Goal: Transaction & Acquisition: Subscribe to service/newsletter

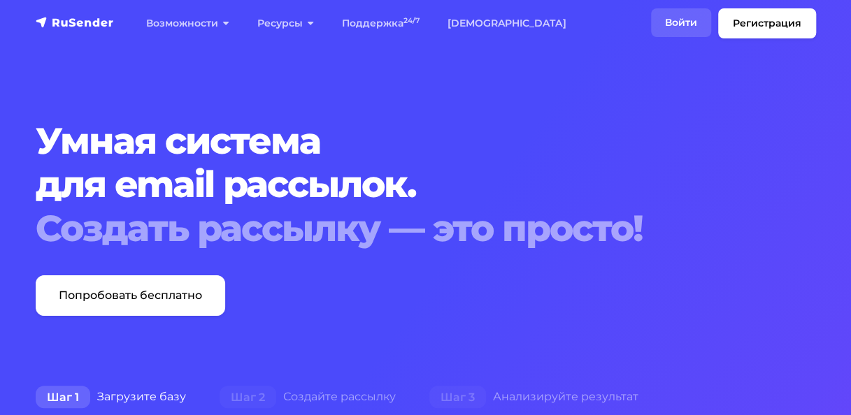
drag, startPoint x: 0, startPoint y: 0, endPoint x: 671, endPoint y: 34, distance: 671.9
click at [671, 34] on link "Войти" at bounding box center [681, 22] width 60 height 29
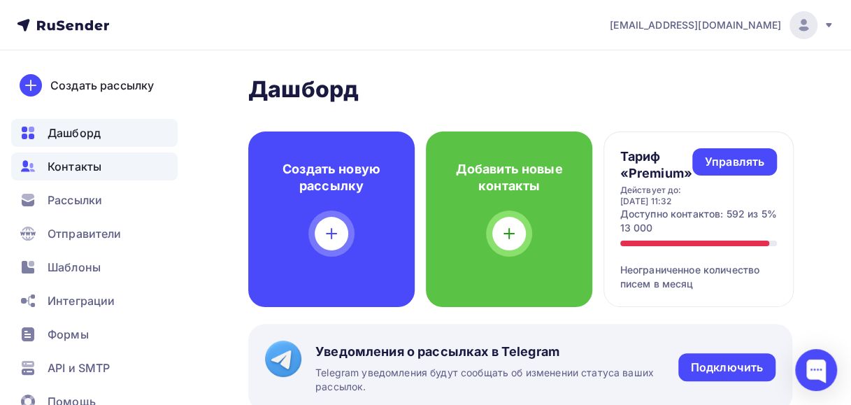
click at [104, 168] on div "Контакты" at bounding box center [94, 166] width 166 height 28
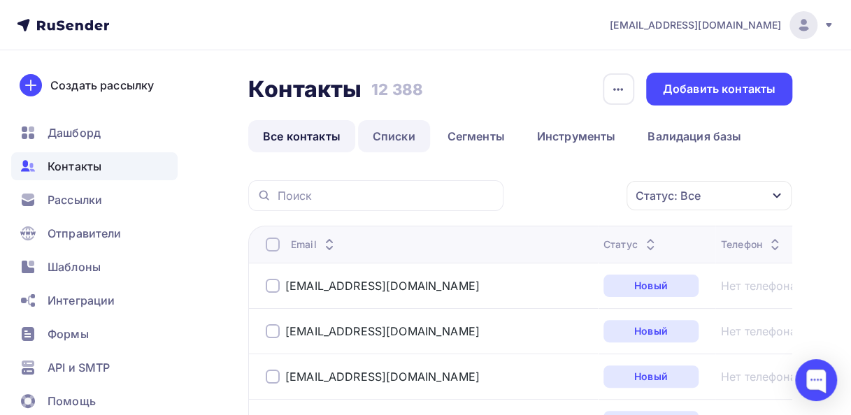
click at [393, 134] on link "Списки" at bounding box center [394, 136] width 72 height 32
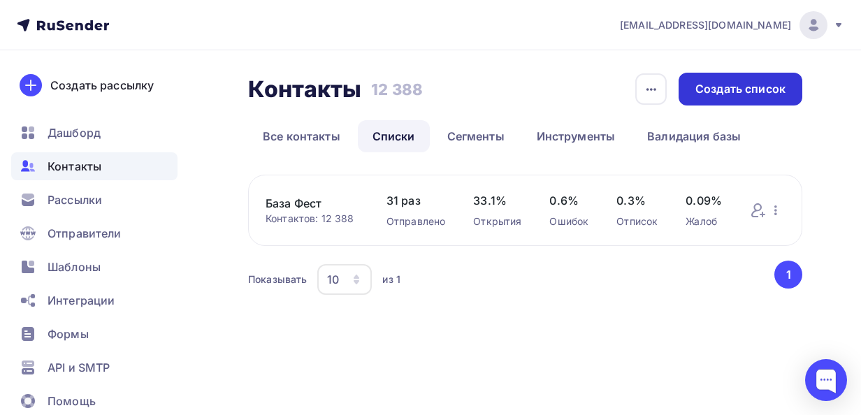
click at [726, 92] on div "Создать список" at bounding box center [740, 89] width 90 height 16
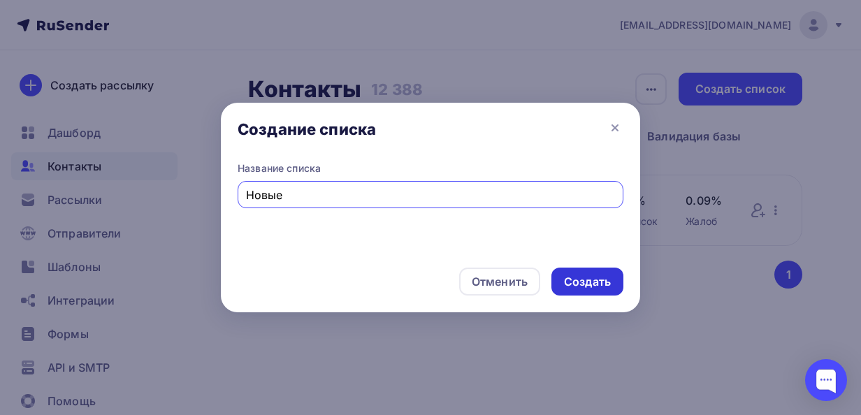
type input "Новые"
click at [588, 275] on div "Создать" at bounding box center [587, 282] width 47 height 16
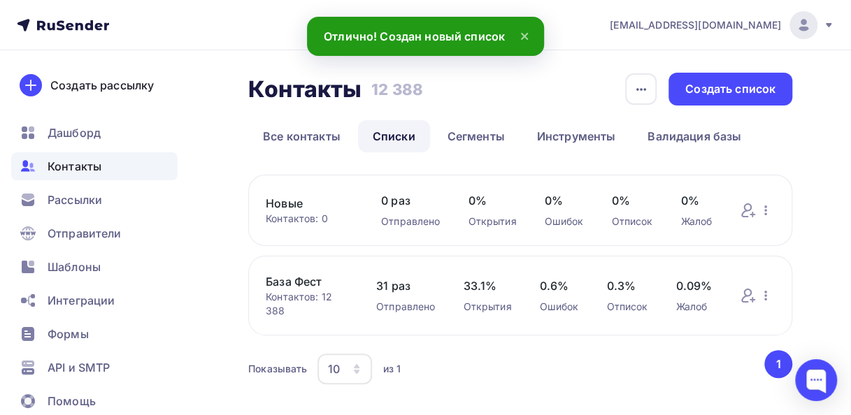
click at [286, 280] on link "База Фест" at bounding box center [307, 281] width 82 height 17
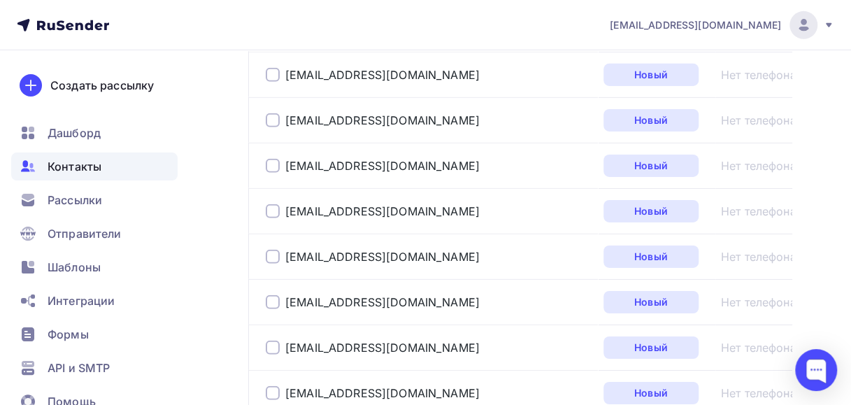
scroll to position [2490, 0]
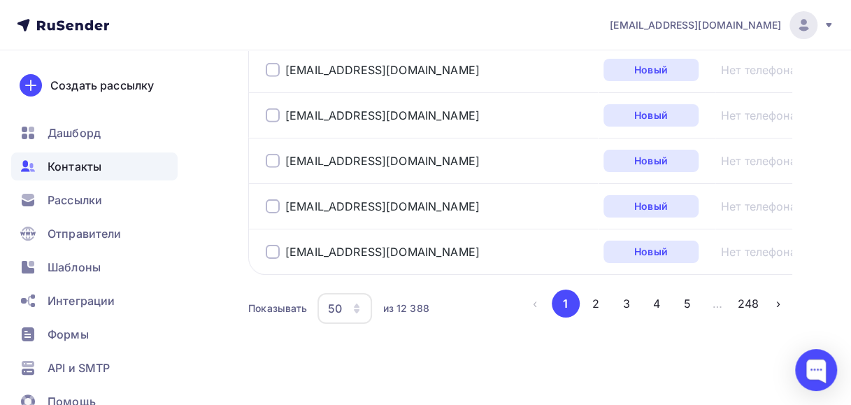
click at [356, 309] on icon "button" at bounding box center [357, 311] width 6 height 4
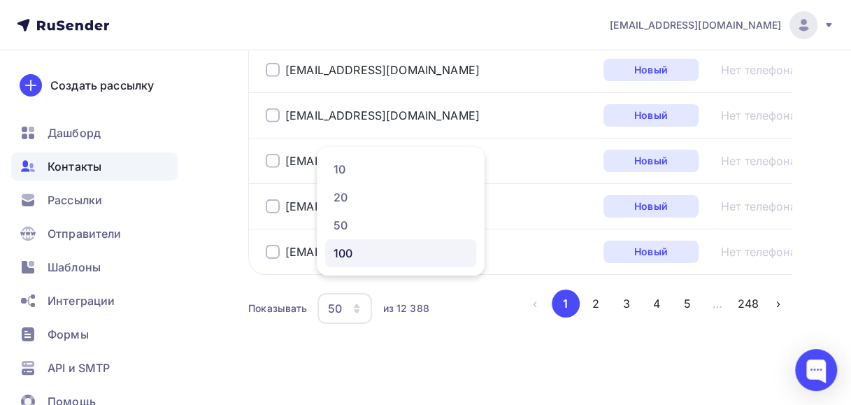
click at [360, 257] on div "100" at bounding box center [400, 253] width 134 height 17
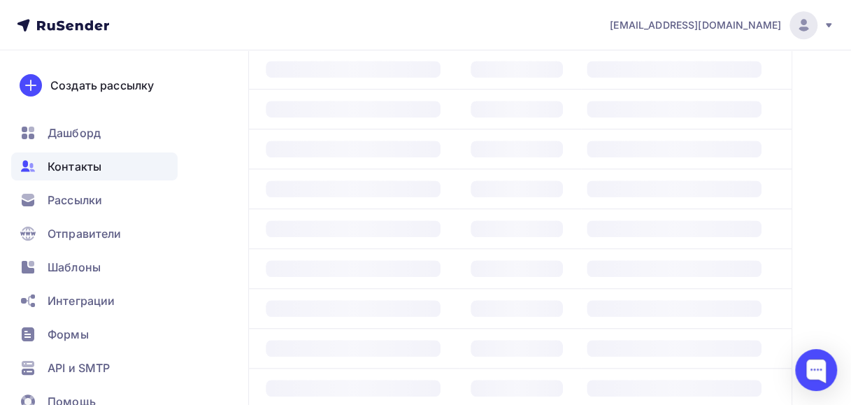
scroll to position [340, 0]
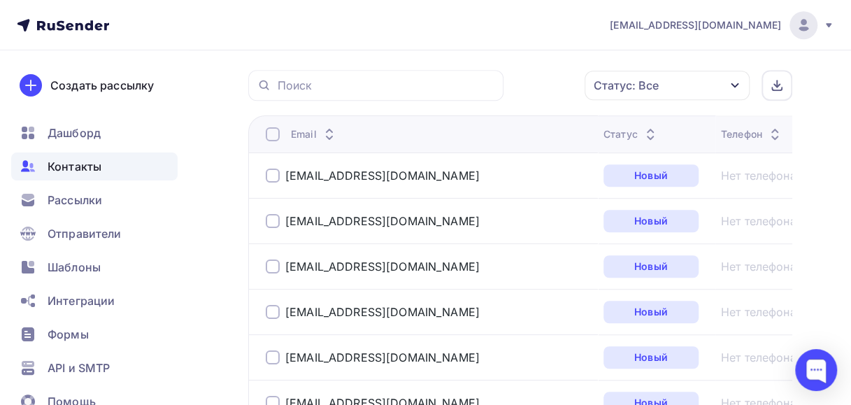
click at [275, 133] on div at bounding box center [273, 134] width 14 height 14
click at [556, 82] on icon "button" at bounding box center [555, 85] width 17 height 17
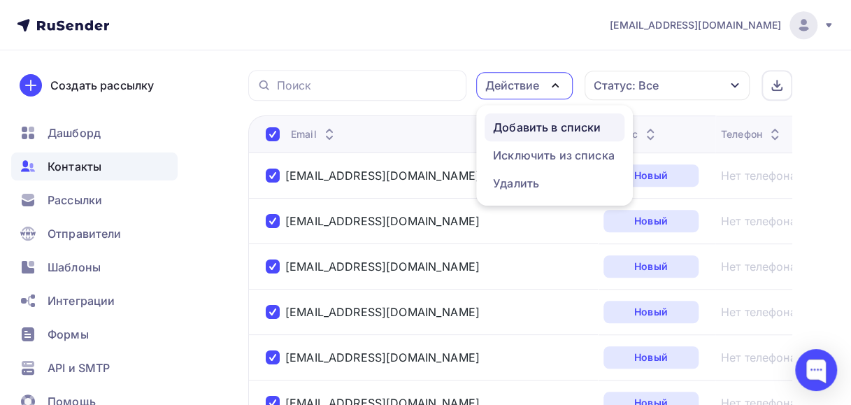
click at [533, 123] on div "Добавить в списки" at bounding box center [547, 127] width 108 height 17
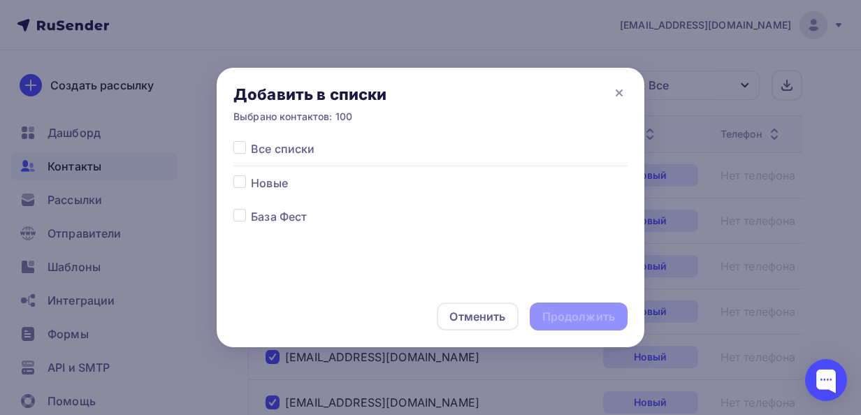
click at [251, 175] on label at bounding box center [251, 175] width 0 height 0
click at [243, 186] on input "checkbox" at bounding box center [239, 181] width 13 height 13
checkbox input "true"
click at [552, 310] on div "Продолжить" at bounding box center [578, 317] width 73 height 16
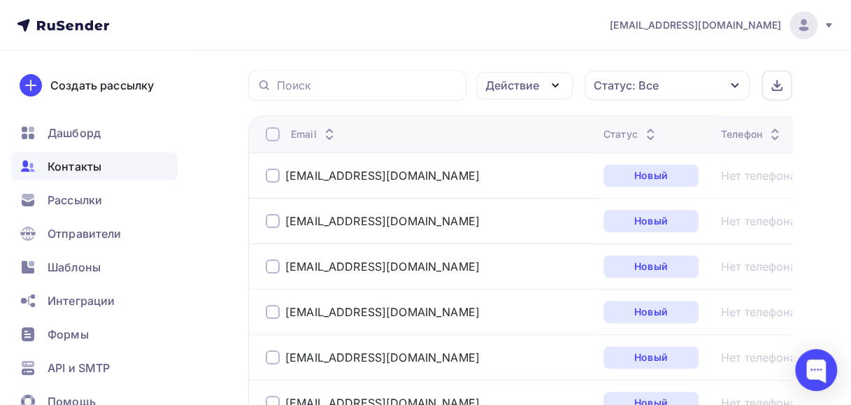
click at [273, 130] on div at bounding box center [273, 134] width 14 height 14
click at [275, 134] on div at bounding box center [273, 134] width 14 height 14
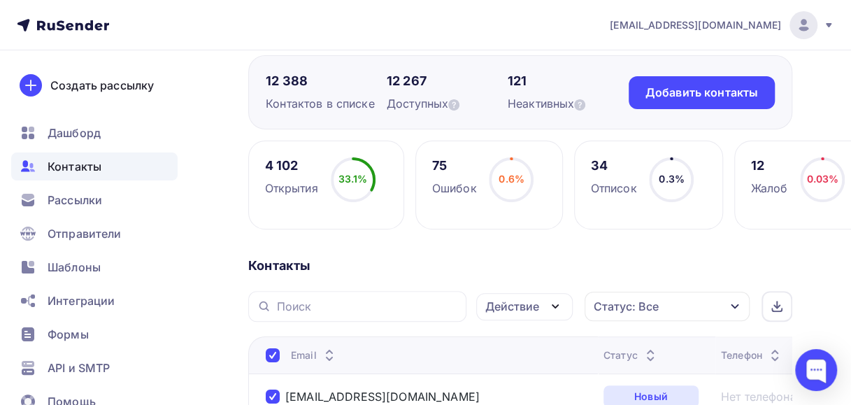
scroll to position [140, 0]
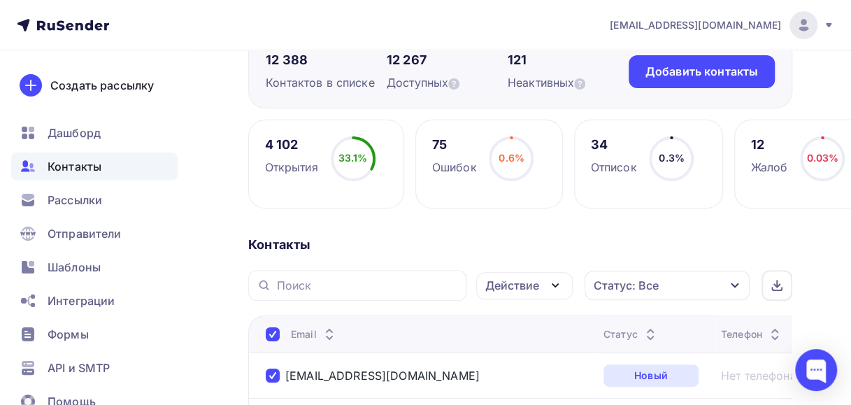
click at [271, 331] on div at bounding box center [273, 334] width 14 height 14
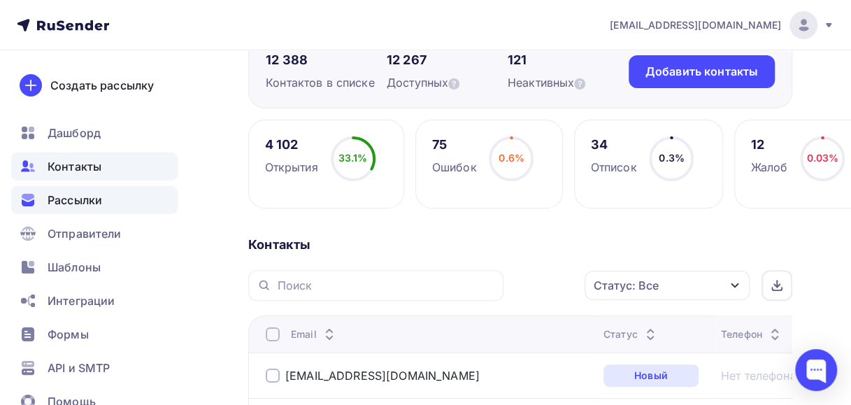
click at [92, 202] on span "Рассылки" at bounding box center [75, 200] width 55 height 17
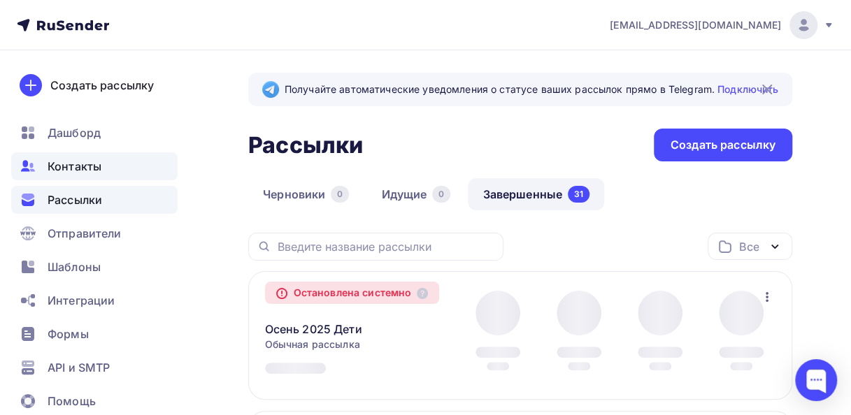
click at [93, 164] on span "Контакты" at bounding box center [75, 166] width 54 height 17
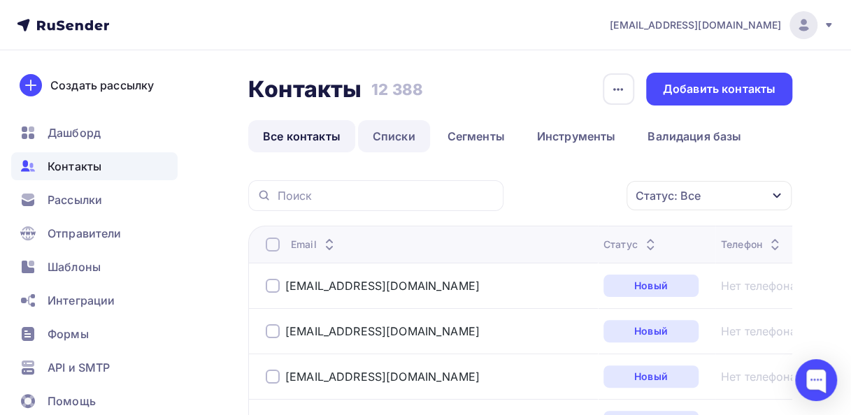
click at [387, 140] on link "Списки" at bounding box center [394, 136] width 72 height 32
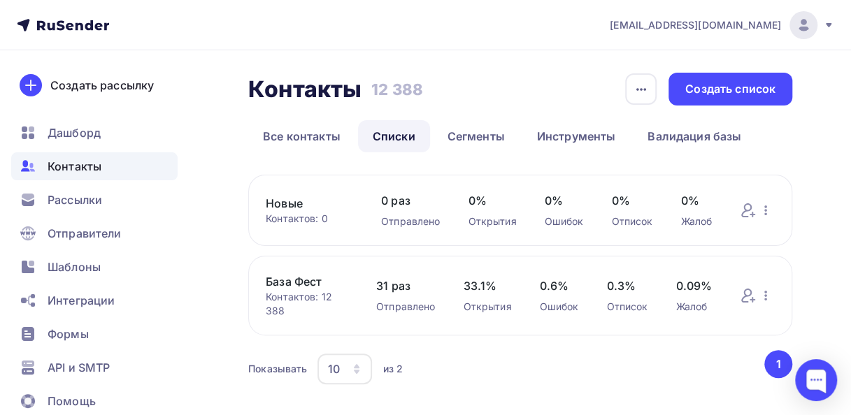
click at [290, 206] on link "Новые" at bounding box center [309, 203] width 87 height 17
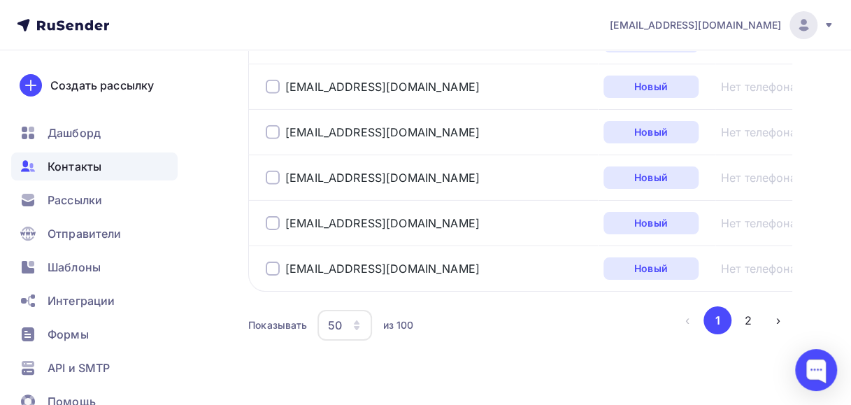
scroll to position [2490, 0]
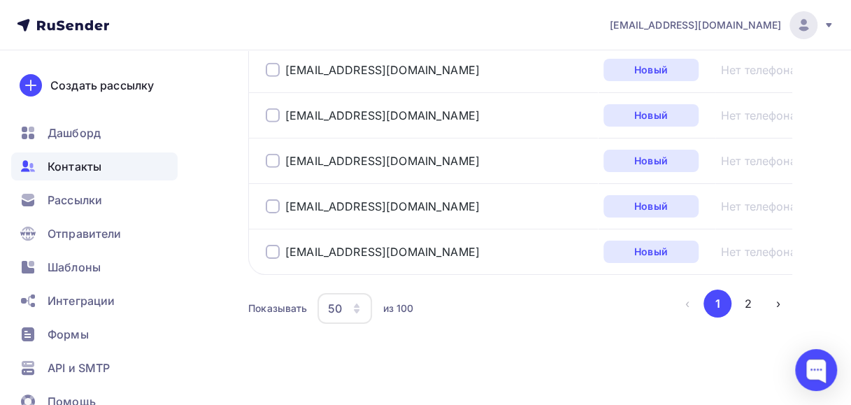
click at [359, 303] on icon "button" at bounding box center [357, 305] width 6 height 4
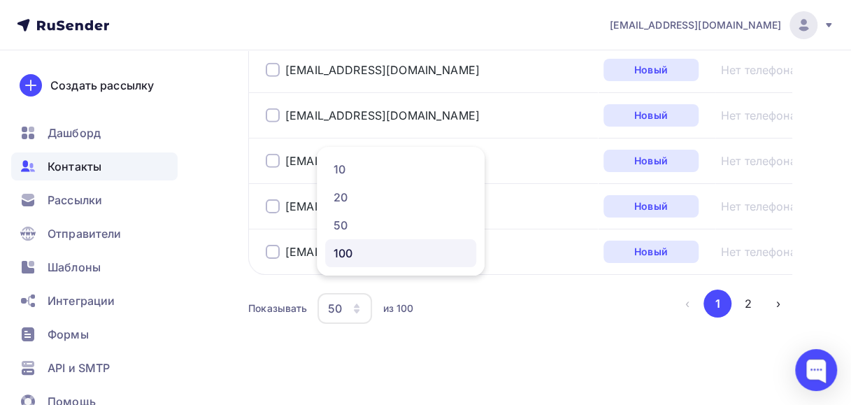
click at [372, 258] on div "100" at bounding box center [400, 253] width 134 height 17
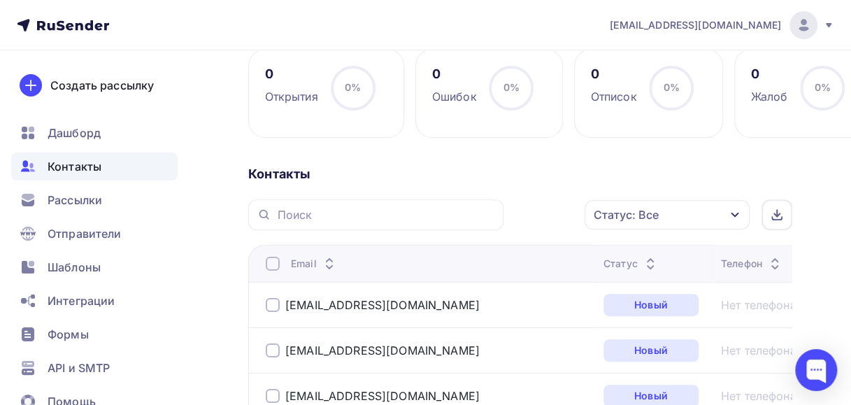
scroll to position [0, 0]
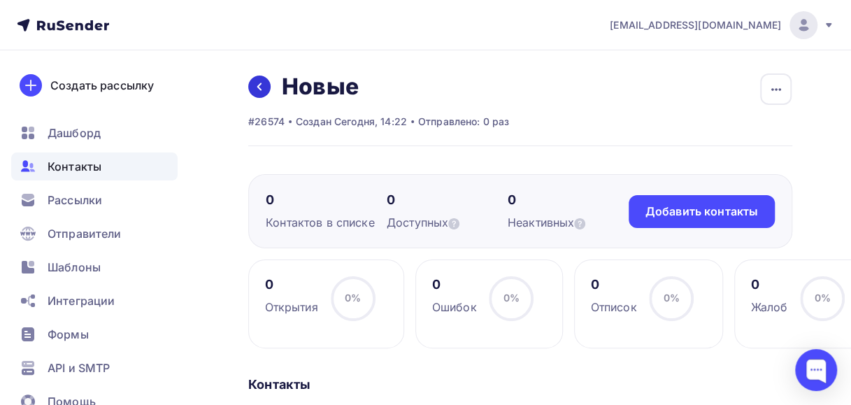
click at [267, 88] on link at bounding box center [259, 86] width 22 height 22
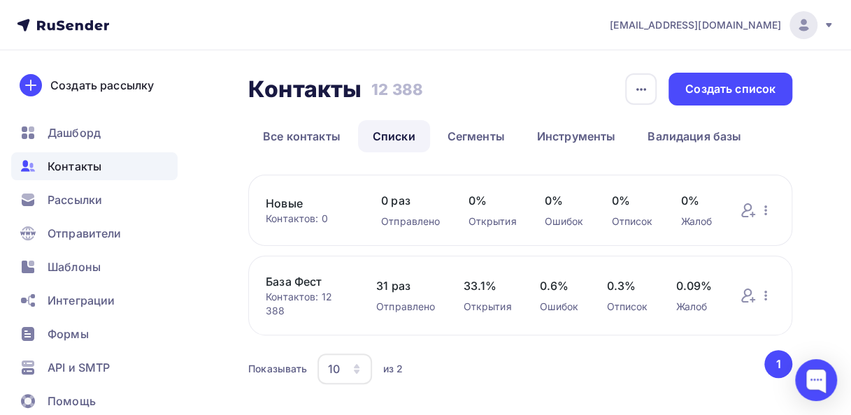
click at [289, 281] on link "База Фест" at bounding box center [307, 281] width 82 height 17
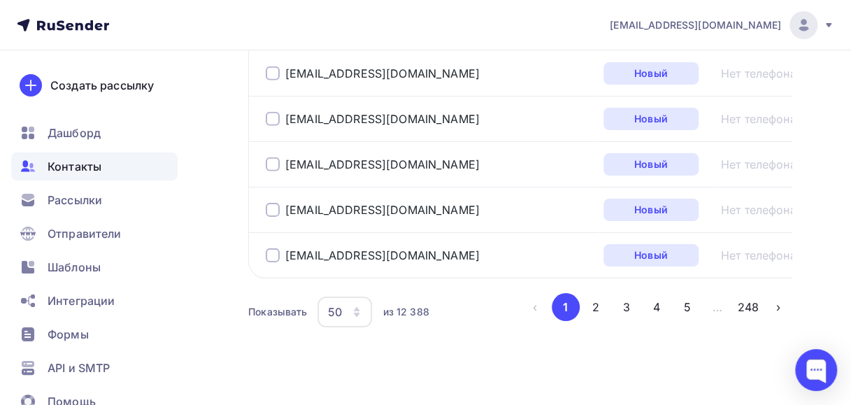
scroll to position [2490, 0]
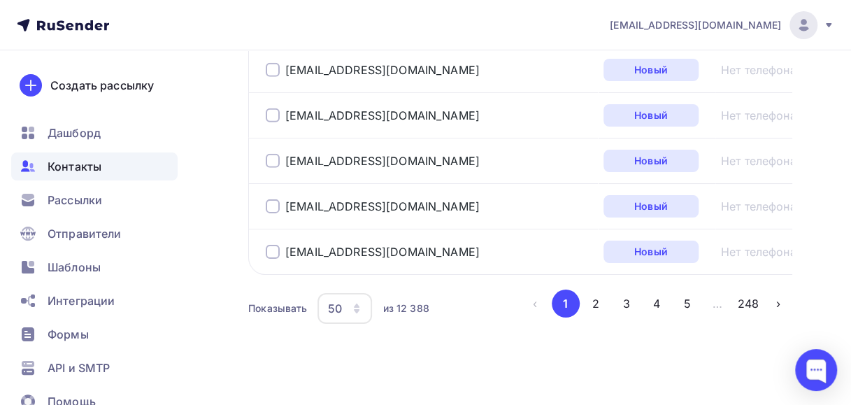
click at [356, 309] on icon "button" at bounding box center [357, 311] width 6 height 4
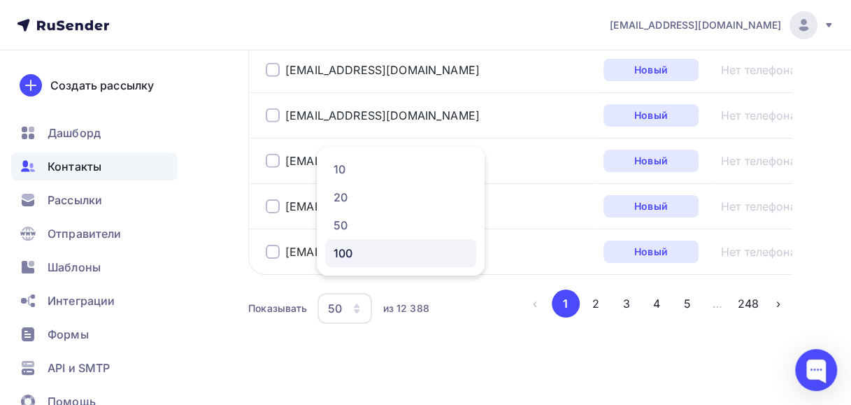
click at [362, 252] on div "100" at bounding box center [400, 253] width 134 height 17
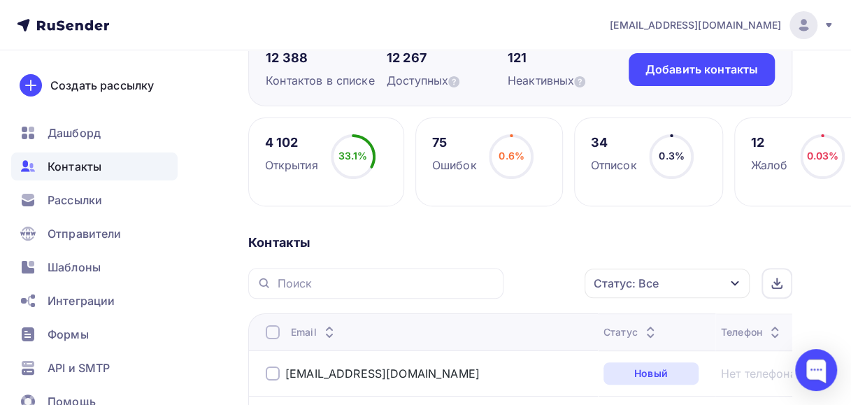
scroll to position [280, 0]
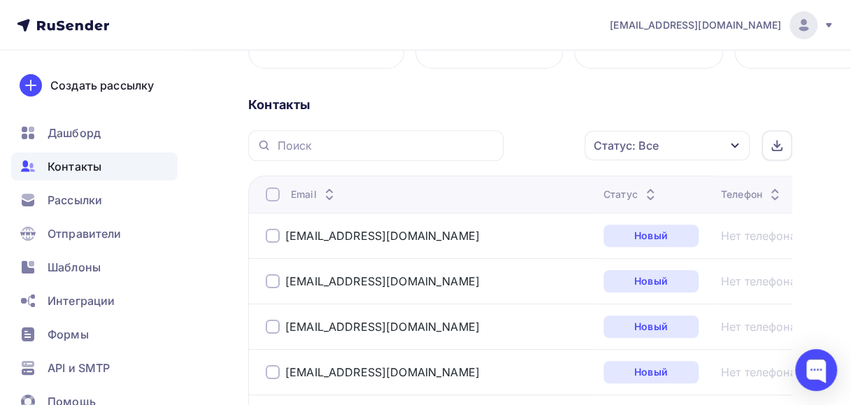
click at [734, 143] on icon "button" at bounding box center [734, 145] width 11 height 11
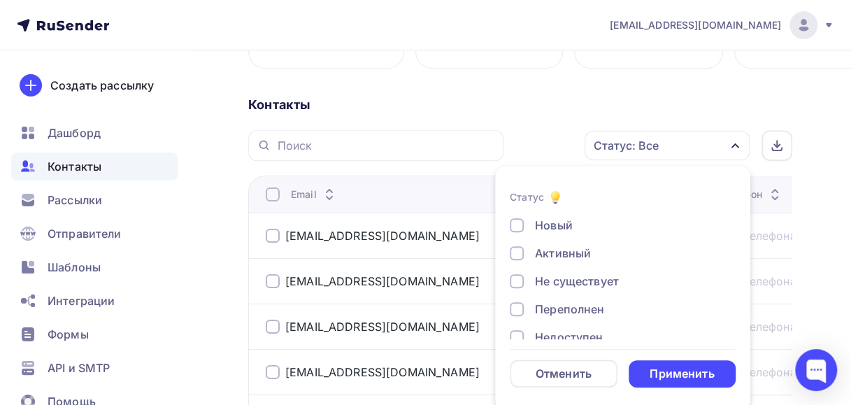
scroll to position [285, 0]
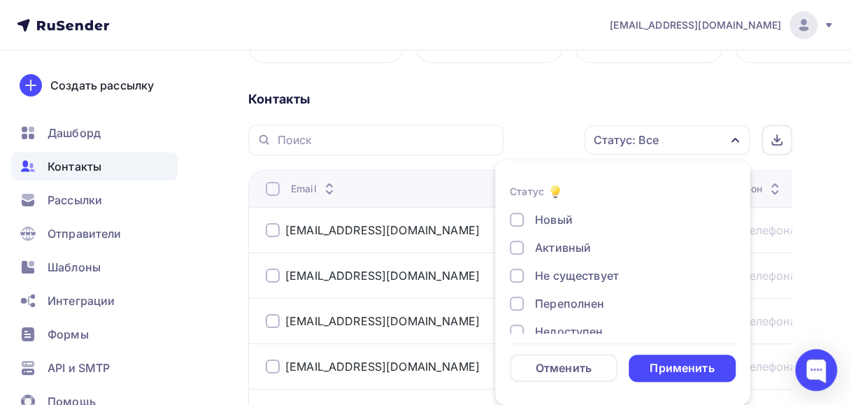
click at [520, 275] on div at bounding box center [517, 275] width 14 height 14
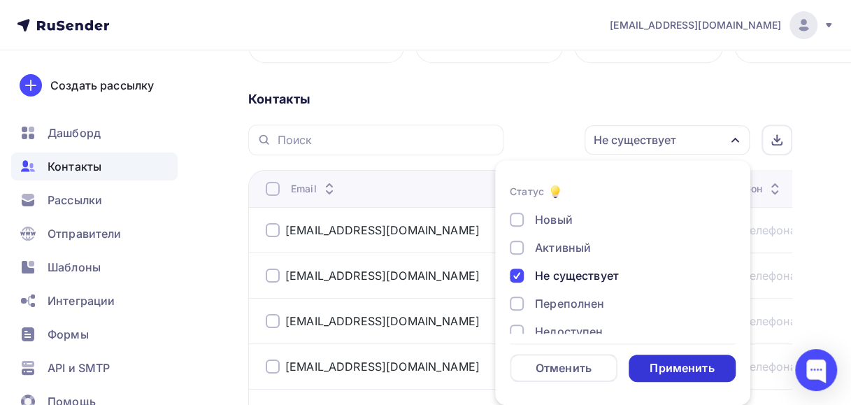
click at [663, 372] on div "Применить" at bounding box center [681, 368] width 64 height 16
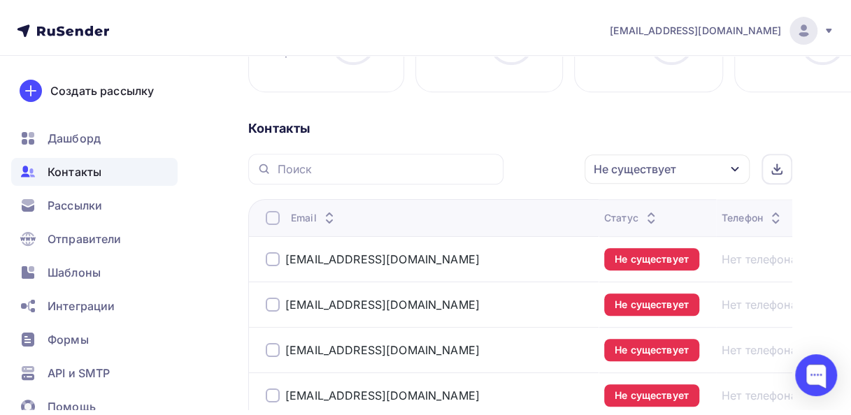
scroll to position [236, 0]
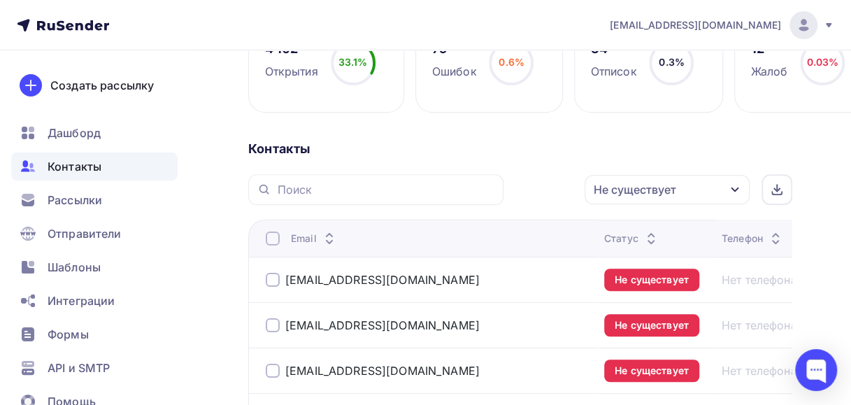
click at [277, 233] on div at bounding box center [273, 238] width 14 height 14
click at [557, 188] on icon "button" at bounding box center [555, 189] width 6 height 3
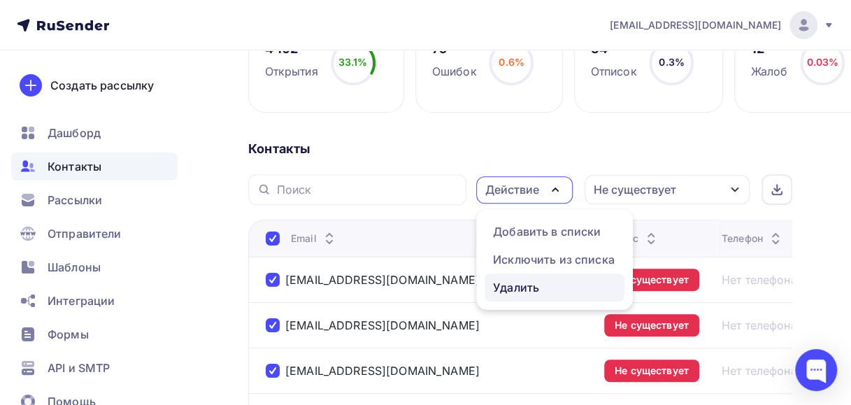
click at [523, 291] on div "Удалить" at bounding box center [516, 287] width 46 height 17
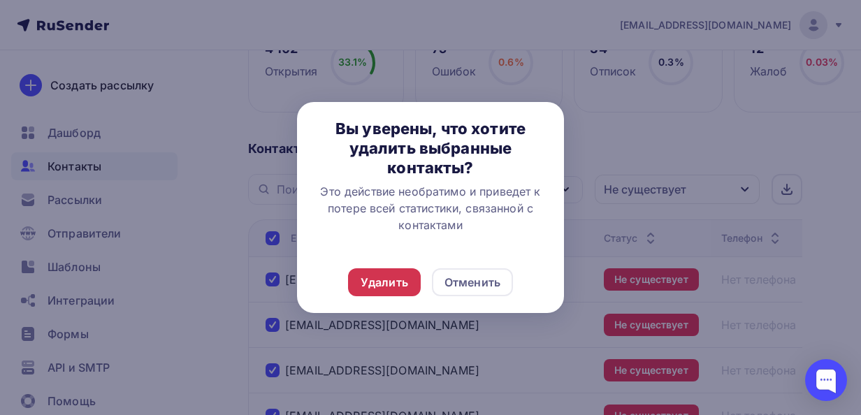
click at [372, 284] on div "Удалить" at bounding box center [385, 282] width 48 height 17
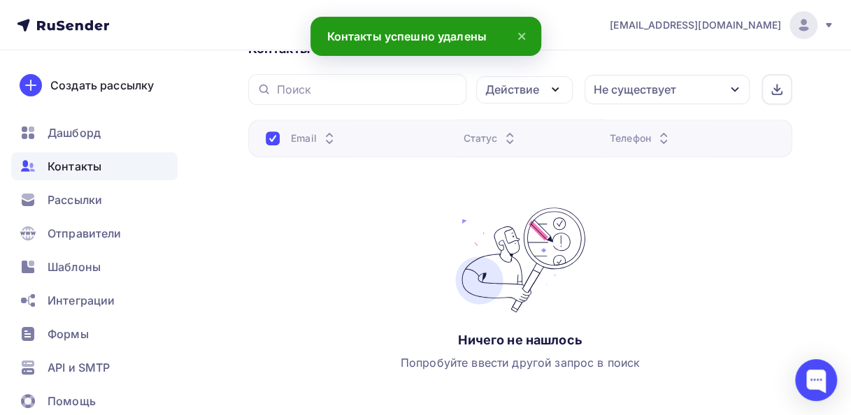
scroll to position [0, 0]
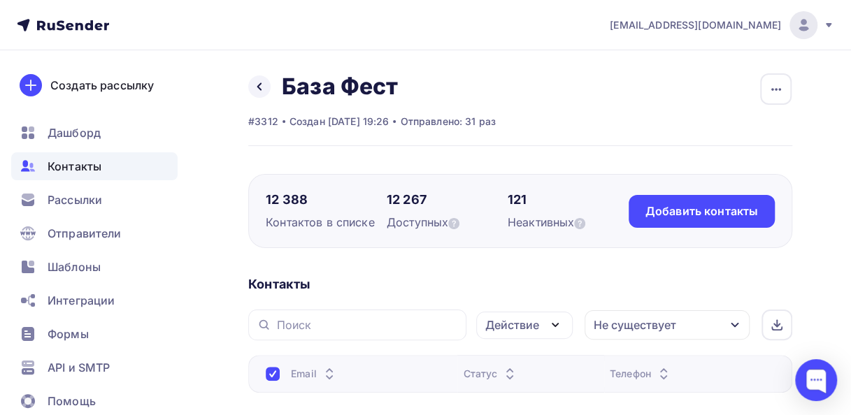
click at [737, 319] on icon "button" at bounding box center [734, 324] width 11 height 11
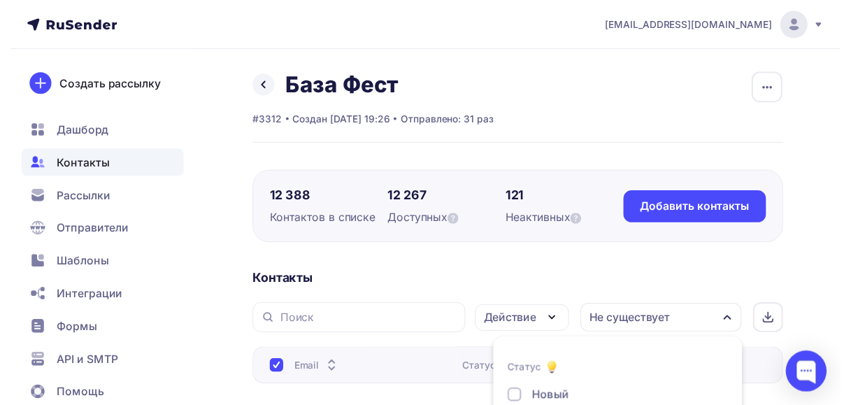
scroll to position [173, 0]
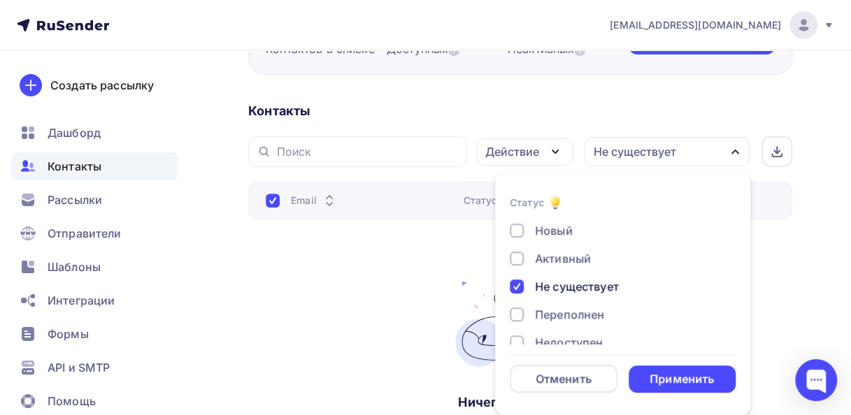
click at [516, 287] on div at bounding box center [517, 287] width 14 height 14
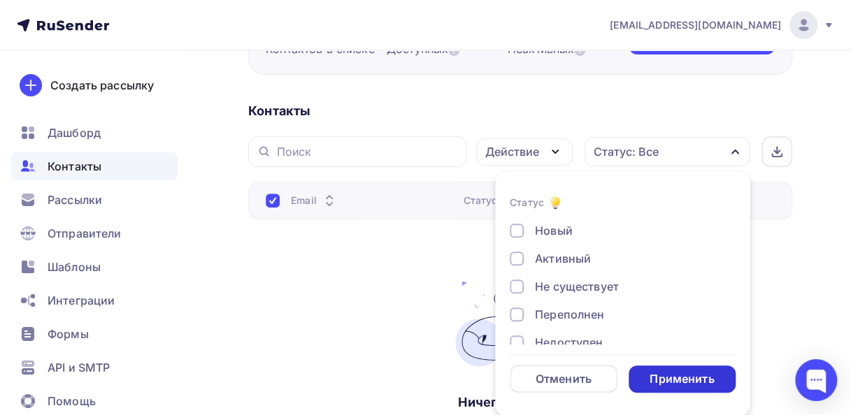
click at [643, 376] on div "Применить" at bounding box center [682, 379] width 108 height 27
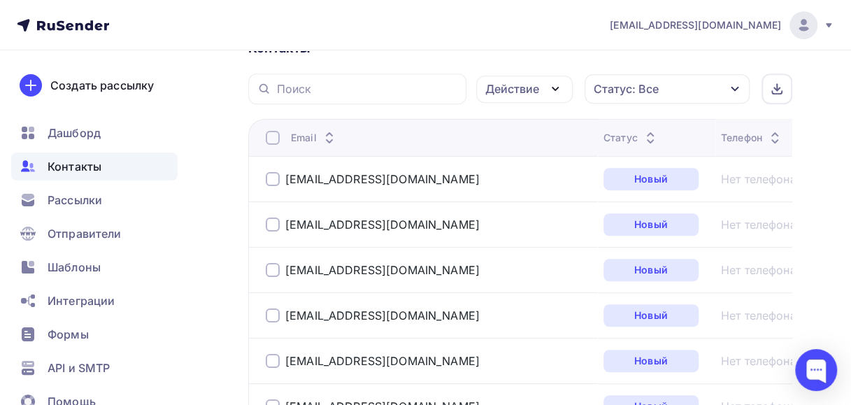
scroll to position [349, 0]
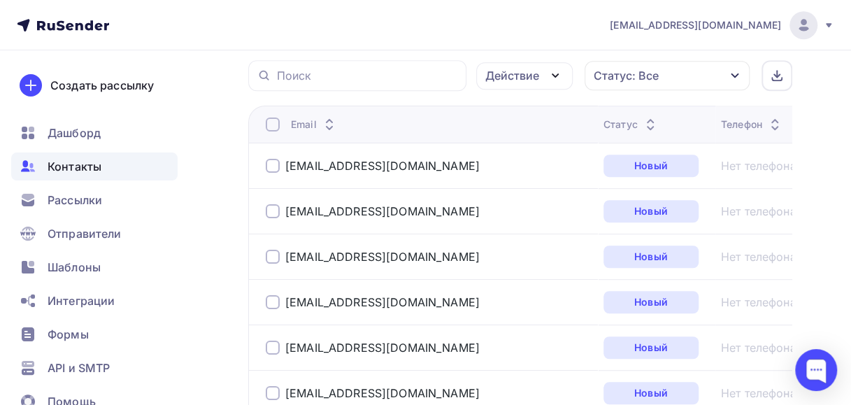
click at [270, 119] on div at bounding box center [273, 124] width 14 height 14
click at [555, 69] on icon "button" at bounding box center [555, 75] width 17 height 17
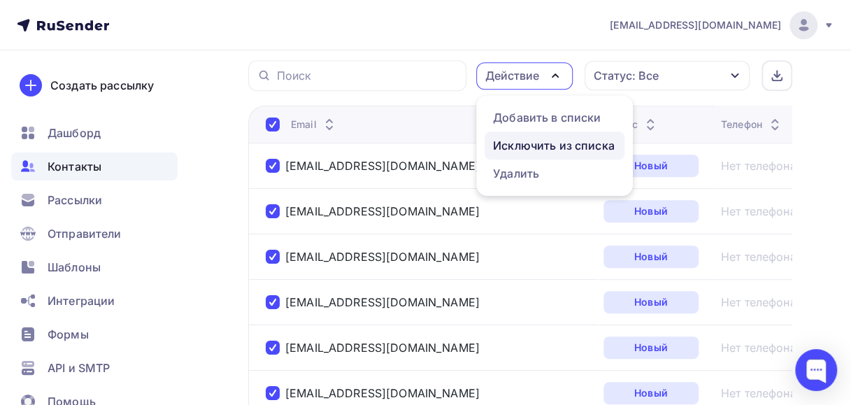
click at [531, 149] on div "Исключить из списка" at bounding box center [554, 145] width 122 height 17
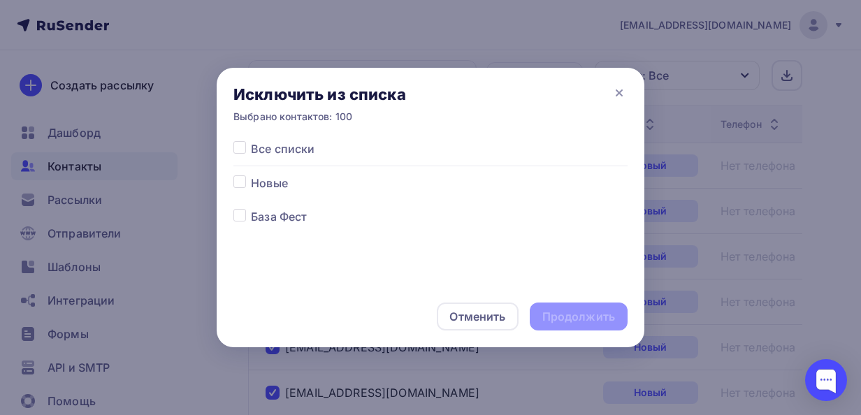
click at [251, 208] on label at bounding box center [251, 208] width 0 height 0
click at [243, 212] on input "checkbox" at bounding box center [239, 214] width 13 height 13
checkbox input "true"
click at [552, 319] on div "Продолжить" at bounding box center [578, 317] width 73 height 16
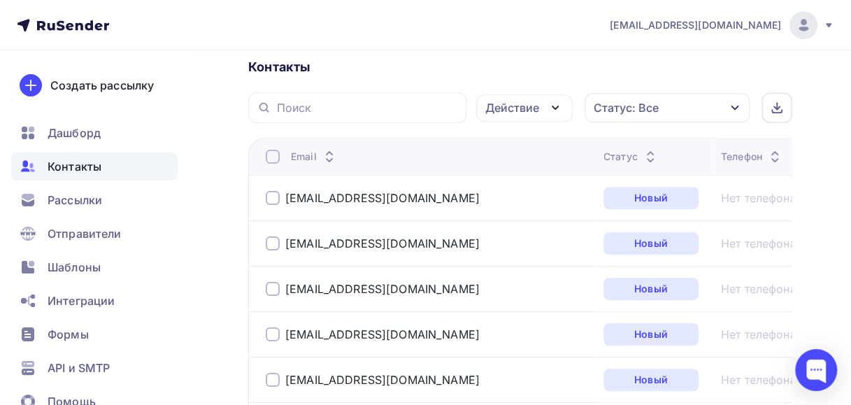
scroll to position [233, 0]
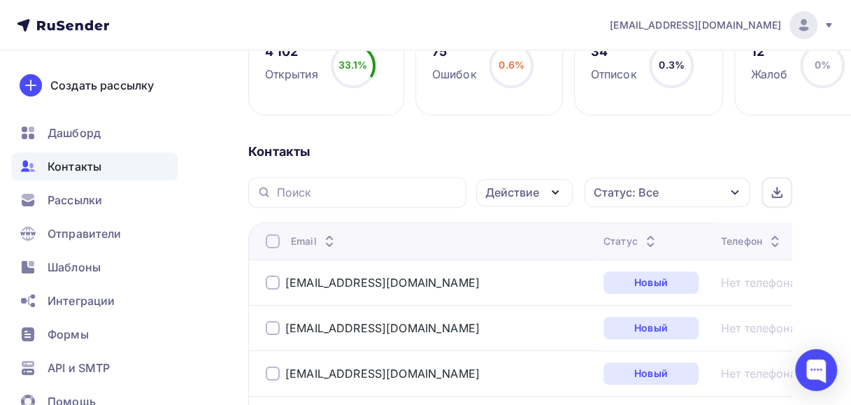
click at [271, 238] on div at bounding box center [273, 241] width 14 height 14
click at [268, 240] on div at bounding box center [273, 241] width 14 height 14
click at [555, 192] on icon "button" at bounding box center [555, 192] width 6 height 3
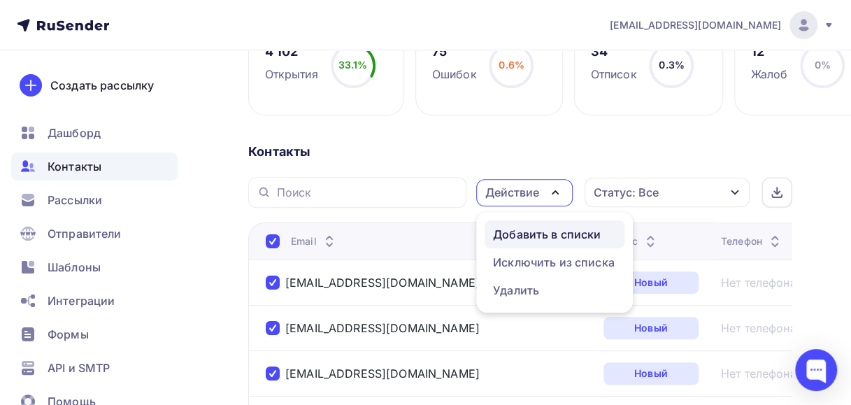
click at [544, 236] on div "Добавить в списки" at bounding box center [547, 234] width 108 height 17
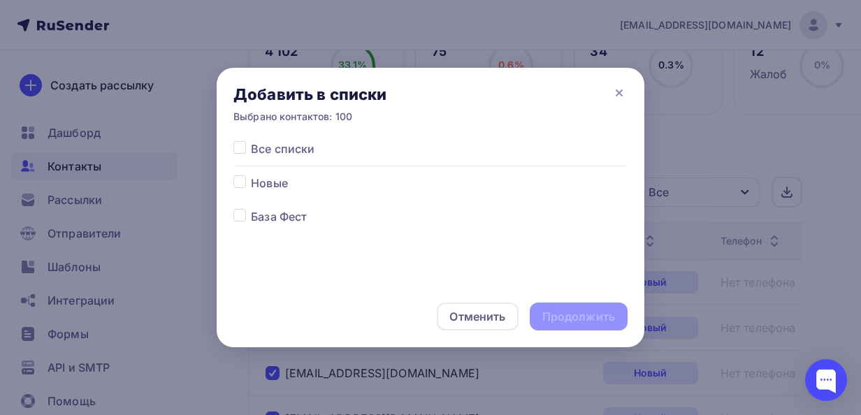
click at [251, 175] on label at bounding box center [251, 175] width 0 height 0
click at [243, 181] on input "checkbox" at bounding box center [239, 181] width 13 height 13
checkbox input "true"
click at [535, 312] on div "Продолжить" at bounding box center [579, 317] width 98 height 28
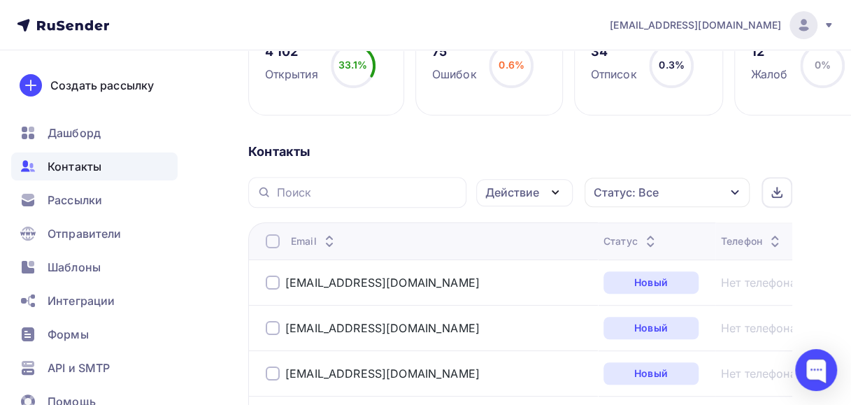
click at [273, 238] on div at bounding box center [273, 241] width 14 height 14
click at [267, 240] on div at bounding box center [273, 241] width 14 height 14
click at [556, 189] on icon "button" at bounding box center [555, 192] width 17 height 17
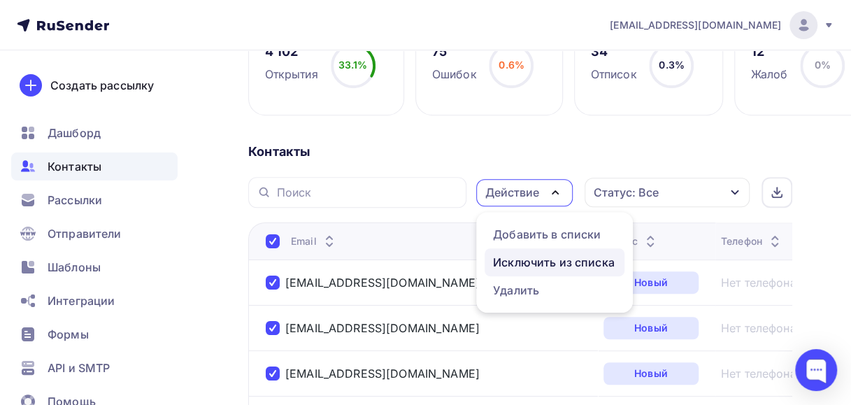
click at [513, 260] on div "Исключить из списка" at bounding box center [554, 262] width 122 height 17
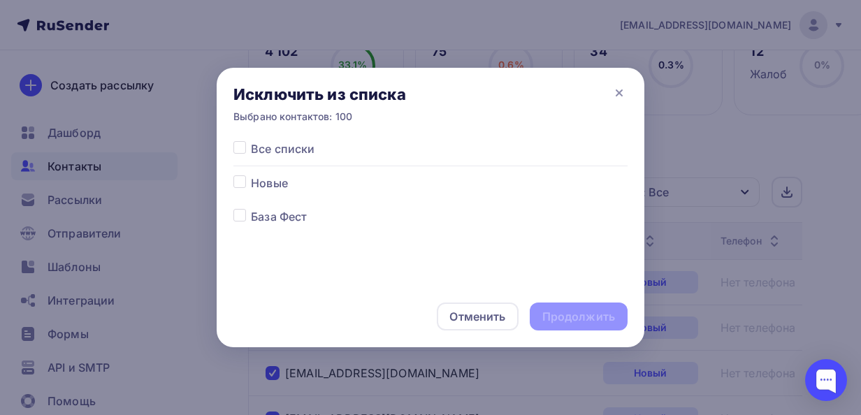
click at [251, 208] on label at bounding box center [251, 208] width 0 height 0
click at [240, 219] on input "checkbox" at bounding box center [239, 214] width 13 height 13
checkbox input "true"
click at [549, 317] on div "Продолжить" at bounding box center [578, 317] width 73 height 16
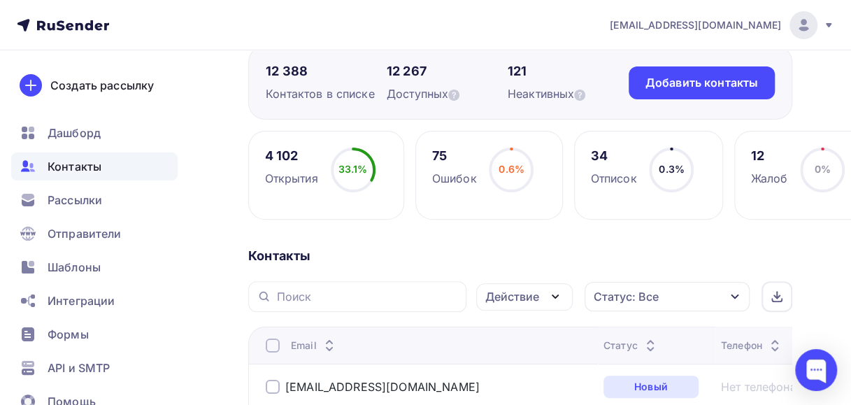
scroll to position [0, 0]
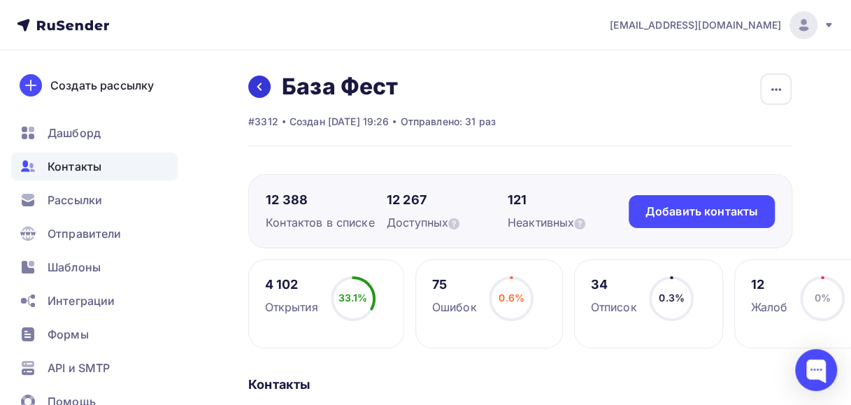
click at [262, 89] on icon at bounding box center [259, 86] width 11 height 11
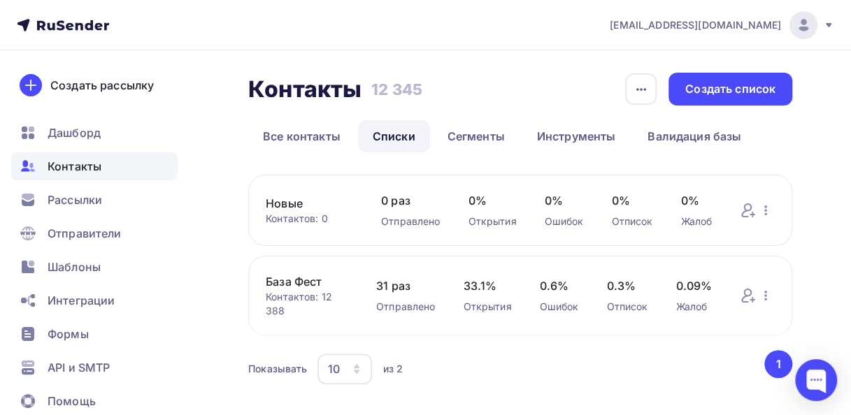
click at [271, 200] on link "Новые" at bounding box center [309, 203] width 87 height 17
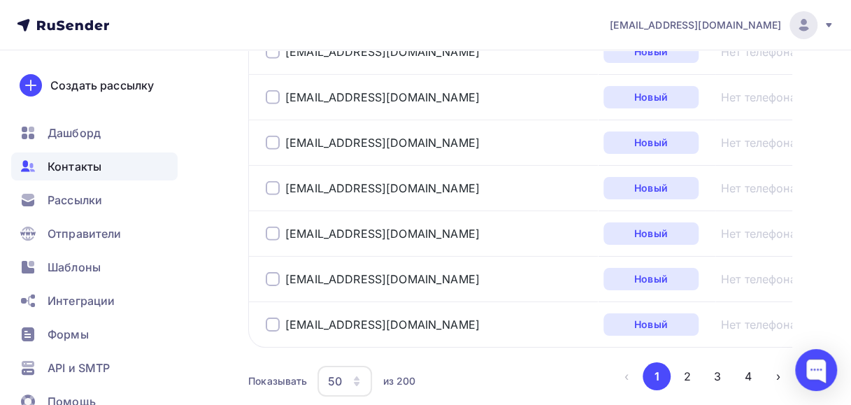
scroll to position [2490, 0]
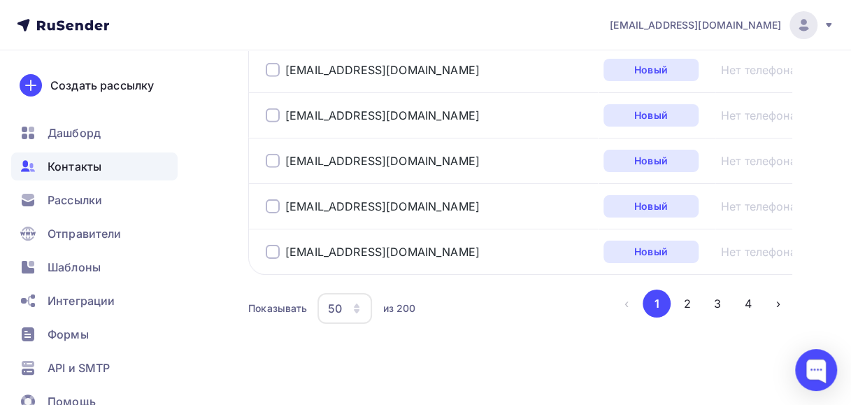
click at [356, 309] on icon "button" at bounding box center [357, 311] width 6 height 4
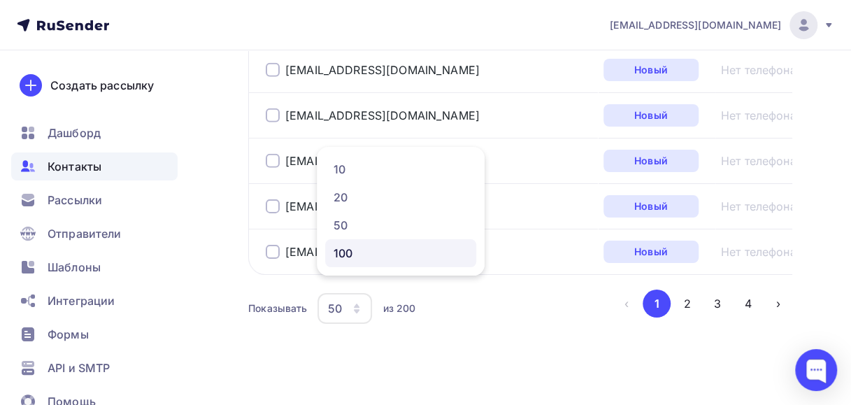
click at [348, 250] on div "100" at bounding box center [400, 253] width 134 height 17
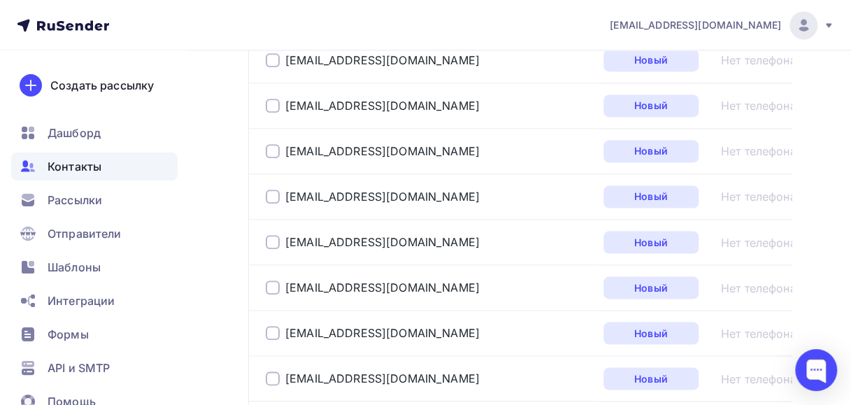
scroll to position [4750, 0]
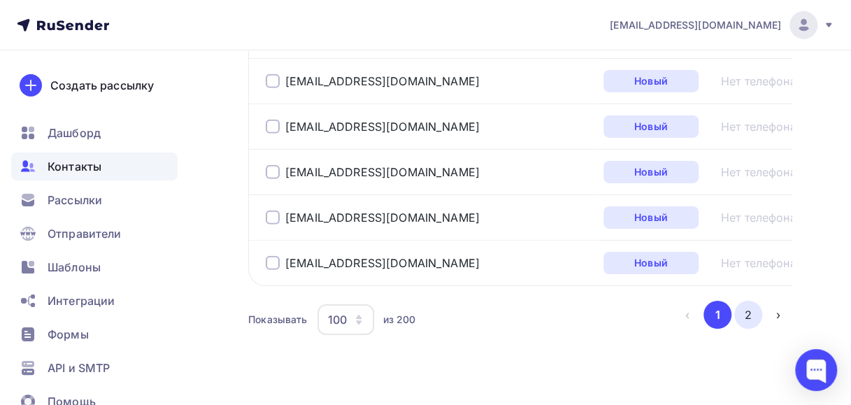
click at [745, 301] on button "2" at bounding box center [748, 315] width 28 height 28
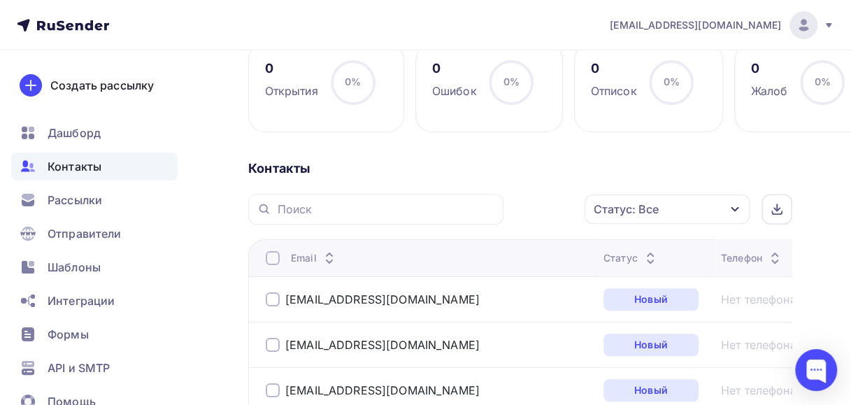
scroll to position [0, 0]
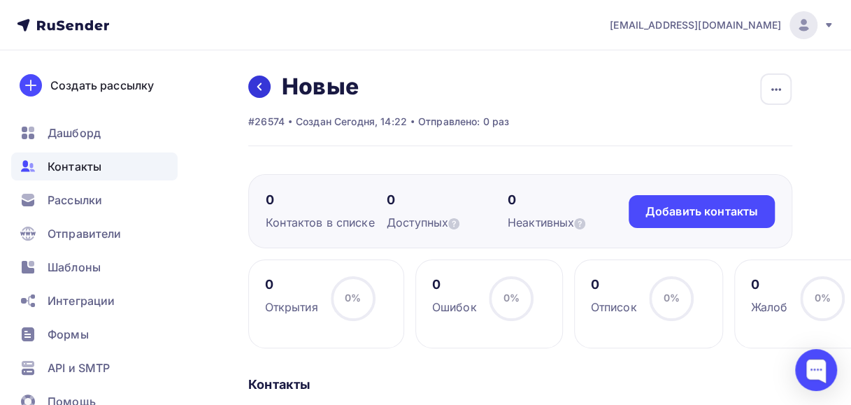
click at [260, 90] on icon at bounding box center [259, 86] width 11 height 11
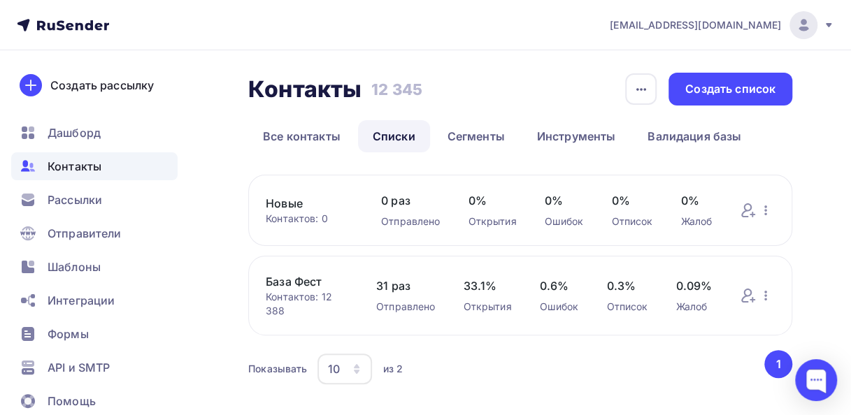
click at [301, 281] on link "База Фест" at bounding box center [307, 281] width 82 height 17
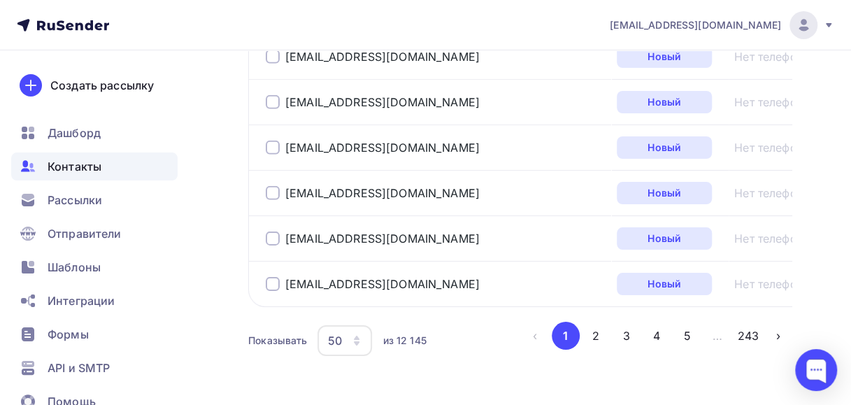
scroll to position [2476, 0]
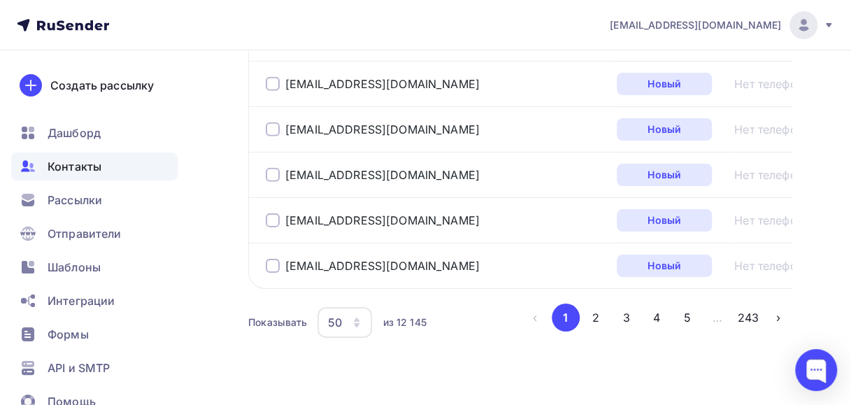
click at [358, 323] on icon "button" at bounding box center [357, 325] width 6 height 4
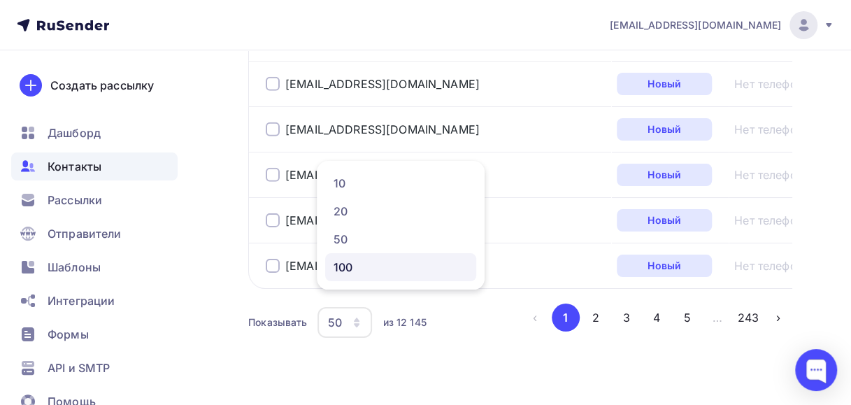
click at [361, 271] on div "100" at bounding box center [400, 267] width 134 height 17
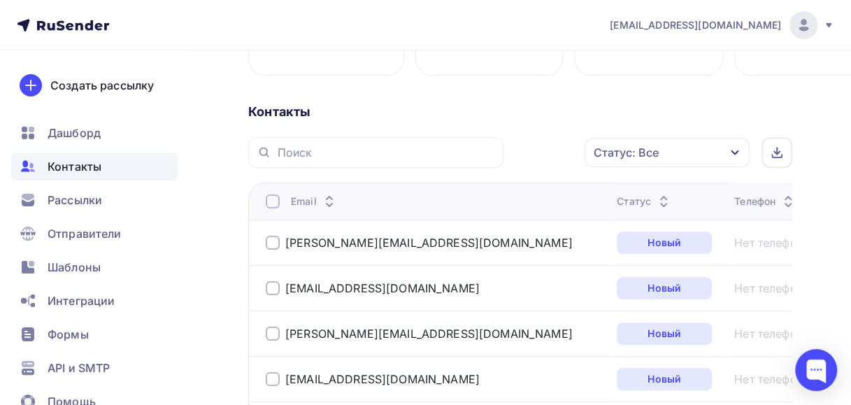
scroll to position [280, 0]
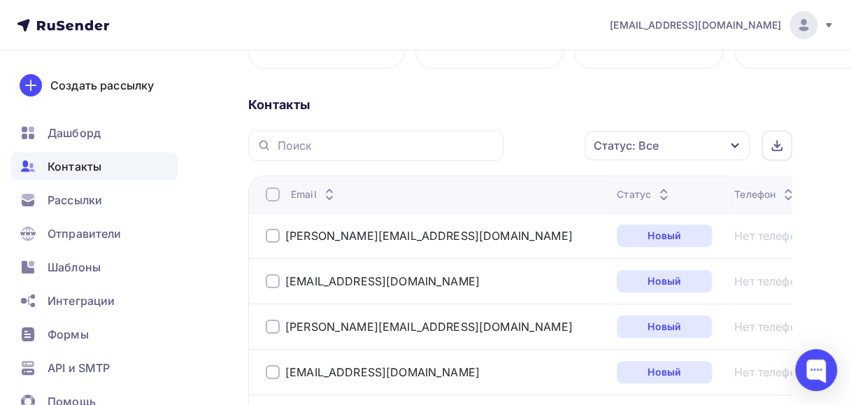
click at [267, 196] on div at bounding box center [273, 194] width 14 height 14
click at [553, 144] on icon "button" at bounding box center [555, 145] width 17 height 17
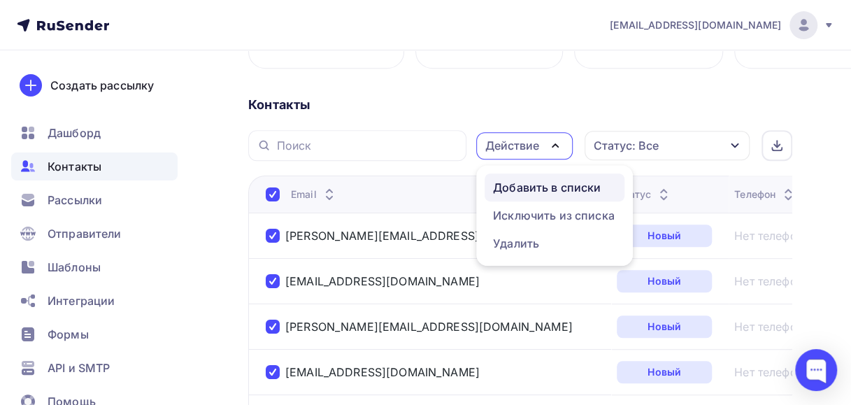
click at [535, 185] on div "Добавить в списки" at bounding box center [547, 187] width 108 height 17
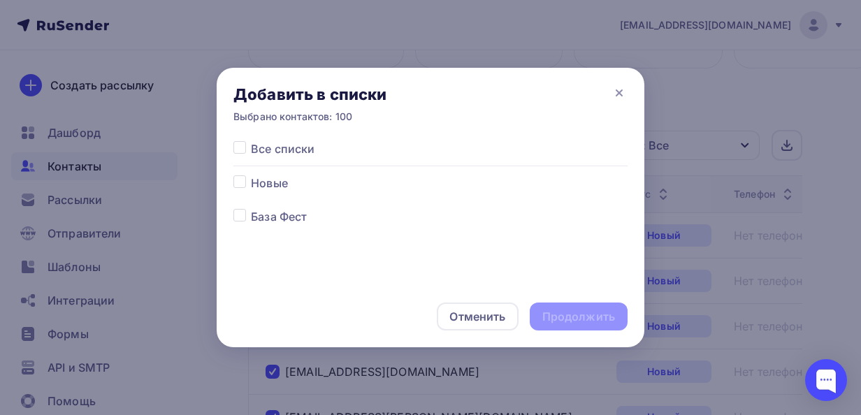
click at [251, 175] on label at bounding box center [251, 175] width 0 height 0
click at [240, 178] on input "checkbox" at bounding box center [239, 181] width 13 height 13
checkbox input "true"
click at [545, 311] on div "Продолжить" at bounding box center [578, 317] width 73 height 16
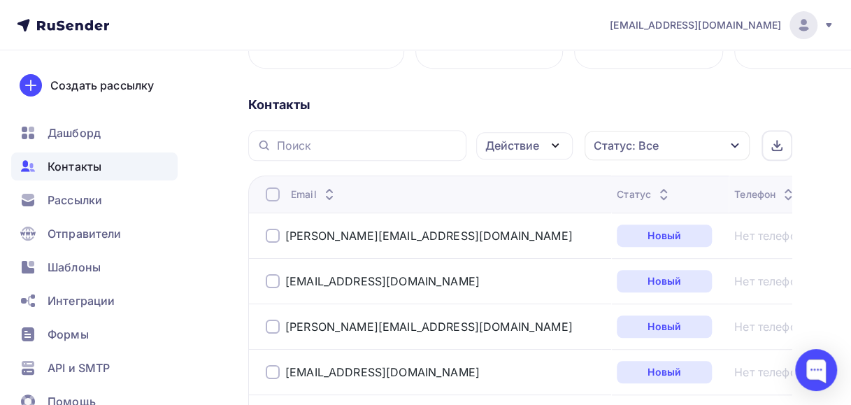
click at [273, 196] on div at bounding box center [273, 194] width 14 height 14
click at [554, 144] on icon "button" at bounding box center [555, 145] width 17 height 17
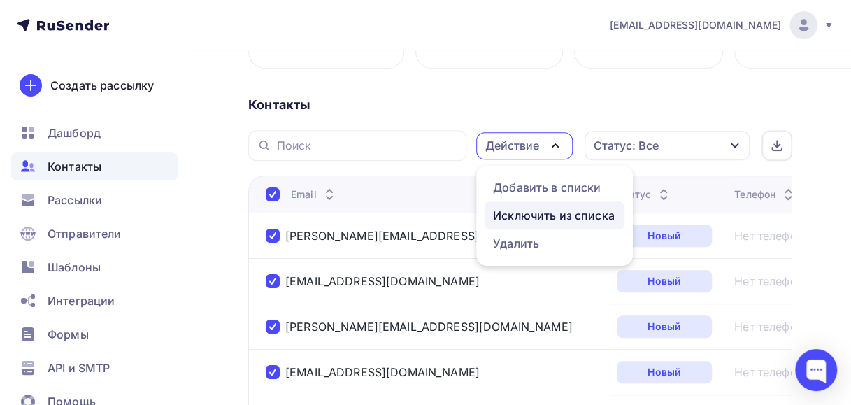
click at [524, 217] on div "Исключить из списка" at bounding box center [554, 215] width 122 height 17
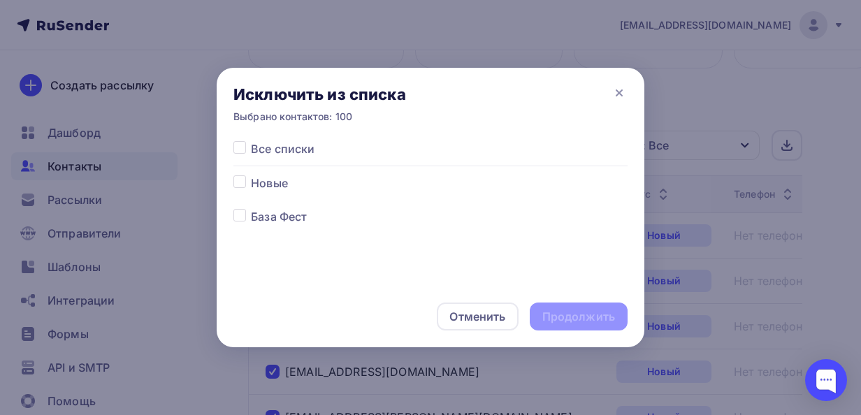
click at [251, 208] on label at bounding box center [251, 208] width 0 height 0
click at [237, 217] on input "checkbox" at bounding box center [239, 214] width 13 height 13
checkbox input "true"
click at [541, 316] on div "Продолжить" at bounding box center [579, 317] width 98 height 28
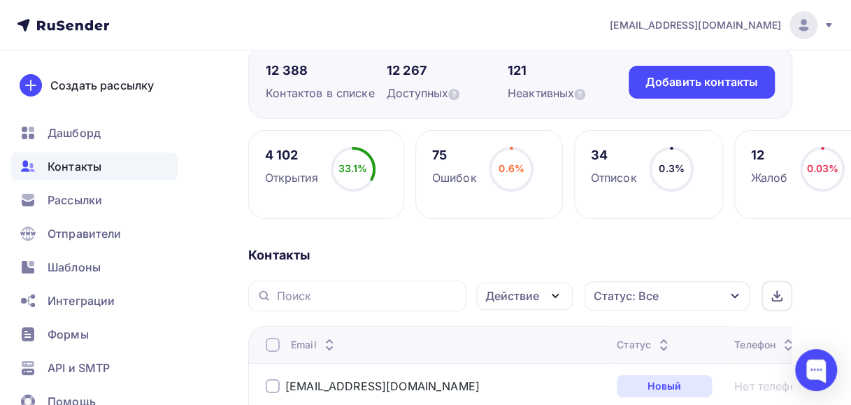
scroll to position [0, 0]
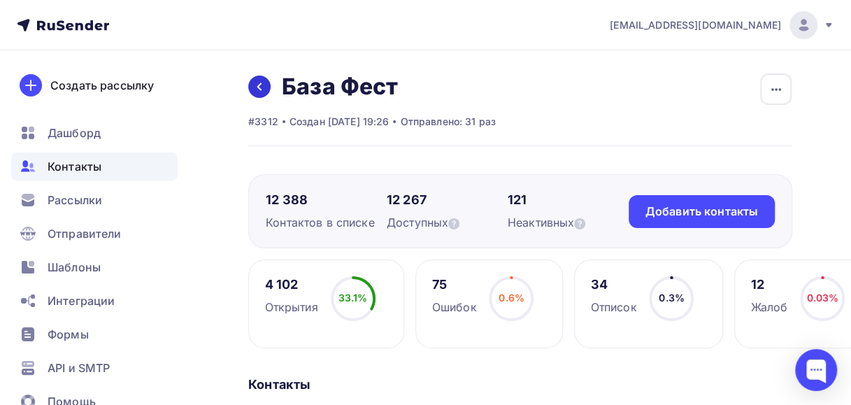
click at [266, 87] on link at bounding box center [259, 86] width 22 height 22
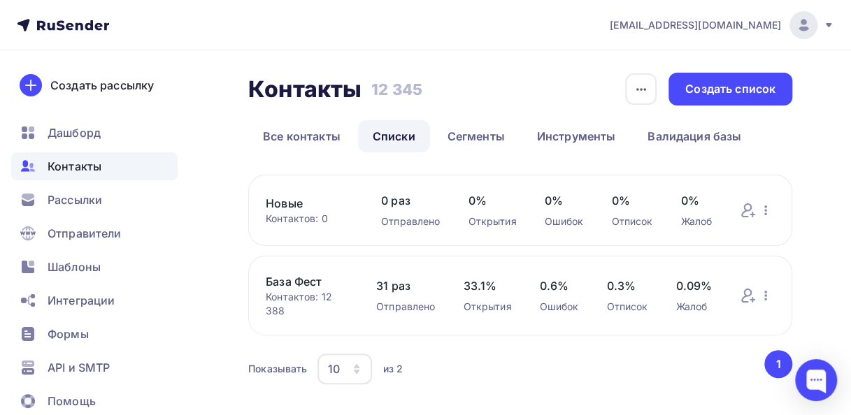
click at [283, 207] on link "Новые" at bounding box center [309, 203] width 87 height 17
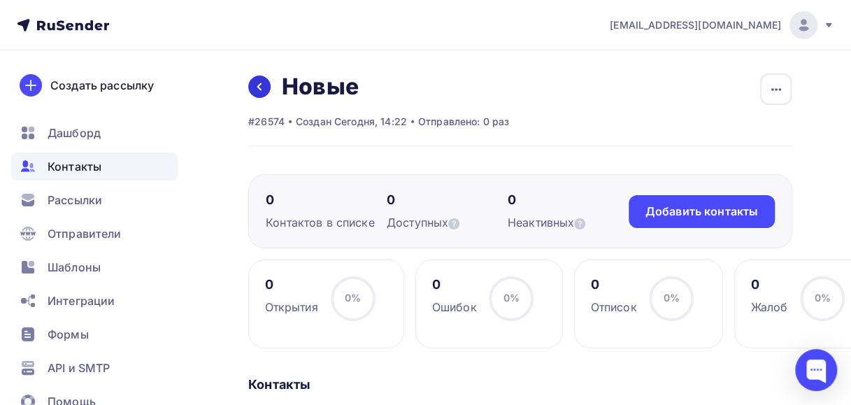
click at [258, 85] on icon at bounding box center [259, 86] width 11 height 11
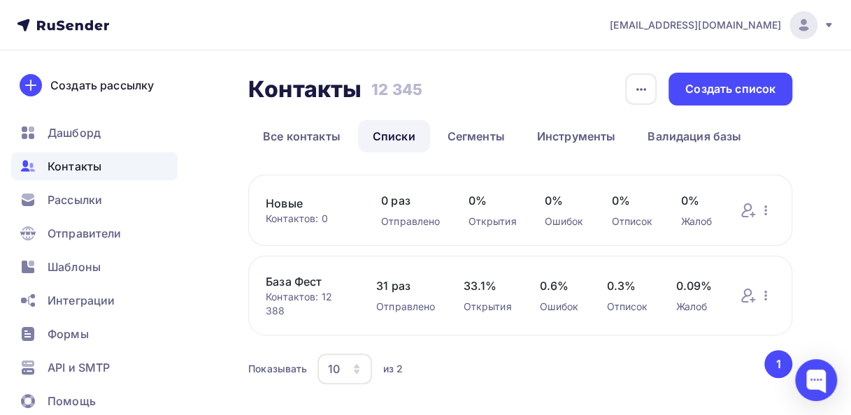
click at [285, 284] on link "База Фест" at bounding box center [307, 281] width 82 height 17
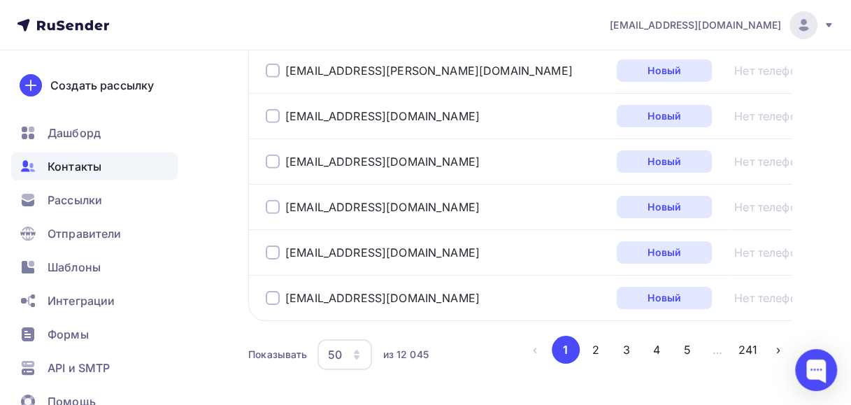
scroll to position [2490, 0]
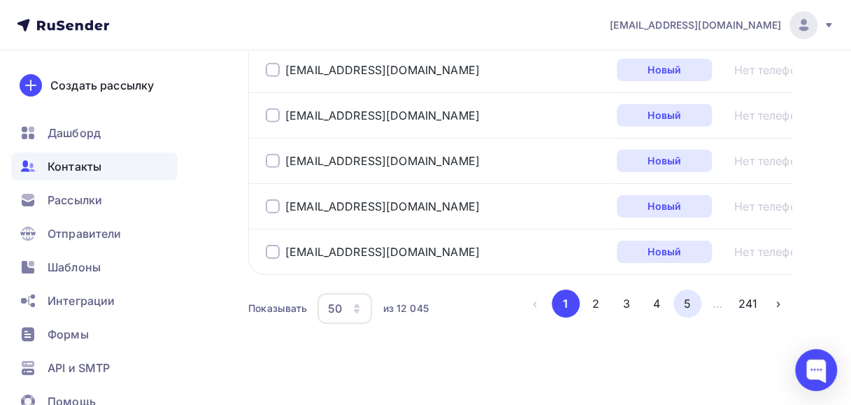
click at [688, 298] on button "5" at bounding box center [687, 303] width 28 height 28
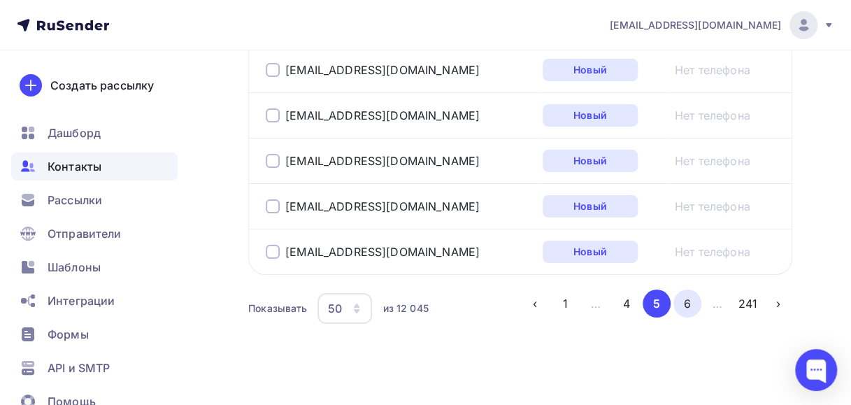
click at [688, 295] on button "6" at bounding box center [687, 303] width 28 height 28
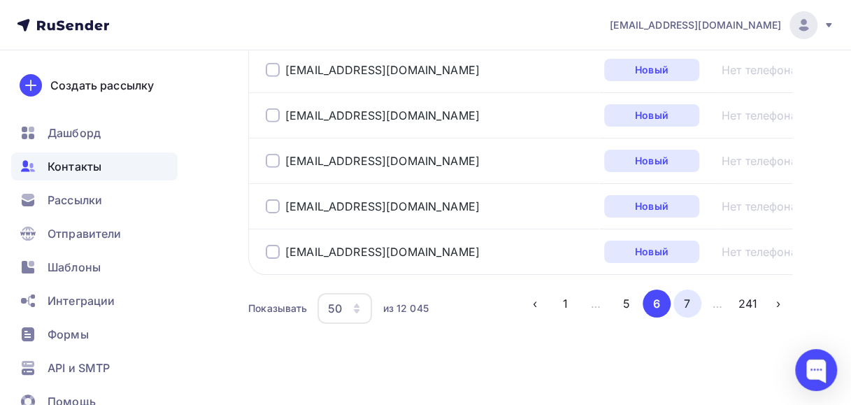
click at [688, 296] on button "7" at bounding box center [687, 303] width 28 height 28
click at [689, 294] on button "8" at bounding box center [687, 303] width 28 height 28
click at [685, 289] on button "9" at bounding box center [687, 303] width 28 height 28
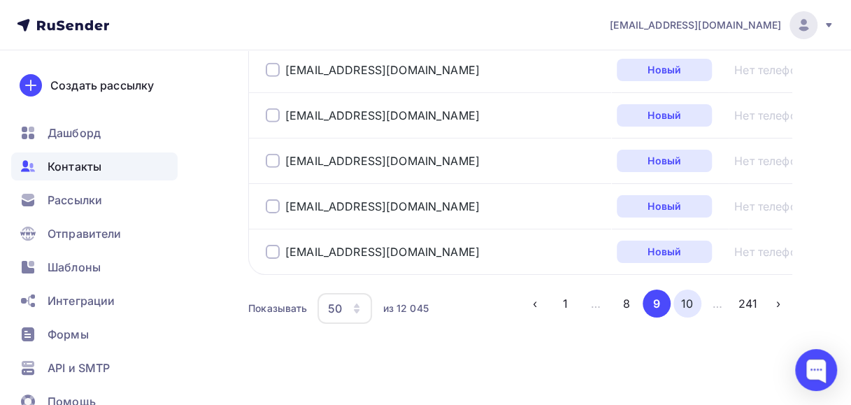
click at [683, 291] on button "10" at bounding box center [687, 303] width 28 height 28
click at [688, 291] on button "11" at bounding box center [687, 303] width 28 height 28
click at [686, 293] on button "12" at bounding box center [687, 303] width 28 height 28
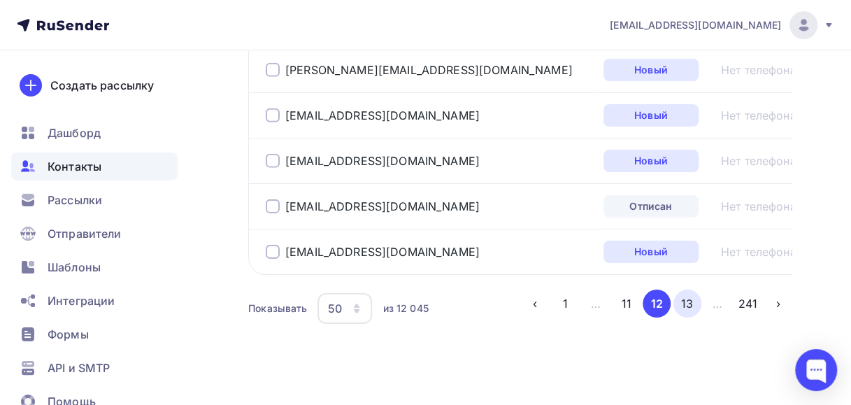
click at [693, 293] on button "13" at bounding box center [687, 303] width 28 height 28
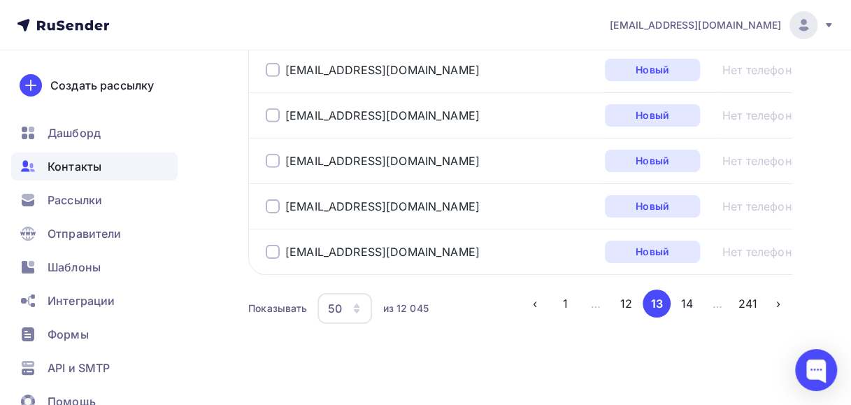
click at [357, 309] on icon "button" at bounding box center [357, 311] width 6 height 4
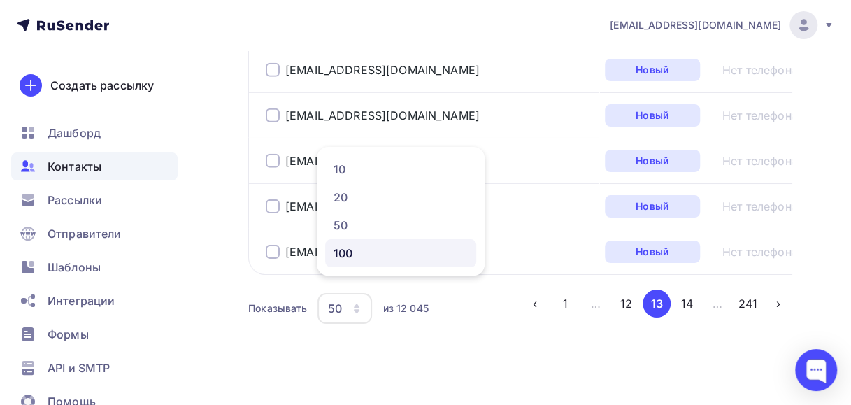
click at [356, 253] on div "100" at bounding box center [400, 253] width 134 height 17
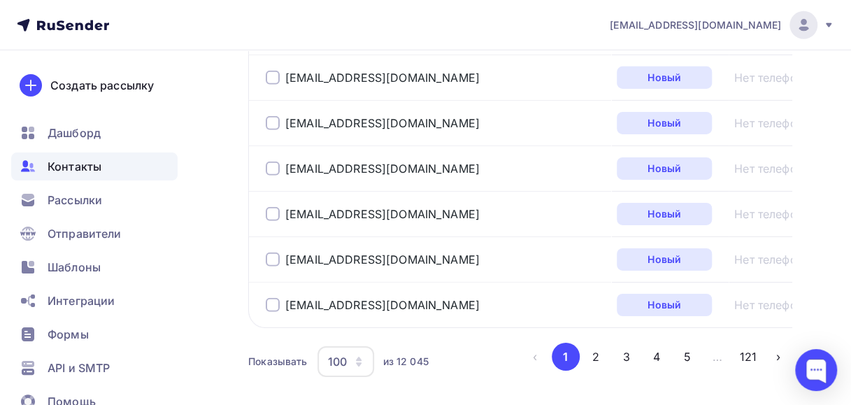
scroll to position [4750, 0]
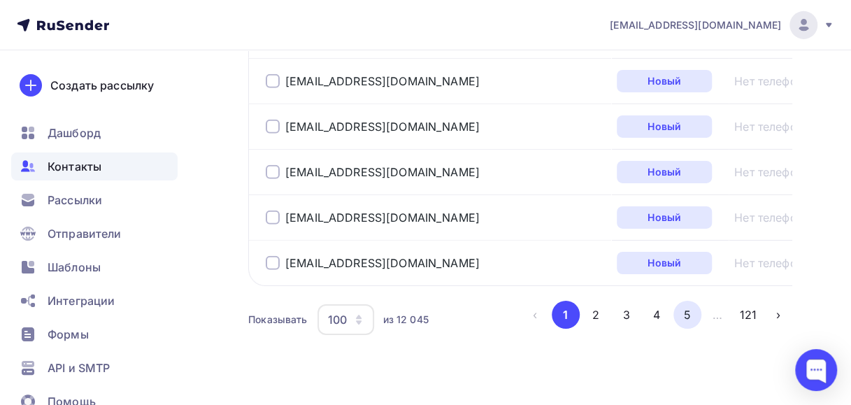
click at [691, 301] on button "5" at bounding box center [687, 315] width 28 height 28
click at [691, 301] on button "6" at bounding box center [687, 315] width 28 height 28
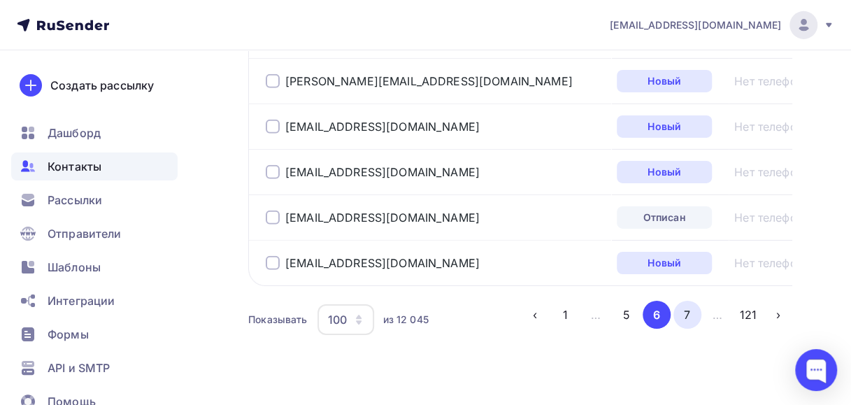
click at [684, 301] on button "7" at bounding box center [687, 315] width 28 height 28
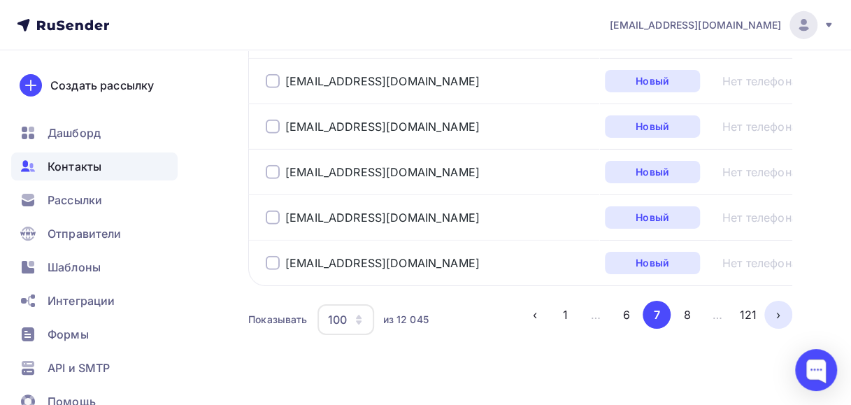
click at [774, 301] on button "›" at bounding box center [778, 315] width 28 height 28
click at [562, 301] on button "1" at bounding box center [566, 315] width 28 height 28
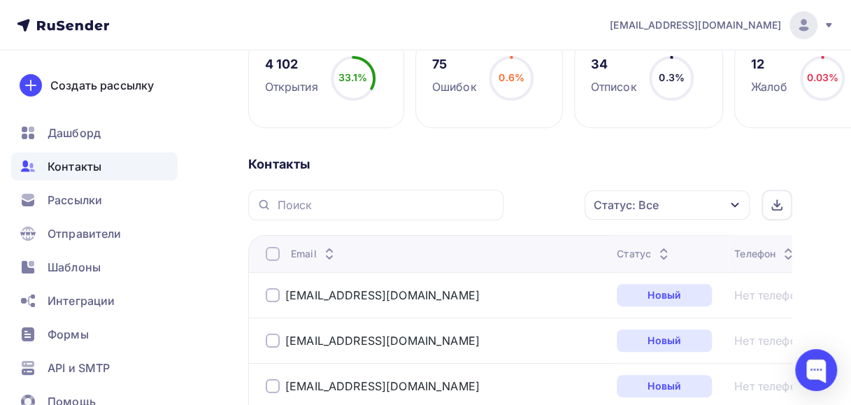
scroll to position [207, 0]
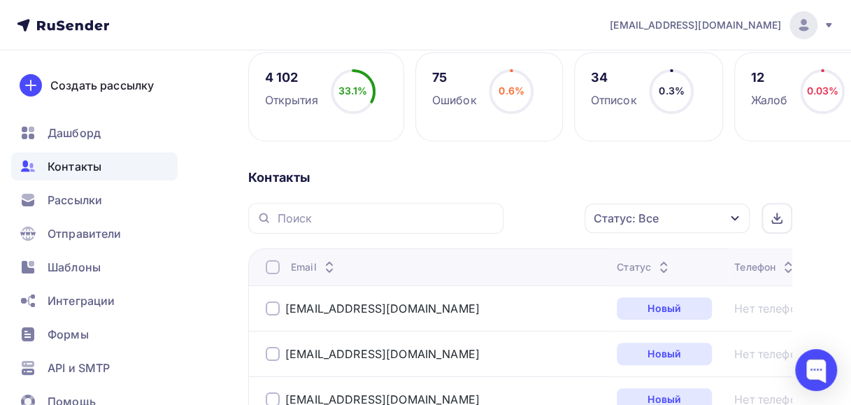
click at [273, 267] on div at bounding box center [273, 267] width 14 height 14
click at [556, 218] on icon "button" at bounding box center [555, 218] width 17 height 17
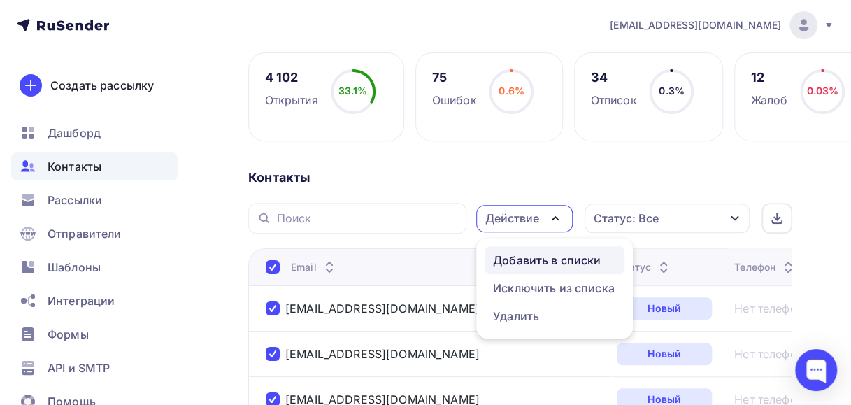
click at [522, 260] on div "Добавить в списки" at bounding box center [547, 260] width 108 height 17
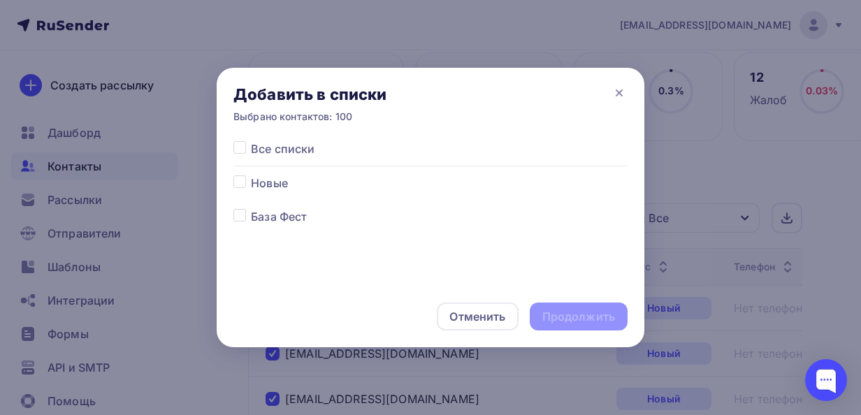
click at [251, 175] on label at bounding box center [251, 175] width 0 height 0
click at [240, 183] on input "checkbox" at bounding box center [239, 181] width 13 height 13
checkbox input "true"
click at [541, 312] on div "Продолжить" at bounding box center [579, 317] width 98 height 28
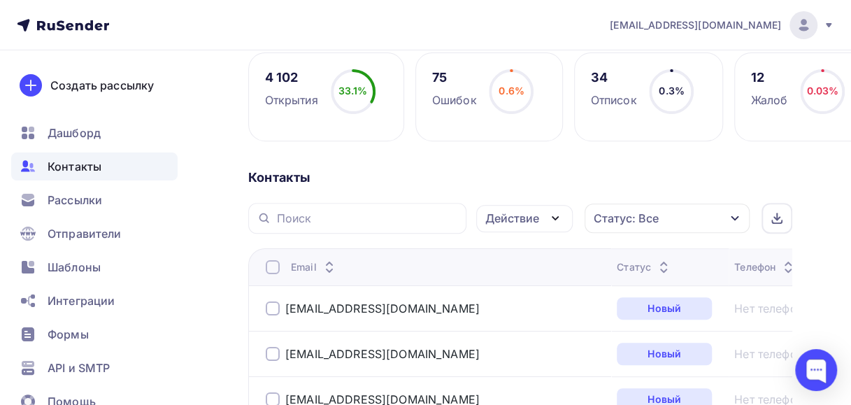
click at [274, 268] on div at bounding box center [273, 267] width 14 height 14
click at [275, 267] on div at bounding box center [273, 267] width 14 height 14
click at [557, 217] on icon "button" at bounding box center [555, 218] width 6 height 3
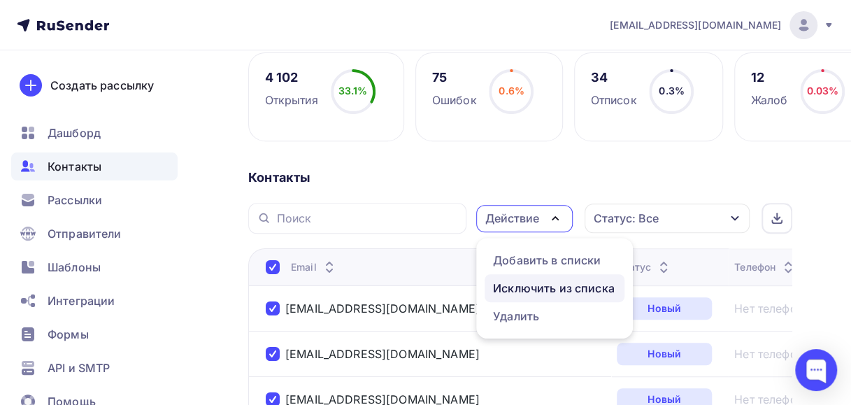
click at [526, 285] on div "Исключить из списка" at bounding box center [554, 288] width 122 height 17
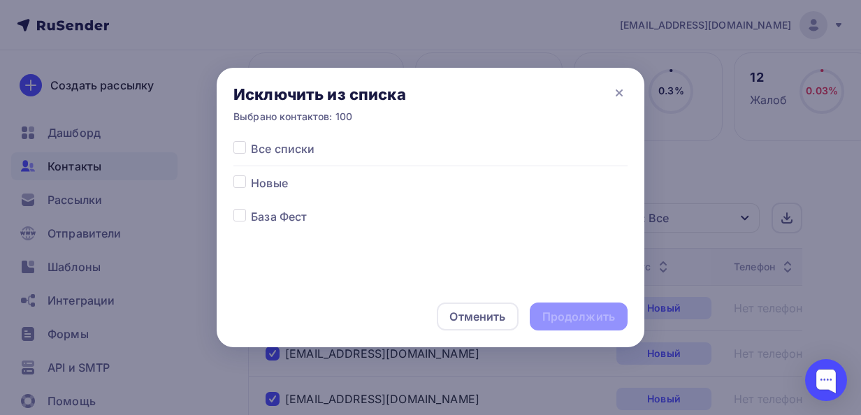
click at [251, 208] on label at bounding box center [251, 208] width 0 height 0
click at [240, 217] on input "checkbox" at bounding box center [239, 214] width 13 height 13
checkbox input "true"
click at [544, 317] on div "Продолжить" at bounding box center [578, 317] width 73 height 16
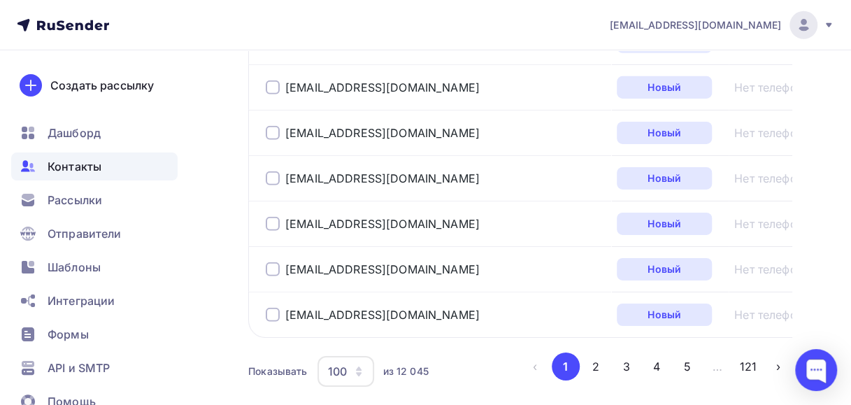
scroll to position [4750, 0]
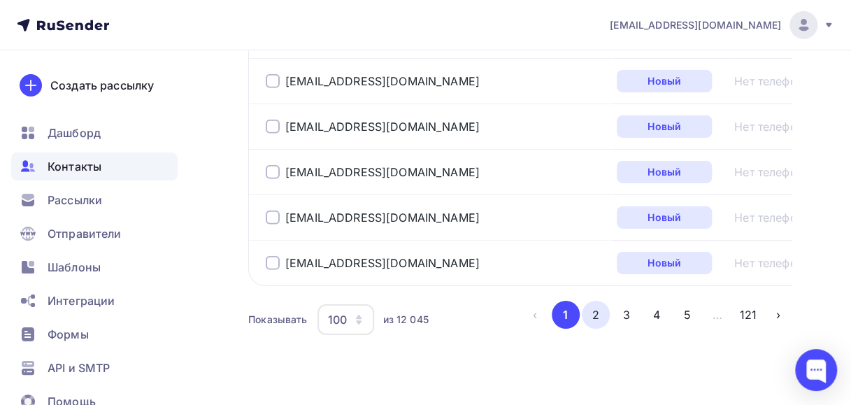
click at [595, 301] on button "2" at bounding box center [596, 315] width 28 height 28
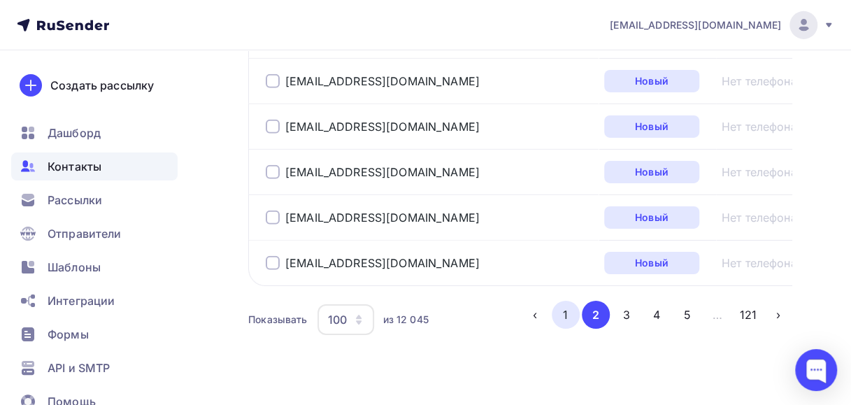
click at [563, 301] on button "1" at bounding box center [566, 315] width 28 height 28
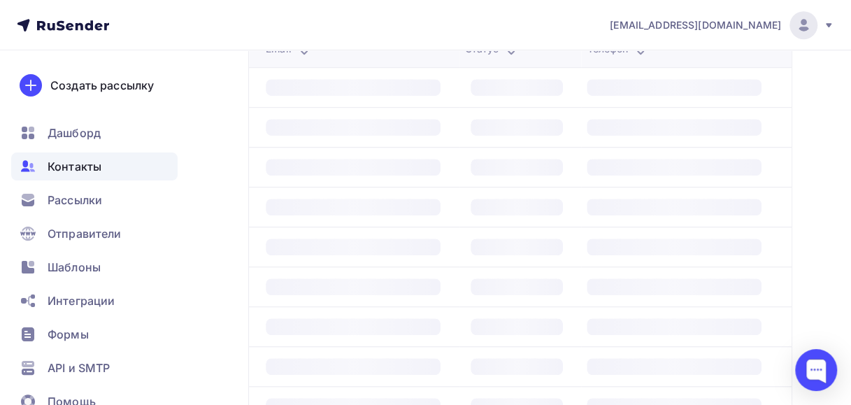
scroll to position [339, 0]
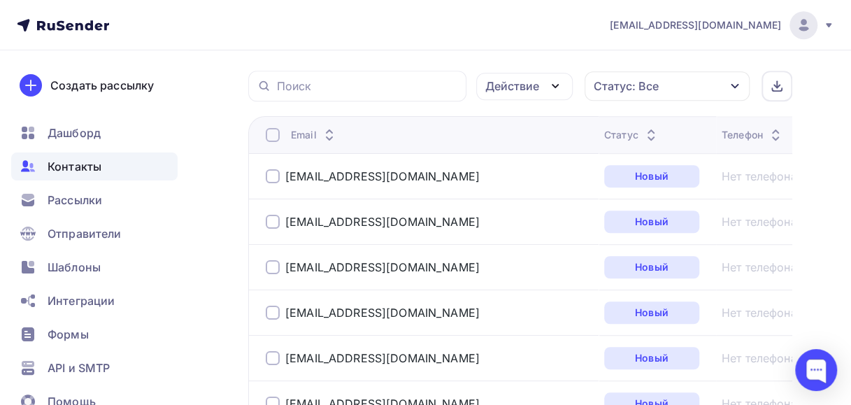
click at [275, 132] on div at bounding box center [273, 135] width 14 height 14
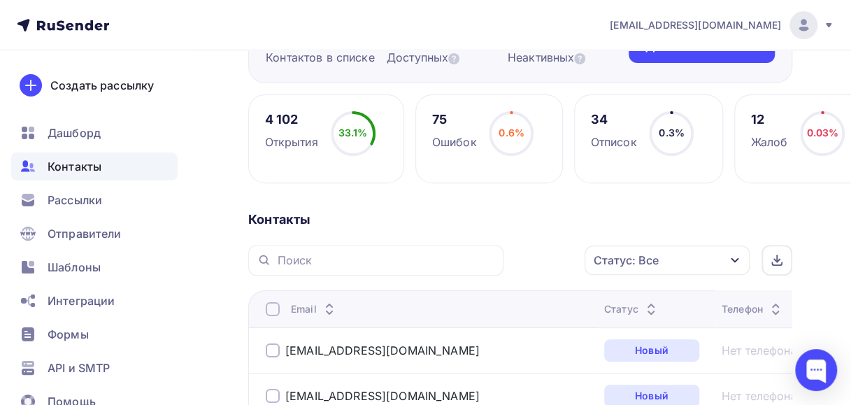
scroll to position [152, 0]
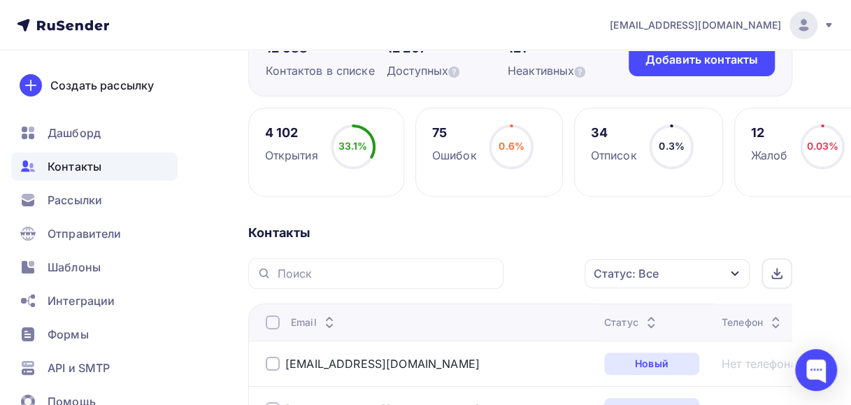
click at [828, 35] on div "[EMAIL_ADDRESS][DOMAIN_NAME]" at bounding box center [722, 25] width 224 height 28
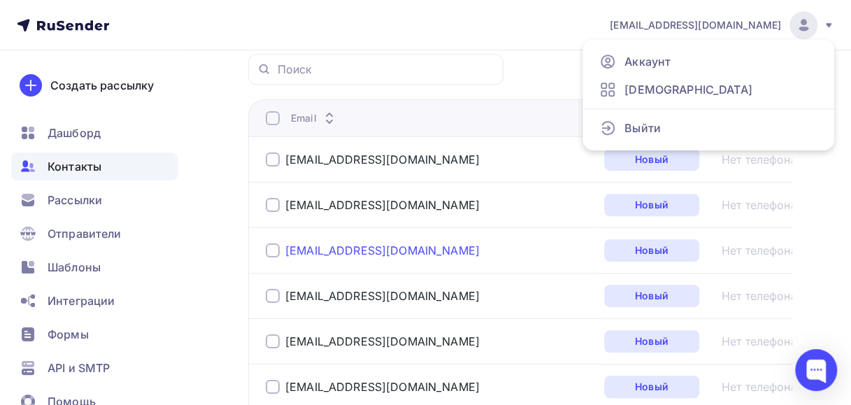
scroll to position [361, 0]
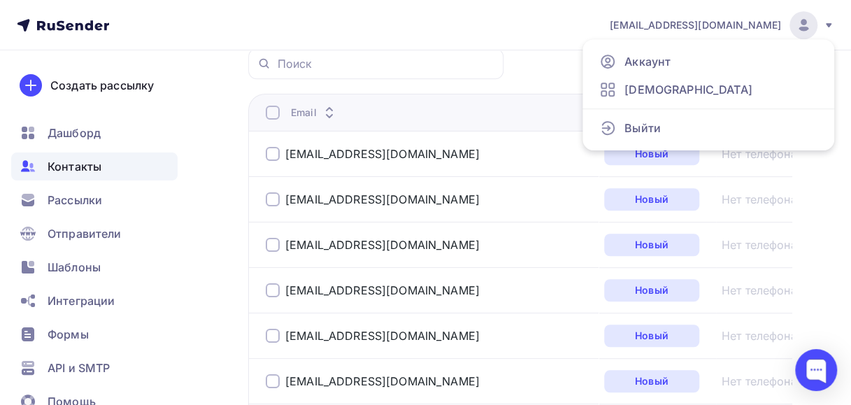
click at [270, 152] on div at bounding box center [273, 154] width 14 height 14
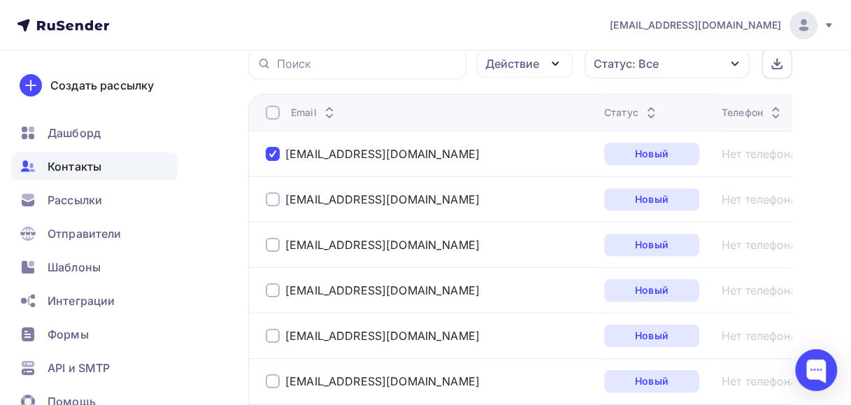
click at [274, 153] on div at bounding box center [273, 154] width 14 height 14
click at [276, 106] on div at bounding box center [273, 113] width 14 height 14
click at [556, 63] on icon "button" at bounding box center [555, 63] width 6 height 3
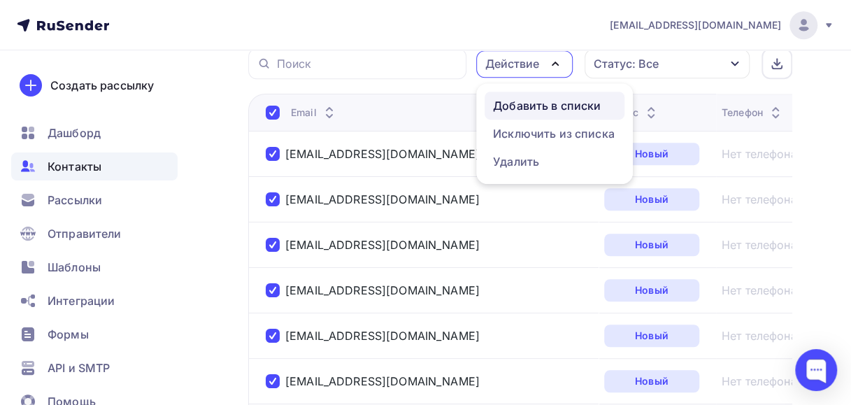
click at [520, 101] on div "Добавить в списки" at bounding box center [547, 105] width 108 height 17
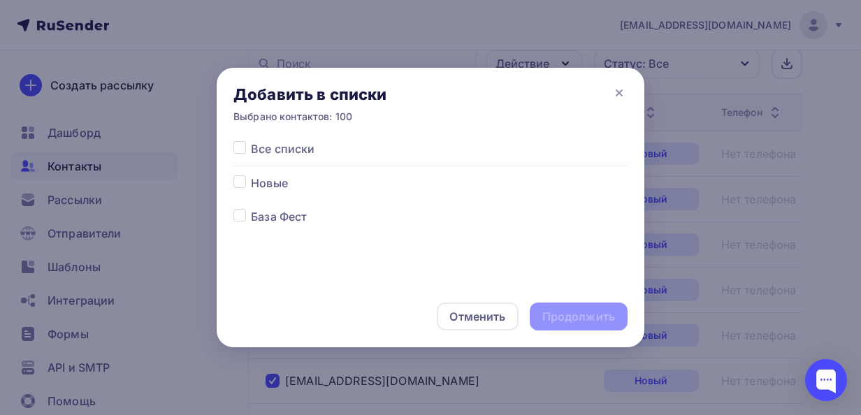
click at [251, 175] on label at bounding box center [251, 175] width 0 height 0
click at [238, 183] on input "checkbox" at bounding box center [239, 181] width 13 height 13
checkbox input "true"
click at [551, 316] on div "Продолжить" at bounding box center [578, 317] width 73 height 16
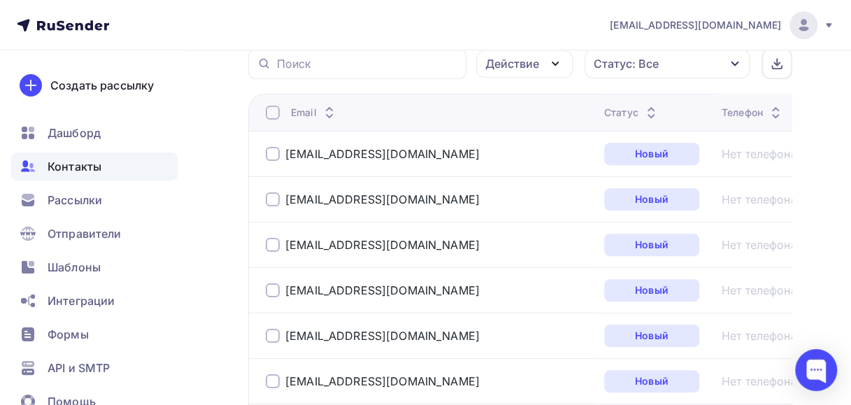
click at [272, 113] on div at bounding box center [273, 113] width 14 height 14
click at [273, 114] on div at bounding box center [273, 113] width 14 height 14
click at [560, 61] on icon "button" at bounding box center [555, 63] width 17 height 17
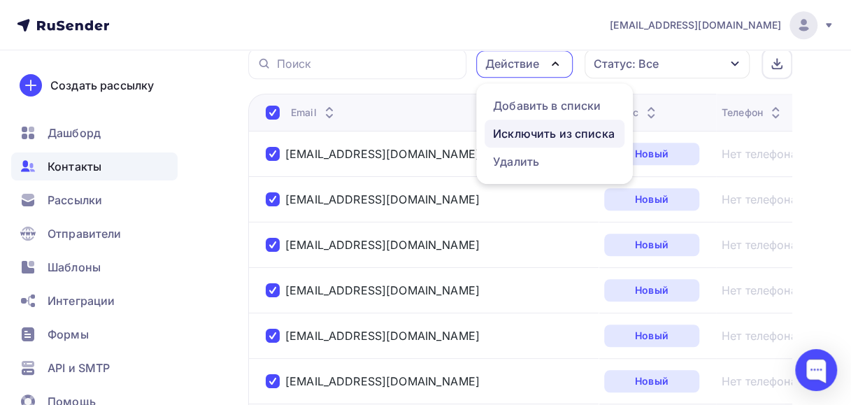
click at [534, 127] on div "Исключить из списка" at bounding box center [554, 133] width 122 height 17
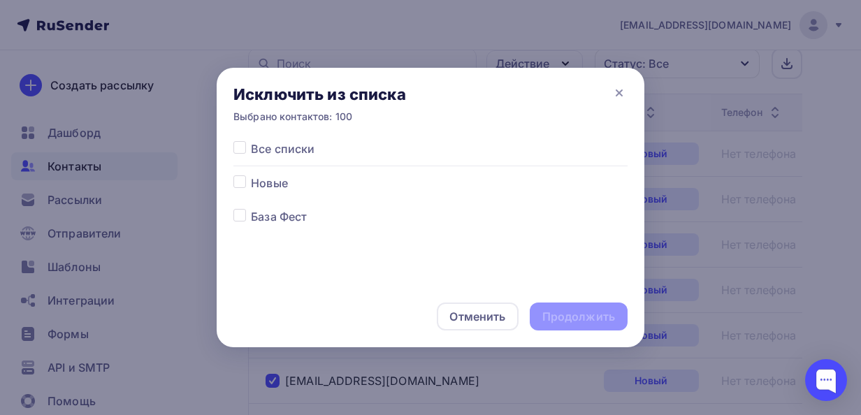
click at [251, 208] on label at bounding box center [251, 208] width 0 height 0
click at [243, 216] on input "checkbox" at bounding box center [239, 214] width 13 height 13
checkbox input "true"
click at [560, 323] on div "Продолжить" at bounding box center [578, 317] width 73 height 16
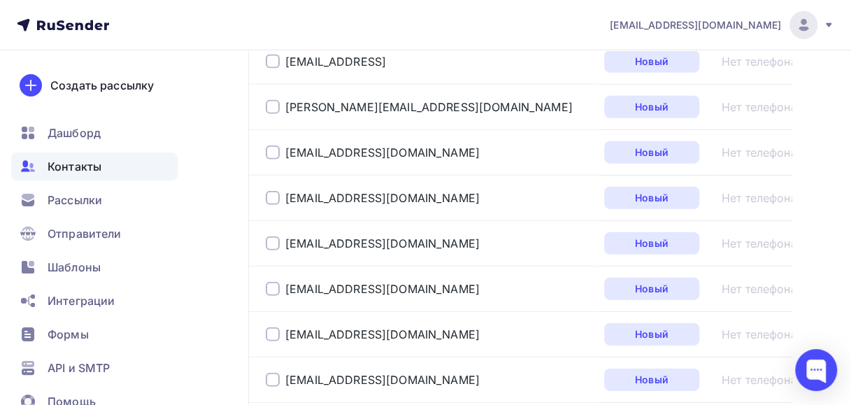
scroll to position [4750, 0]
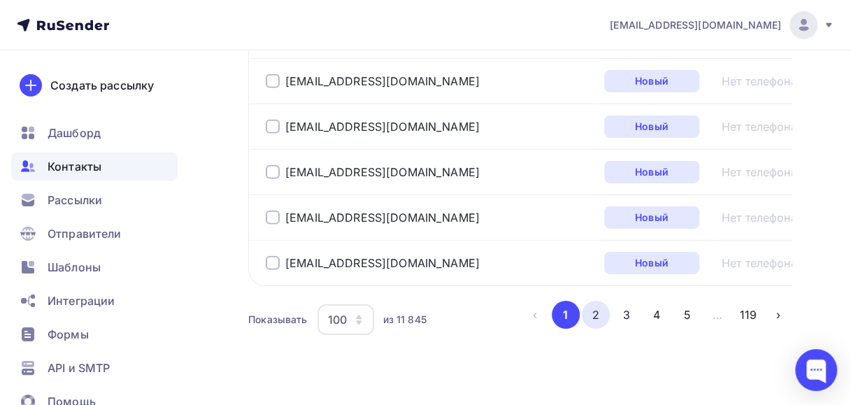
click at [590, 301] on button "2" at bounding box center [596, 315] width 28 height 28
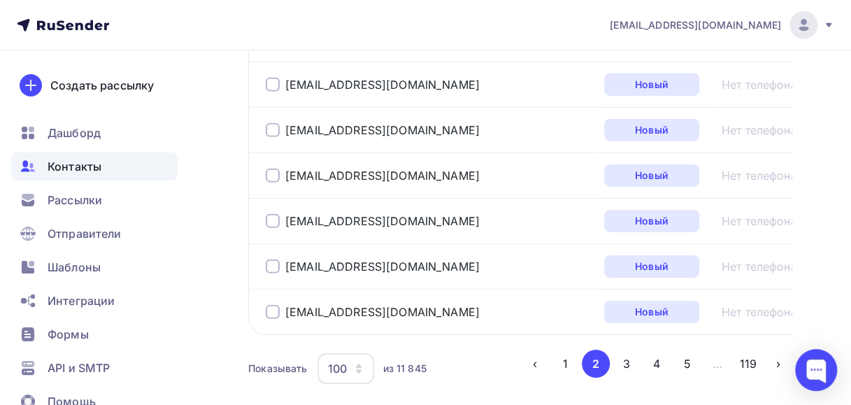
scroll to position [4708, 0]
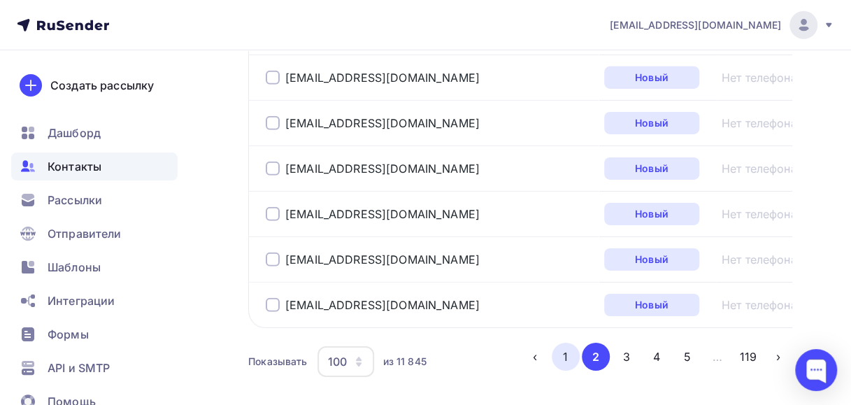
click at [554, 343] on button "1" at bounding box center [566, 357] width 28 height 28
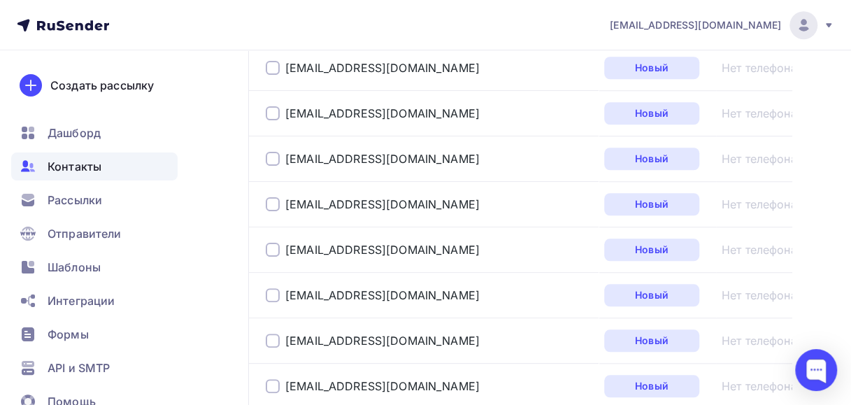
scroll to position [339, 0]
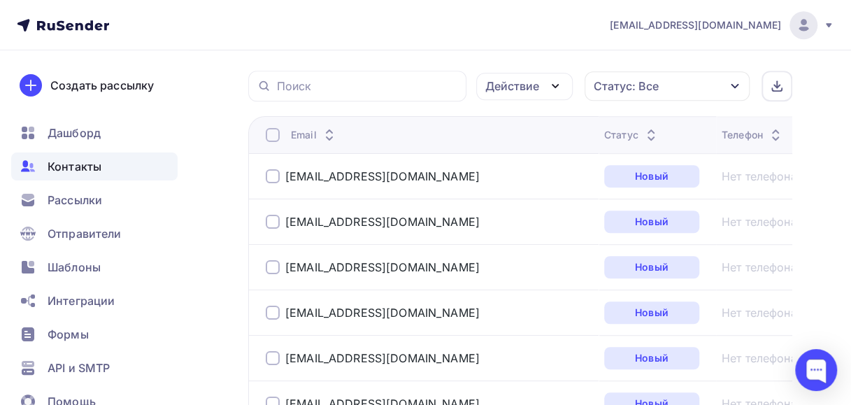
click at [276, 135] on div at bounding box center [273, 135] width 14 height 14
click at [272, 135] on div at bounding box center [273, 135] width 14 height 14
click at [549, 82] on icon "button" at bounding box center [555, 86] width 17 height 17
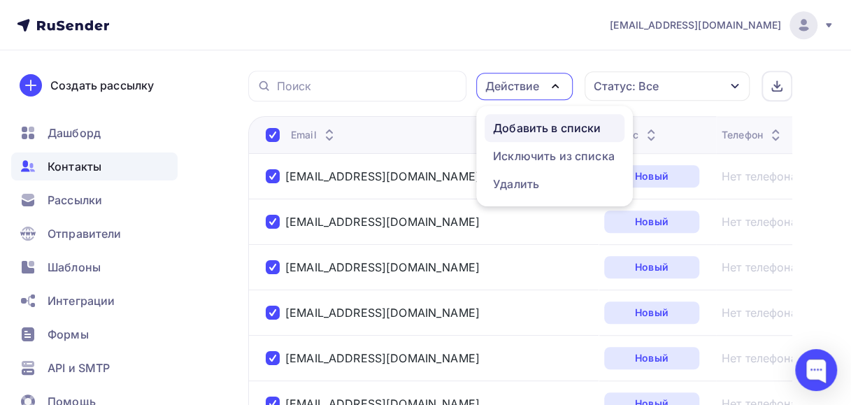
click at [528, 124] on div "Добавить в списки" at bounding box center [547, 128] width 108 height 17
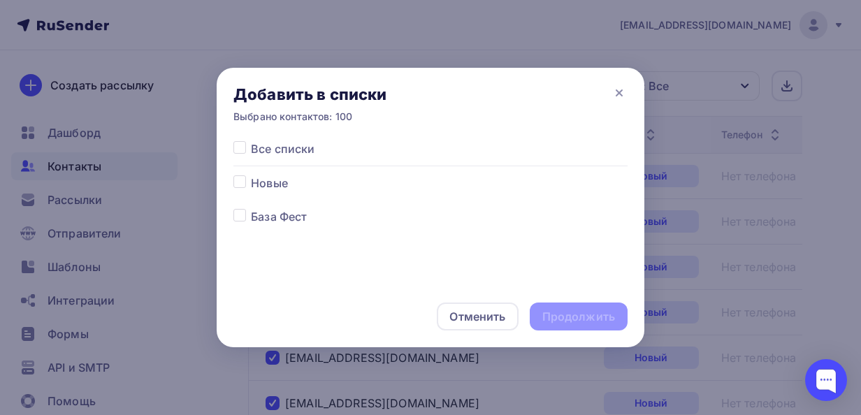
click at [251, 175] on label at bounding box center [251, 175] width 0 height 0
click at [243, 183] on input "checkbox" at bounding box center [239, 181] width 13 height 13
checkbox input "true"
click at [554, 314] on div "Продолжить" at bounding box center [578, 317] width 73 height 16
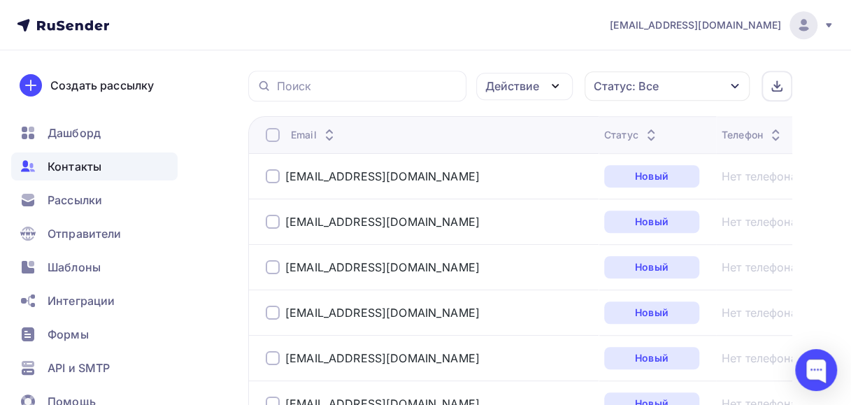
click at [270, 134] on div at bounding box center [273, 135] width 14 height 14
click at [556, 82] on icon "button" at bounding box center [555, 86] width 17 height 17
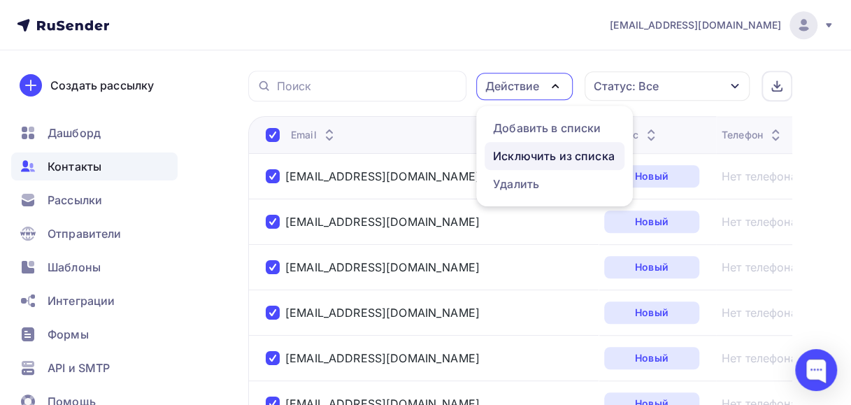
click at [528, 155] on div "Исключить из списка" at bounding box center [554, 155] width 122 height 17
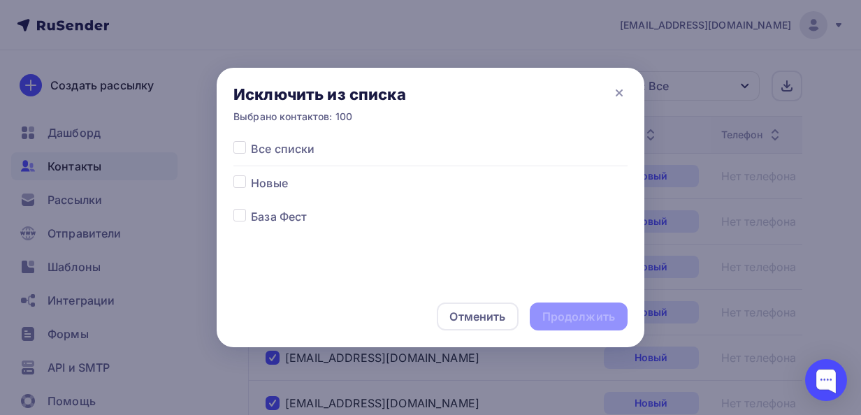
click at [251, 208] on label at bounding box center [251, 208] width 0 height 0
click at [243, 217] on input "checkbox" at bounding box center [239, 214] width 13 height 13
checkbox input "true"
click at [593, 316] on div "Продолжить" at bounding box center [578, 317] width 73 height 16
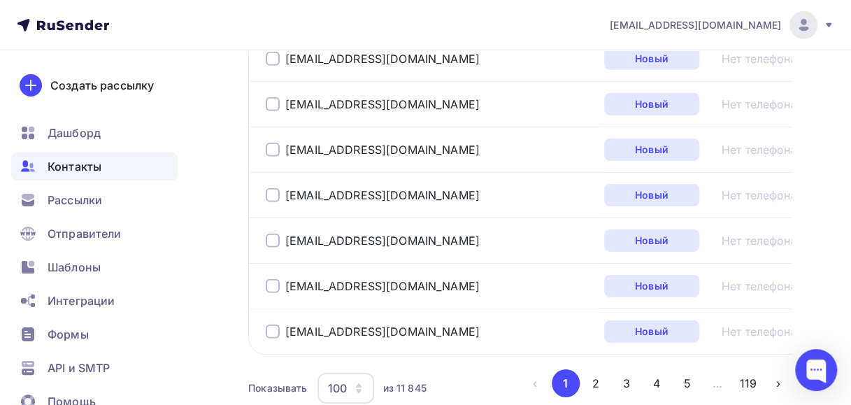
scroll to position [4750, 0]
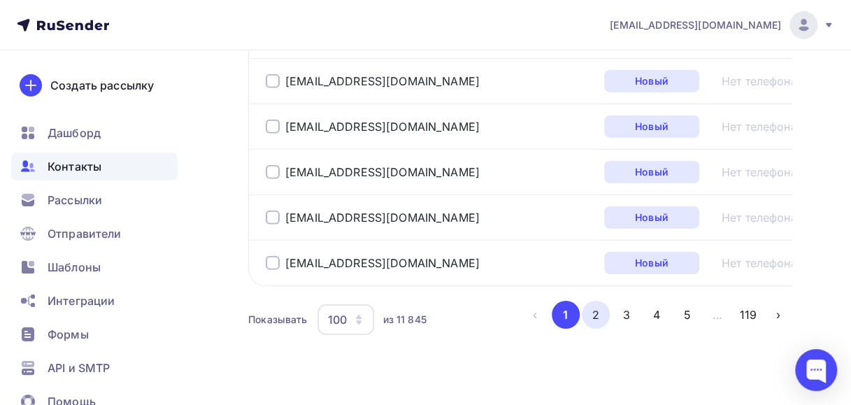
click at [591, 301] on button "2" at bounding box center [596, 315] width 28 height 28
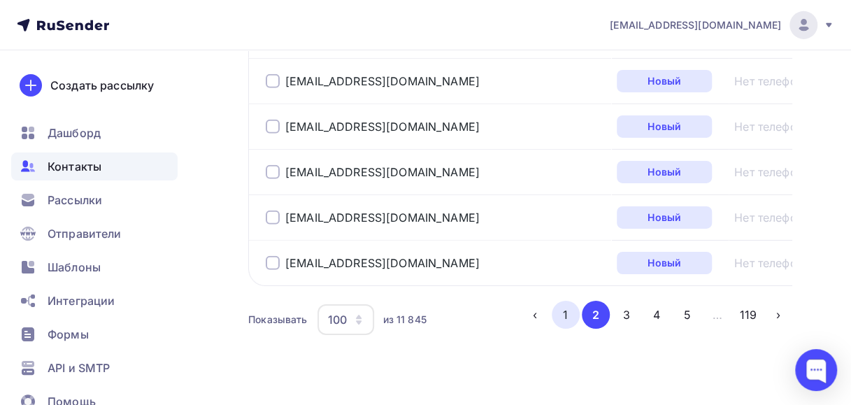
click at [570, 301] on button "1" at bounding box center [566, 315] width 28 height 28
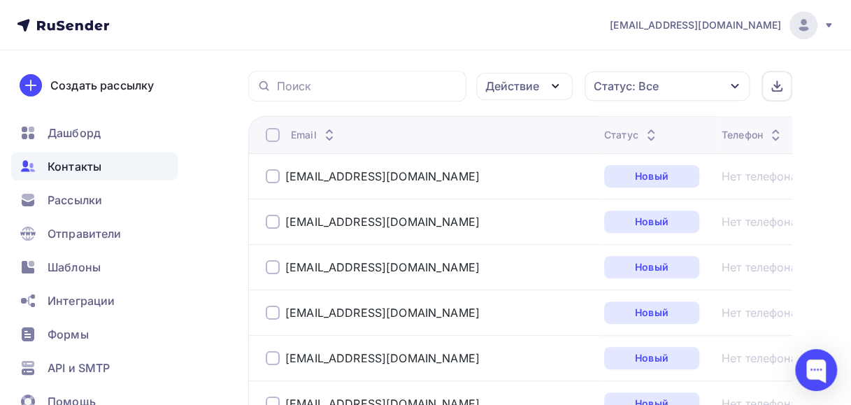
scroll to position [0, 0]
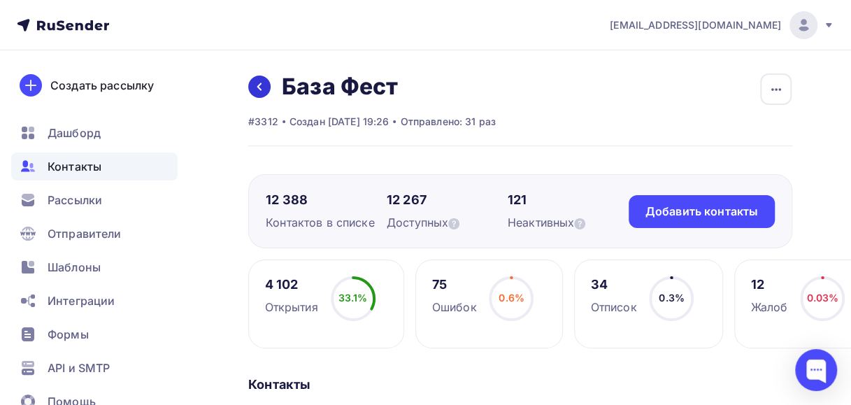
click at [259, 89] on icon at bounding box center [259, 86] width 11 height 11
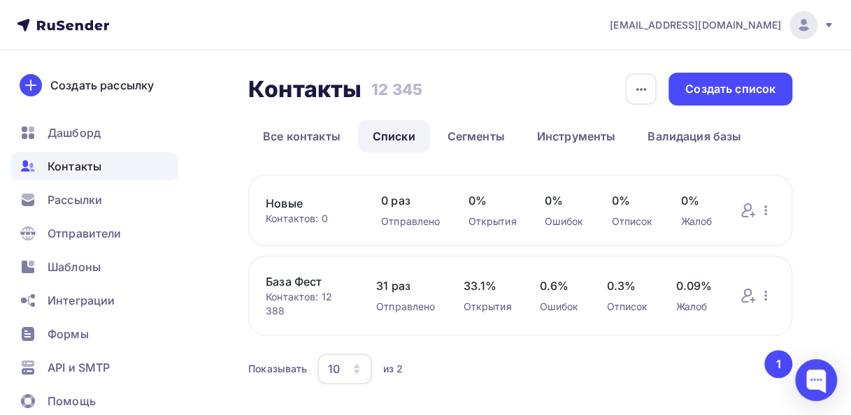
click at [280, 204] on link "Новые" at bounding box center [309, 203] width 87 height 17
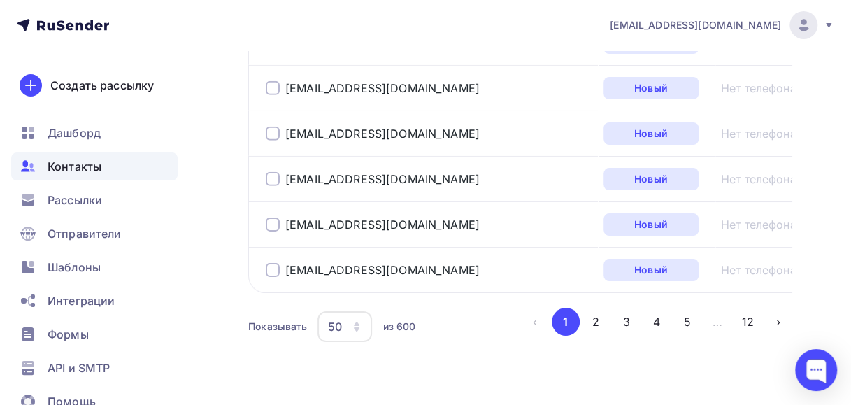
scroll to position [2490, 0]
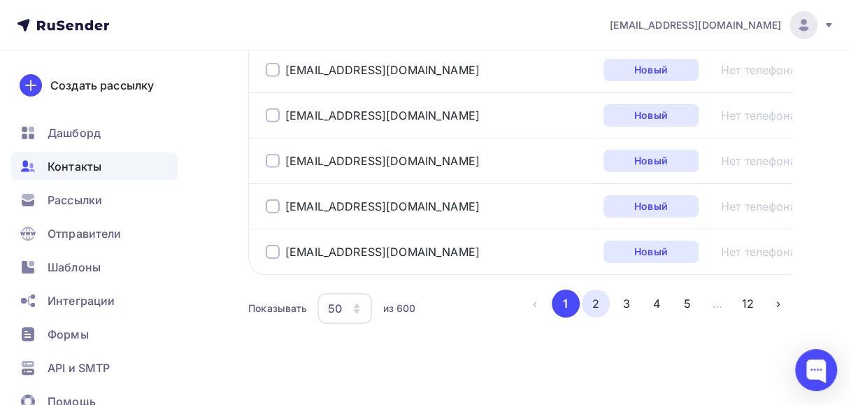
click at [593, 289] on button "2" at bounding box center [596, 303] width 28 height 28
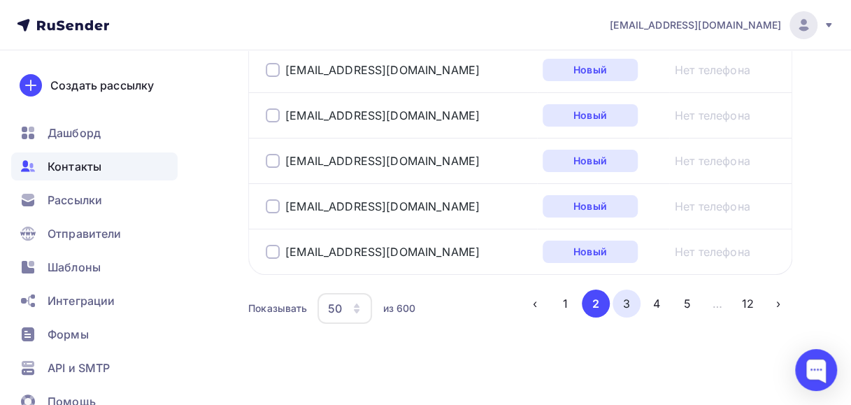
click at [621, 291] on button "3" at bounding box center [626, 303] width 28 height 28
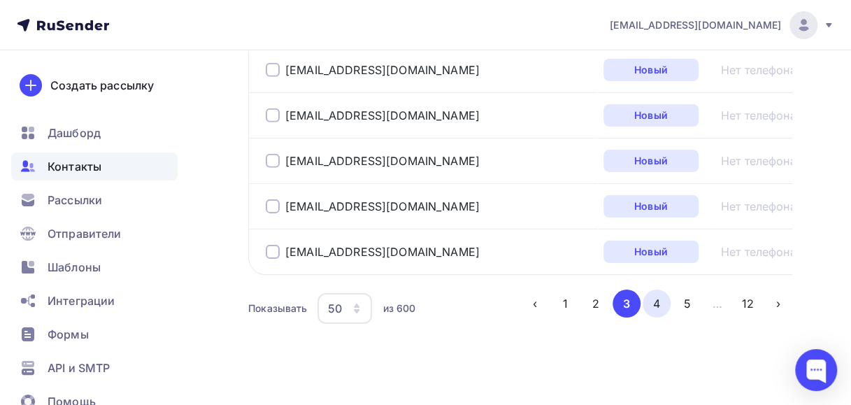
click at [658, 291] on button "4" at bounding box center [656, 303] width 28 height 28
click at [681, 294] on button "5" at bounding box center [687, 303] width 28 height 28
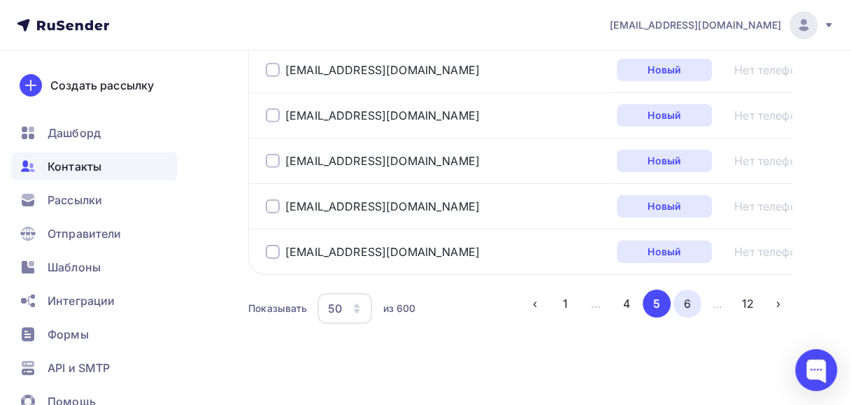
click at [685, 294] on button "6" at bounding box center [687, 303] width 28 height 28
click at [680, 294] on button "7" at bounding box center [687, 303] width 28 height 28
click at [355, 293] on div "50" at bounding box center [344, 308] width 55 height 31
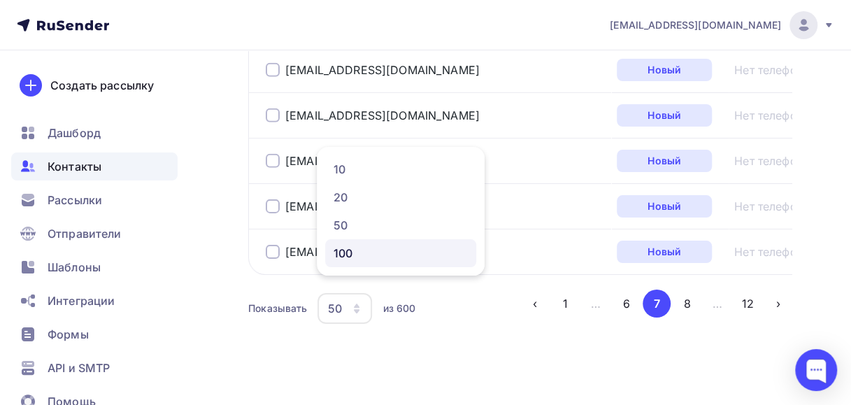
click at [373, 264] on link "100" at bounding box center [400, 253] width 151 height 28
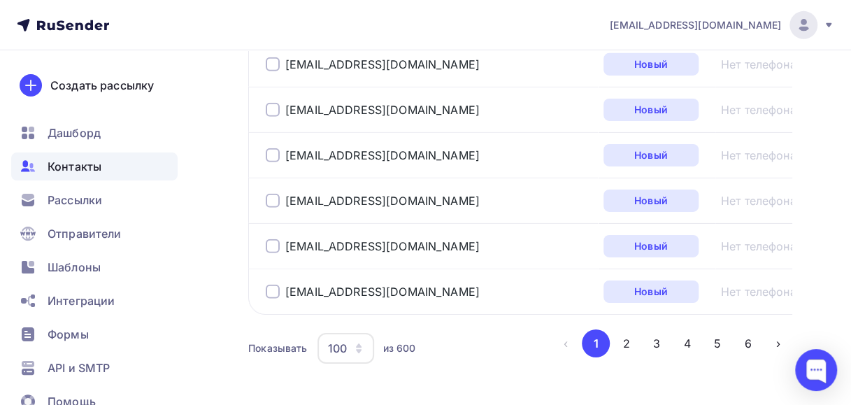
scroll to position [4750, 0]
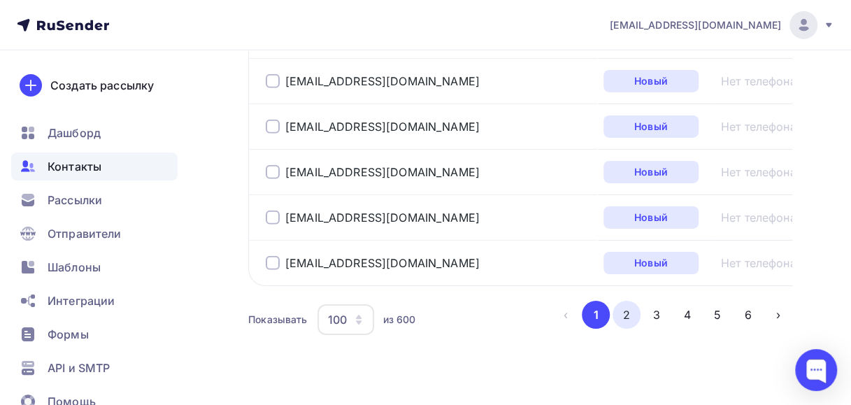
click at [621, 301] on button "2" at bounding box center [626, 315] width 28 height 28
click at [654, 301] on button "3" at bounding box center [656, 315] width 28 height 28
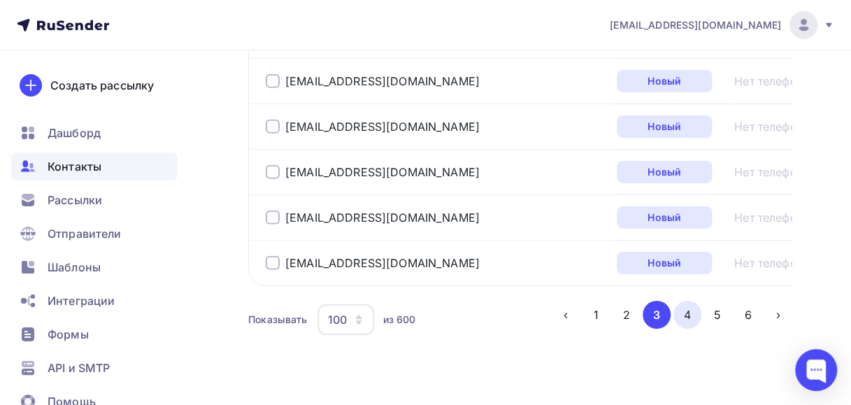
click at [684, 301] on button "4" at bounding box center [687, 315] width 28 height 28
click at [707, 301] on button "5" at bounding box center [717, 315] width 28 height 28
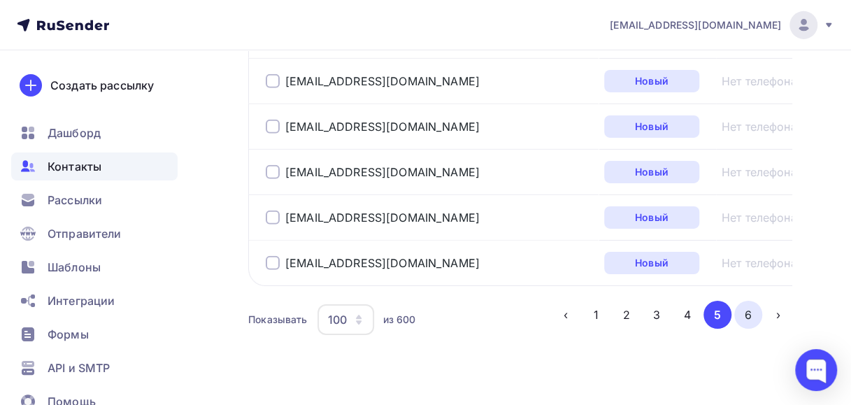
click at [747, 301] on button "6" at bounding box center [748, 315] width 28 height 28
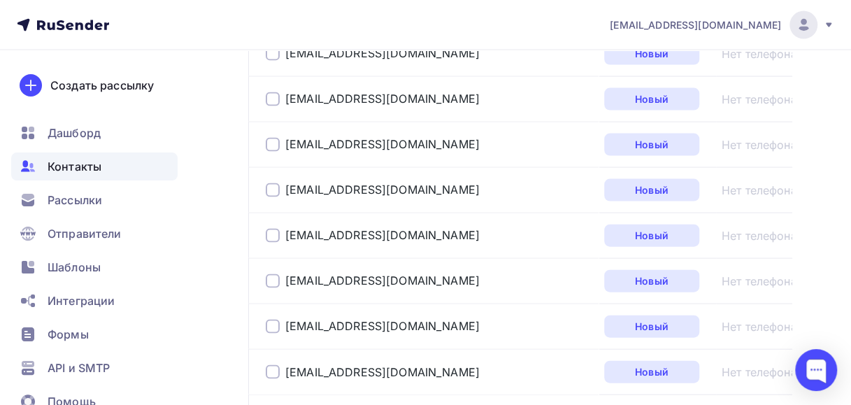
scroll to position [0, 0]
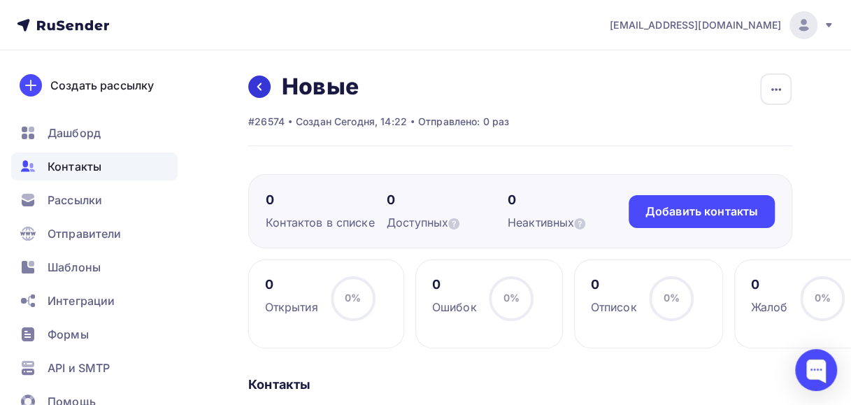
click at [255, 84] on icon at bounding box center [259, 86] width 11 height 11
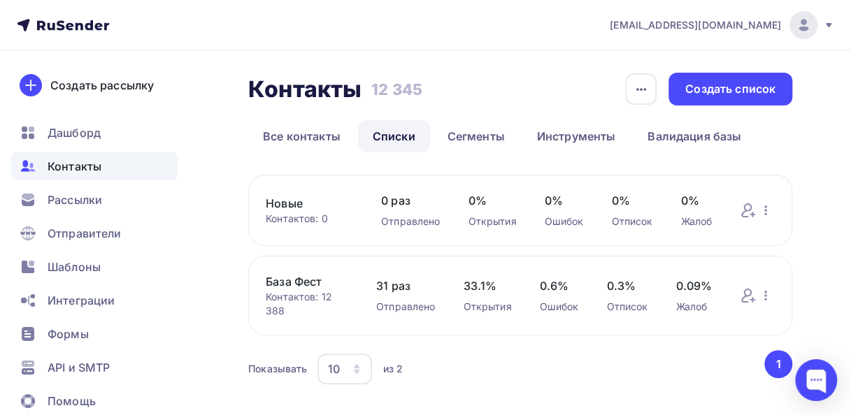
click at [277, 275] on link "База Фест" at bounding box center [307, 281] width 82 height 17
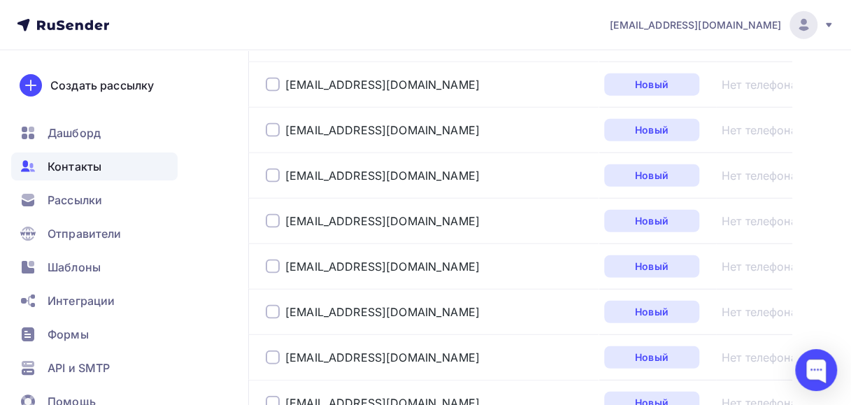
scroll to position [2490, 0]
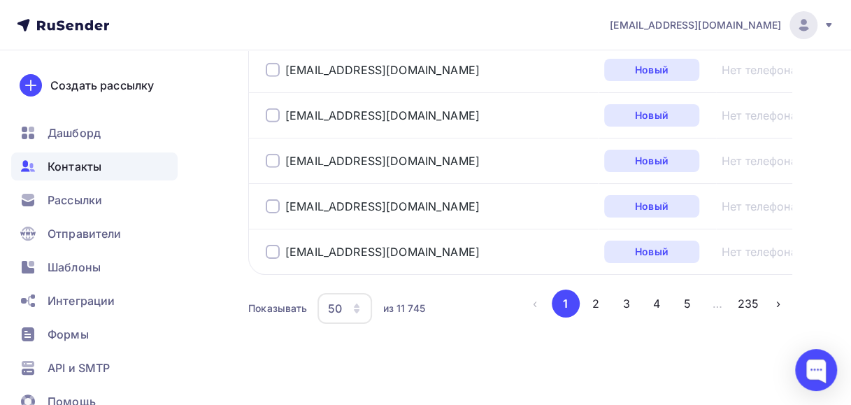
click at [355, 303] on icon "button" at bounding box center [356, 308] width 11 height 11
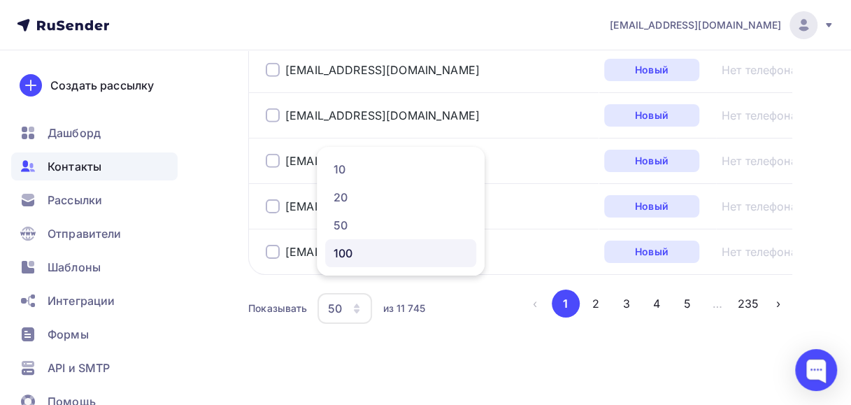
click at [354, 253] on div "100" at bounding box center [400, 253] width 134 height 17
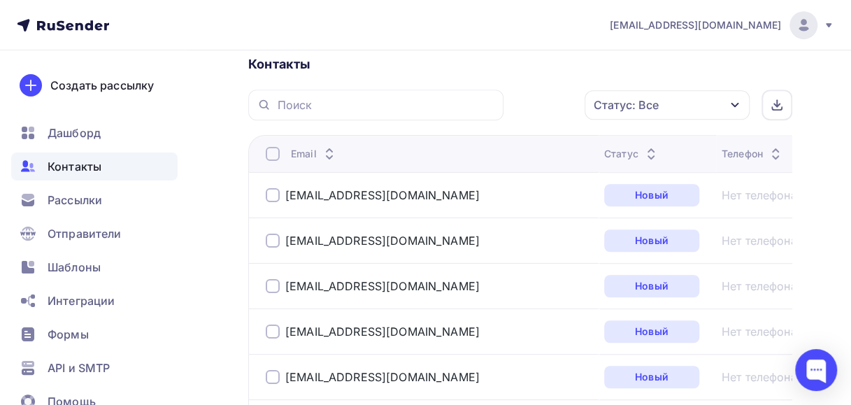
scroll to position [268, 0]
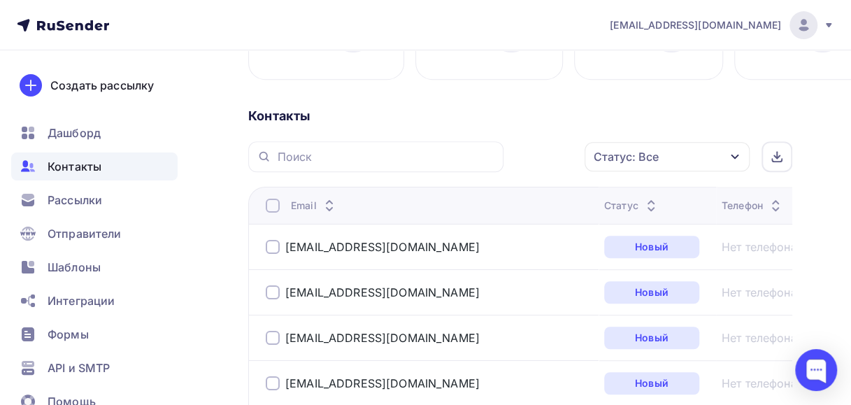
click at [273, 206] on div at bounding box center [273, 206] width 14 height 14
click at [556, 152] on icon "button" at bounding box center [555, 156] width 17 height 17
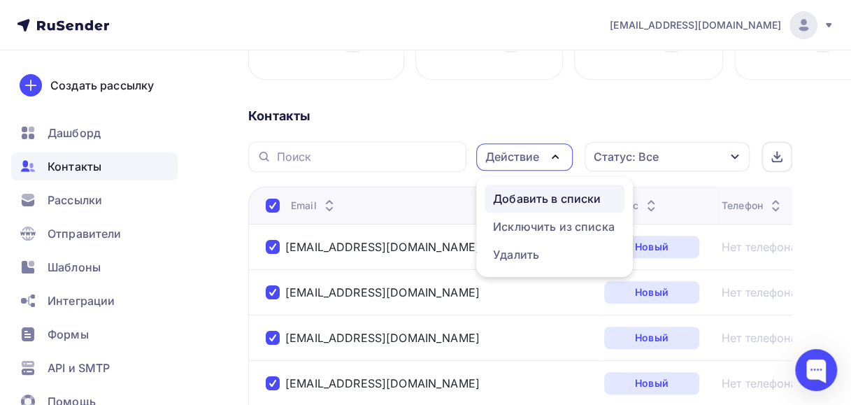
click at [547, 201] on div "Добавить в списки" at bounding box center [547, 198] width 108 height 17
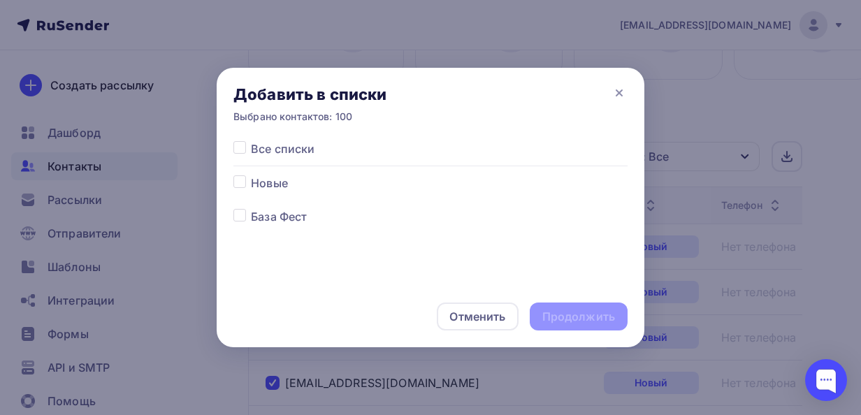
click at [251, 175] on label at bounding box center [251, 175] width 0 height 0
click at [241, 186] on input "checkbox" at bounding box center [239, 181] width 13 height 13
checkbox input "true"
click at [565, 322] on div "Продолжить" at bounding box center [578, 317] width 73 height 16
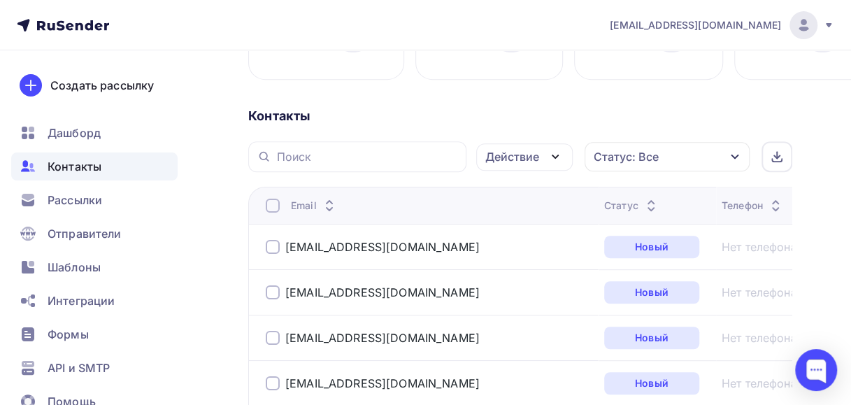
click at [275, 205] on div at bounding box center [273, 206] width 14 height 14
click at [556, 157] on icon "button" at bounding box center [555, 156] width 17 height 17
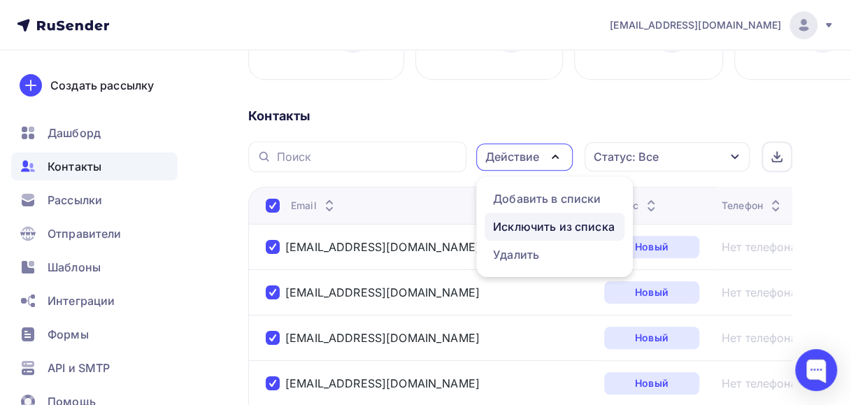
click at [512, 227] on div "Исключить из списка" at bounding box center [554, 226] width 122 height 17
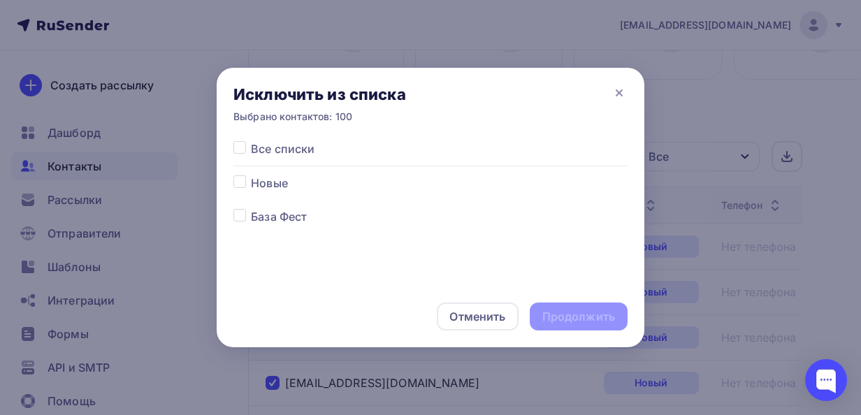
click at [251, 208] on label at bounding box center [251, 208] width 0 height 0
click at [237, 217] on input "checkbox" at bounding box center [239, 214] width 13 height 13
checkbox input "true"
click at [562, 319] on div "Продолжить" at bounding box center [578, 317] width 73 height 16
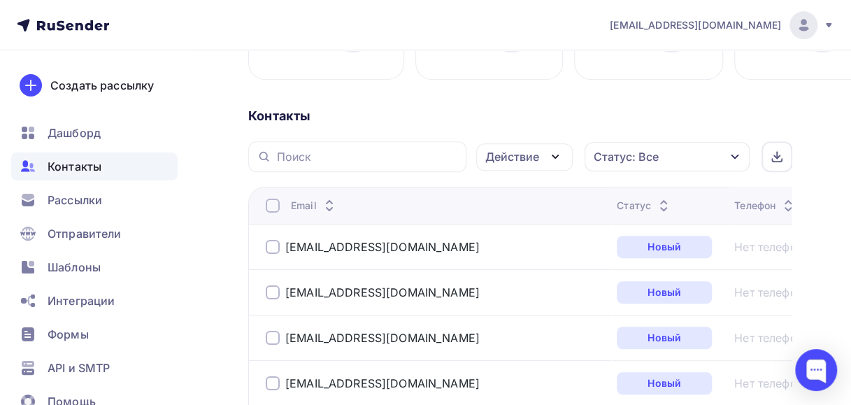
click at [274, 203] on div at bounding box center [273, 206] width 14 height 14
click at [552, 152] on icon "button" at bounding box center [555, 156] width 17 height 17
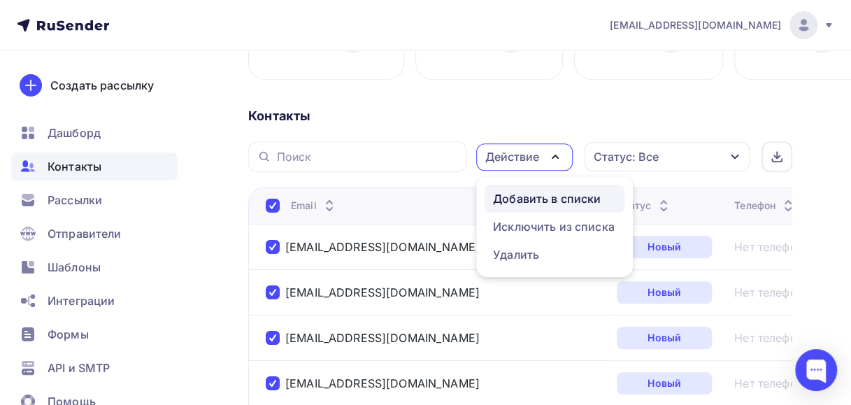
click at [539, 200] on div "Добавить в списки" at bounding box center [547, 198] width 108 height 17
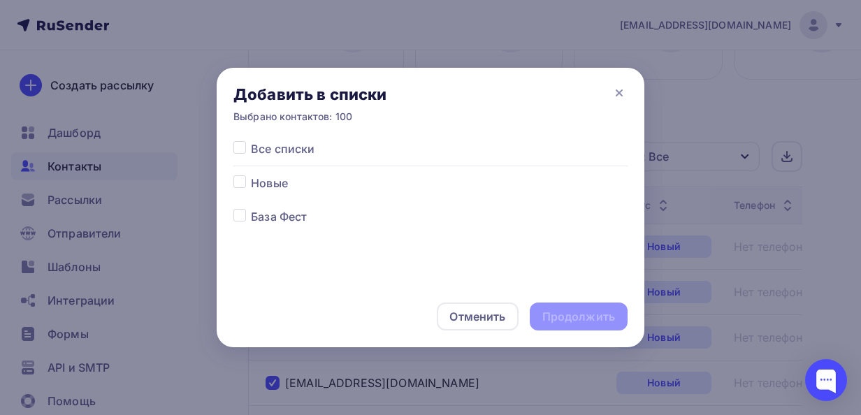
click at [251, 175] on label at bounding box center [251, 175] width 0 height 0
click at [238, 179] on input "checkbox" at bounding box center [239, 181] width 13 height 13
checkbox input "true"
click at [556, 324] on div "Продолжить" at bounding box center [578, 317] width 73 height 16
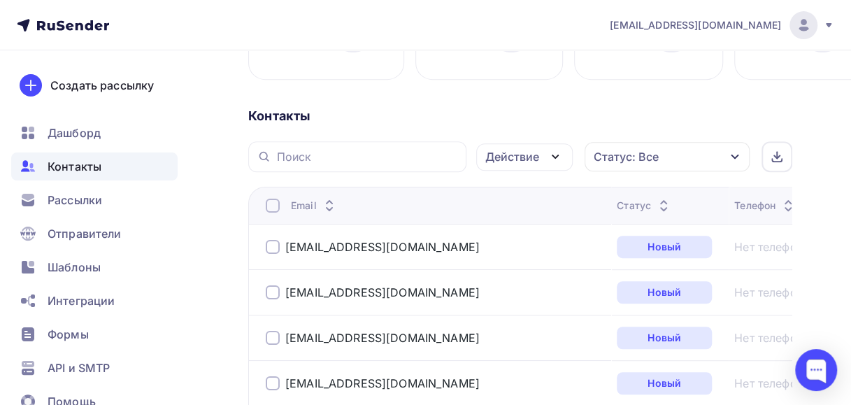
click at [274, 207] on div at bounding box center [273, 206] width 14 height 14
click at [557, 156] on icon "button" at bounding box center [555, 156] width 17 height 17
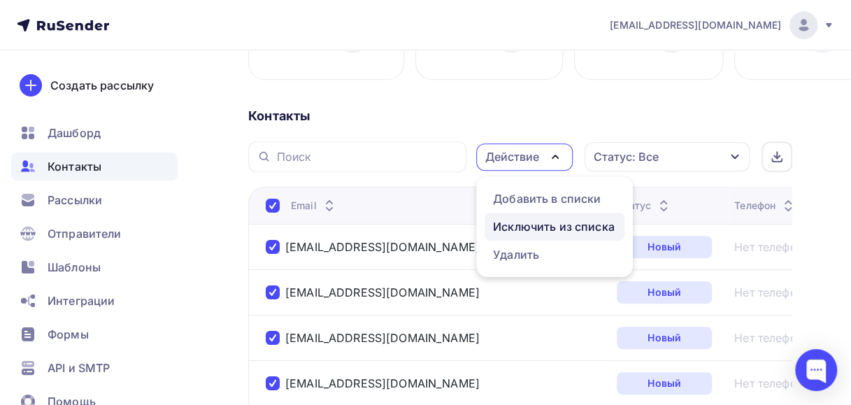
click at [535, 226] on div "Исключить из списка" at bounding box center [554, 226] width 122 height 17
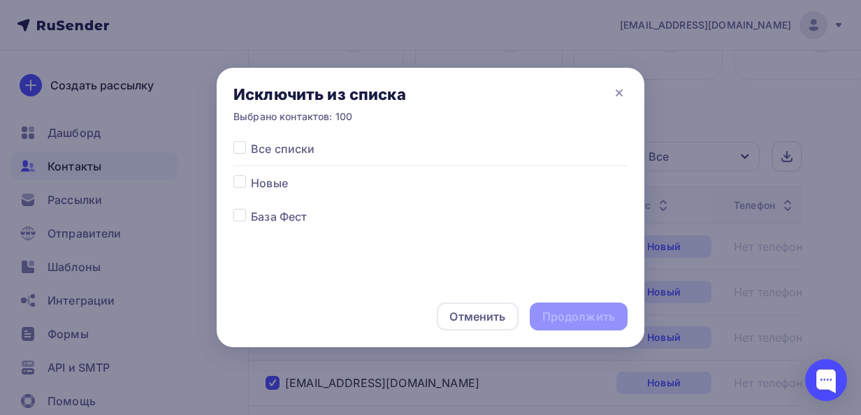
click at [251, 208] on label at bounding box center [251, 208] width 0 height 0
click at [240, 215] on input "checkbox" at bounding box center [239, 214] width 13 height 13
checkbox input "true"
click at [551, 310] on div "Продолжить" at bounding box center [578, 317] width 73 height 16
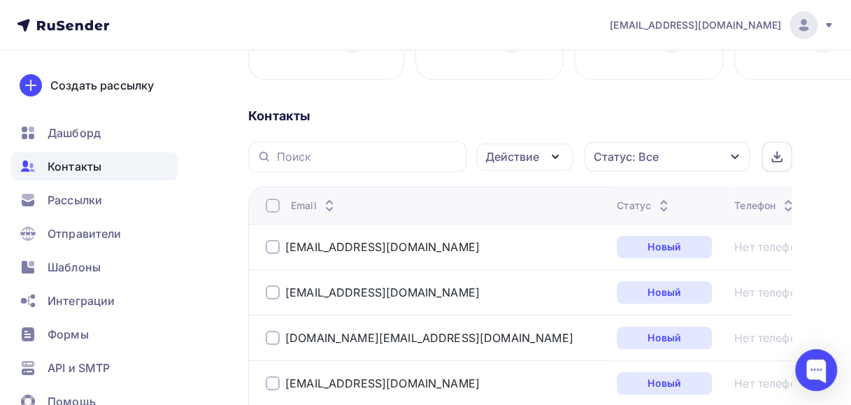
click at [277, 207] on div at bounding box center [273, 206] width 14 height 14
click at [270, 207] on div at bounding box center [273, 206] width 14 height 14
click at [553, 154] on icon "button" at bounding box center [555, 156] width 17 height 17
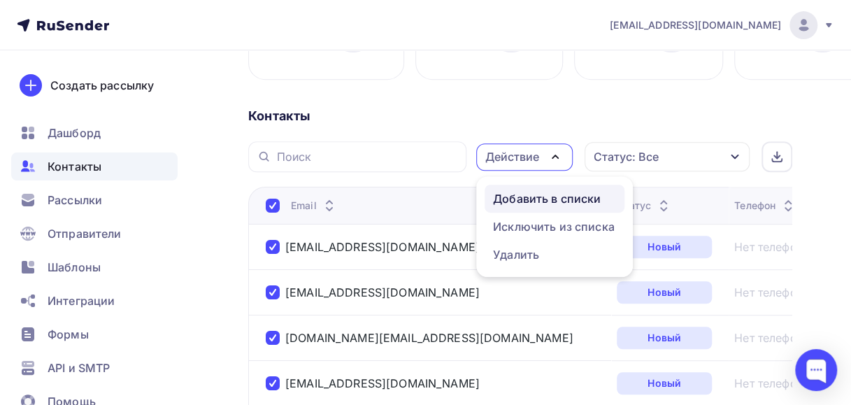
click at [526, 199] on div "Добавить в списки" at bounding box center [547, 198] width 108 height 17
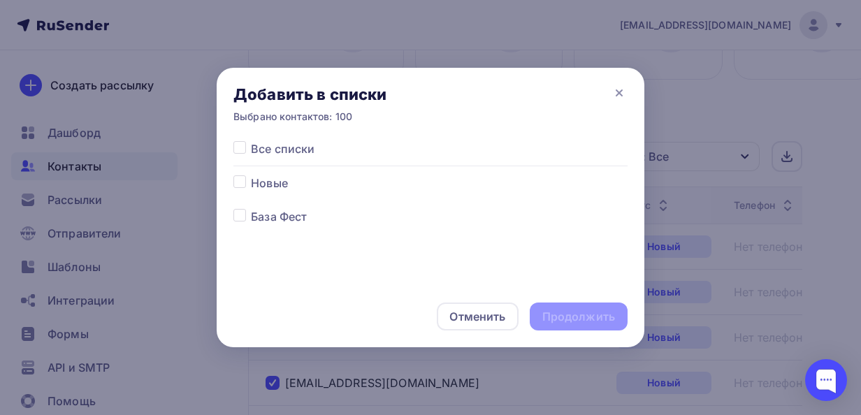
click at [251, 175] on label at bounding box center [251, 175] width 0 height 0
click at [243, 181] on input "checkbox" at bounding box center [239, 181] width 13 height 13
checkbox input "true"
click at [552, 320] on div "Продолжить" at bounding box center [578, 317] width 73 height 16
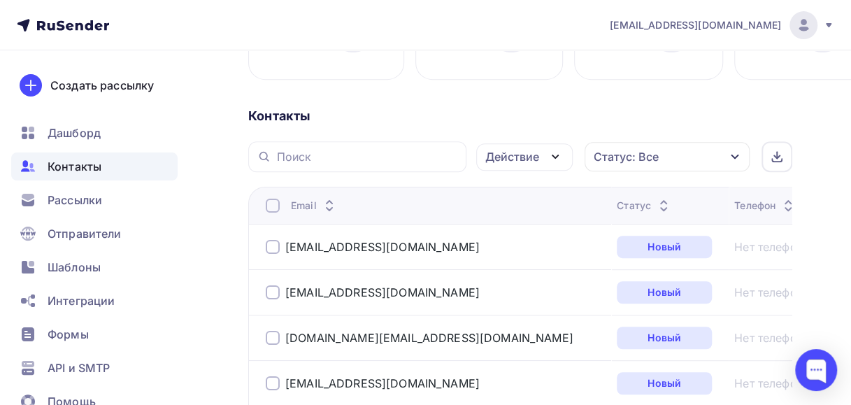
click at [281, 202] on div "Email" at bounding box center [436, 206] width 340 height 14
click at [271, 205] on div at bounding box center [273, 206] width 14 height 14
click at [555, 155] on icon "button" at bounding box center [555, 156] width 17 height 17
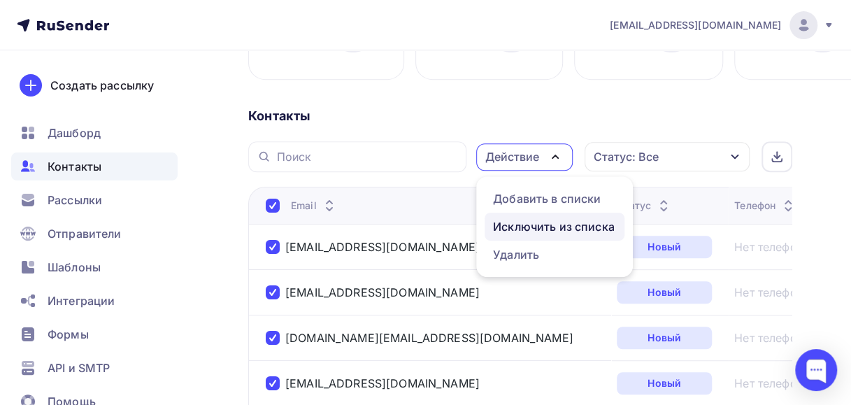
click at [522, 228] on div "Исключить из списка" at bounding box center [554, 226] width 122 height 17
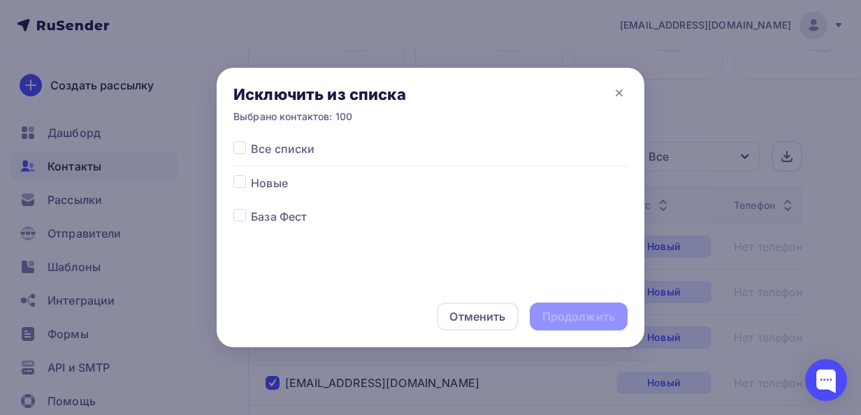
click at [251, 208] on label at bounding box center [251, 208] width 0 height 0
click at [242, 219] on input "checkbox" at bounding box center [239, 214] width 13 height 13
checkbox input "true"
click at [538, 312] on div "Продолжить" at bounding box center [579, 317] width 98 height 28
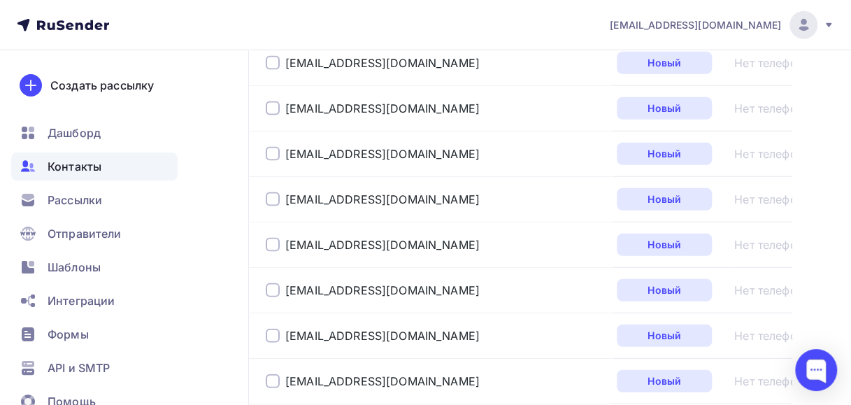
scroll to position [4750, 0]
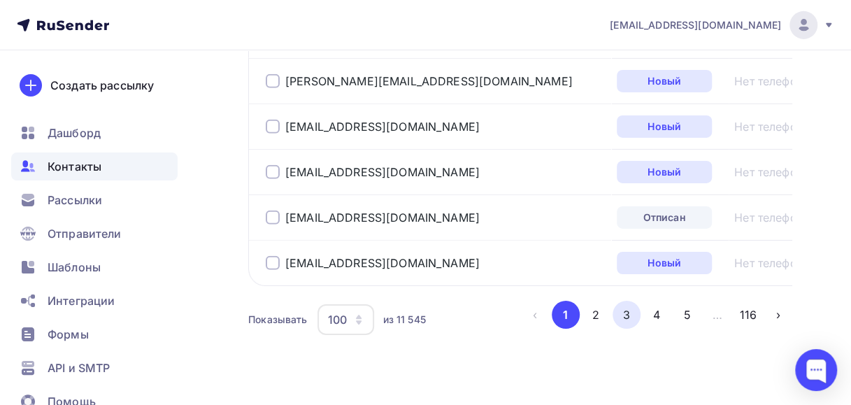
click at [633, 301] on button "3" at bounding box center [626, 315] width 28 height 28
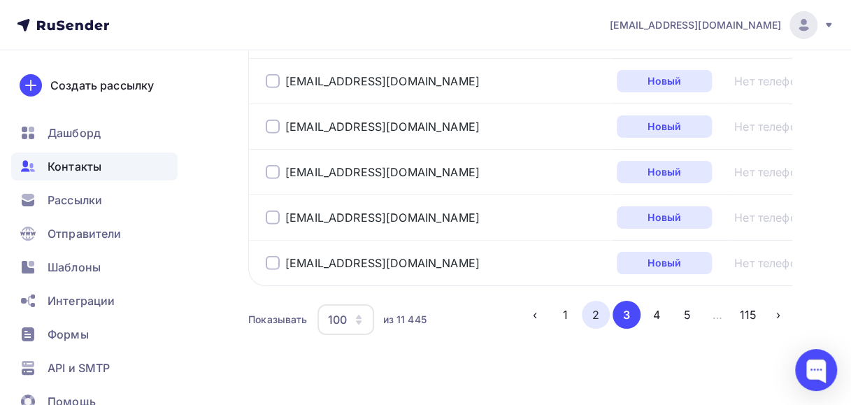
click at [592, 301] on button "2" at bounding box center [596, 315] width 28 height 28
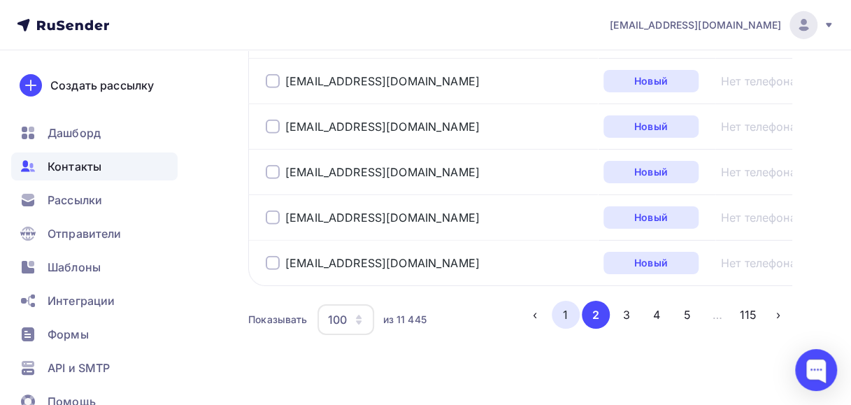
click at [563, 301] on button "1" at bounding box center [566, 315] width 28 height 28
click at [593, 301] on button "2" at bounding box center [596, 315] width 28 height 28
click at [565, 301] on button "1" at bounding box center [566, 315] width 28 height 28
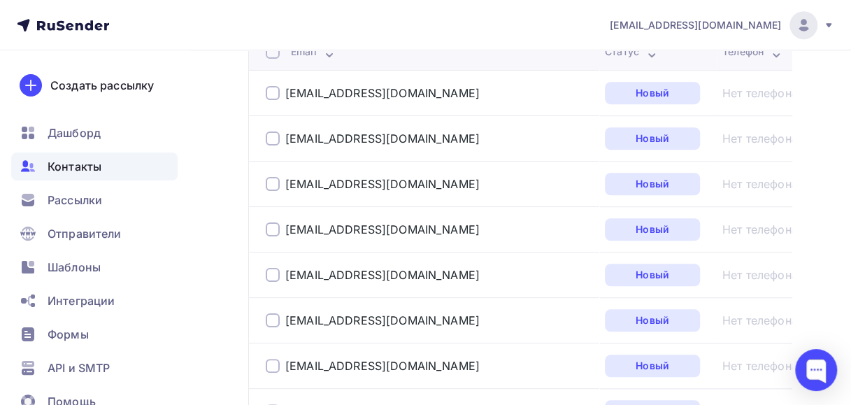
scroll to position [339, 0]
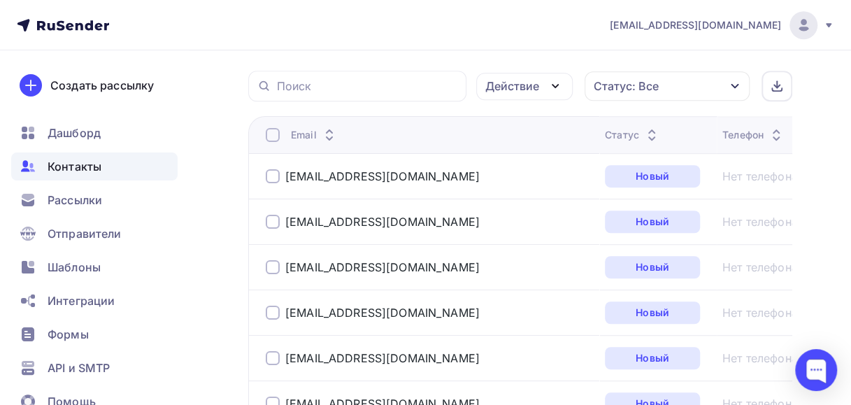
click at [269, 136] on div at bounding box center [273, 135] width 14 height 14
click at [272, 131] on div at bounding box center [273, 135] width 14 height 14
click at [556, 82] on icon "button" at bounding box center [555, 86] width 17 height 17
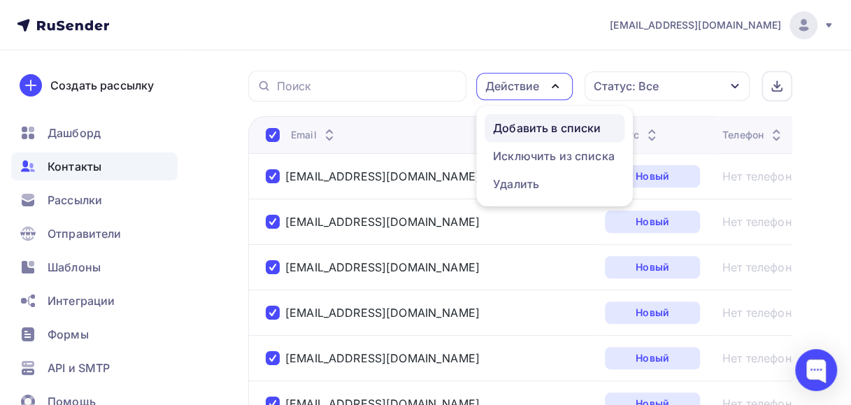
click at [533, 126] on div "Добавить в списки" at bounding box center [547, 128] width 108 height 17
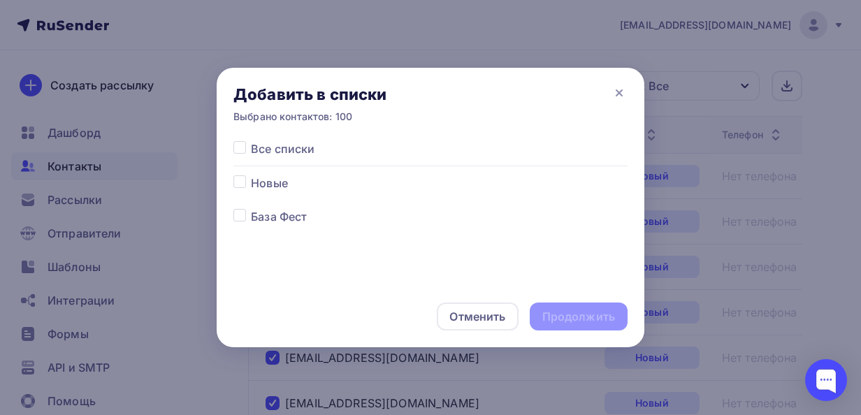
click at [251, 175] on label at bounding box center [251, 175] width 0 height 0
click at [234, 183] on input "checkbox" at bounding box center [239, 181] width 13 height 13
checkbox input "true"
click at [535, 314] on div "Продолжить" at bounding box center [579, 317] width 98 height 28
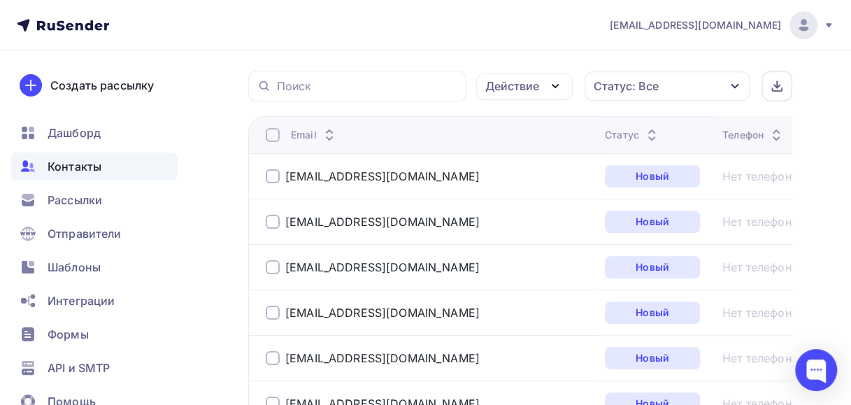
click at [274, 131] on div at bounding box center [273, 135] width 14 height 14
click at [273, 131] on div at bounding box center [273, 135] width 14 height 14
click at [559, 84] on icon "button" at bounding box center [555, 86] width 17 height 17
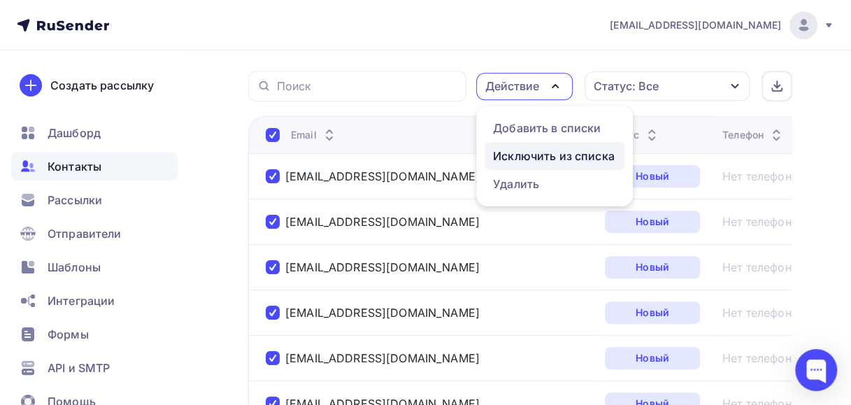
click at [512, 157] on div "Исключить из списка" at bounding box center [554, 155] width 122 height 17
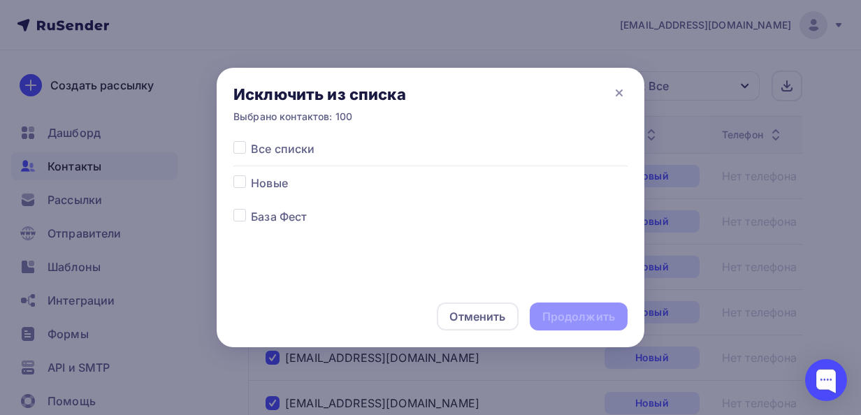
click at [251, 208] on label at bounding box center [251, 208] width 0 height 0
click at [240, 215] on input "checkbox" at bounding box center [239, 214] width 13 height 13
checkbox input "true"
click at [561, 315] on div "Продолжить" at bounding box center [578, 317] width 73 height 16
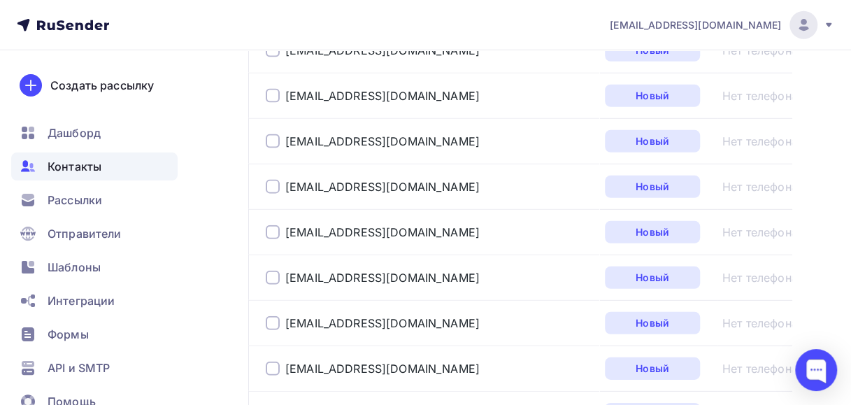
scroll to position [4750, 0]
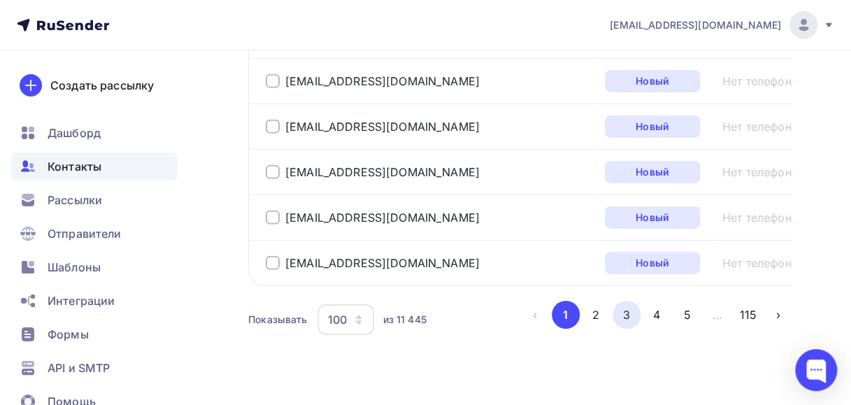
click at [628, 301] on button "3" at bounding box center [626, 315] width 28 height 28
click at [570, 301] on button "1" at bounding box center [566, 315] width 28 height 28
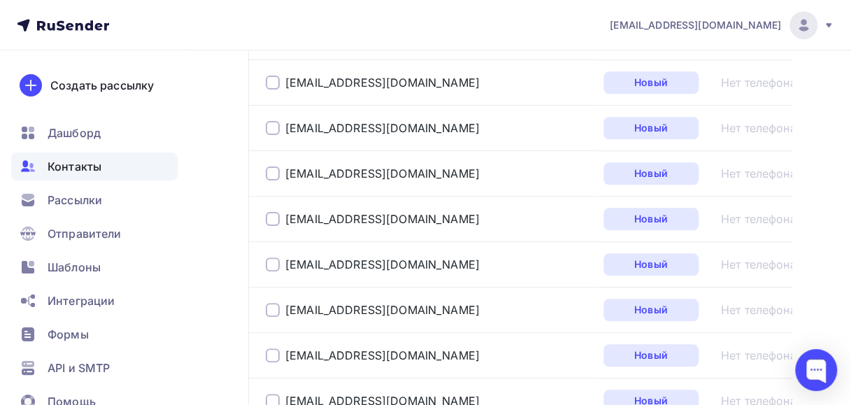
scroll to position [339, 0]
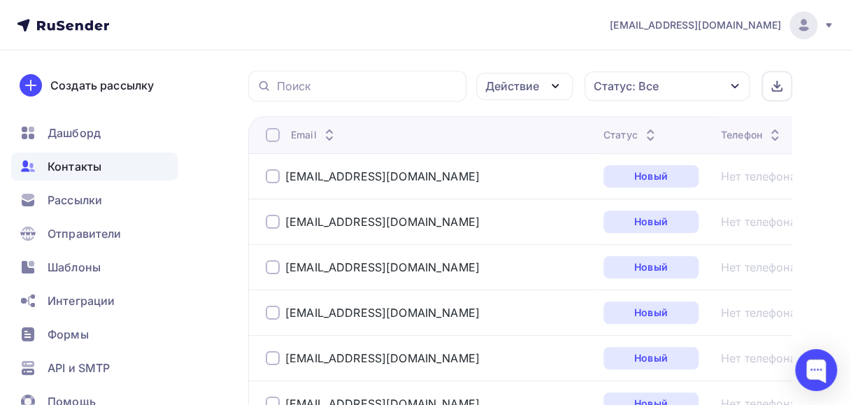
click at [271, 131] on div at bounding box center [273, 135] width 14 height 14
click at [272, 137] on div at bounding box center [273, 135] width 14 height 14
click at [556, 83] on icon "button" at bounding box center [555, 86] width 17 height 17
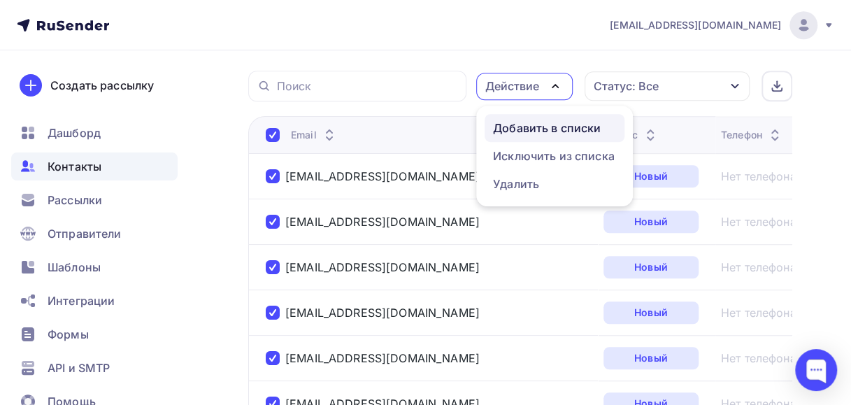
click at [507, 133] on div "Добавить в списки" at bounding box center [547, 128] width 108 height 17
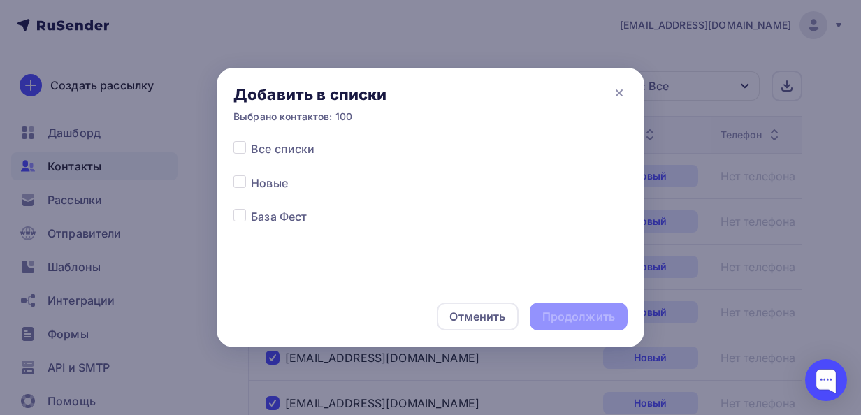
click at [251, 175] on label at bounding box center [251, 175] width 0 height 0
click at [242, 182] on input "checkbox" at bounding box center [239, 181] width 13 height 13
checkbox input "true"
click at [589, 312] on div "Продолжить" at bounding box center [578, 317] width 73 height 16
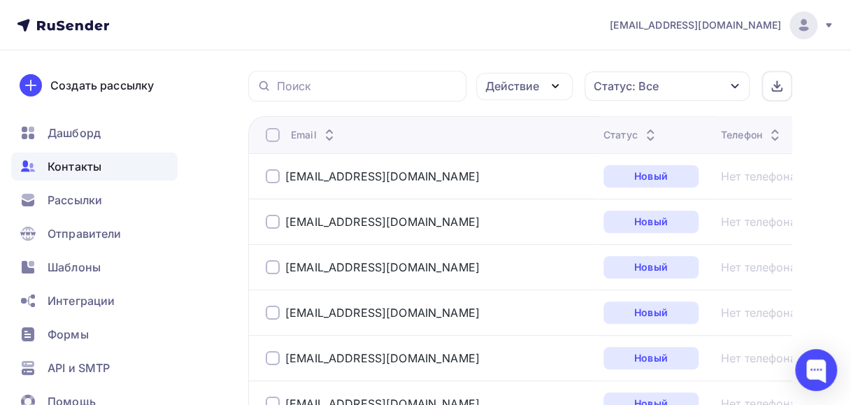
click at [275, 134] on div at bounding box center [273, 135] width 14 height 14
click at [552, 85] on icon "button" at bounding box center [555, 86] width 6 height 3
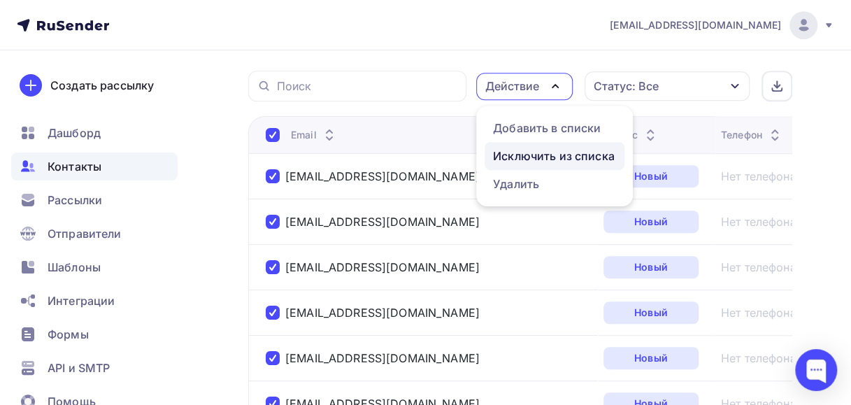
click at [510, 157] on div "Исключить из списка" at bounding box center [554, 155] width 122 height 17
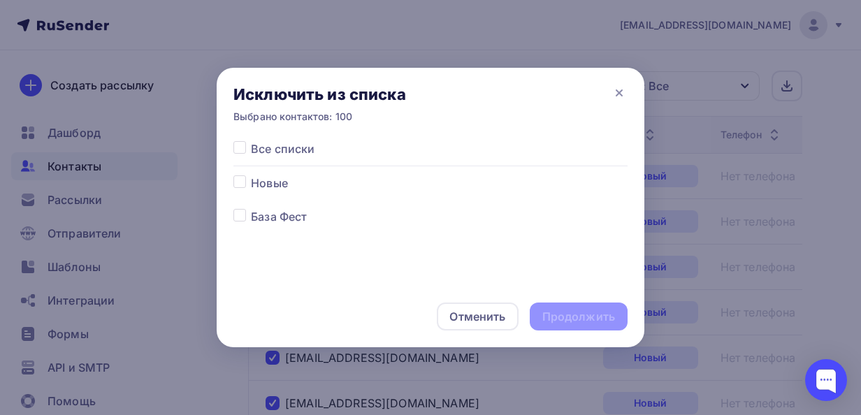
click at [251, 208] on label at bounding box center [251, 208] width 0 height 0
click at [242, 217] on input "checkbox" at bounding box center [239, 214] width 13 height 13
checkbox input "true"
click at [579, 310] on div "Продолжить" at bounding box center [578, 317] width 73 height 16
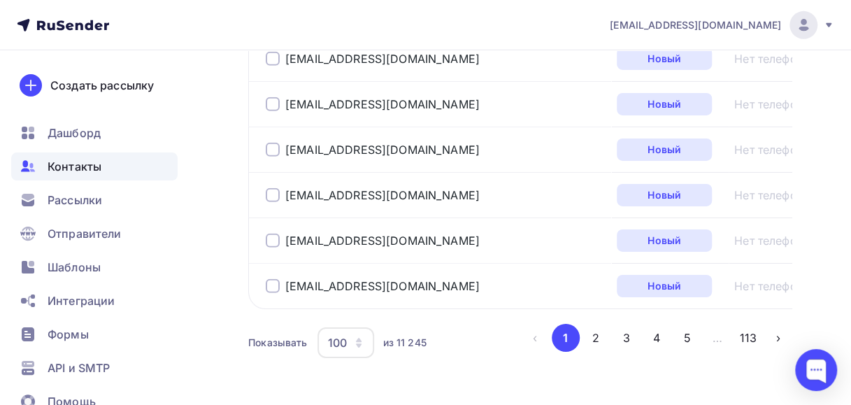
scroll to position [4750, 0]
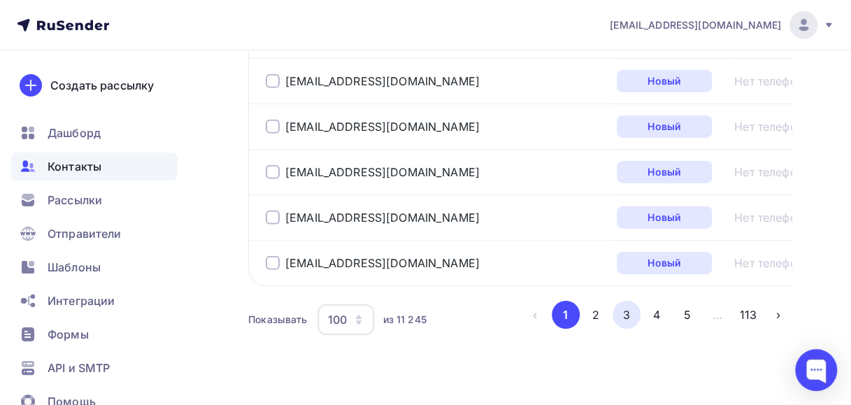
click at [628, 301] on button "3" at bounding box center [626, 315] width 28 height 28
click at [560, 301] on button "1" at bounding box center [566, 315] width 28 height 28
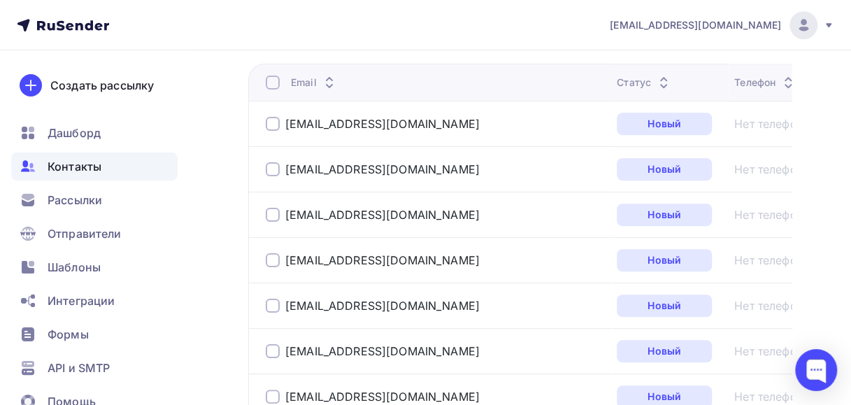
scroll to position [339, 0]
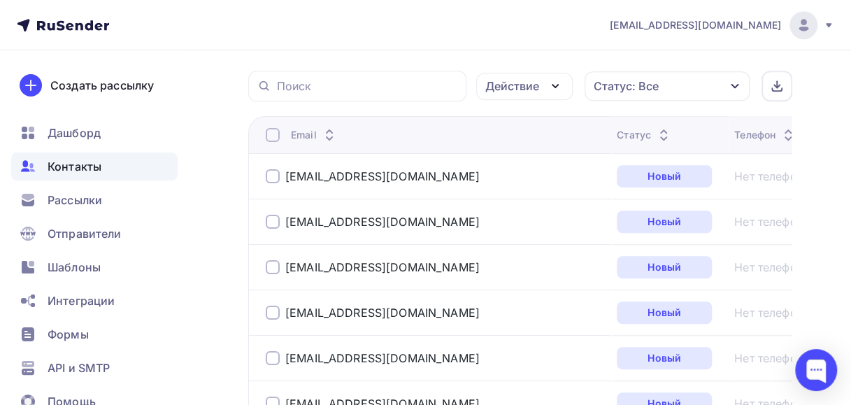
click at [274, 134] on div at bounding box center [273, 135] width 14 height 14
click at [558, 89] on icon "button" at bounding box center [555, 86] width 17 height 17
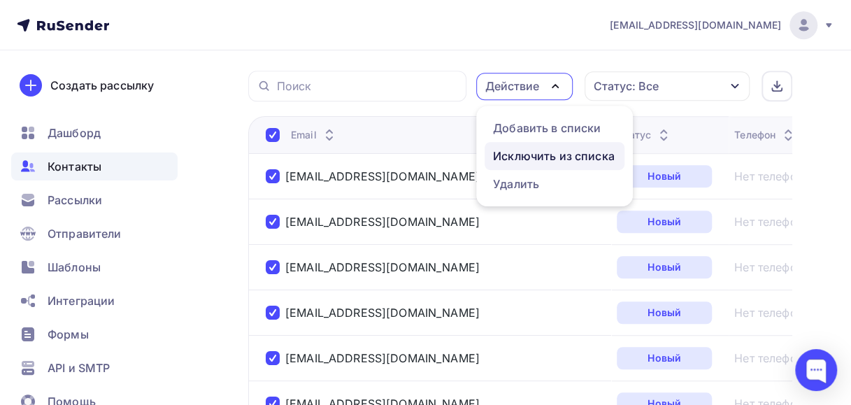
click at [509, 153] on div "Исключить из списка" at bounding box center [554, 155] width 122 height 17
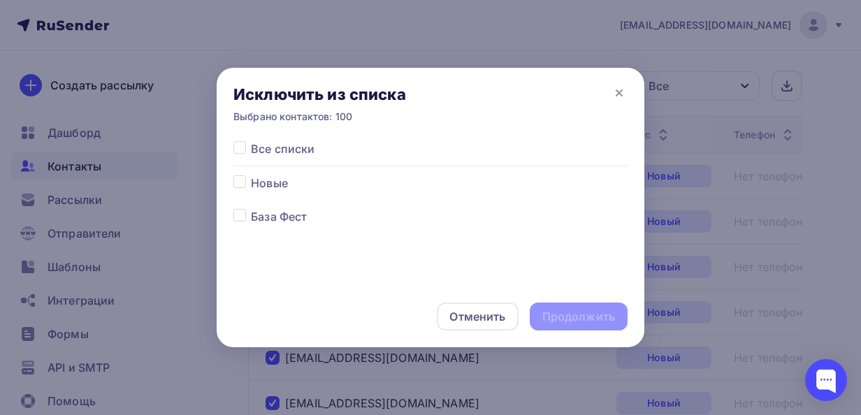
click at [251, 175] on label at bounding box center [251, 175] width 0 height 0
click at [239, 179] on input "checkbox" at bounding box center [239, 181] width 13 height 13
checkbox input "true"
click at [547, 318] on div "Продолжить" at bounding box center [578, 317] width 73 height 16
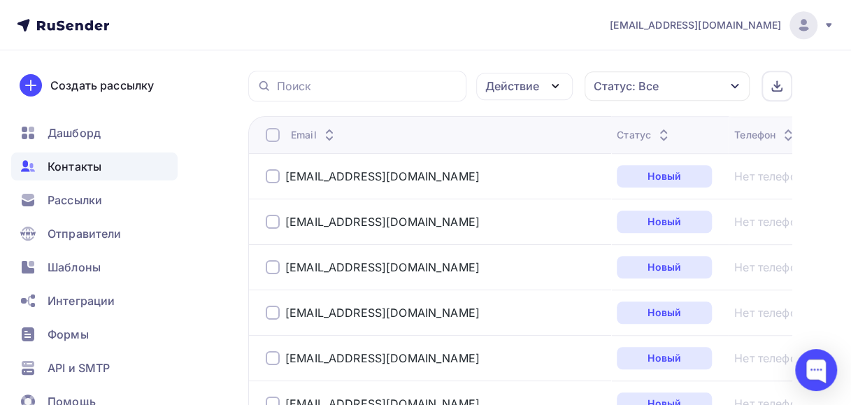
click at [274, 131] on div at bounding box center [273, 135] width 14 height 14
click at [554, 84] on icon "button" at bounding box center [555, 86] width 17 height 17
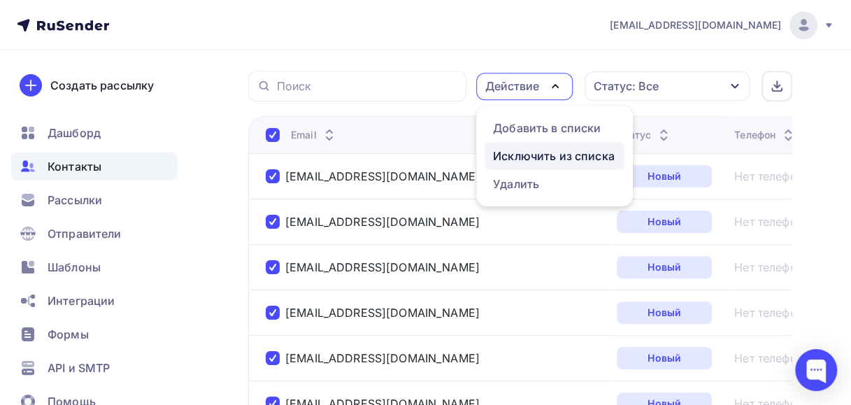
click at [521, 152] on div "Исключить из списка" at bounding box center [554, 155] width 122 height 17
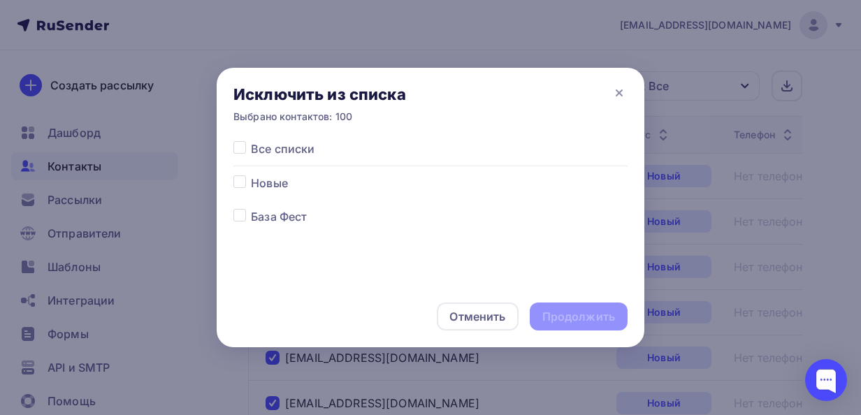
click at [251, 208] on label at bounding box center [251, 208] width 0 height 0
click at [237, 219] on input "checkbox" at bounding box center [239, 214] width 13 height 13
checkbox input "true"
click at [553, 315] on div "Продолжить" at bounding box center [578, 317] width 73 height 16
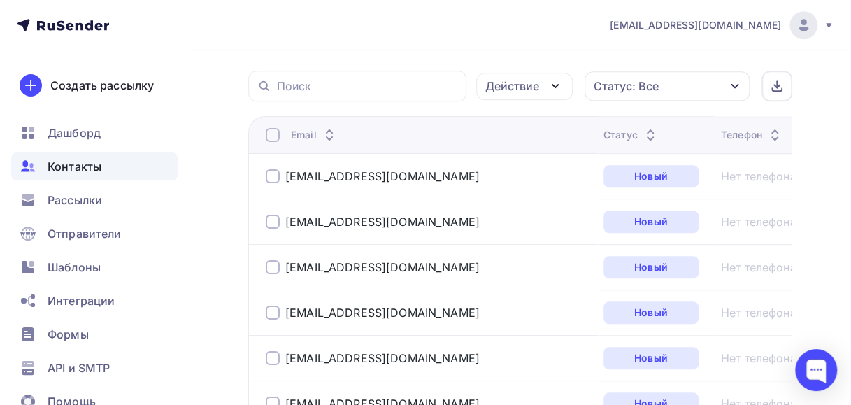
click at [273, 134] on div at bounding box center [273, 135] width 14 height 14
click at [553, 85] on icon "button" at bounding box center [555, 86] width 6 height 3
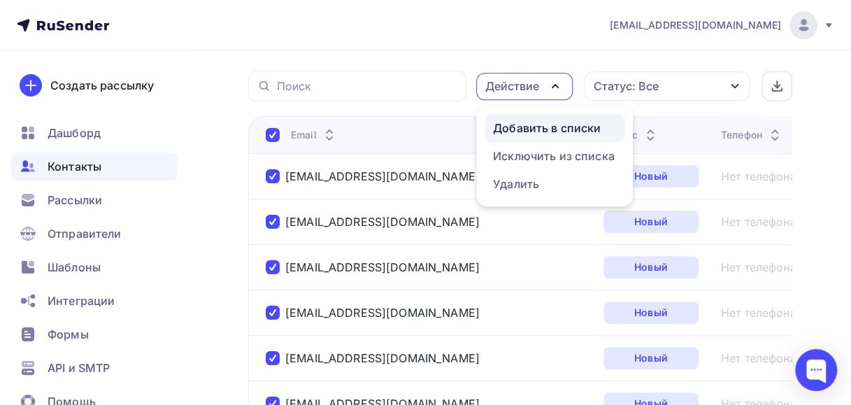
click at [527, 129] on div "Добавить в списки" at bounding box center [547, 128] width 108 height 17
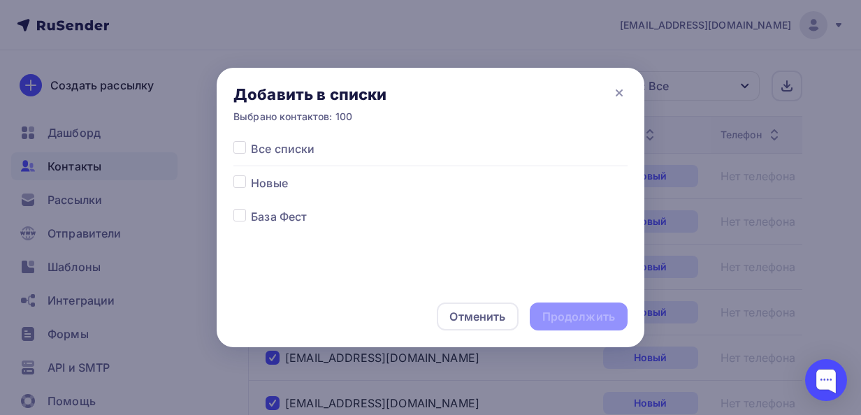
click at [251, 175] on label at bounding box center [251, 175] width 0 height 0
click at [238, 184] on input "checkbox" at bounding box center [239, 181] width 13 height 13
checkbox input "true"
click at [546, 320] on div "Продолжить" at bounding box center [578, 317] width 73 height 16
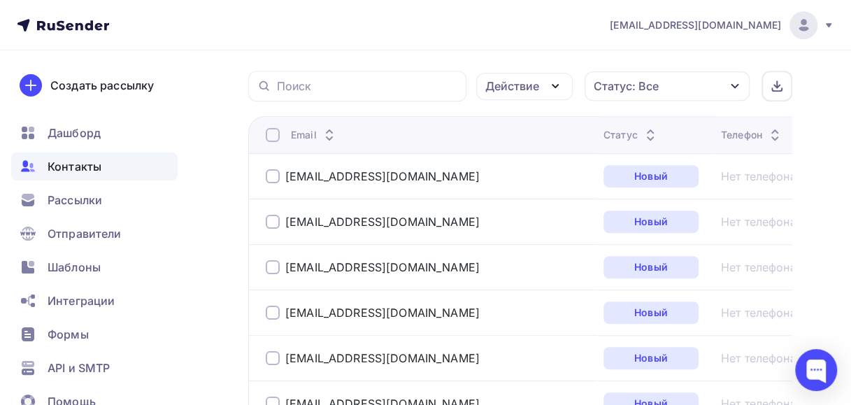
click at [274, 132] on div at bounding box center [273, 135] width 14 height 14
click at [558, 85] on icon "button" at bounding box center [555, 86] width 6 height 3
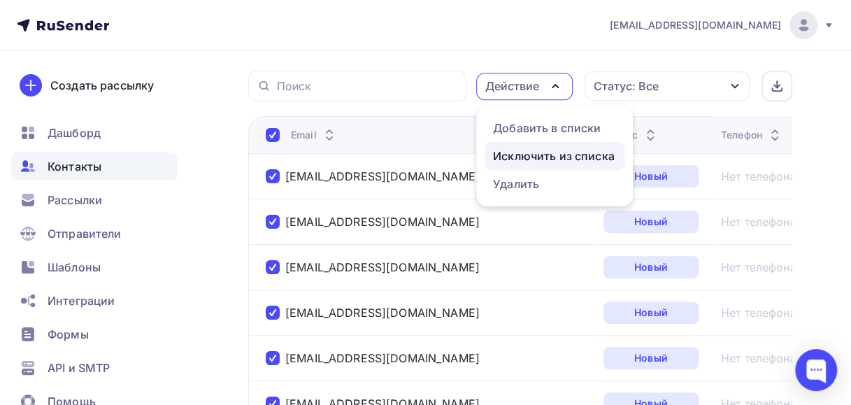
click at [533, 155] on div "Исключить из списка" at bounding box center [554, 155] width 122 height 17
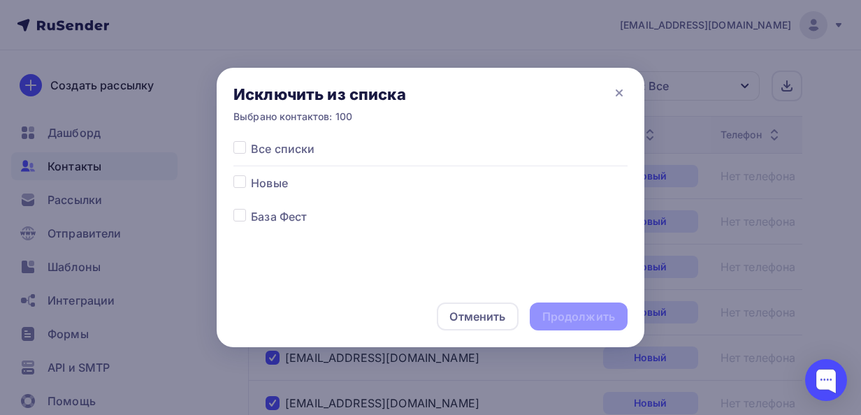
click at [251, 208] on label at bounding box center [251, 208] width 0 height 0
click at [236, 211] on input "checkbox" at bounding box center [239, 214] width 13 height 13
checkbox input "true"
click at [552, 313] on div "Продолжить" at bounding box center [578, 317] width 73 height 16
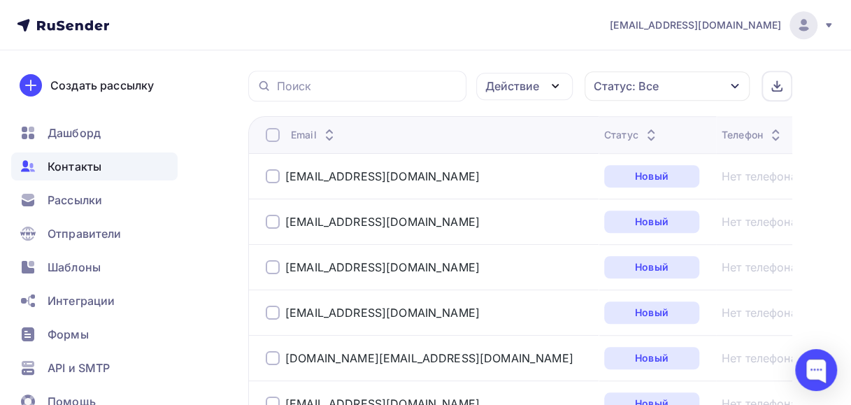
click at [274, 134] on div at bounding box center [273, 135] width 14 height 14
click at [274, 135] on div at bounding box center [273, 135] width 14 height 14
click at [552, 82] on icon "button" at bounding box center [555, 86] width 17 height 17
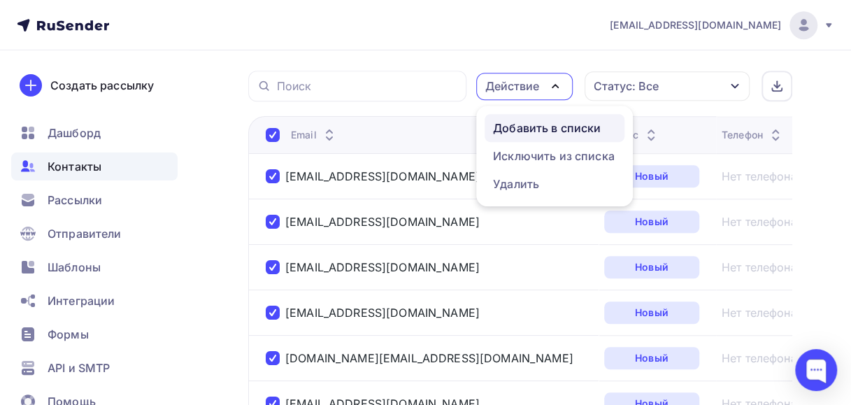
click at [519, 126] on div "Добавить в списки" at bounding box center [547, 128] width 108 height 17
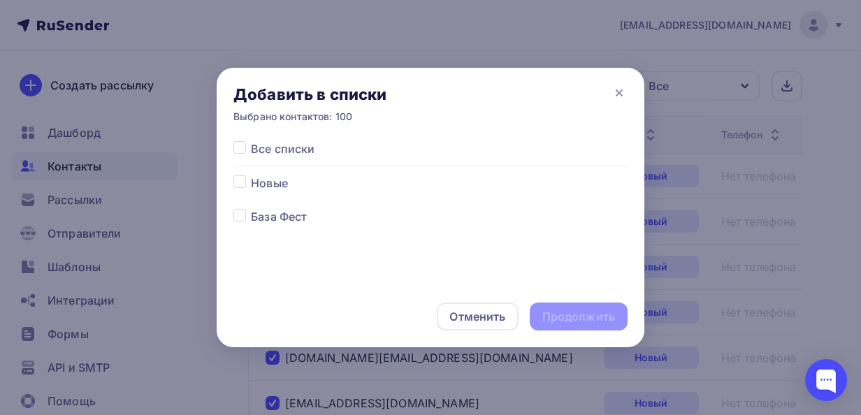
click at [251, 175] on label at bounding box center [251, 175] width 0 height 0
click at [240, 181] on input "checkbox" at bounding box center [239, 181] width 13 height 13
checkbox input "true"
click at [561, 321] on div "Продолжить" at bounding box center [578, 317] width 73 height 16
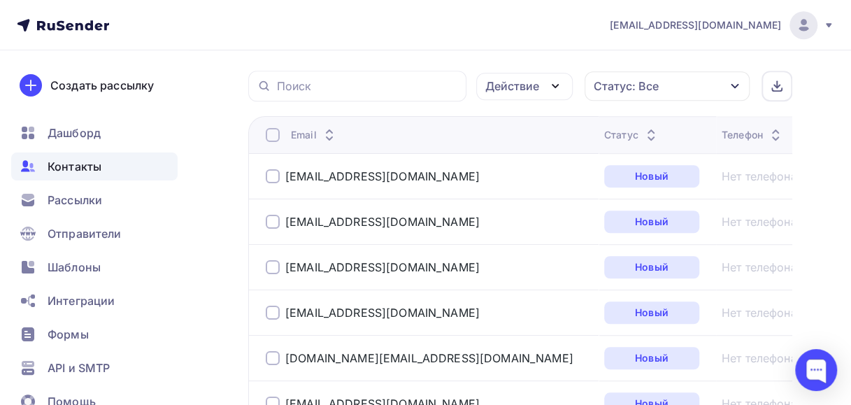
click at [275, 134] on div at bounding box center [273, 135] width 14 height 14
click at [276, 134] on div at bounding box center [273, 135] width 14 height 14
click at [559, 82] on icon "button" at bounding box center [555, 86] width 17 height 17
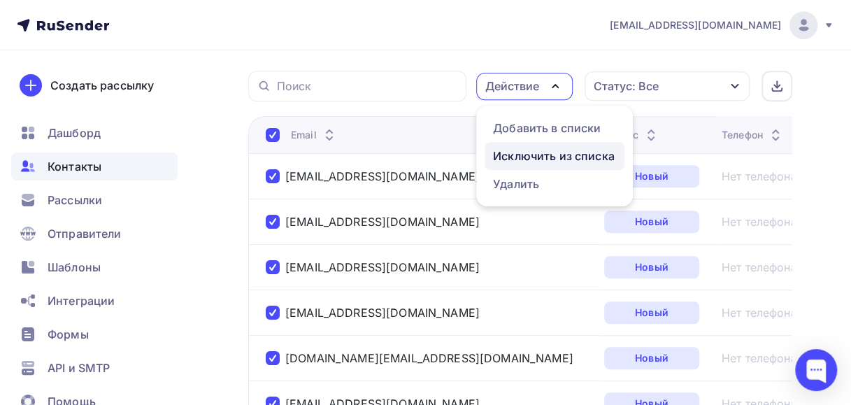
click at [519, 155] on div "Исключить из списка" at bounding box center [554, 155] width 122 height 17
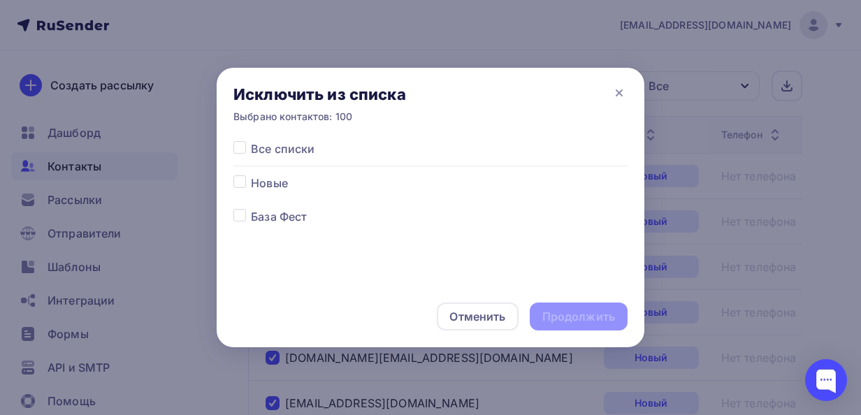
click at [251, 208] on label at bounding box center [251, 208] width 0 height 0
click at [239, 219] on input "checkbox" at bounding box center [239, 214] width 13 height 13
checkbox input "true"
click at [552, 317] on div "Продолжить" at bounding box center [578, 317] width 73 height 16
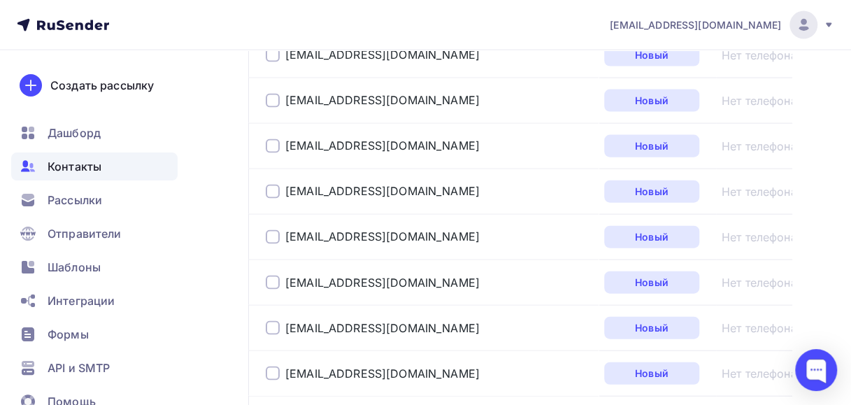
scroll to position [4750, 0]
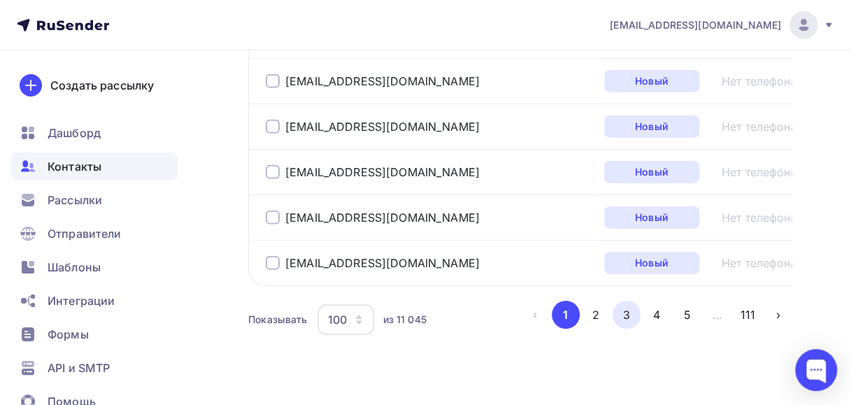
click at [634, 301] on button "3" at bounding box center [626, 315] width 28 height 28
click at [560, 301] on button "1" at bounding box center [566, 315] width 28 height 28
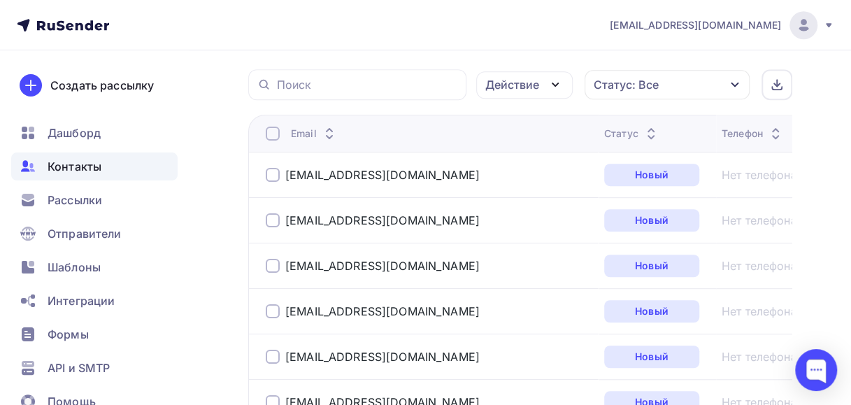
scroll to position [339, 0]
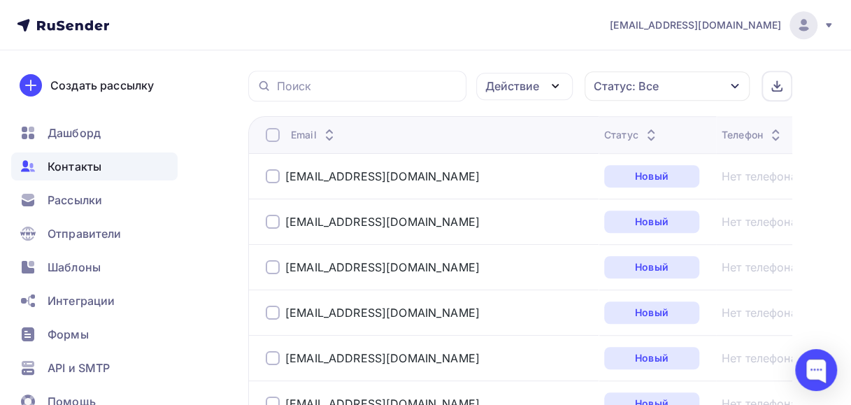
click at [271, 132] on div at bounding box center [273, 135] width 14 height 14
click at [555, 87] on icon "button" at bounding box center [555, 86] width 6 height 3
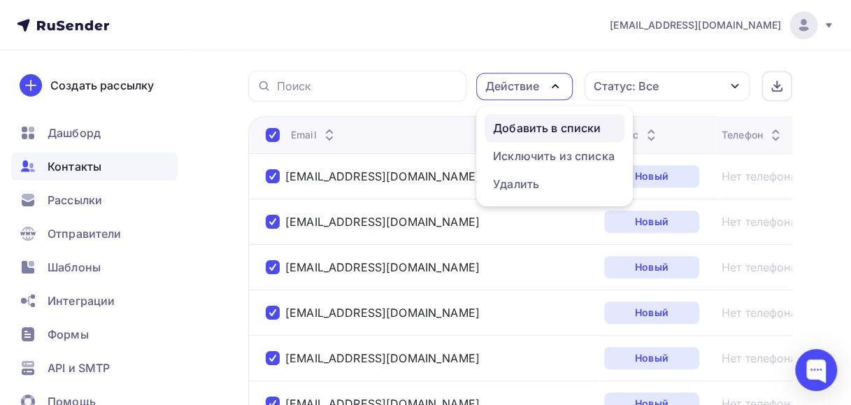
click at [531, 124] on div "Добавить в списки" at bounding box center [547, 128] width 108 height 17
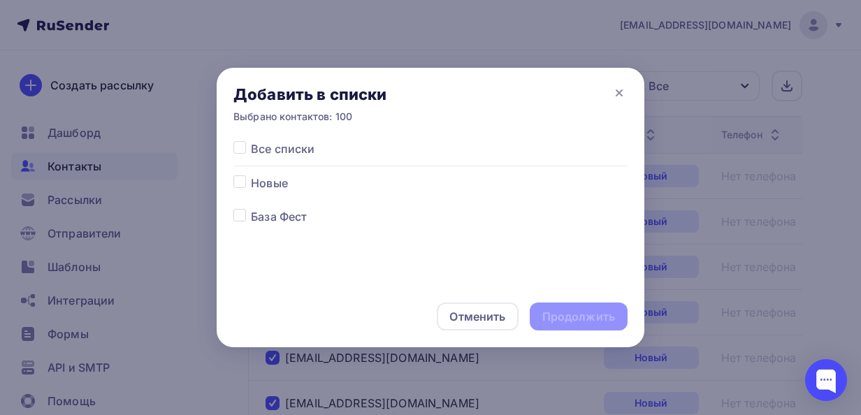
click at [251, 175] on label at bounding box center [251, 175] width 0 height 0
click at [239, 178] on input "checkbox" at bounding box center [239, 181] width 13 height 13
checkbox input "true"
click at [540, 315] on div "Продолжить" at bounding box center [579, 317] width 98 height 28
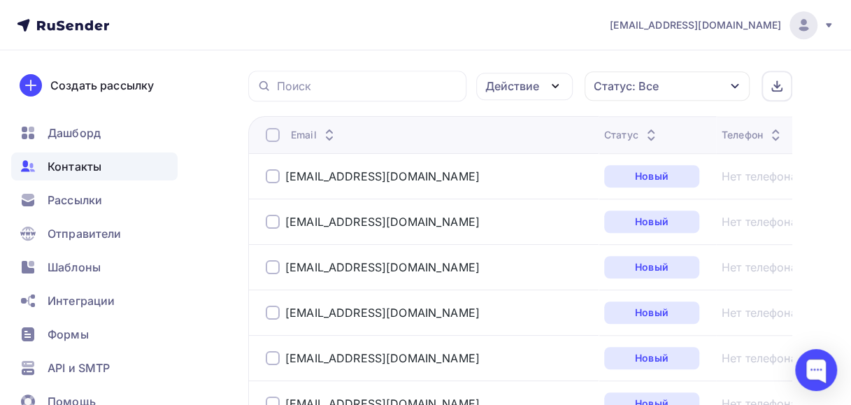
click at [276, 137] on div at bounding box center [273, 135] width 14 height 14
click at [550, 84] on icon "button" at bounding box center [555, 86] width 17 height 17
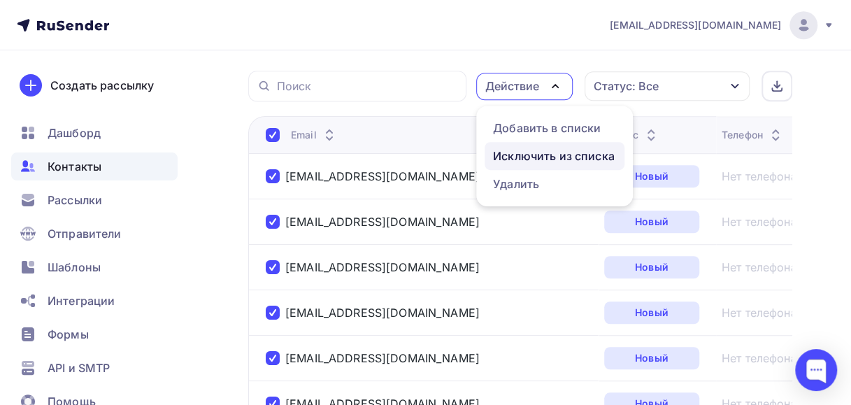
click at [526, 152] on div "Исключить из списка" at bounding box center [554, 155] width 122 height 17
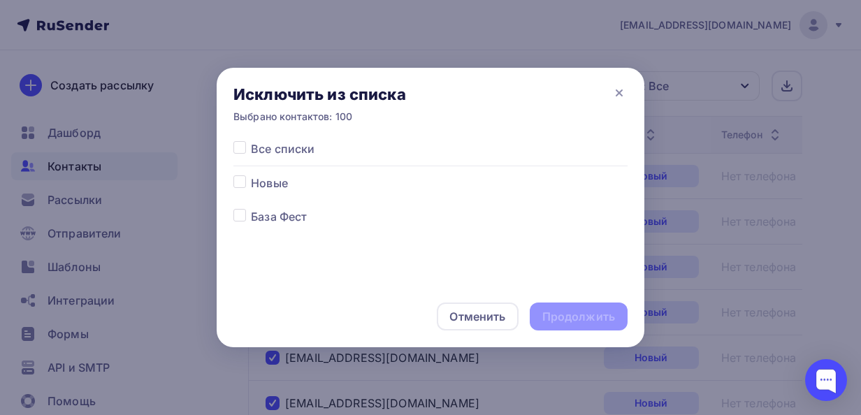
click at [251, 208] on label at bounding box center [251, 208] width 0 height 0
click at [238, 219] on input "checkbox" at bounding box center [239, 214] width 13 height 13
checkbox input "true"
click at [563, 312] on div "Продолжить" at bounding box center [578, 317] width 73 height 16
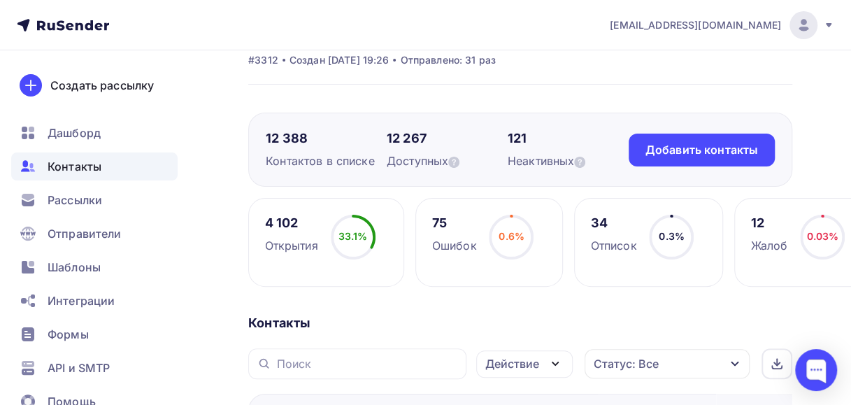
scroll to position [0, 0]
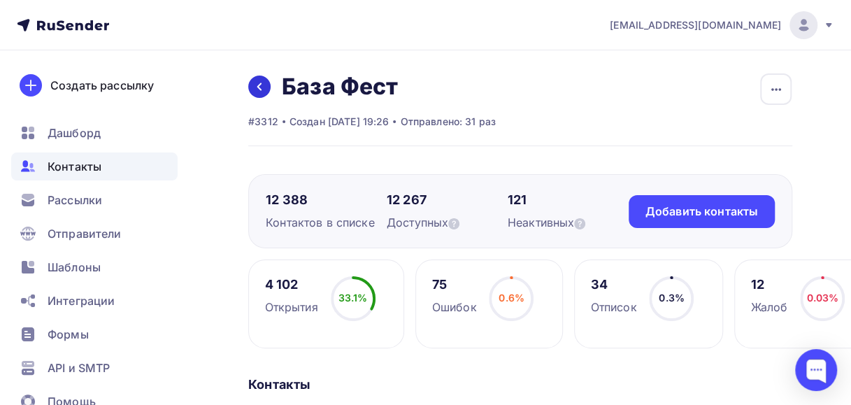
click at [261, 84] on icon at bounding box center [259, 86] width 11 height 11
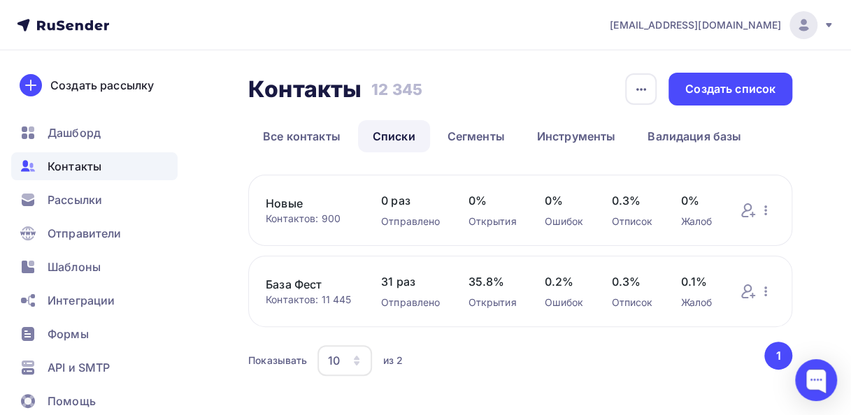
click at [288, 199] on link "Новые" at bounding box center [309, 203] width 87 height 17
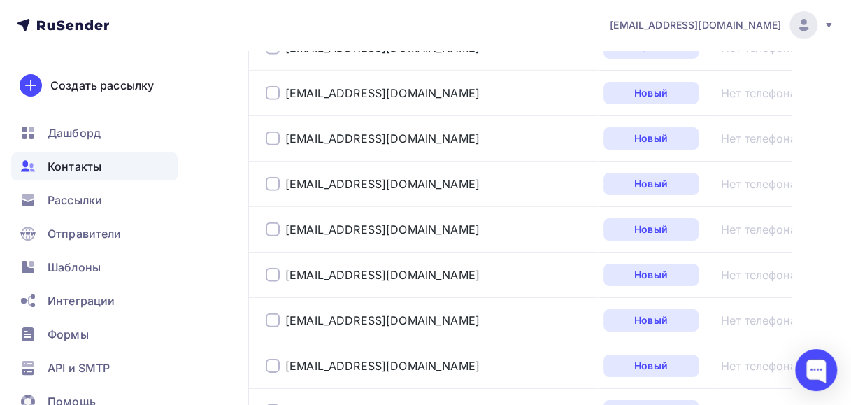
scroll to position [2490, 0]
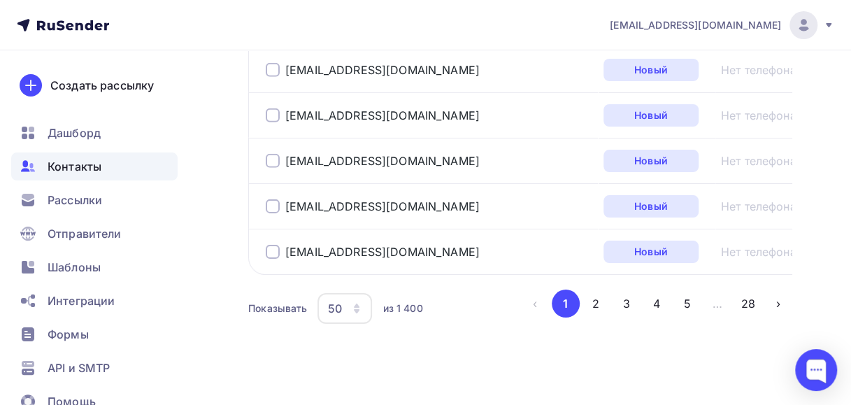
click at [362, 303] on icon "button" at bounding box center [356, 308] width 11 height 11
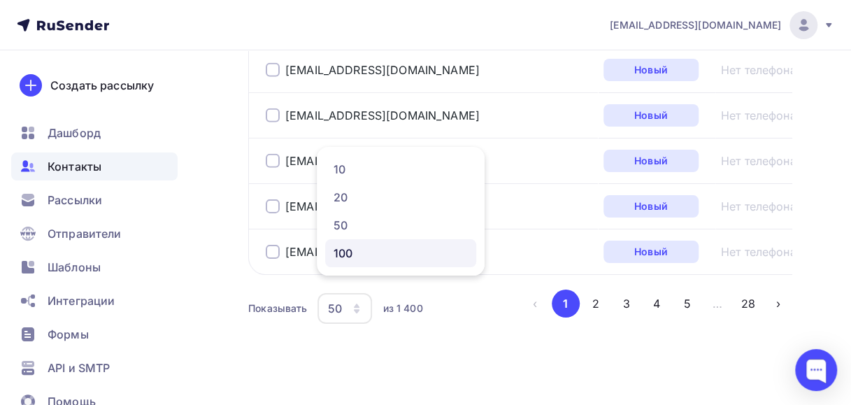
click at [354, 254] on div "100" at bounding box center [400, 253] width 134 height 17
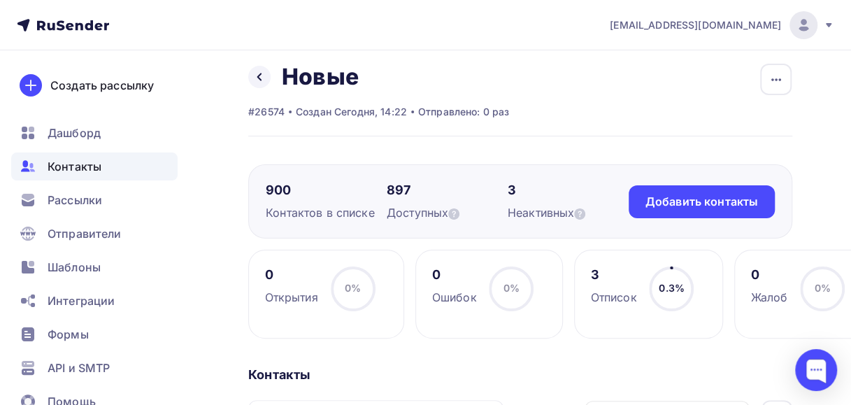
scroll to position [0, 0]
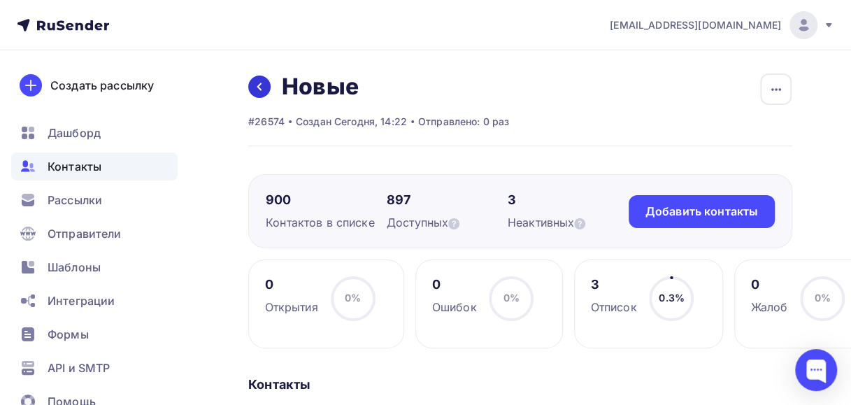
click at [252, 81] on link at bounding box center [259, 86] width 22 height 22
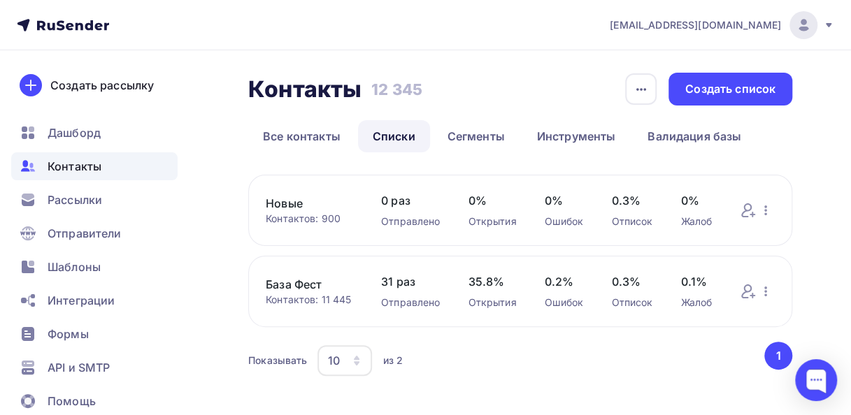
click at [285, 289] on link "База Фест" at bounding box center [309, 284] width 87 height 17
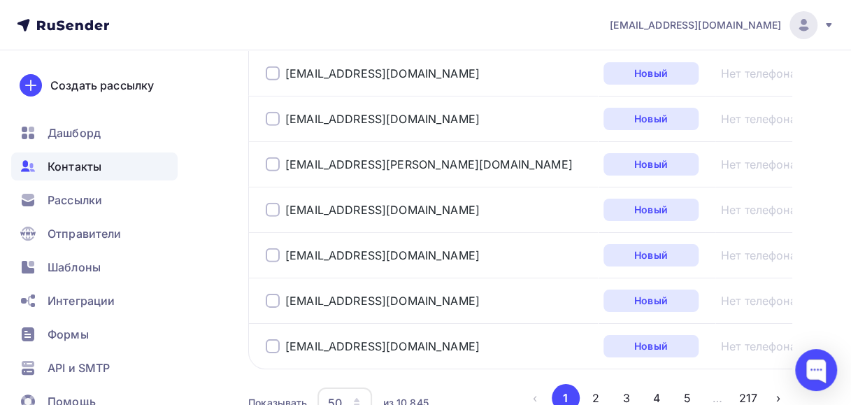
scroll to position [2490, 0]
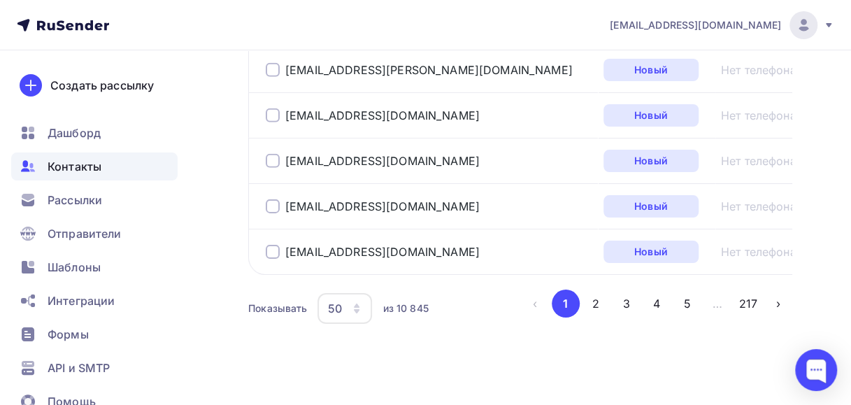
click at [355, 303] on icon "button" at bounding box center [356, 308] width 11 height 11
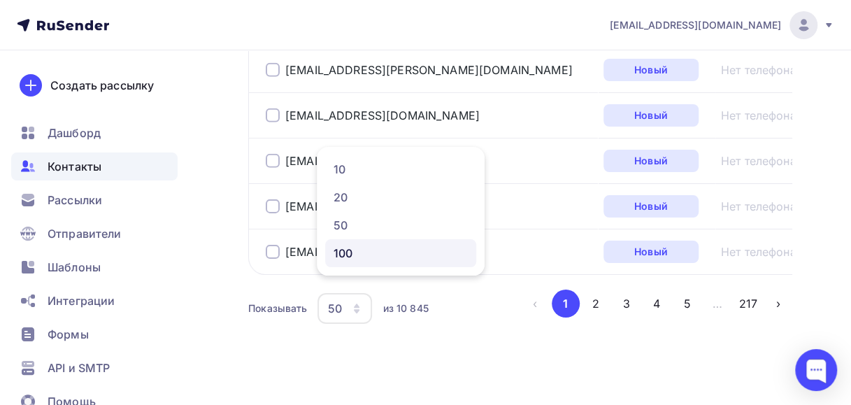
click at [353, 252] on div "100" at bounding box center [400, 253] width 134 height 17
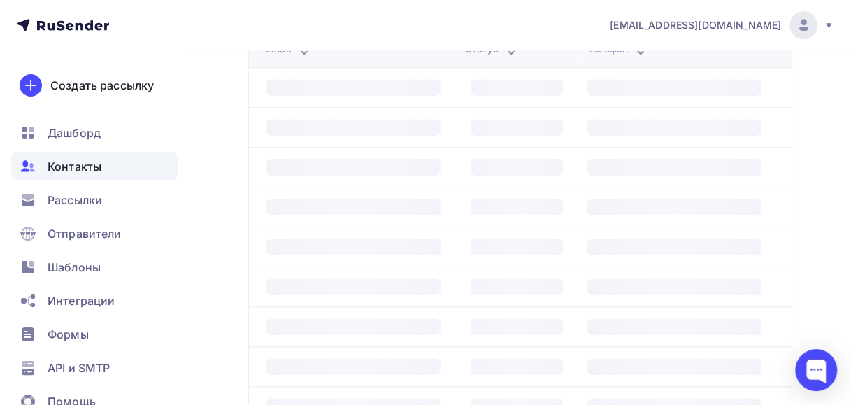
scroll to position [340, 0]
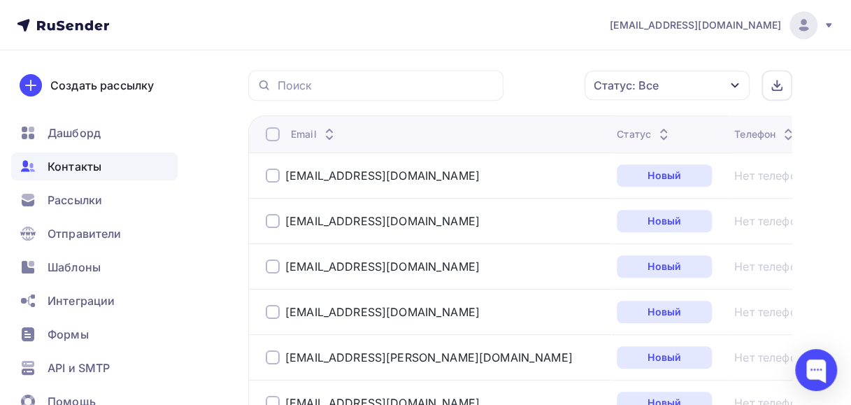
click at [271, 131] on div at bounding box center [273, 134] width 14 height 14
click at [552, 84] on icon "button" at bounding box center [555, 85] width 6 height 3
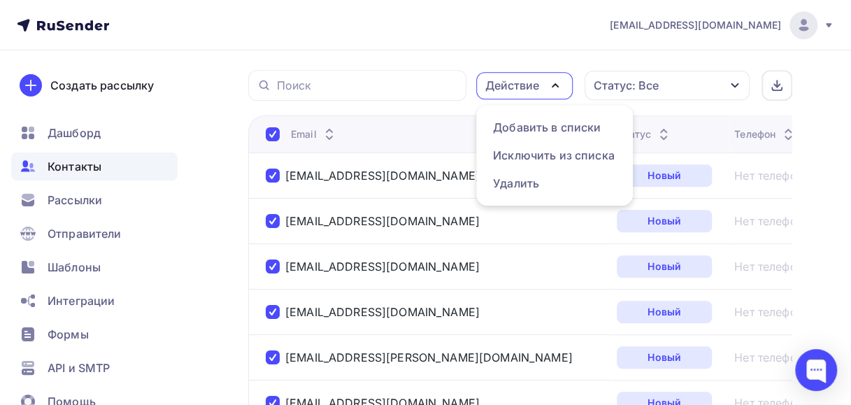
click at [482, 38] on nav "4100057@mail.ru Аккаунт Тарифы Выйти Создать рассылку Дашборд Контакты Рассылки…" at bounding box center [425, 25] width 851 height 50
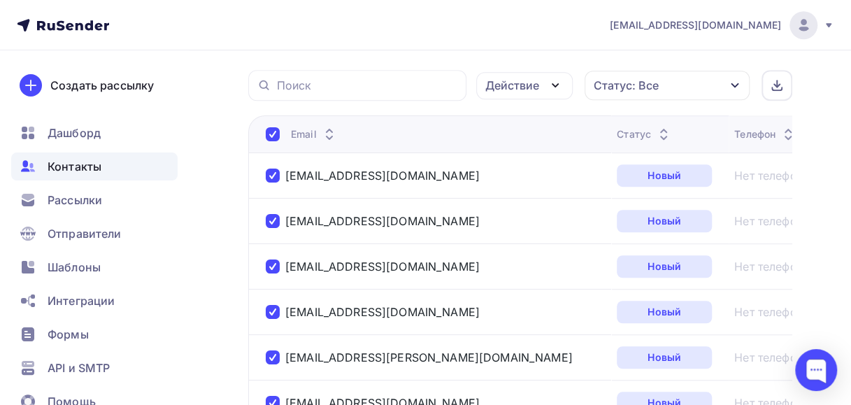
click at [554, 84] on icon "button" at bounding box center [555, 85] width 17 height 17
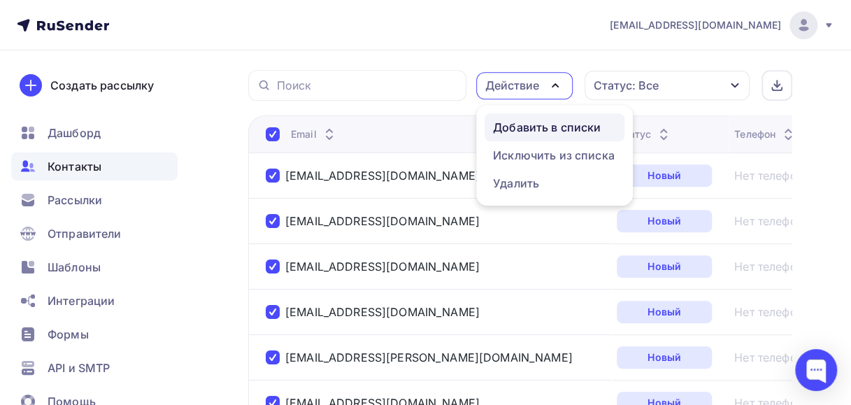
click at [549, 126] on div "Добавить в списки" at bounding box center [547, 127] width 108 height 17
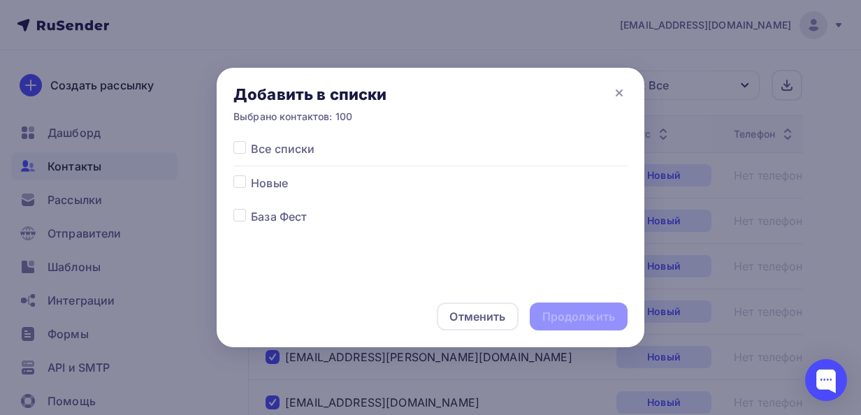
click at [251, 175] on label at bounding box center [251, 175] width 0 height 0
click at [241, 179] on input "checkbox" at bounding box center [239, 181] width 13 height 13
checkbox input "true"
click at [548, 321] on div "Продолжить" at bounding box center [578, 317] width 73 height 16
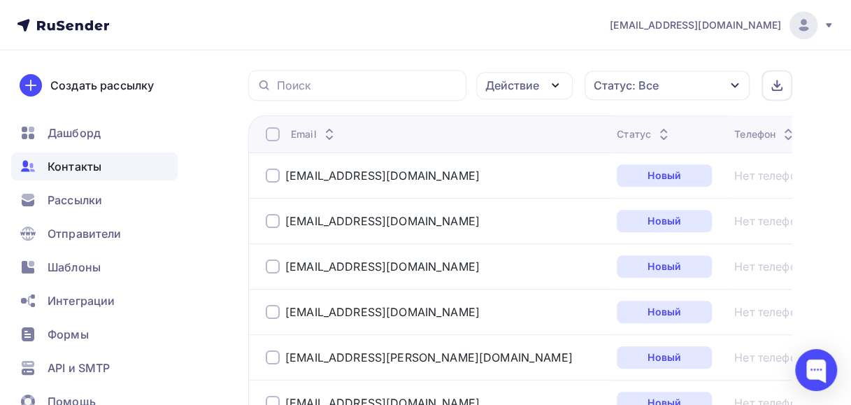
click at [275, 134] on div at bounding box center [273, 134] width 14 height 14
click at [275, 135] on div at bounding box center [273, 134] width 14 height 14
click at [558, 84] on icon "button" at bounding box center [555, 85] width 6 height 3
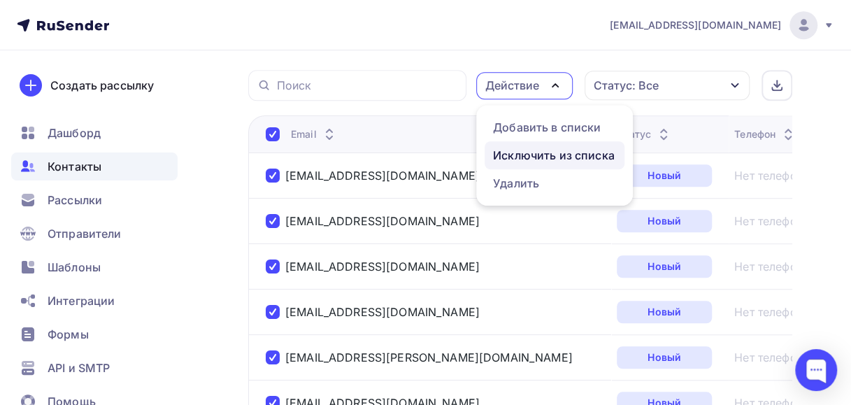
click at [522, 141] on link "Исключить из списка" at bounding box center [554, 155] width 140 height 28
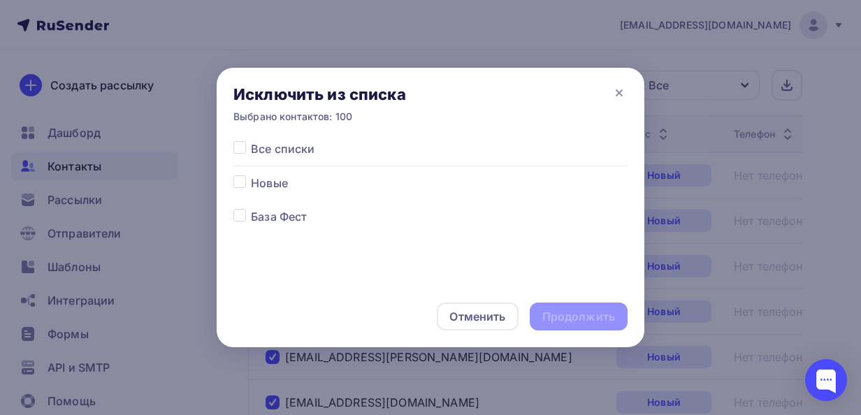
click at [251, 208] on label at bounding box center [251, 208] width 0 height 0
click at [242, 212] on input "checkbox" at bounding box center [239, 214] width 13 height 13
checkbox input "true"
click at [546, 320] on div "Продолжить" at bounding box center [578, 317] width 73 height 16
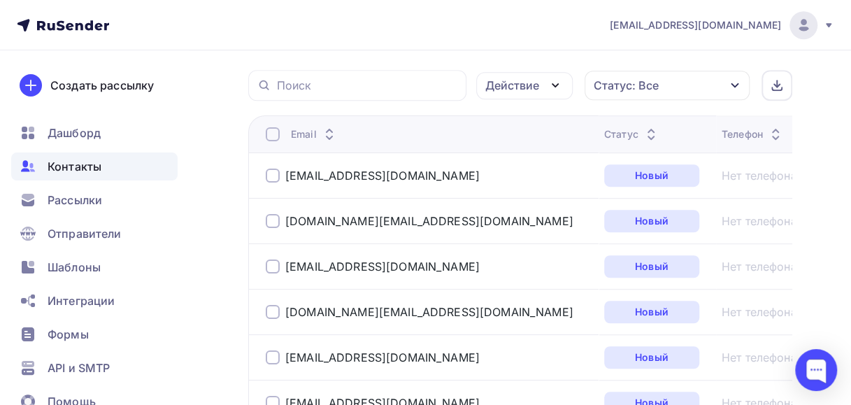
click at [270, 133] on div at bounding box center [273, 134] width 14 height 14
click at [554, 81] on icon "button" at bounding box center [555, 85] width 17 height 17
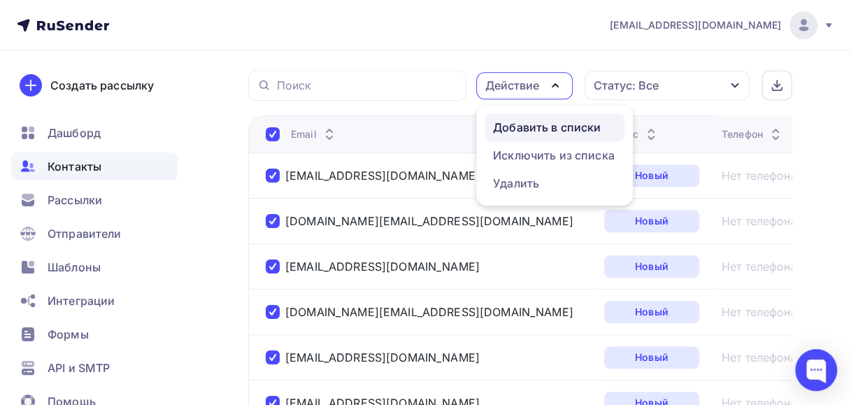
click at [526, 122] on div "Добавить в списки" at bounding box center [547, 127] width 108 height 17
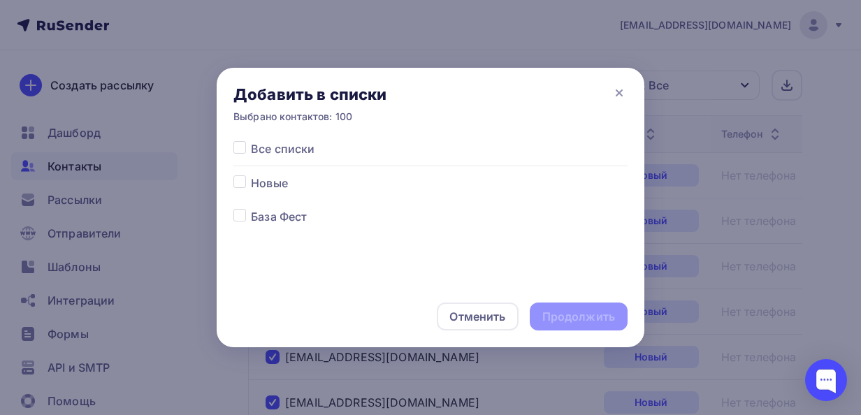
click at [251, 175] on label at bounding box center [251, 175] width 0 height 0
click at [239, 184] on input "checkbox" at bounding box center [239, 181] width 13 height 13
checkbox input "true"
click at [541, 312] on div "Продолжить" at bounding box center [579, 317] width 98 height 28
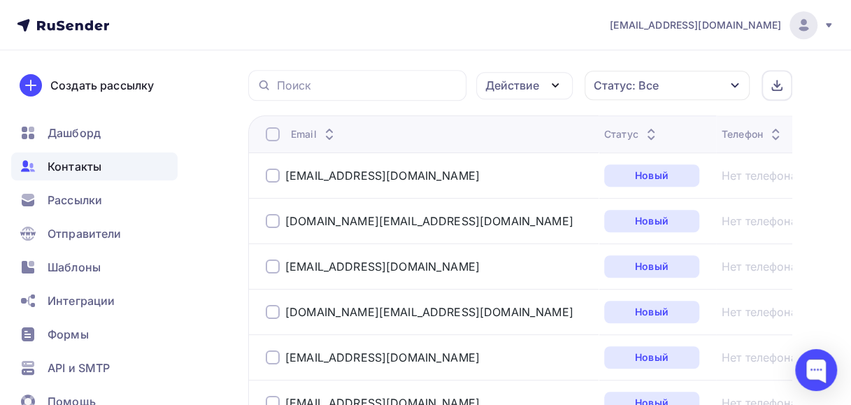
click at [273, 137] on div at bounding box center [273, 134] width 14 height 14
click at [552, 85] on icon "button" at bounding box center [555, 85] width 17 height 17
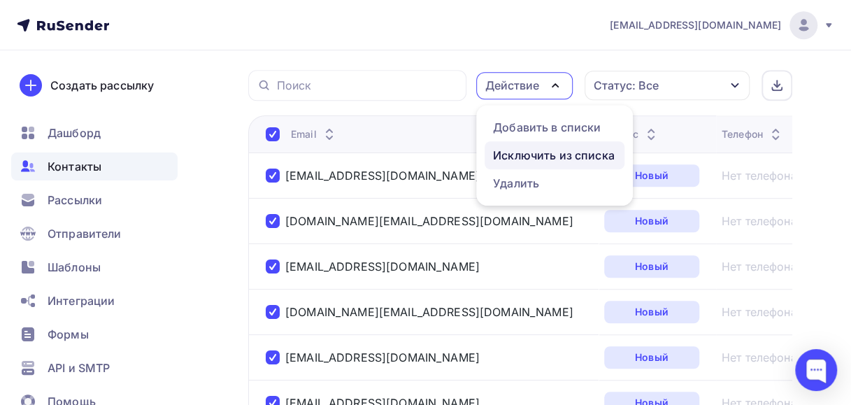
click at [510, 155] on div "Исключить из списка" at bounding box center [554, 155] width 122 height 17
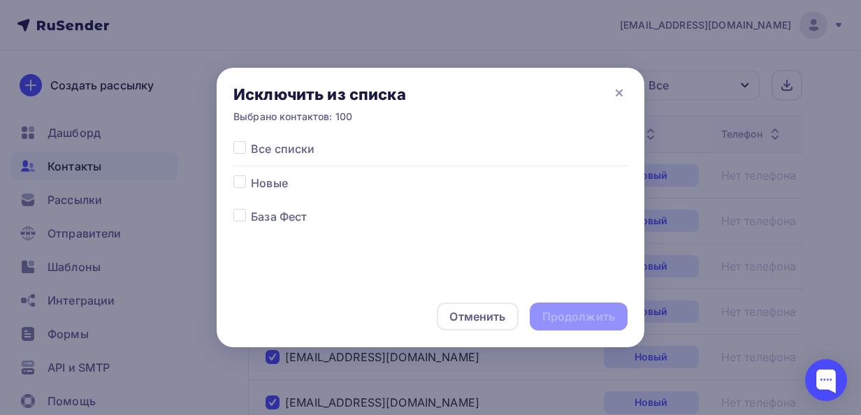
click at [251, 208] on label at bounding box center [251, 208] width 0 height 0
click at [242, 218] on input "checkbox" at bounding box center [239, 214] width 13 height 13
checkbox input "true"
click at [539, 313] on div "Продолжить" at bounding box center [579, 317] width 98 height 28
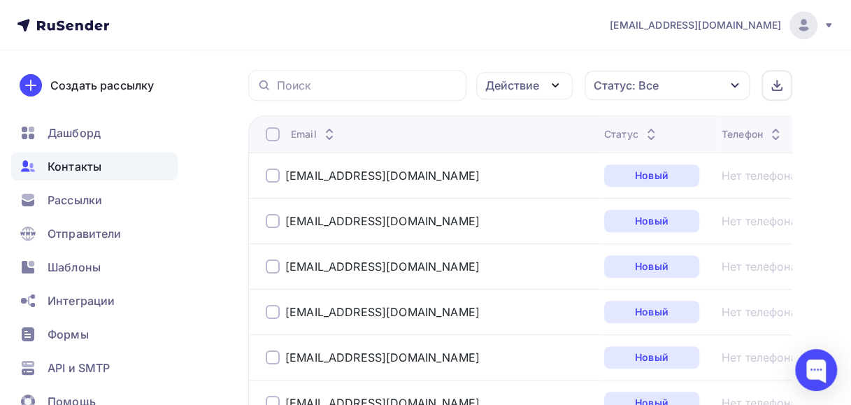
click at [269, 129] on div at bounding box center [273, 134] width 14 height 14
click at [273, 135] on div at bounding box center [273, 134] width 14 height 14
click at [556, 82] on icon "button" at bounding box center [555, 85] width 17 height 17
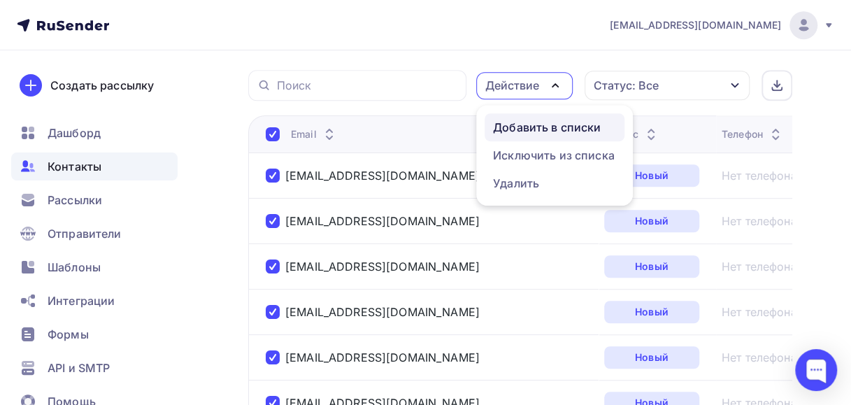
click at [531, 128] on div "Добавить в списки" at bounding box center [547, 127] width 108 height 17
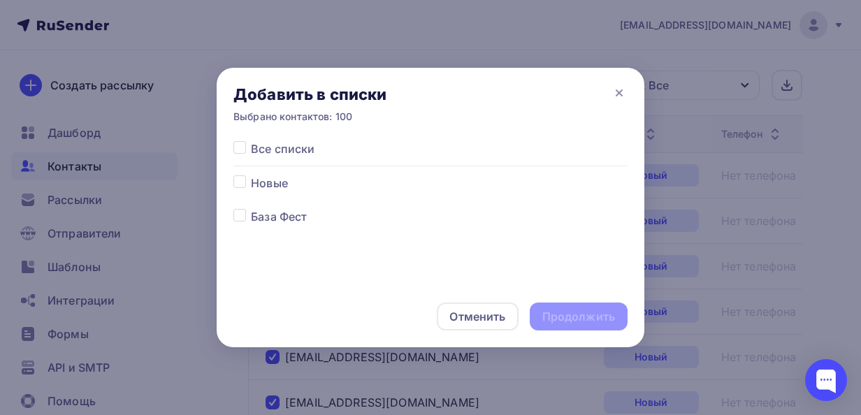
click at [251, 175] on label at bounding box center [251, 175] width 0 height 0
click at [245, 186] on input "checkbox" at bounding box center [239, 181] width 13 height 13
checkbox input "true"
click at [538, 310] on div "Продолжить" at bounding box center [579, 317] width 98 height 28
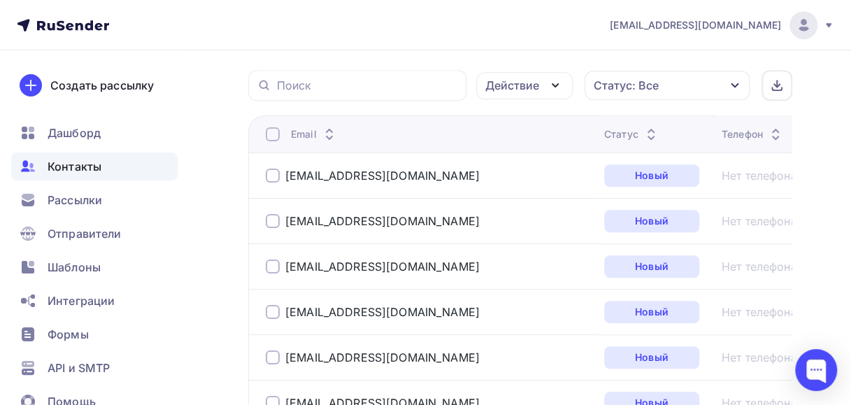
click at [274, 134] on div at bounding box center [273, 134] width 14 height 14
click at [558, 87] on icon "button" at bounding box center [555, 85] width 17 height 17
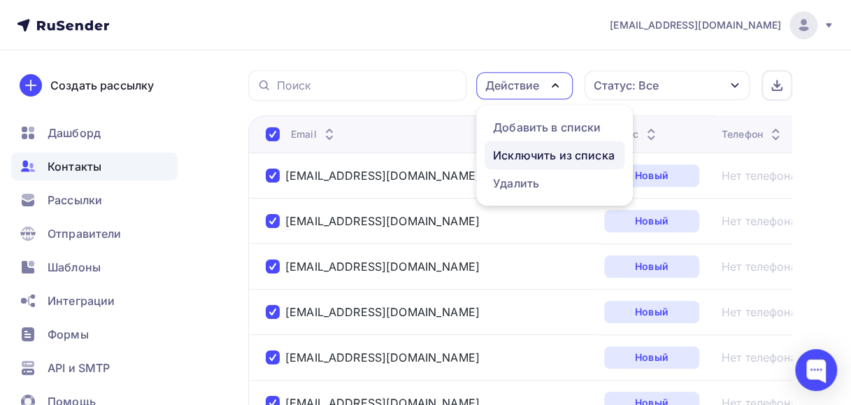
click at [530, 149] on div "Исключить из списка" at bounding box center [554, 155] width 122 height 17
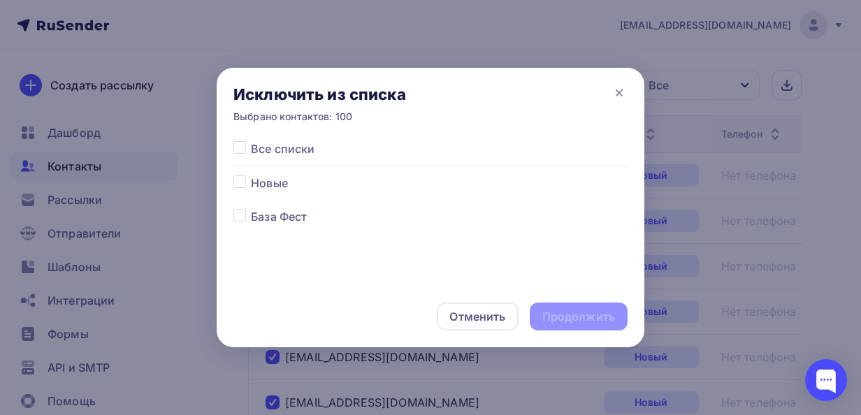
click at [251, 208] on label at bounding box center [251, 208] width 0 height 0
click at [241, 217] on input "checkbox" at bounding box center [239, 214] width 13 height 13
checkbox input "true"
click at [547, 310] on div "Продолжить" at bounding box center [578, 317] width 73 height 16
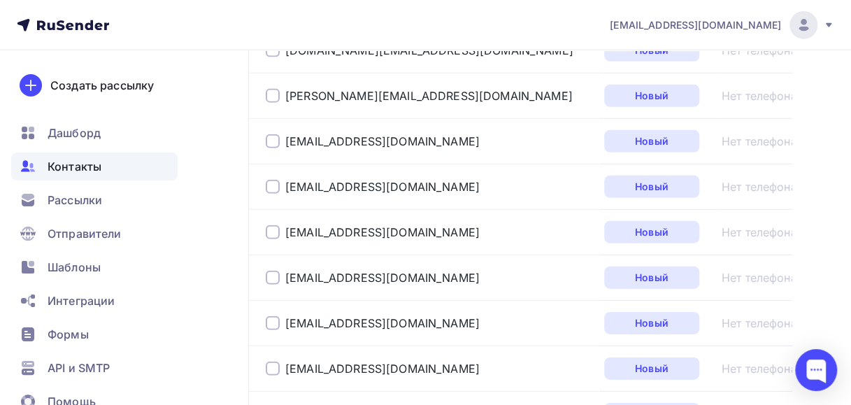
scroll to position [4750, 0]
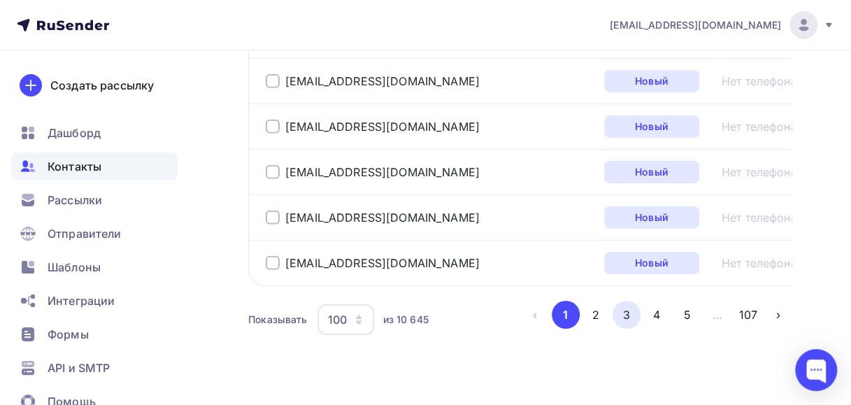
click at [637, 301] on button "3" at bounding box center [626, 315] width 28 height 28
click at [568, 301] on button "1" at bounding box center [566, 315] width 28 height 28
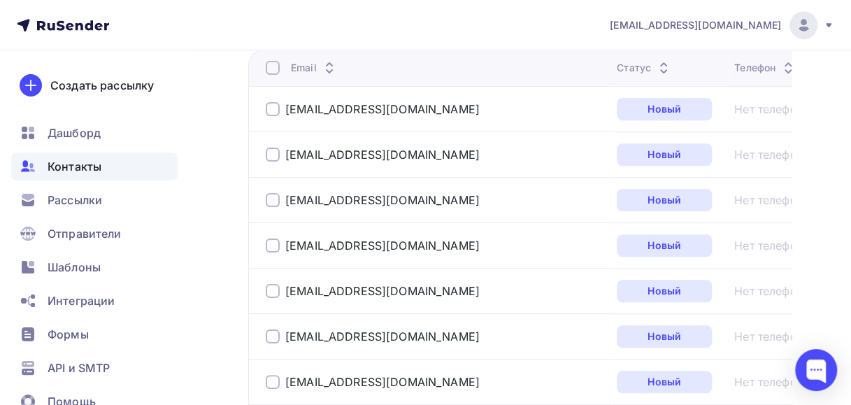
scroll to position [339, 0]
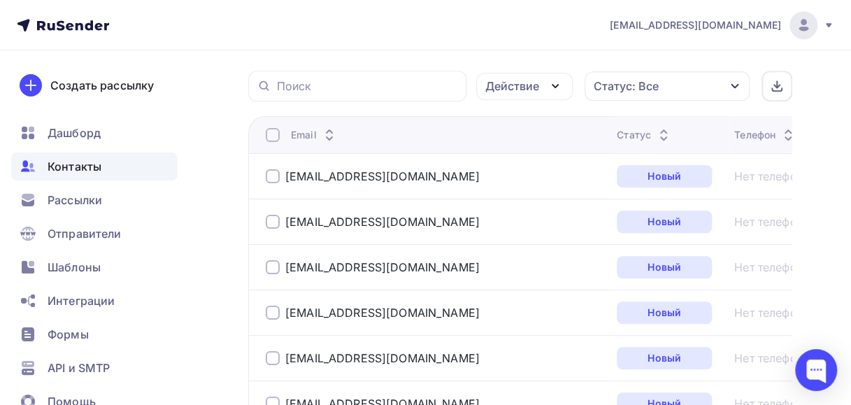
click at [271, 136] on div at bounding box center [273, 135] width 14 height 14
click at [554, 84] on icon "button" at bounding box center [555, 86] width 17 height 17
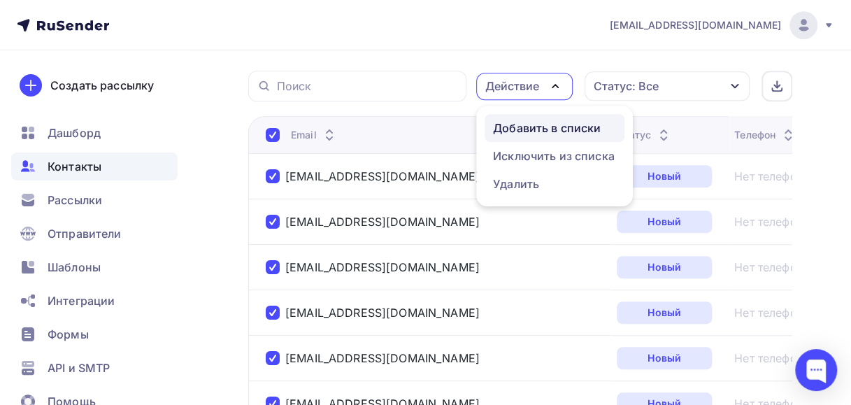
click at [512, 124] on div "Добавить в списки" at bounding box center [547, 128] width 108 height 17
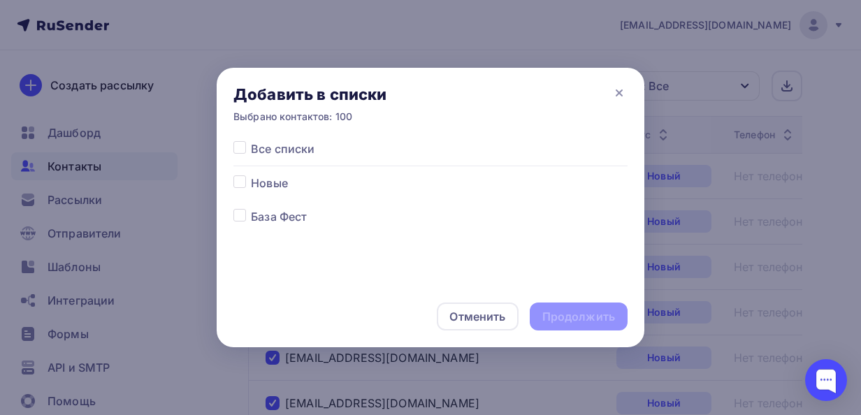
click at [251, 175] on label at bounding box center [251, 175] width 0 height 0
click at [240, 180] on input "checkbox" at bounding box center [239, 181] width 13 height 13
checkbox input "true"
click at [555, 317] on div "Продолжить" at bounding box center [578, 317] width 73 height 16
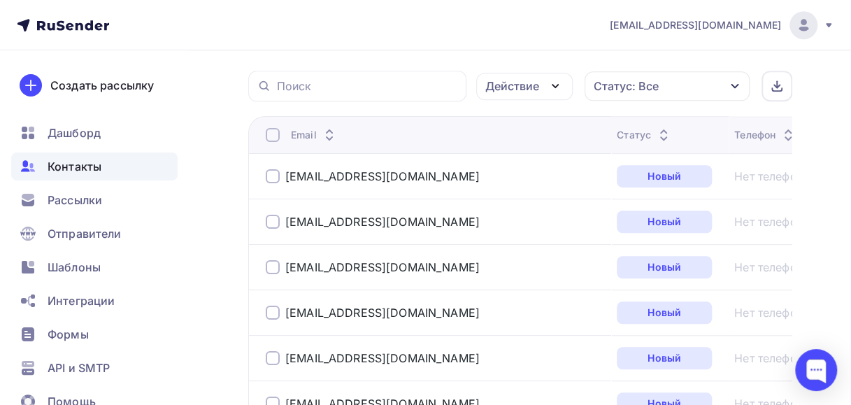
click at [271, 135] on div at bounding box center [273, 135] width 14 height 14
click at [558, 89] on icon "button" at bounding box center [555, 86] width 17 height 17
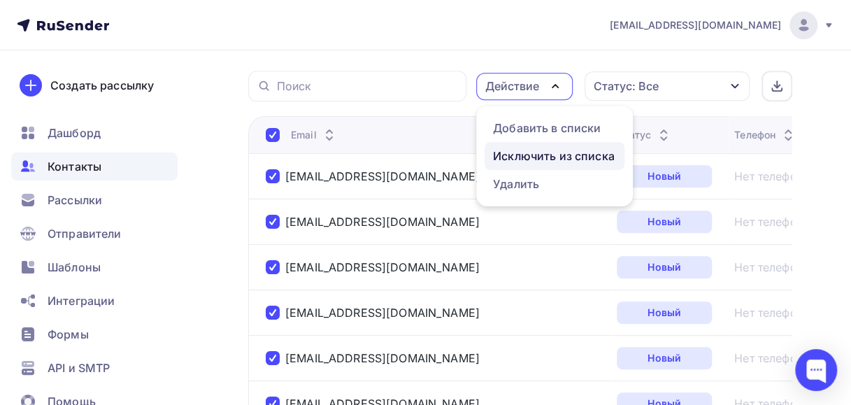
click at [505, 154] on div "Исключить из списка" at bounding box center [554, 155] width 122 height 17
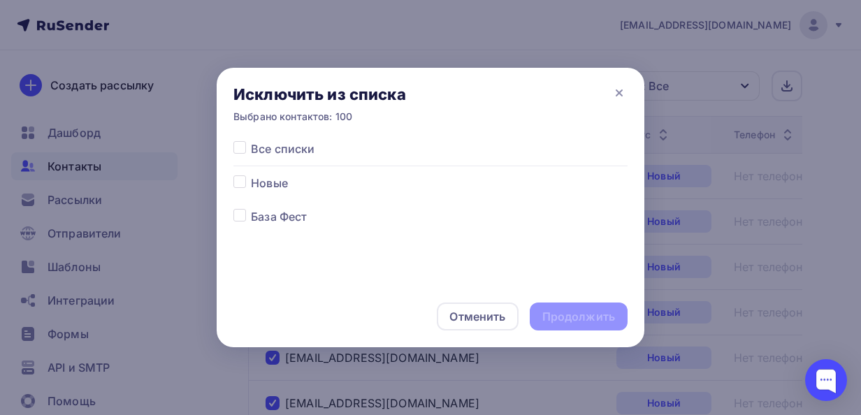
click at [251, 208] on label at bounding box center [251, 208] width 0 height 0
click at [236, 211] on input "checkbox" at bounding box center [239, 214] width 13 height 13
checkbox input "true"
click at [565, 316] on div "Продолжить" at bounding box center [578, 317] width 73 height 16
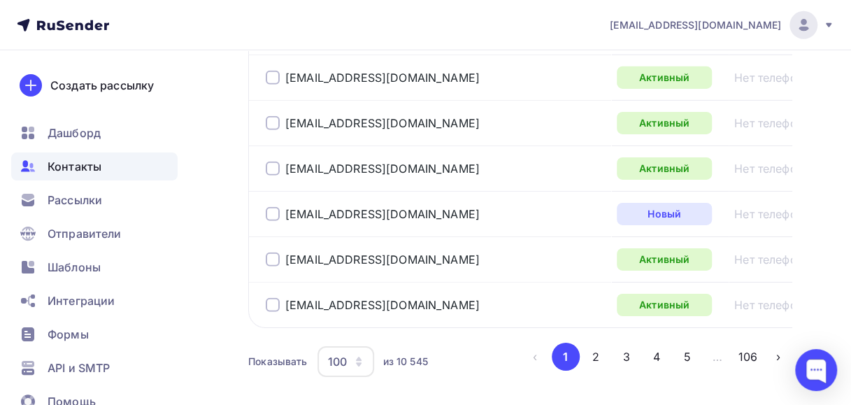
scroll to position [4750, 0]
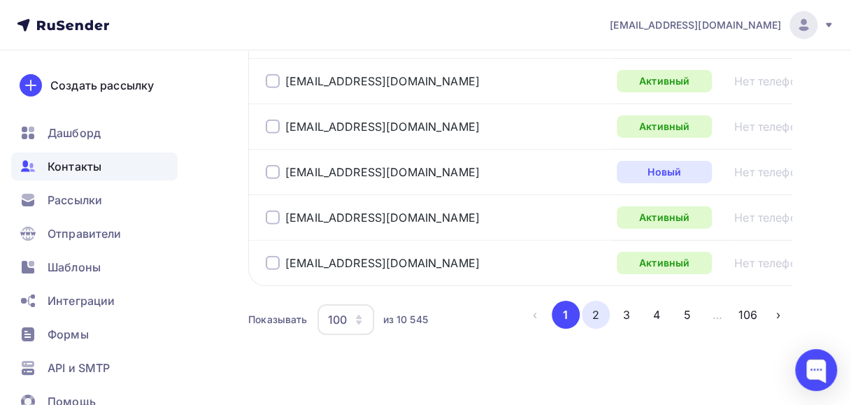
click at [597, 301] on button "2" at bounding box center [596, 315] width 28 height 28
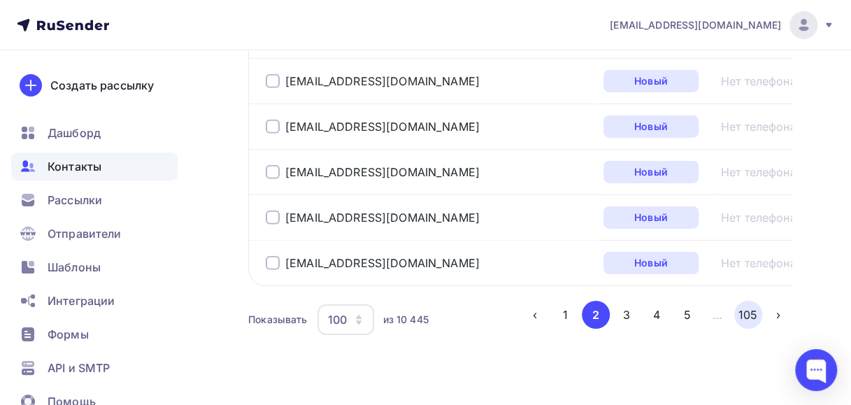
click at [752, 301] on button "105" at bounding box center [748, 315] width 28 height 28
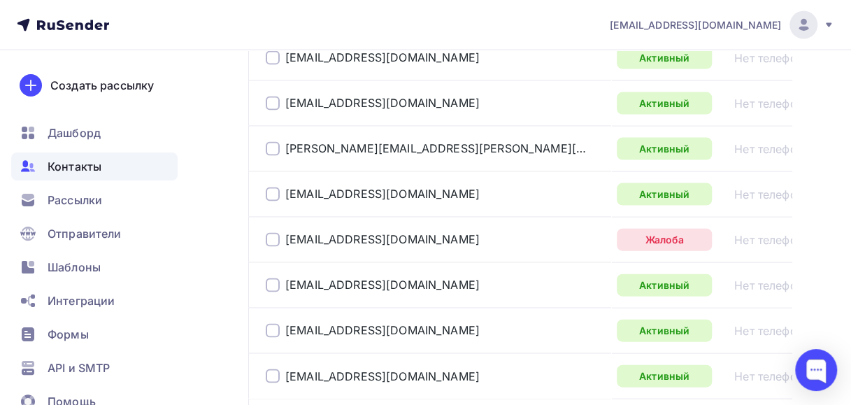
scroll to position [2264, 0]
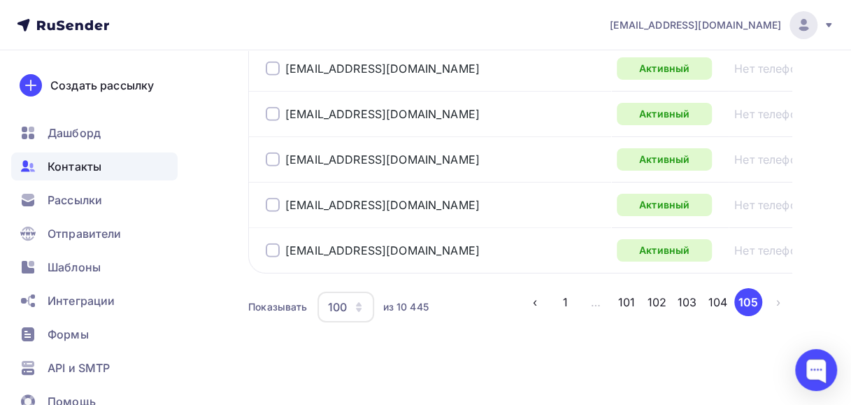
click at [774, 295] on li "›" at bounding box center [777, 302] width 31 height 28
click at [709, 294] on button "104" at bounding box center [717, 302] width 28 height 28
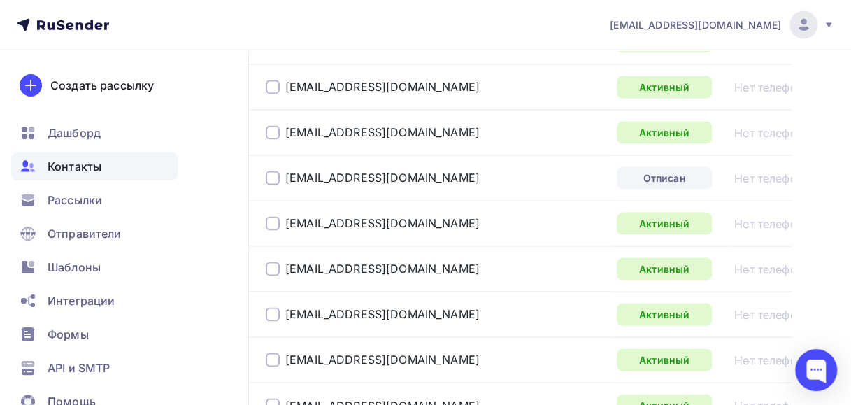
scroll to position [4750, 0]
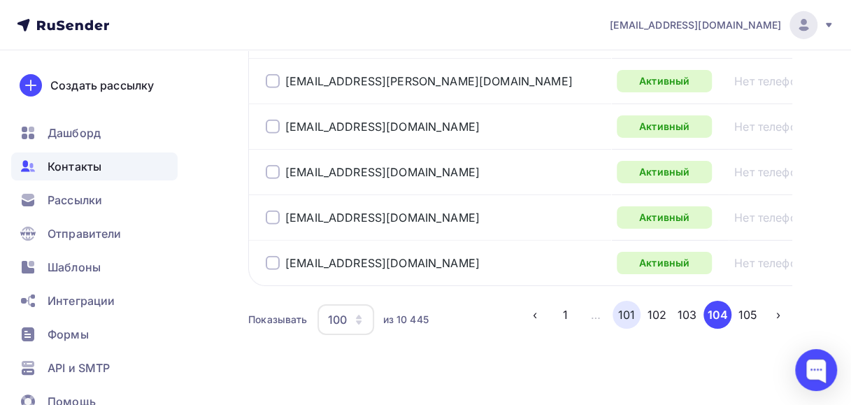
click at [627, 301] on button "101" at bounding box center [626, 315] width 28 height 28
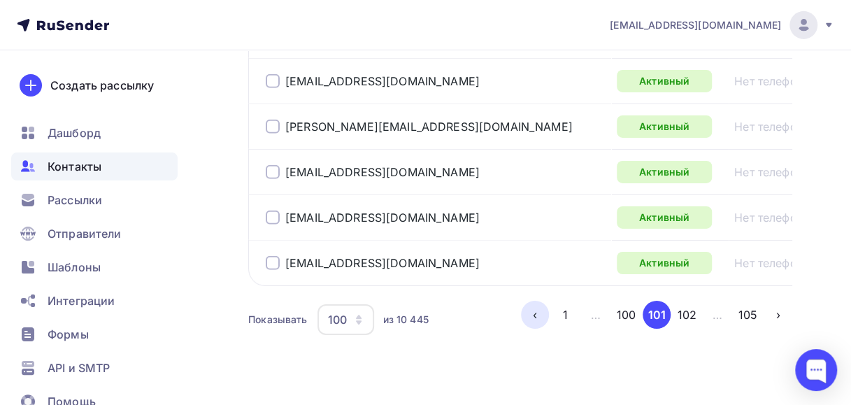
click at [540, 301] on button "‹" at bounding box center [535, 315] width 28 height 28
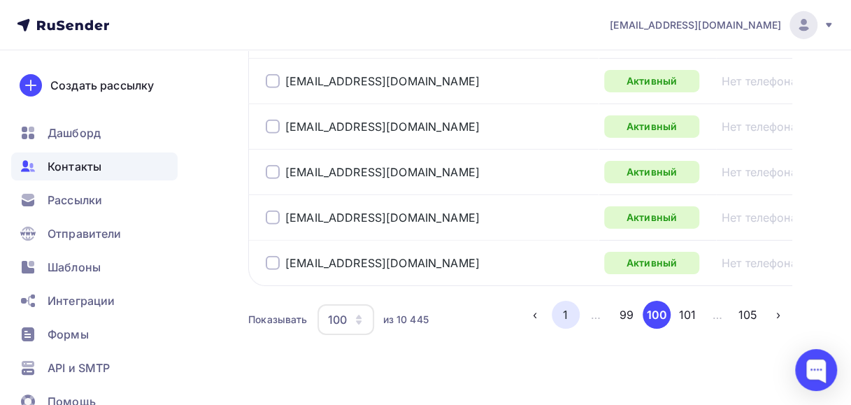
click at [567, 301] on button "1" at bounding box center [566, 315] width 28 height 28
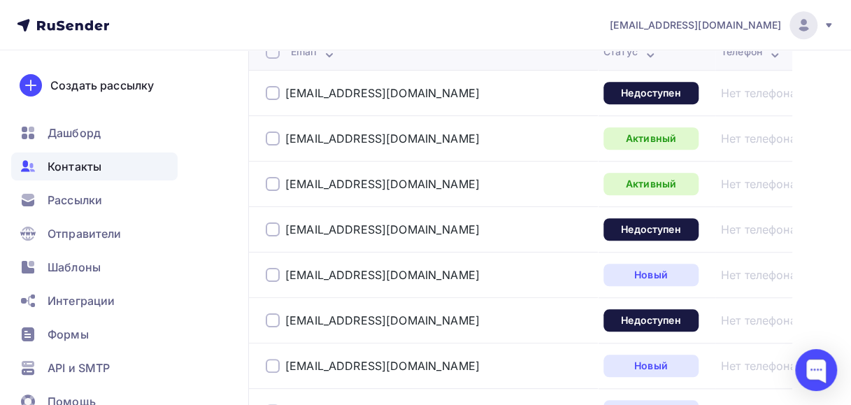
scroll to position [339, 0]
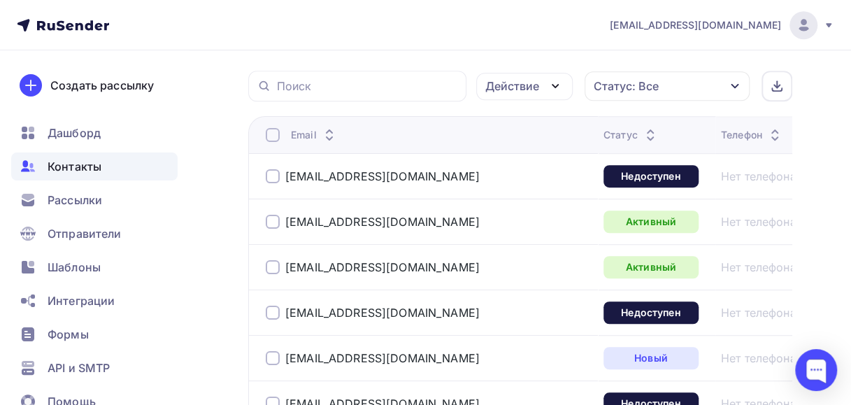
click at [271, 175] on div at bounding box center [273, 176] width 14 height 14
click at [271, 305] on div at bounding box center [273, 312] width 14 height 14
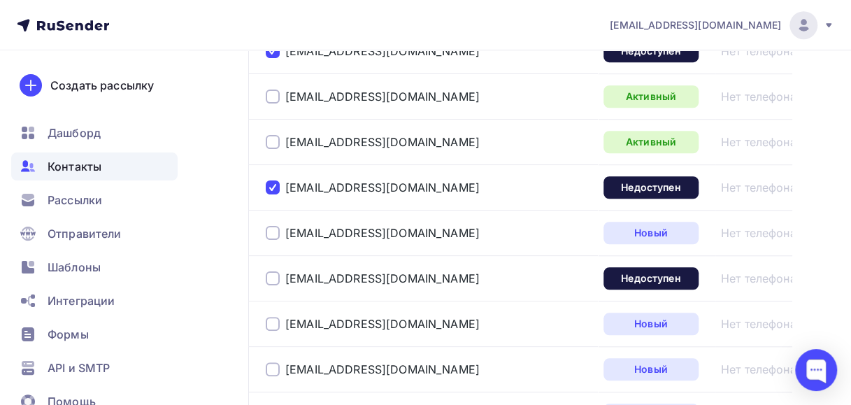
scroll to position [549, 0]
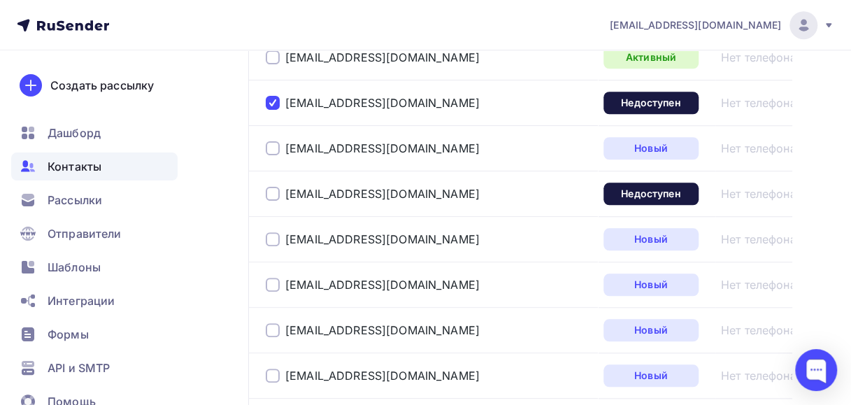
click at [270, 195] on div at bounding box center [273, 194] width 14 height 14
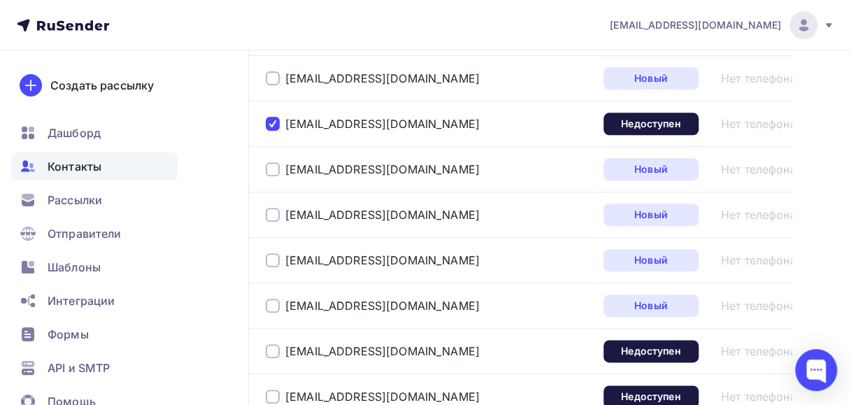
scroll to position [689, 0]
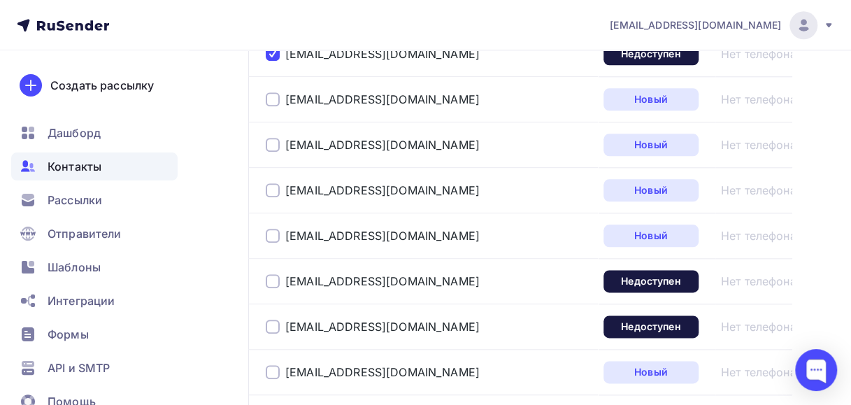
click at [272, 280] on div at bounding box center [273, 281] width 14 height 14
click at [271, 324] on div at bounding box center [273, 326] width 14 height 14
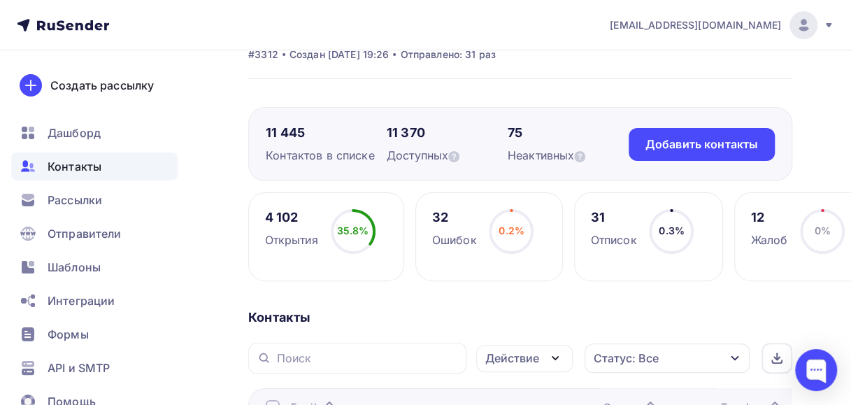
scroll to position [210, 0]
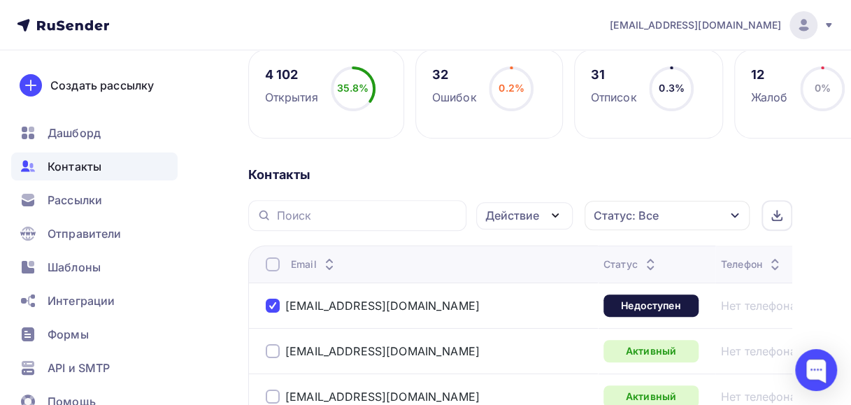
click at [555, 217] on icon "button" at bounding box center [555, 215] width 17 height 17
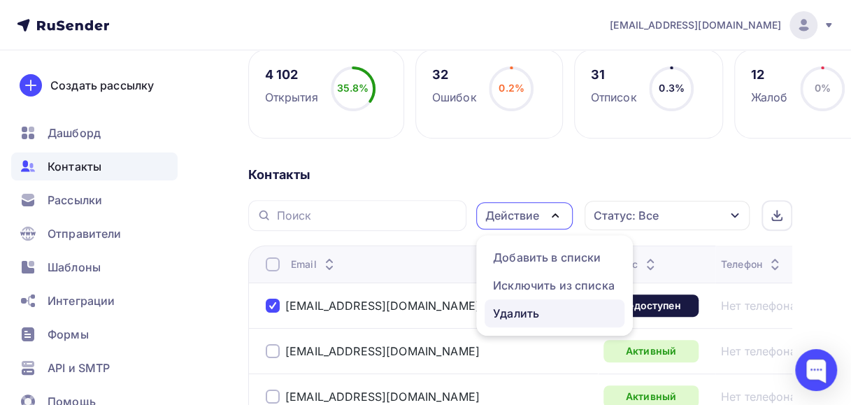
click at [516, 306] on div "Удалить" at bounding box center [516, 313] width 46 height 17
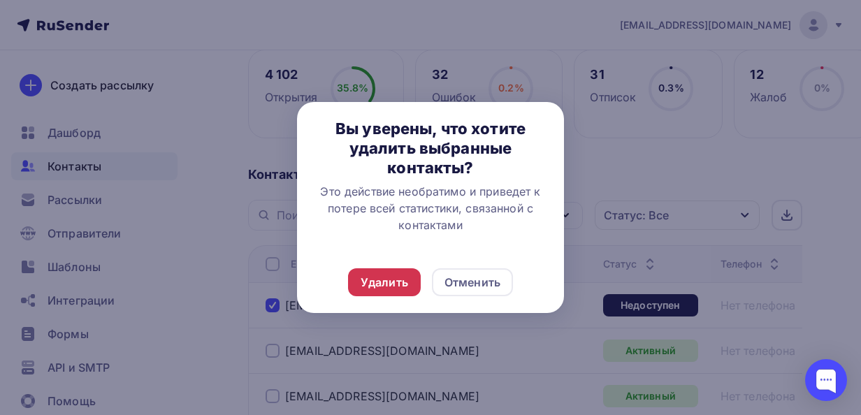
click at [384, 279] on div "Удалить" at bounding box center [385, 282] width 48 height 17
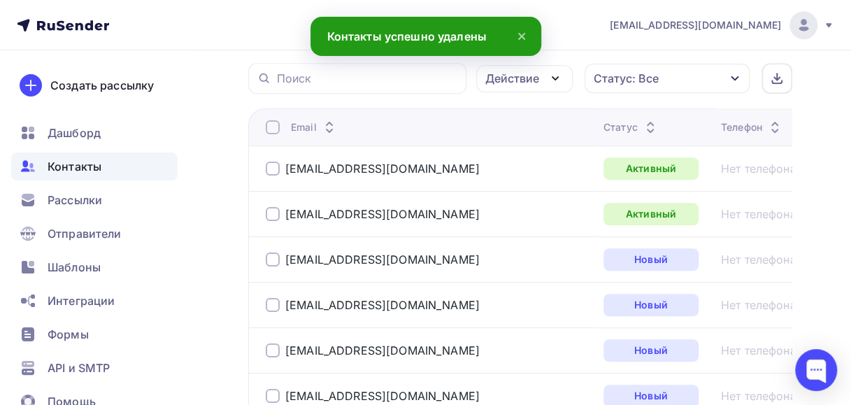
scroll to position [349, 0]
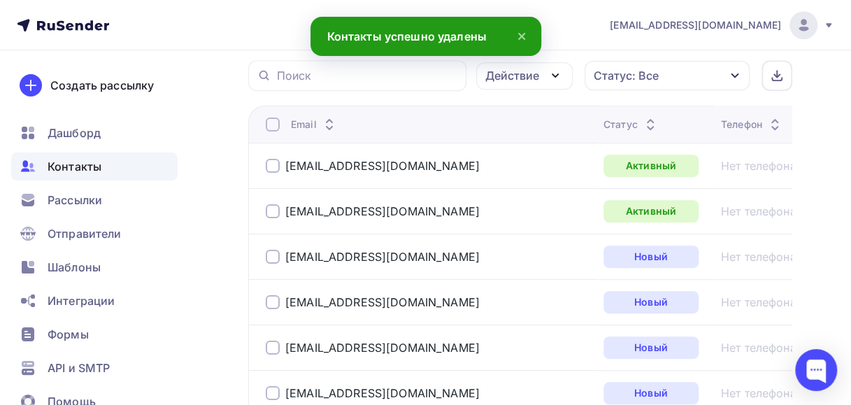
click at [270, 126] on div at bounding box center [273, 124] width 14 height 14
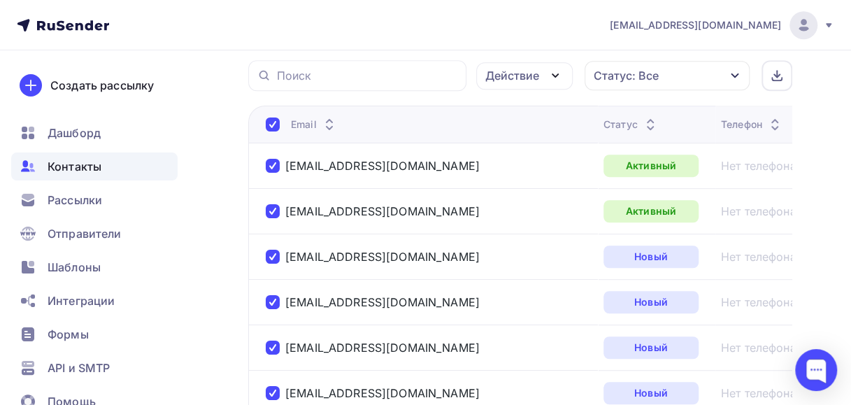
click at [272, 167] on div at bounding box center [273, 166] width 14 height 14
click at [272, 212] on div at bounding box center [273, 211] width 14 height 14
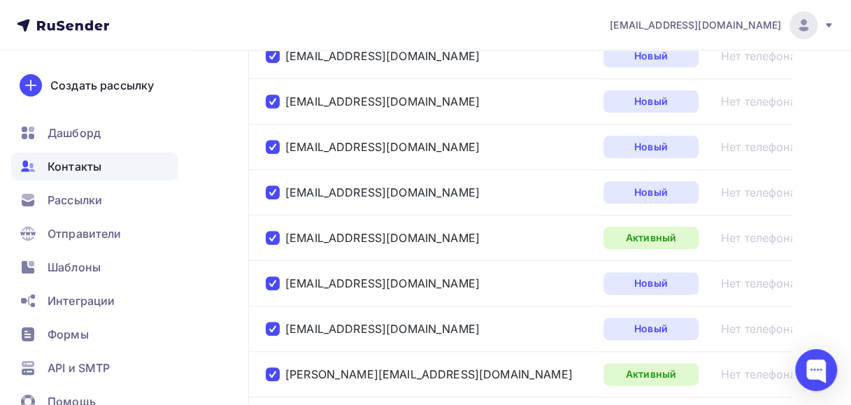
scroll to position [699, 0]
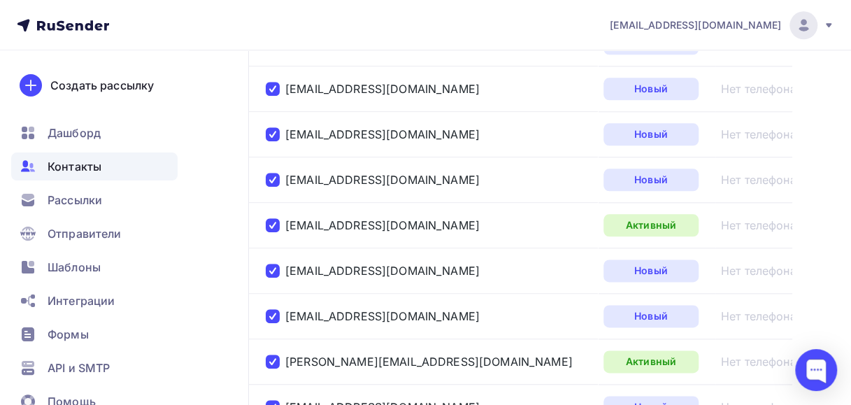
click at [273, 224] on div at bounding box center [273, 225] width 14 height 14
click at [271, 355] on div at bounding box center [273, 361] width 14 height 14
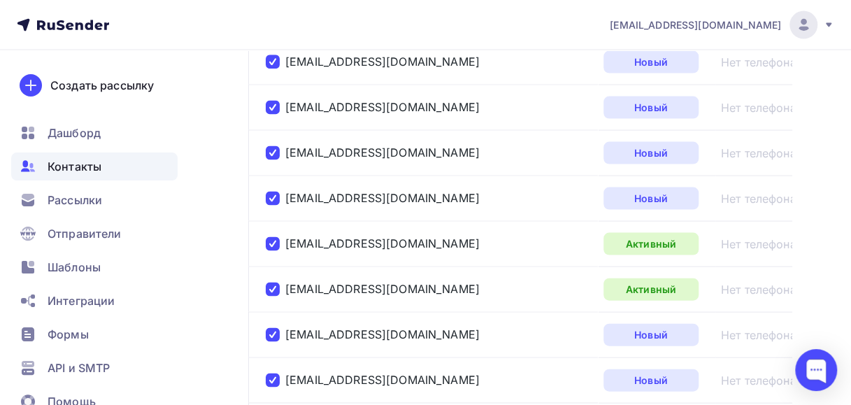
scroll to position [1328, 0]
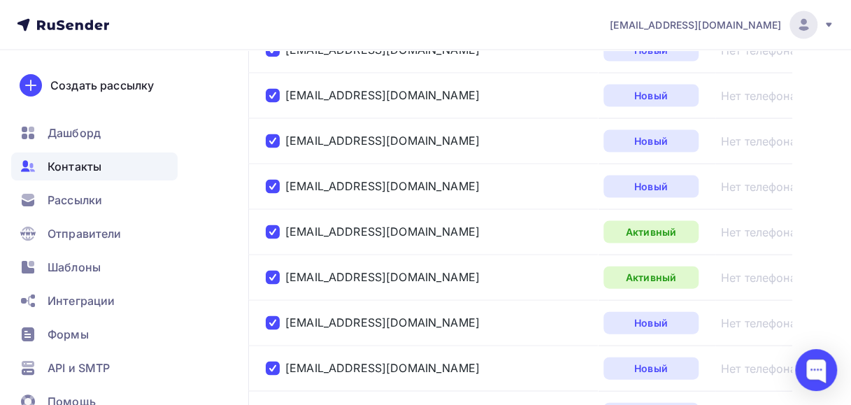
click at [271, 227] on div at bounding box center [273, 232] width 14 height 14
click at [273, 273] on div at bounding box center [273, 278] width 14 height 14
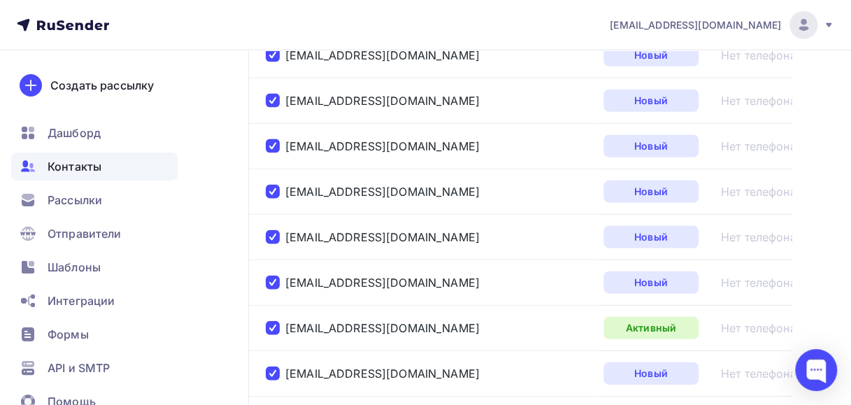
scroll to position [1887, 0]
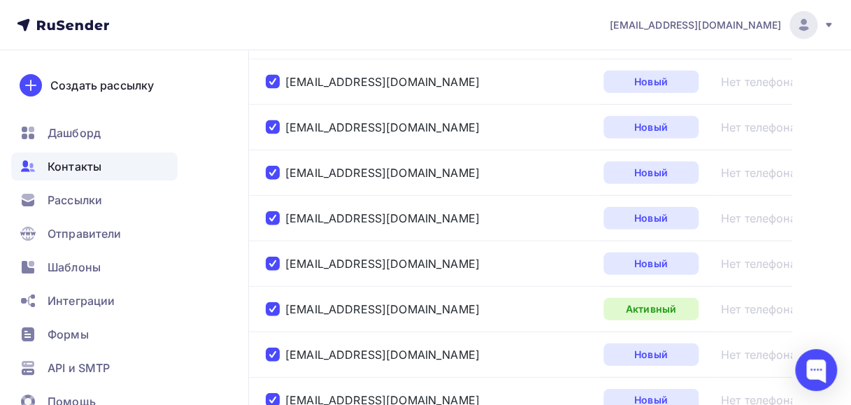
click at [273, 302] on div at bounding box center [273, 309] width 14 height 14
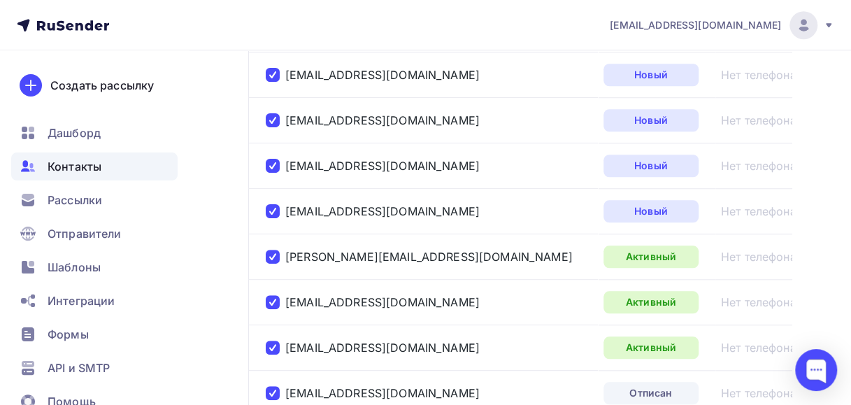
scroll to position [3145, 0]
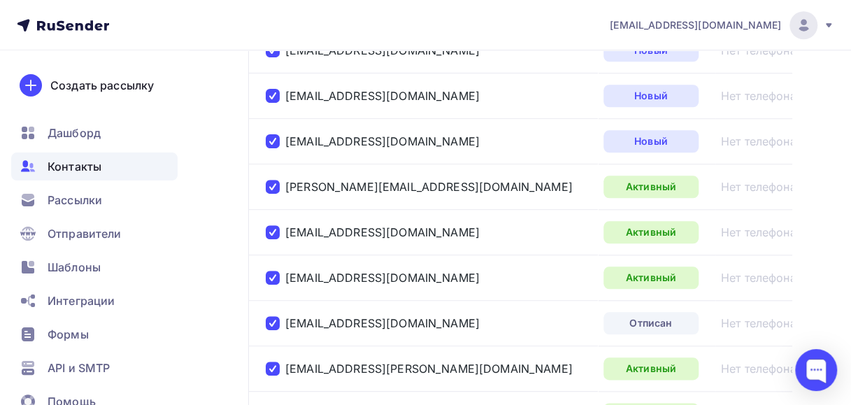
click at [275, 180] on div at bounding box center [273, 187] width 14 height 14
click at [271, 225] on div at bounding box center [273, 232] width 14 height 14
click at [274, 271] on div at bounding box center [273, 278] width 14 height 14
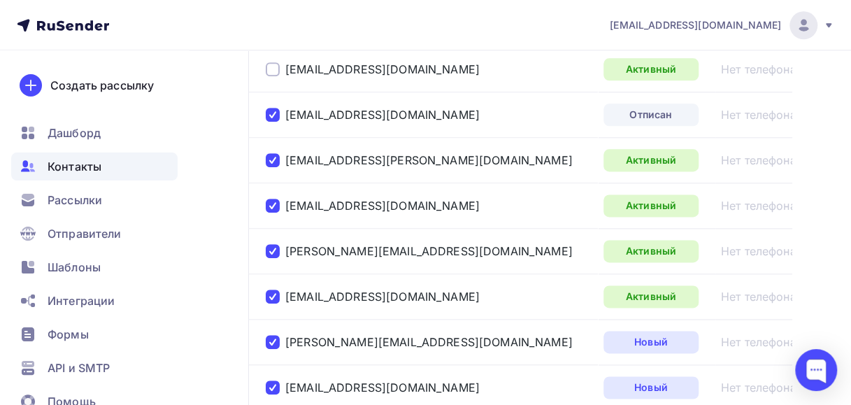
scroll to position [3355, 0]
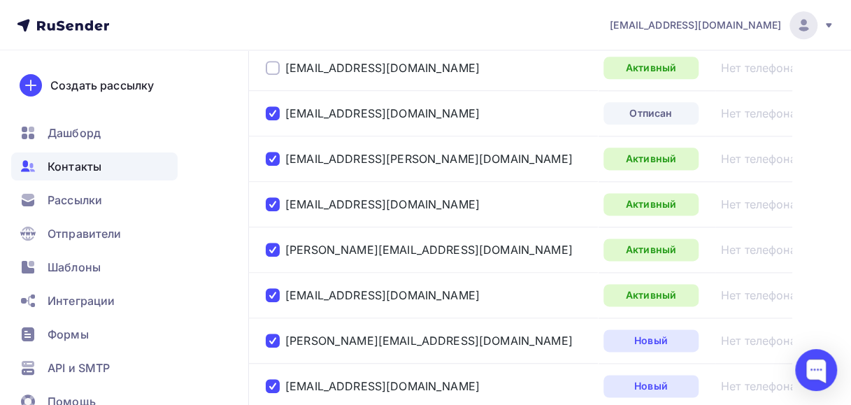
click at [266, 152] on div at bounding box center [273, 159] width 14 height 14
click at [273, 197] on div at bounding box center [273, 204] width 14 height 14
click at [273, 243] on div at bounding box center [273, 250] width 14 height 14
click at [273, 288] on div at bounding box center [273, 295] width 14 height 14
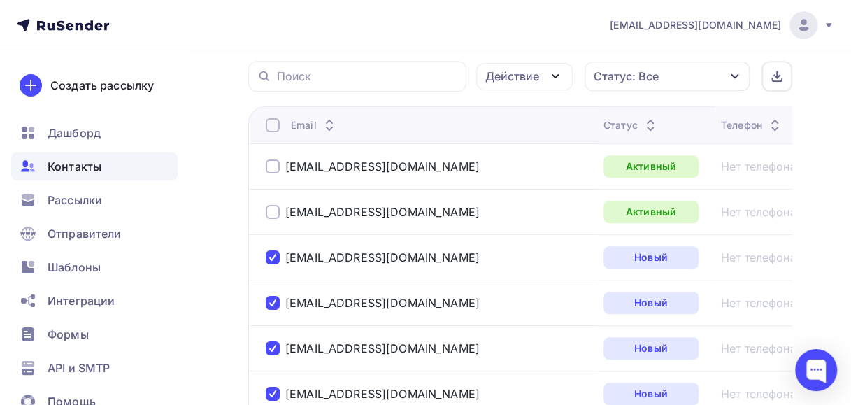
scroll to position [329, 0]
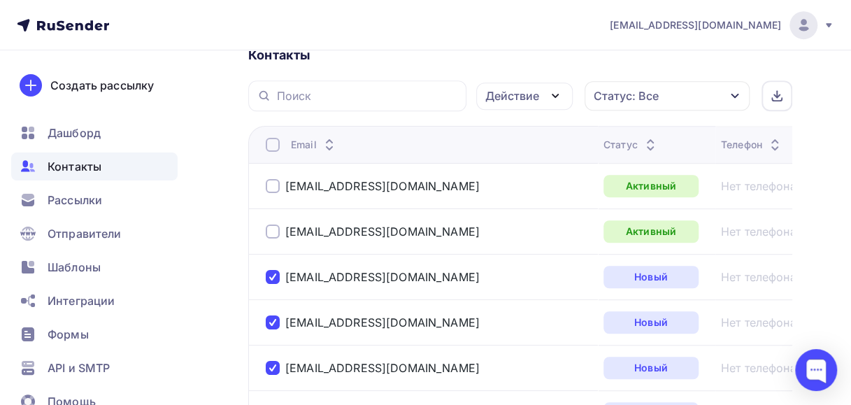
click at [552, 95] on icon "button" at bounding box center [555, 95] width 17 height 17
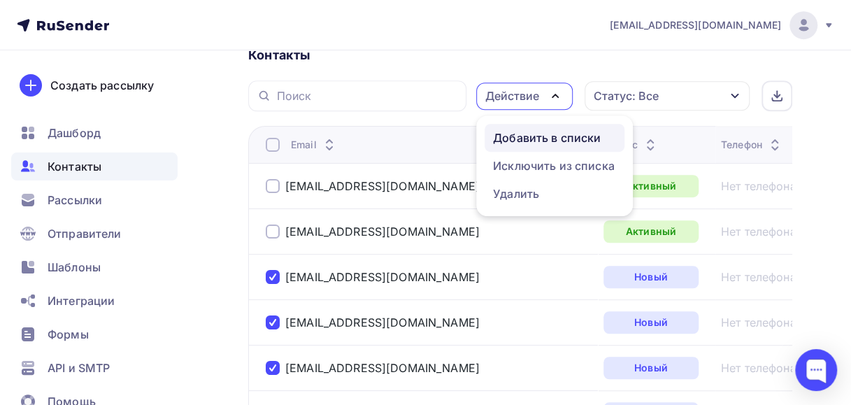
click at [527, 134] on div "Добавить в списки" at bounding box center [547, 137] width 108 height 17
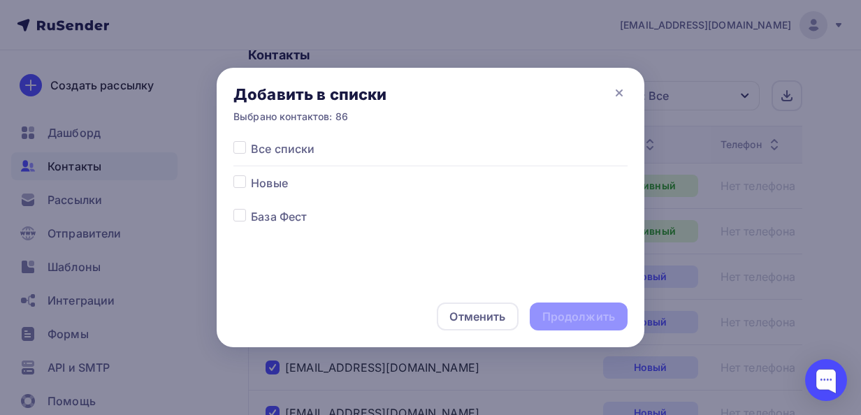
click at [251, 175] on label at bounding box center [251, 175] width 0 height 0
click at [235, 182] on input "checkbox" at bounding box center [239, 181] width 13 height 13
checkbox input "true"
click at [558, 326] on div "Продолжить" at bounding box center [579, 317] width 98 height 28
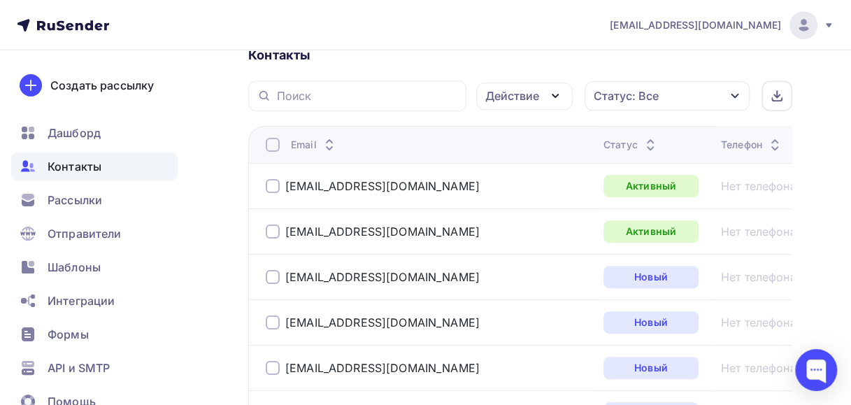
click at [270, 144] on div at bounding box center [273, 145] width 14 height 14
click at [270, 143] on div at bounding box center [273, 145] width 14 height 14
click at [272, 183] on div at bounding box center [273, 186] width 14 height 14
click at [274, 232] on div at bounding box center [273, 231] width 14 height 14
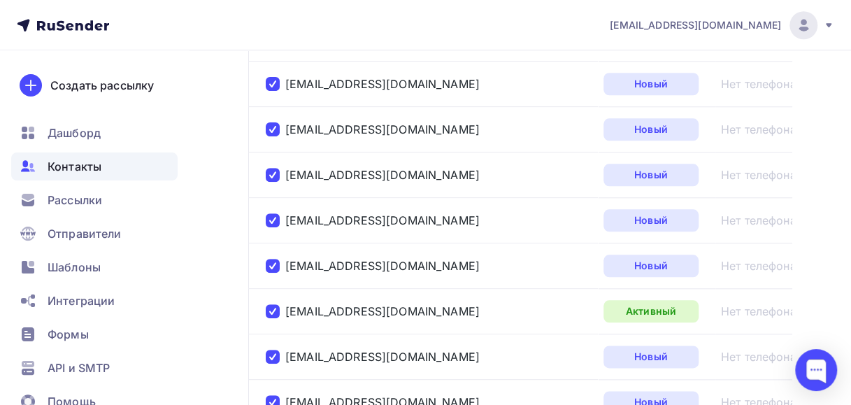
scroll to position [679, 0]
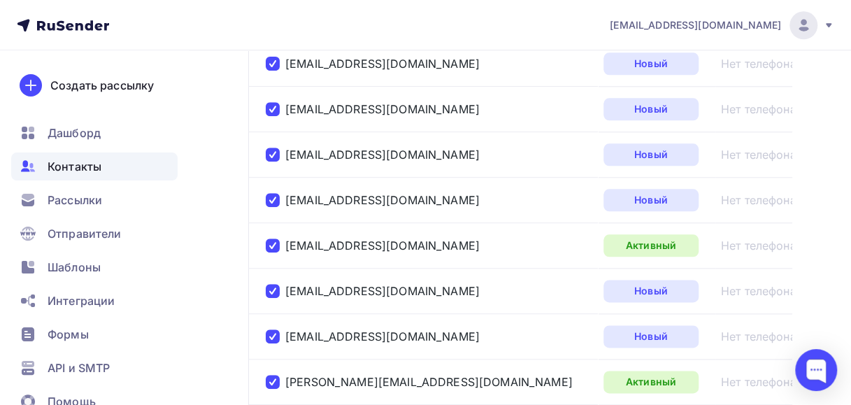
click at [270, 242] on div at bounding box center [273, 245] width 14 height 14
click at [273, 376] on div at bounding box center [273, 382] width 14 height 14
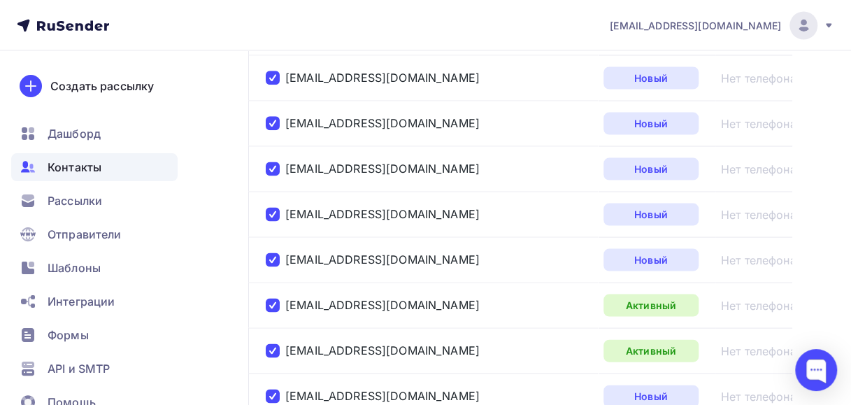
scroll to position [1308, 0]
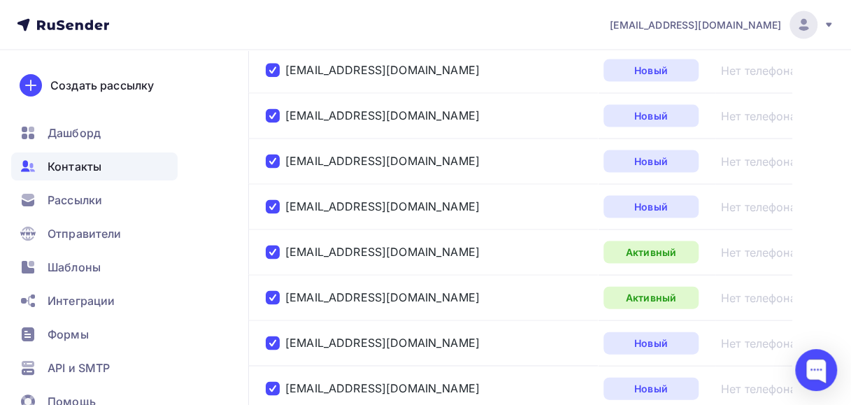
click at [270, 246] on div at bounding box center [273, 252] width 14 height 14
click at [268, 291] on div at bounding box center [273, 298] width 14 height 14
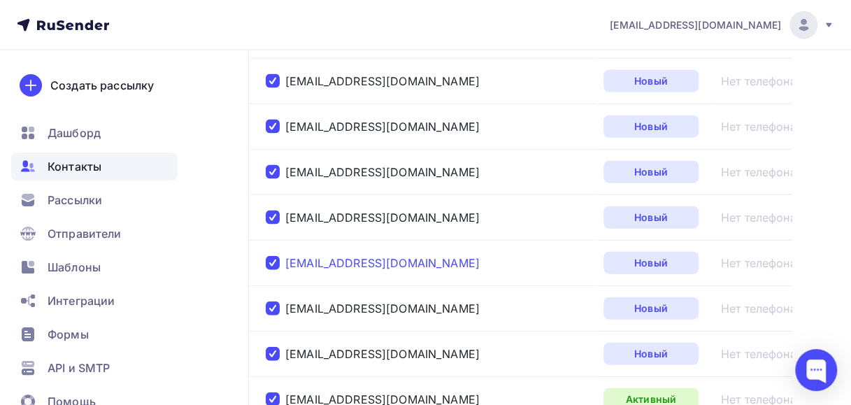
scroll to position [1937, 0]
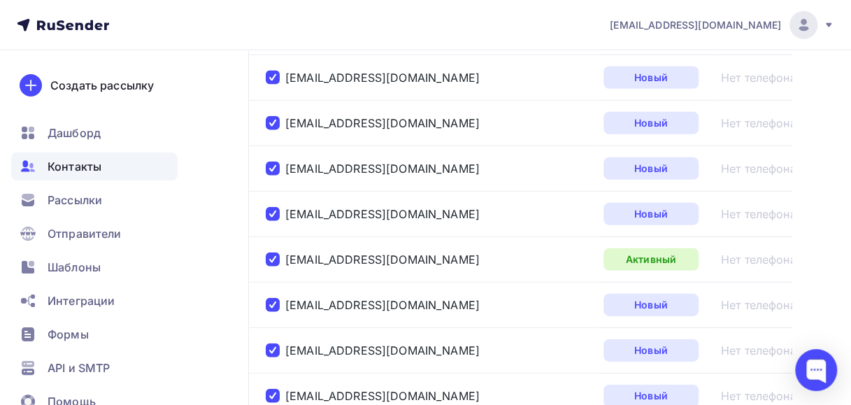
click at [273, 252] on div at bounding box center [273, 259] width 14 height 14
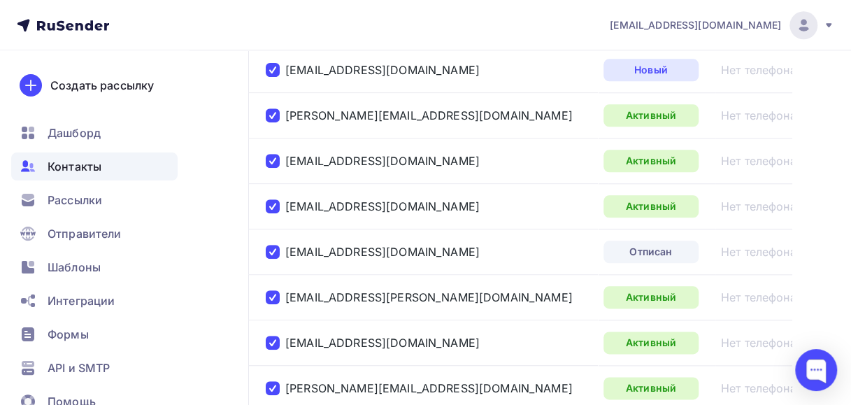
scroll to position [3195, 0]
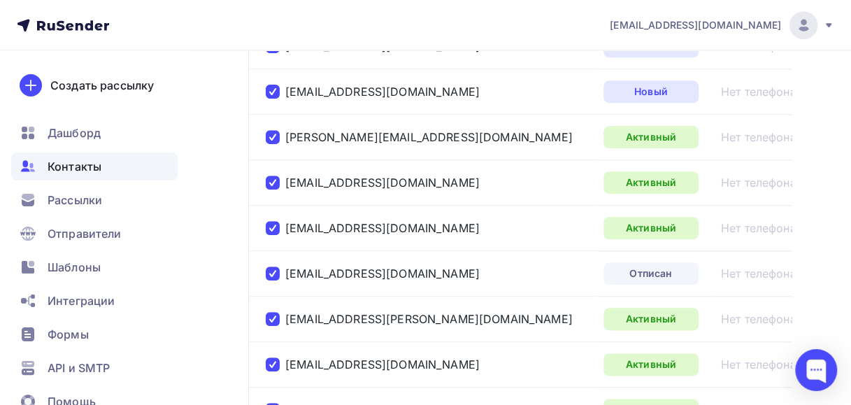
click at [275, 130] on div at bounding box center [273, 137] width 14 height 14
click at [270, 175] on div at bounding box center [273, 182] width 14 height 14
click at [270, 221] on div at bounding box center [273, 228] width 14 height 14
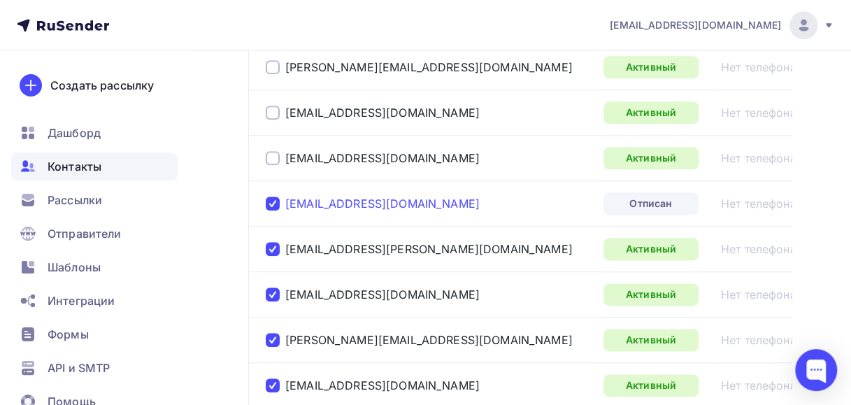
scroll to position [3335, 0]
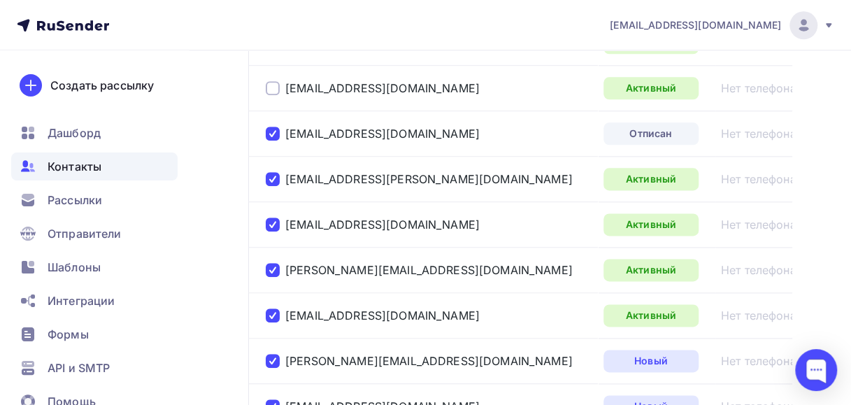
drag, startPoint x: 271, startPoint y: 165, endPoint x: 268, endPoint y: 185, distance: 20.4
click at [271, 172] on div at bounding box center [273, 179] width 14 height 14
click at [269, 217] on div at bounding box center [273, 224] width 14 height 14
click at [271, 263] on div at bounding box center [273, 270] width 14 height 14
click at [276, 308] on div at bounding box center [273, 315] width 14 height 14
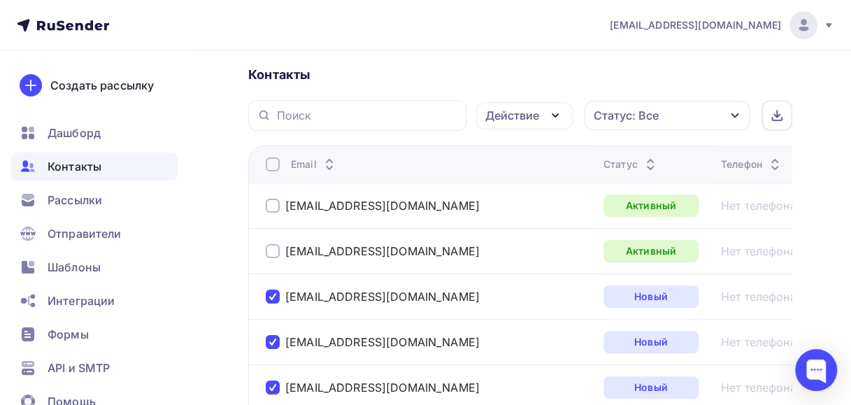
scroll to position [349, 0]
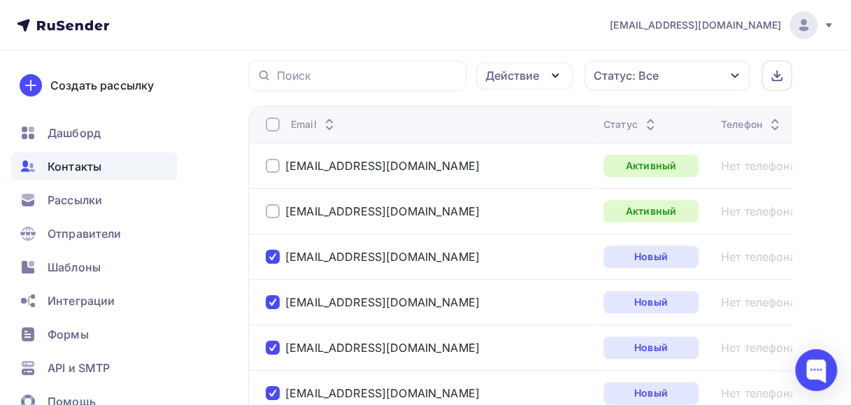
click at [553, 73] on icon "button" at bounding box center [555, 75] width 17 height 17
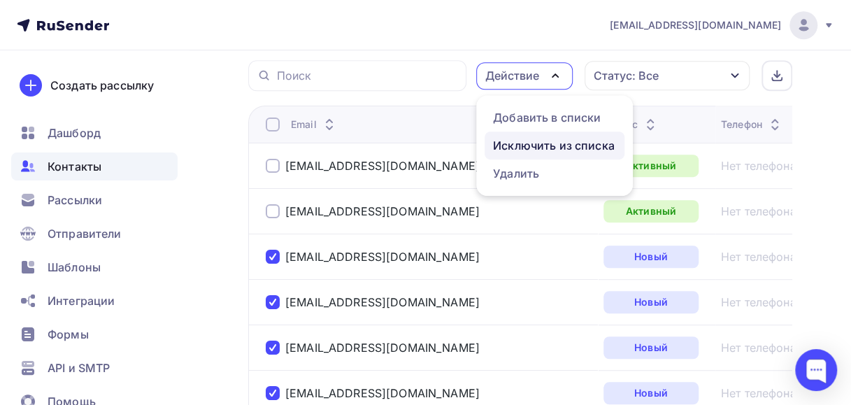
click at [519, 142] on div "Исключить из списка" at bounding box center [554, 145] width 122 height 17
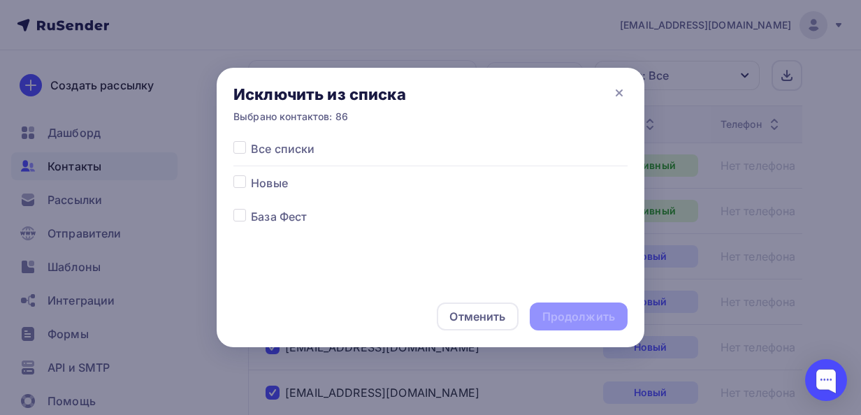
click at [251, 208] on label at bounding box center [251, 208] width 0 height 0
click at [236, 211] on input "checkbox" at bounding box center [239, 214] width 13 height 13
checkbox input "true"
click at [554, 314] on div "Продолжить" at bounding box center [578, 317] width 73 height 16
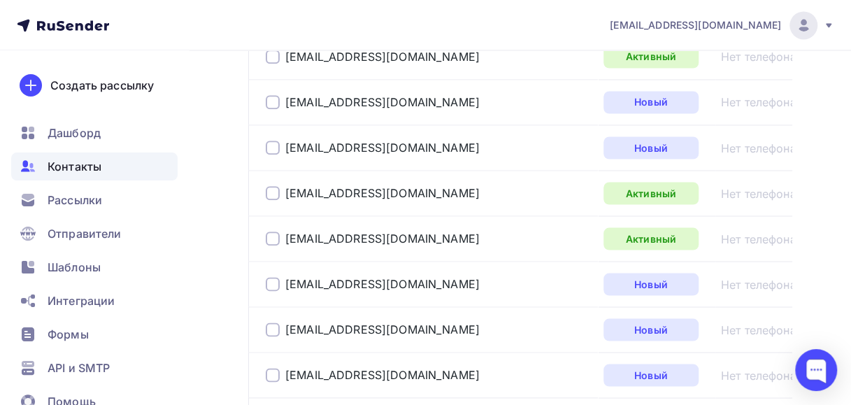
scroll to position [1118, 0]
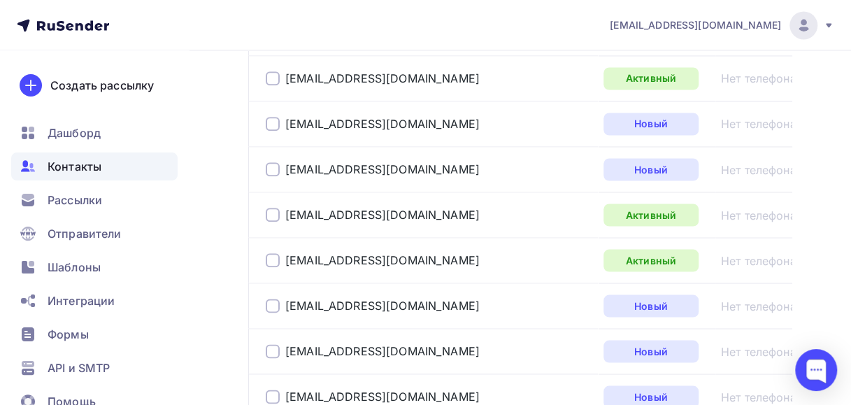
click at [269, 120] on div at bounding box center [273, 124] width 14 height 14
click at [270, 166] on div at bounding box center [273, 169] width 14 height 14
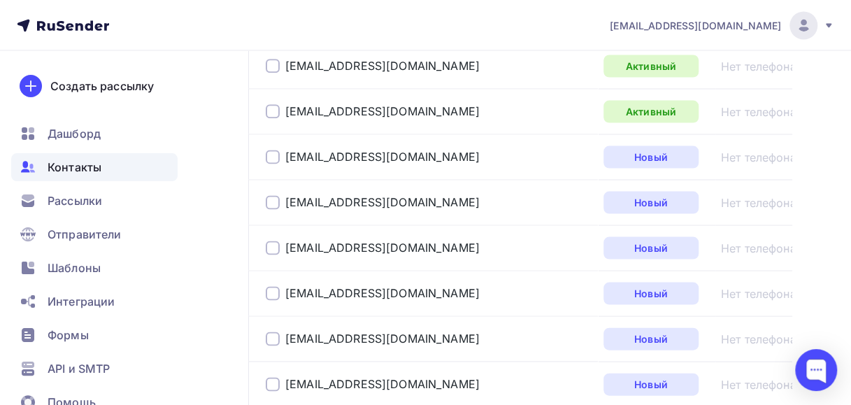
scroll to position [1188, 0]
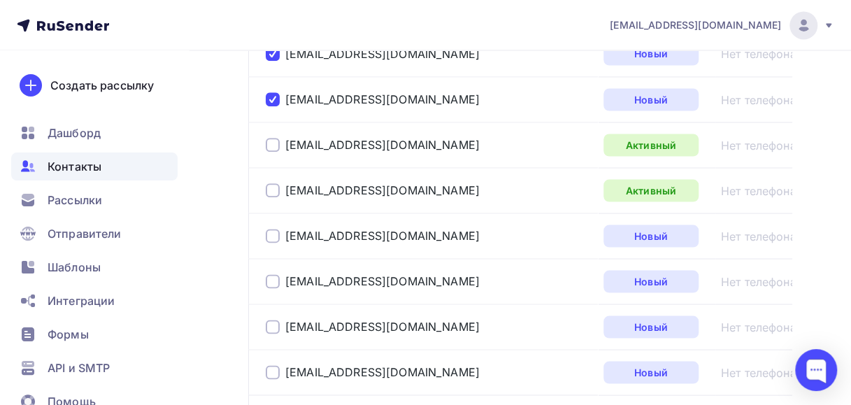
click at [273, 230] on div at bounding box center [273, 236] width 14 height 14
click at [271, 274] on div at bounding box center [273, 281] width 14 height 14
click at [273, 323] on div at bounding box center [273, 326] width 14 height 14
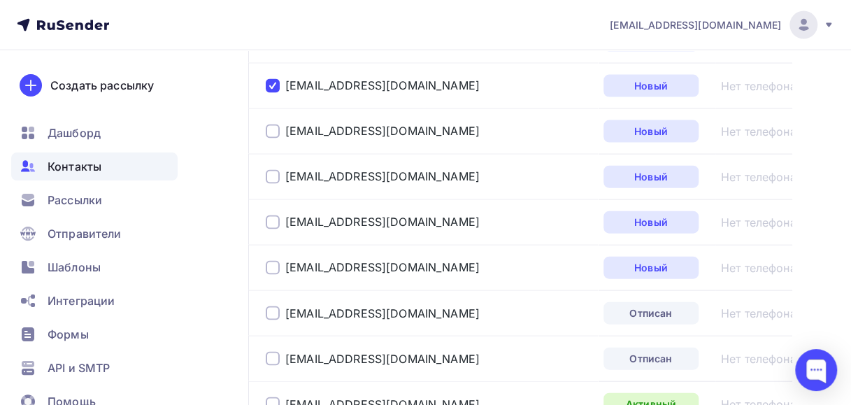
scroll to position [1398, 0]
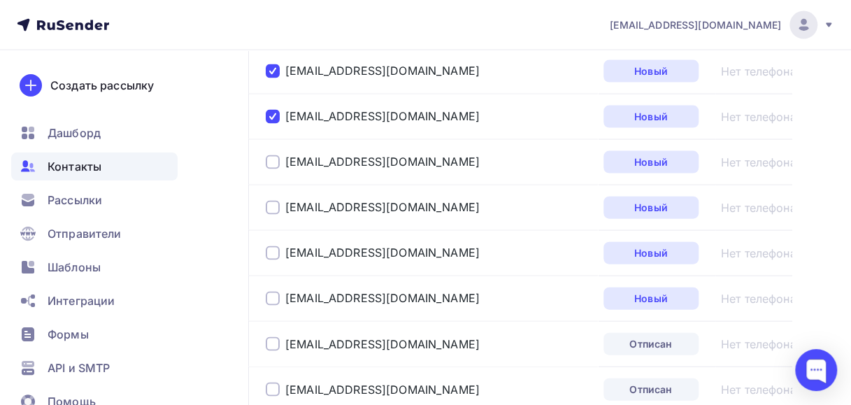
click at [275, 158] on div at bounding box center [273, 162] width 14 height 14
click at [266, 201] on div at bounding box center [273, 208] width 14 height 14
click at [271, 246] on div at bounding box center [273, 253] width 14 height 14
click at [271, 291] on div at bounding box center [273, 298] width 14 height 14
click at [268, 339] on div at bounding box center [273, 344] width 14 height 14
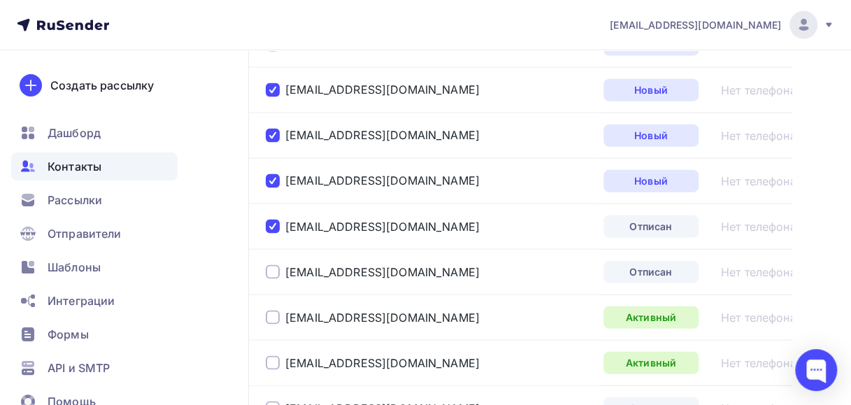
scroll to position [1538, 0]
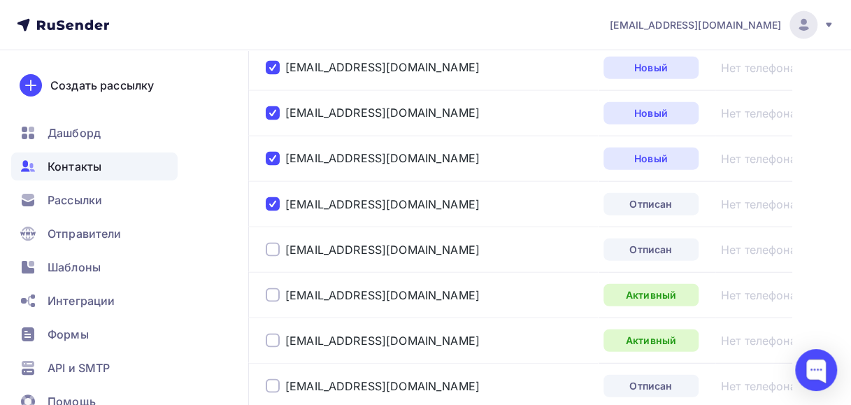
click at [275, 198] on div at bounding box center [273, 204] width 14 height 14
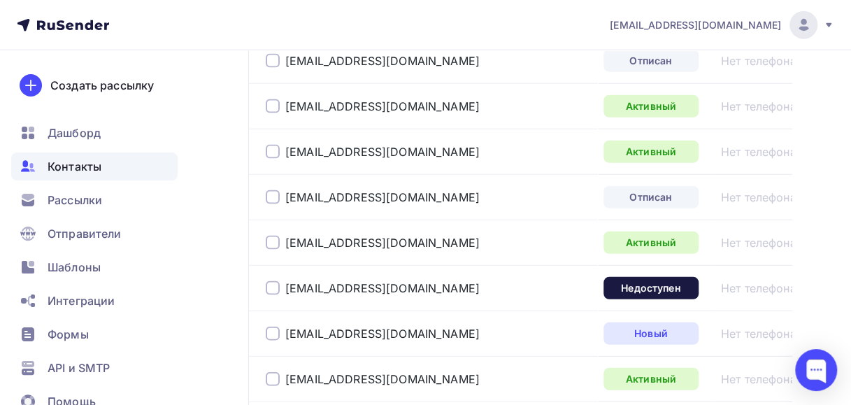
scroll to position [1747, 0]
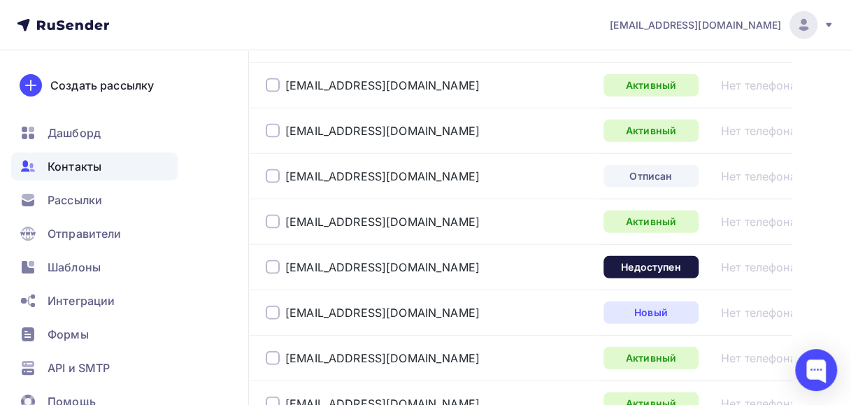
click at [271, 261] on div at bounding box center [273, 267] width 14 height 14
click at [270, 305] on div at bounding box center [273, 312] width 14 height 14
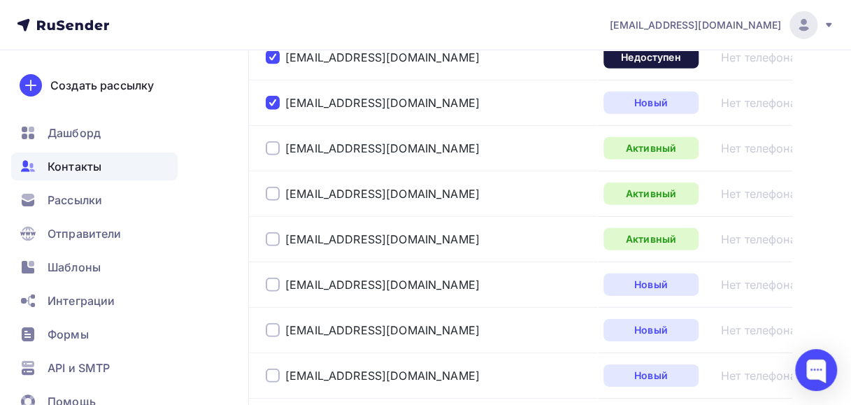
scroll to position [2027, 0]
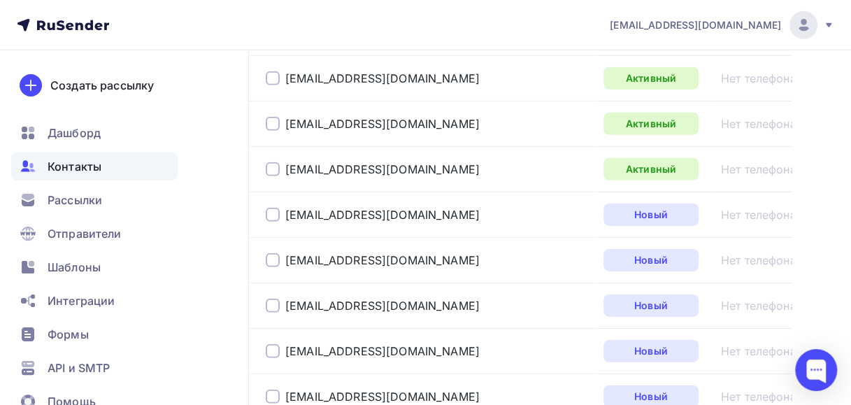
click at [274, 208] on div at bounding box center [273, 215] width 14 height 14
click at [266, 253] on div at bounding box center [273, 260] width 14 height 14
click at [266, 298] on div at bounding box center [273, 305] width 14 height 14
click at [270, 344] on div at bounding box center [273, 351] width 14 height 14
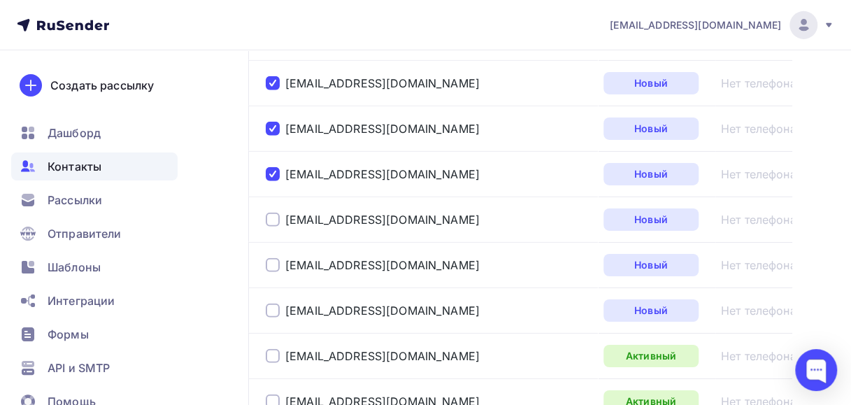
scroll to position [2237, 0]
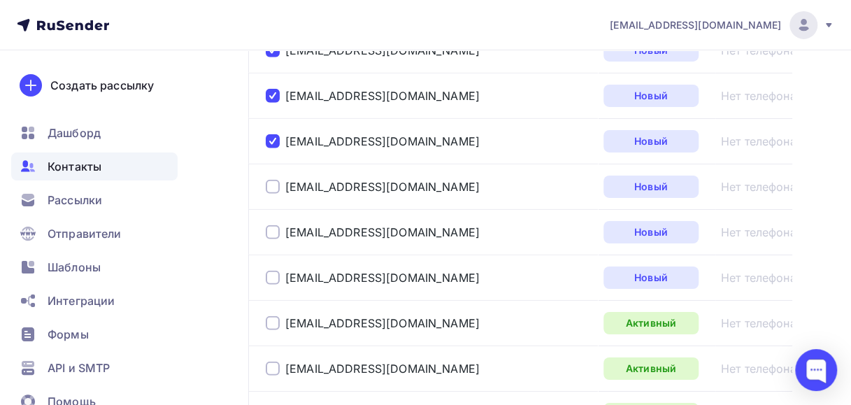
click at [274, 180] on div at bounding box center [273, 187] width 14 height 14
click at [273, 225] on div at bounding box center [273, 232] width 14 height 14
click at [271, 271] on div at bounding box center [273, 278] width 14 height 14
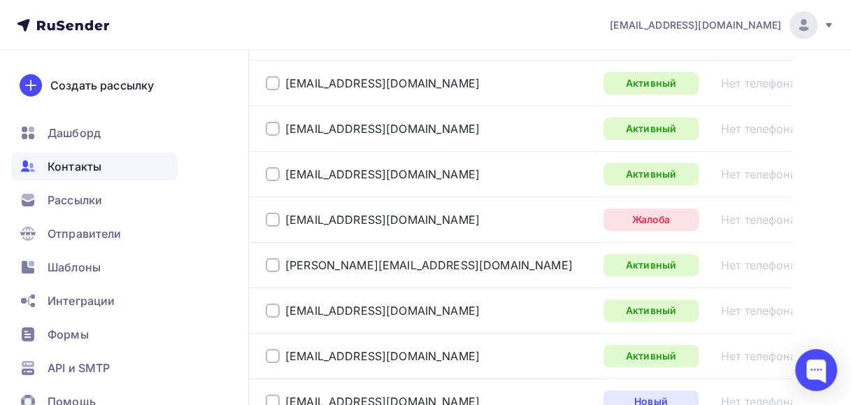
scroll to position [2726, 0]
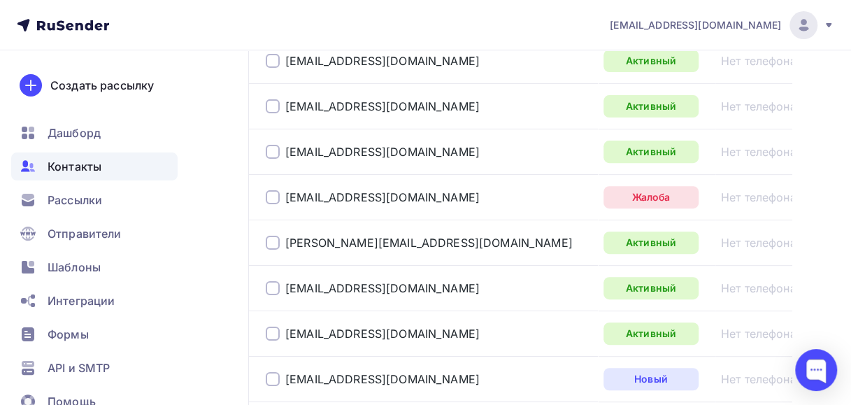
click at [271, 190] on div at bounding box center [273, 197] width 14 height 14
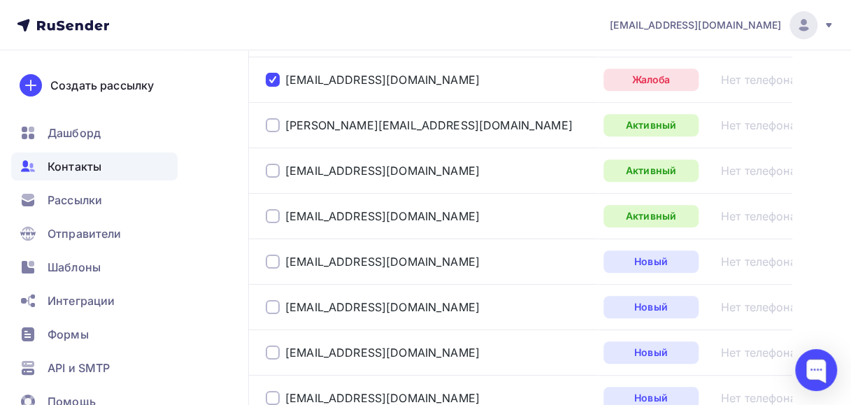
scroll to position [2936, 0]
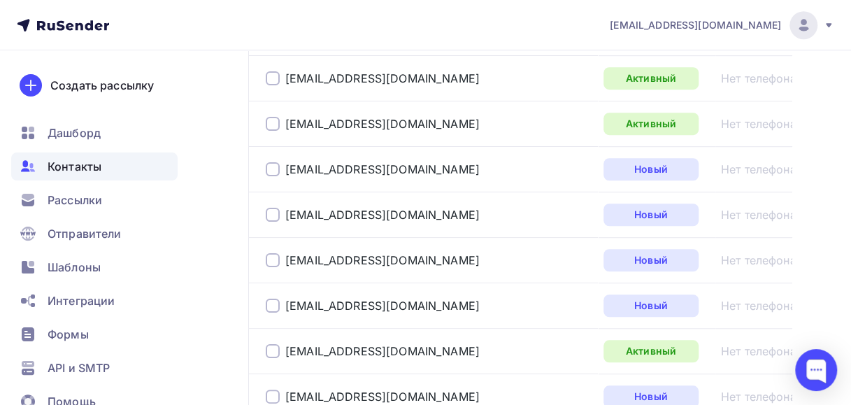
click at [267, 162] on div at bounding box center [273, 169] width 14 height 14
click at [271, 208] on div at bounding box center [273, 215] width 14 height 14
click at [276, 253] on div at bounding box center [273, 260] width 14 height 14
click at [270, 298] on div at bounding box center [273, 305] width 14 height 14
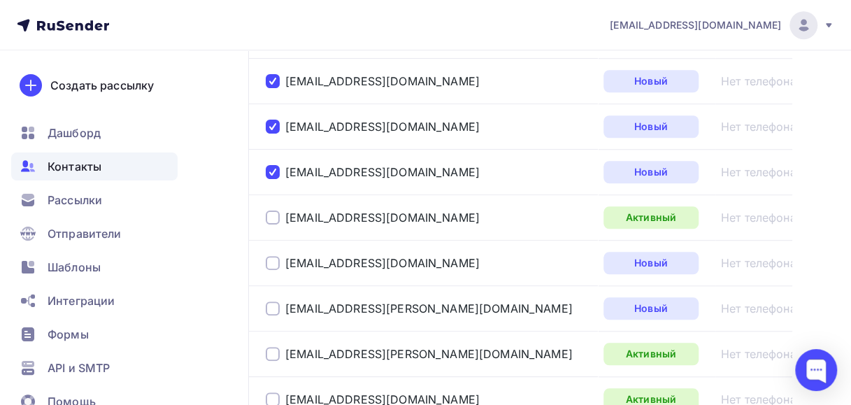
scroll to position [3076, 0]
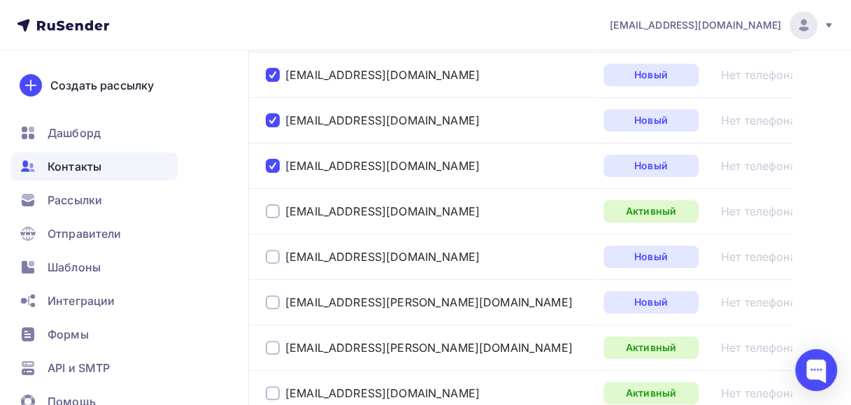
click at [273, 250] on div at bounding box center [273, 257] width 14 height 14
click at [271, 295] on div at bounding box center [273, 302] width 14 height 14
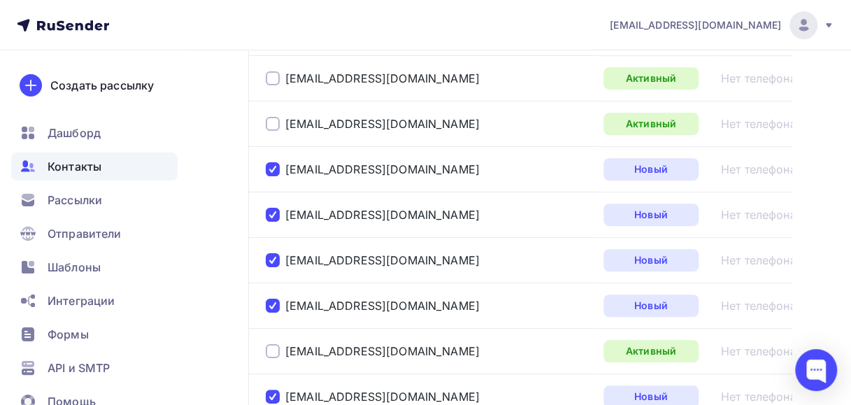
scroll to position [2796, 0]
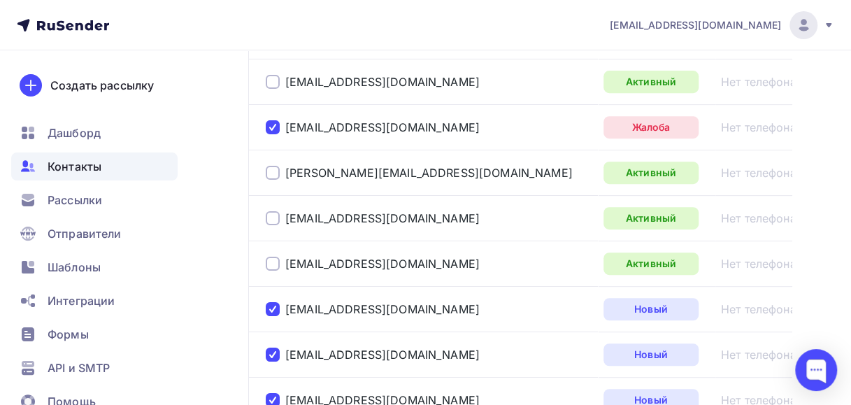
click at [277, 120] on div at bounding box center [273, 127] width 14 height 14
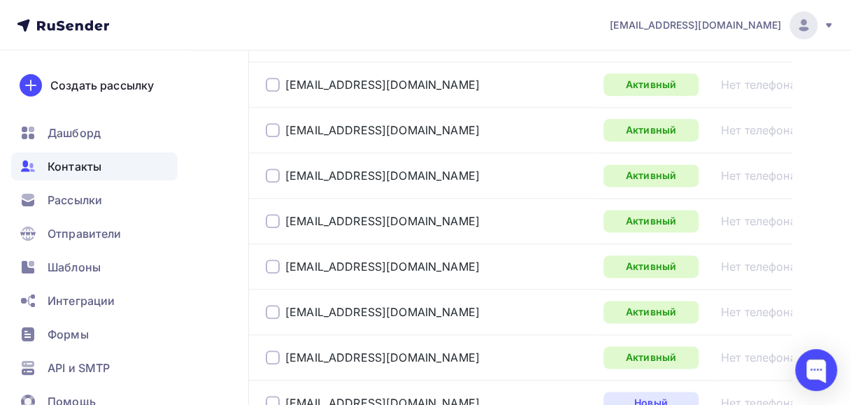
scroll to position [3495, 0]
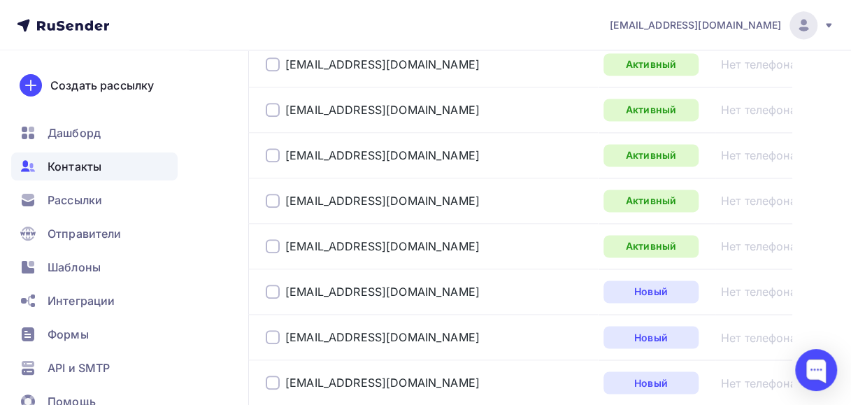
click at [271, 284] on div at bounding box center [273, 291] width 14 height 14
click at [269, 330] on div at bounding box center [273, 337] width 14 height 14
click at [270, 375] on div at bounding box center [273, 382] width 14 height 14
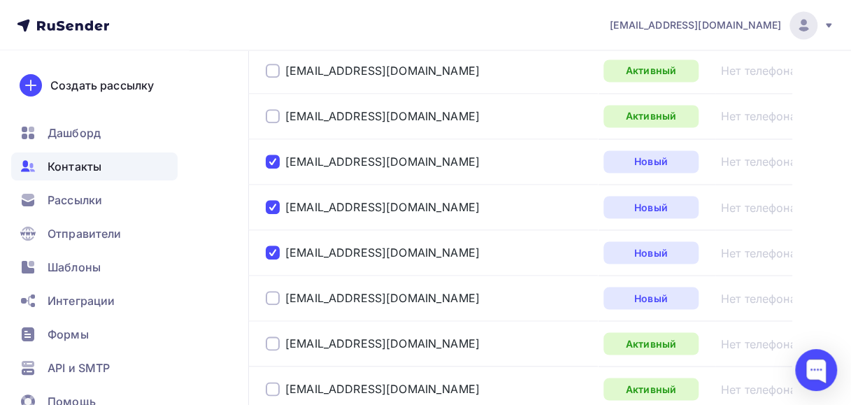
scroll to position [3635, 0]
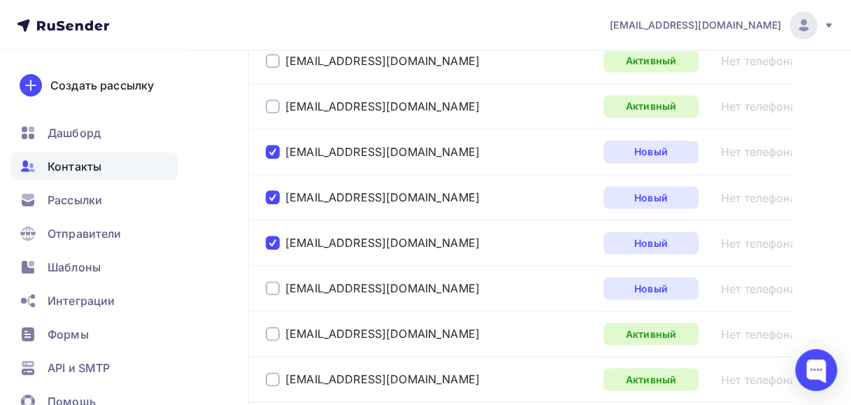
click at [271, 281] on div at bounding box center [273, 288] width 14 height 14
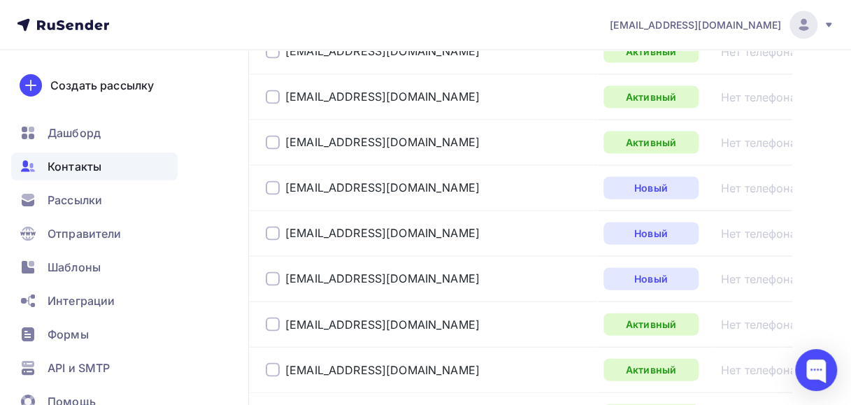
scroll to position [3984, 0]
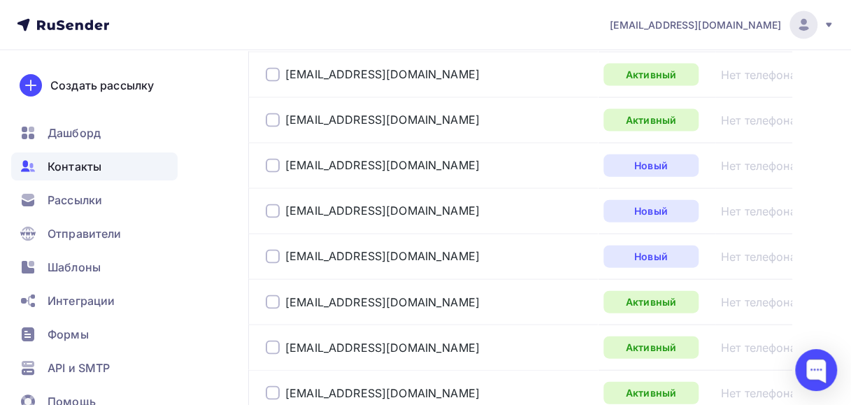
click at [273, 159] on div at bounding box center [273, 166] width 14 height 14
click at [268, 204] on div at bounding box center [273, 211] width 14 height 14
click at [275, 250] on div at bounding box center [273, 257] width 14 height 14
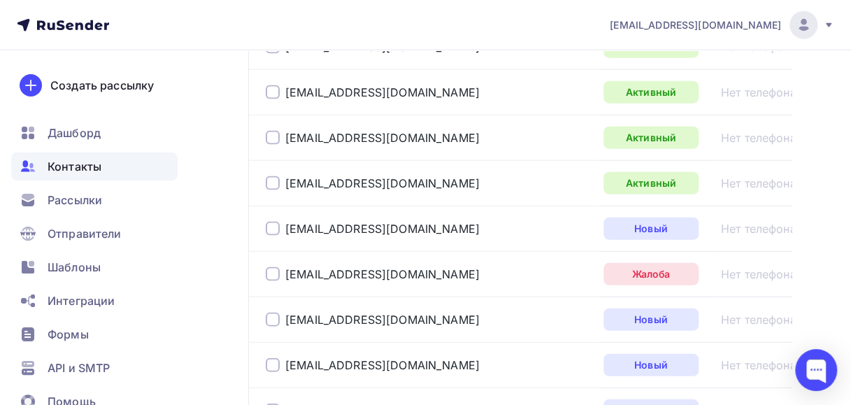
scroll to position [4334, 0]
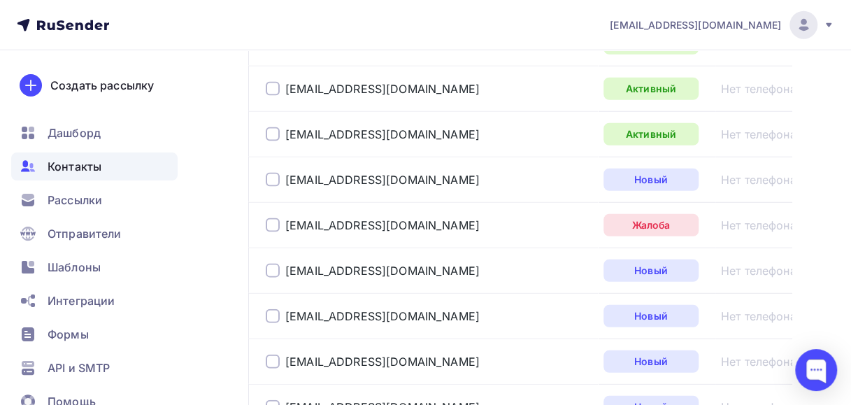
click at [274, 173] on div at bounding box center [273, 180] width 14 height 14
click at [274, 264] on div at bounding box center [273, 271] width 14 height 14
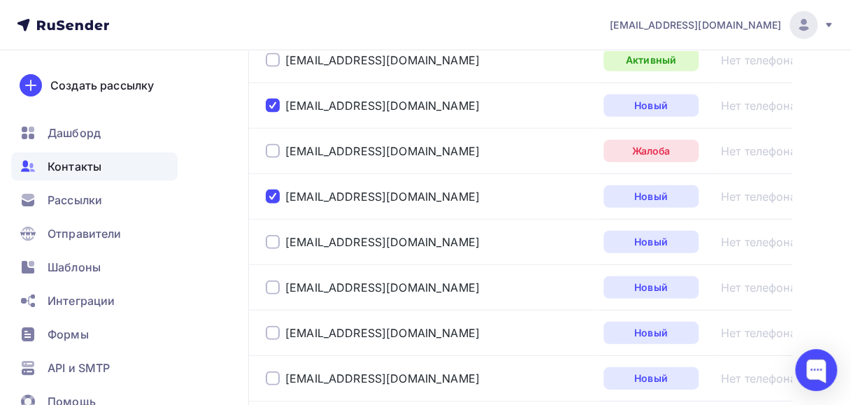
scroll to position [4474, 0]
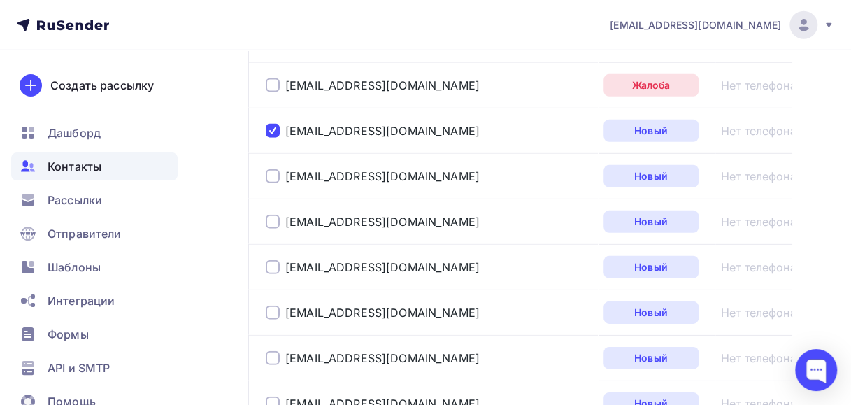
click at [275, 169] on div at bounding box center [273, 176] width 14 height 14
click at [273, 215] on div at bounding box center [273, 222] width 14 height 14
click at [272, 260] on div at bounding box center [273, 267] width 14 height 14
click at [273, 305] on div at bounding box center [273, 312] width 14 height 14
click at [276, 351] on div at bounding box center [273, 358] width 14 height 14
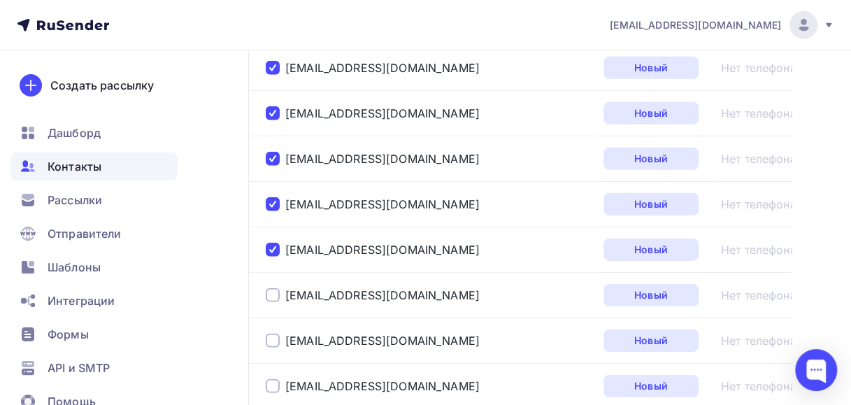
scroll to position [4613, 0]
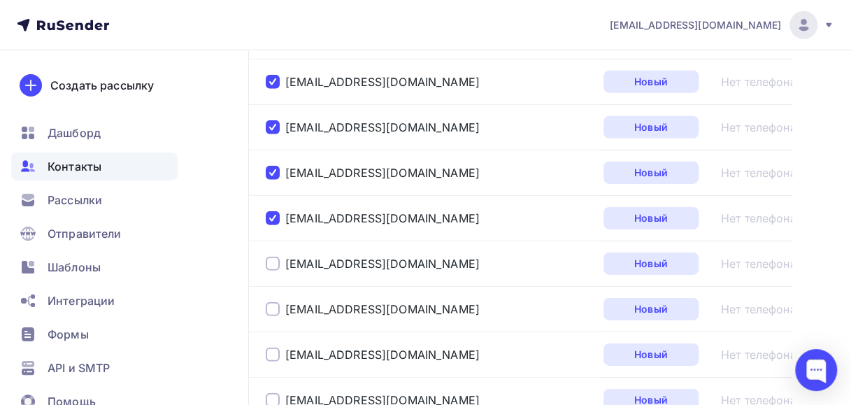
click at [270, 257] on div at bounding box center [273, 264] width 14 height 14
click at [271, 302] on div at bounding box center [273, 309] width 14 height 14
click at [273, 347] on div at bounding box center [273, 354] width 14 height 14
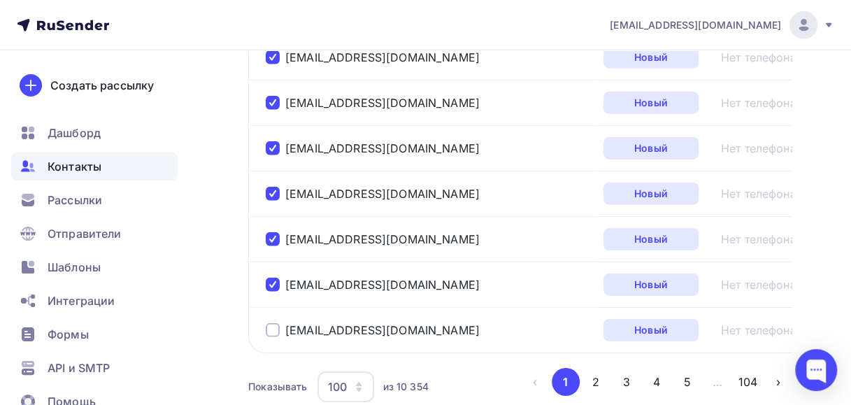
scroll to position [4680, 0]
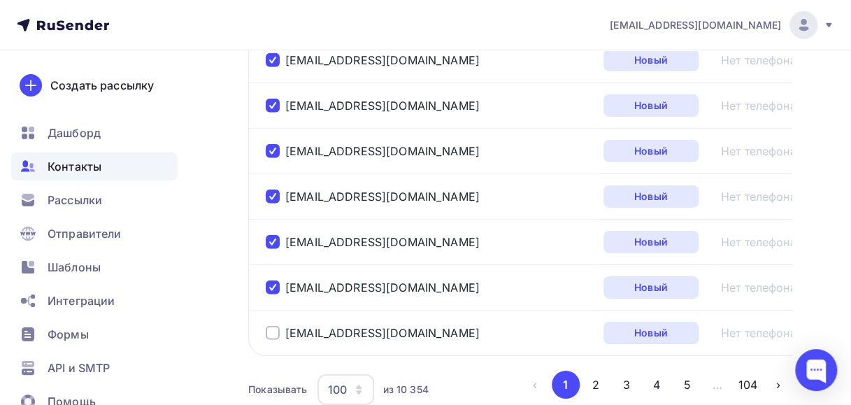
click at [275, 326] on div at bounding box center [273, 333] width 14 height 14
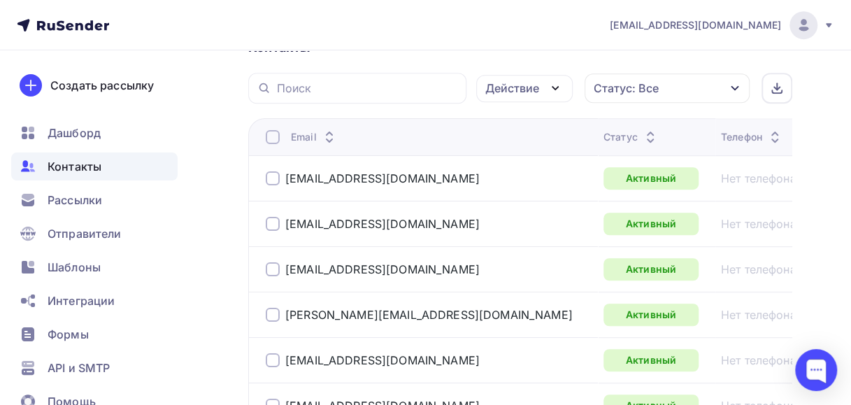
scroll to position [292, 0]
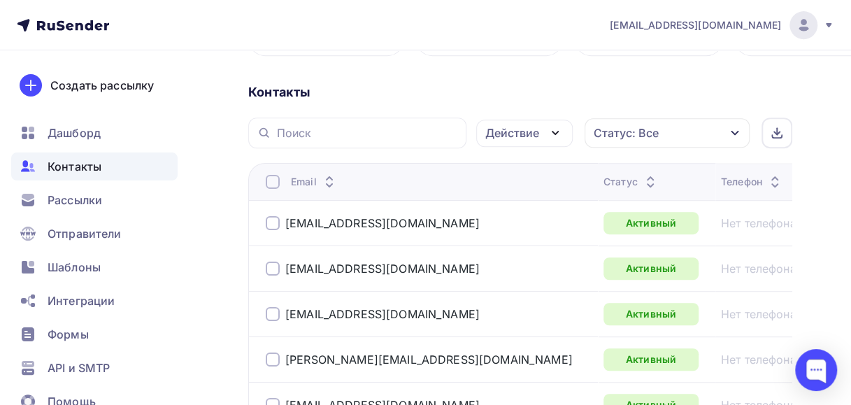
click at [555, 129] on icon "button" at bounding box center [555, 132] width 17 height 17
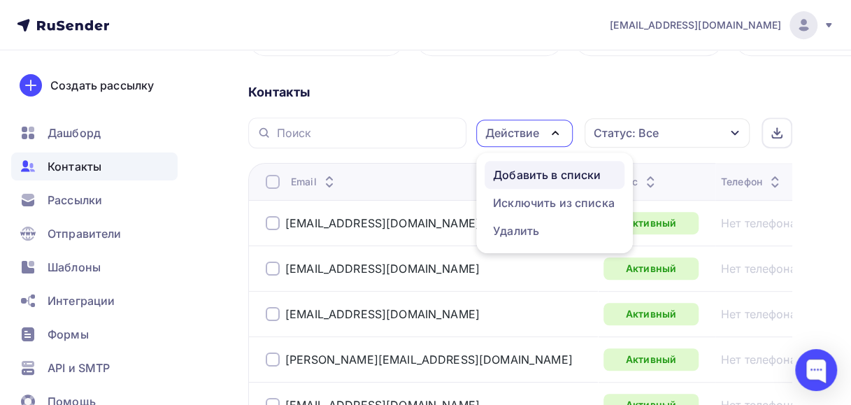
click at [511, 174] on div "Добавить в списки" at bounding box center [547, 174] width 108 height 17
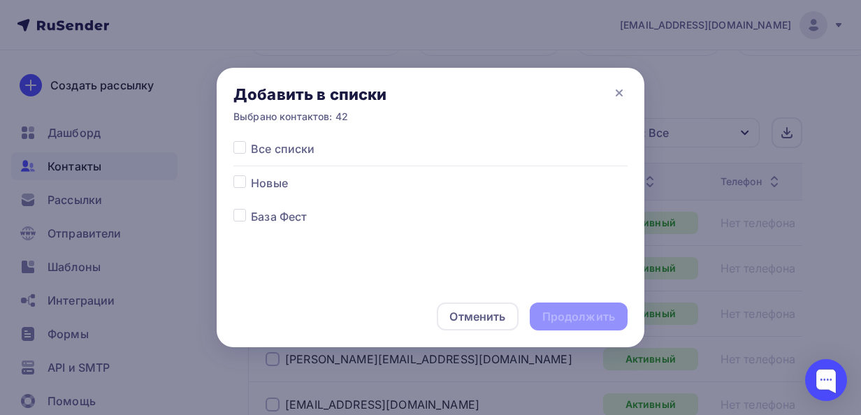
click at [251, 175] on label at bounding box center [251, 175] width 0 height 0
click at [238, 183] on input "checkbox" at bounding box center [239, 181] width 13 height 13
checkbox input "true"
click at [552, 316] on div "Продолжить" at bounding box center [578, 317] width 73 height 16
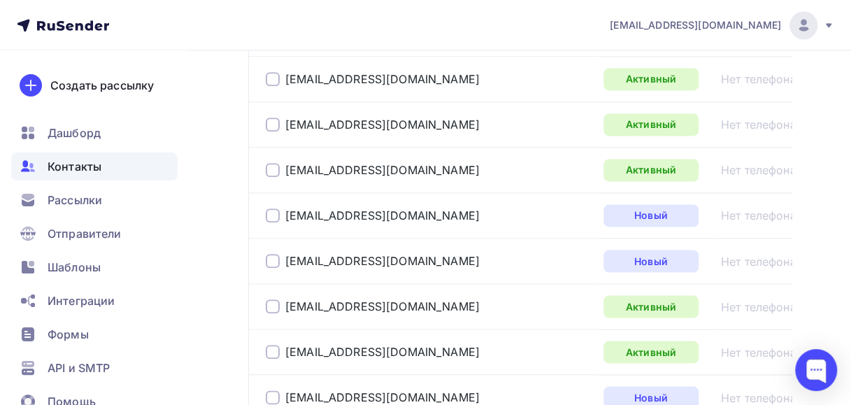
scroll to position [1061, 0]
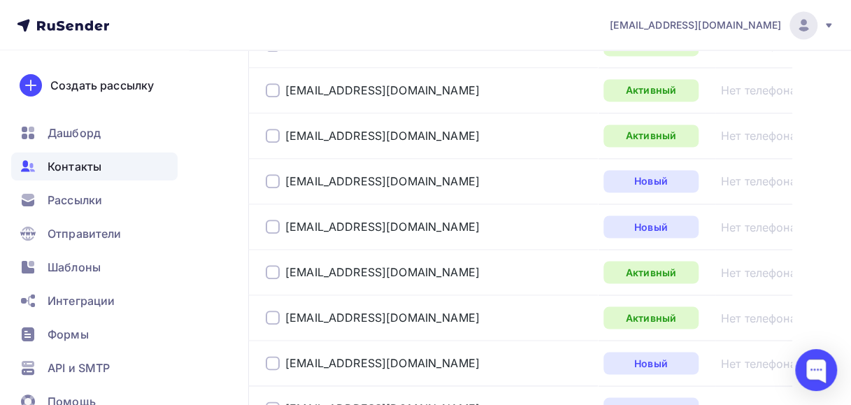
click at [274, 177] on div at bounding box center [273, 181] width 14 height 14
click at [271, 221] on div at bounding box center [273, 226] width 14 height 14
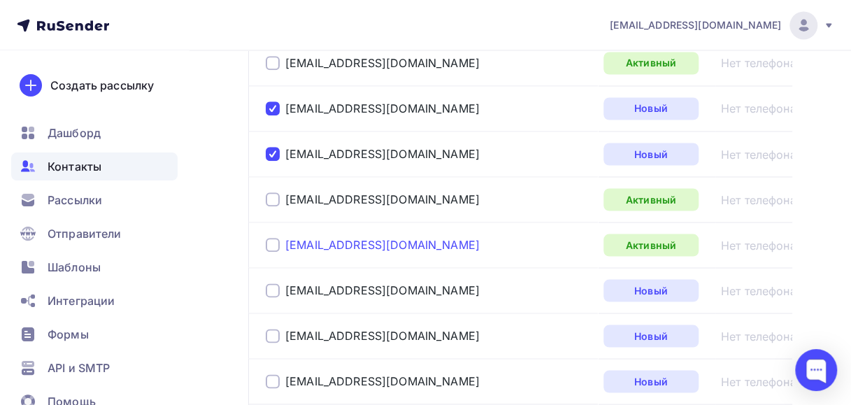
scroll to position [1201, 0]
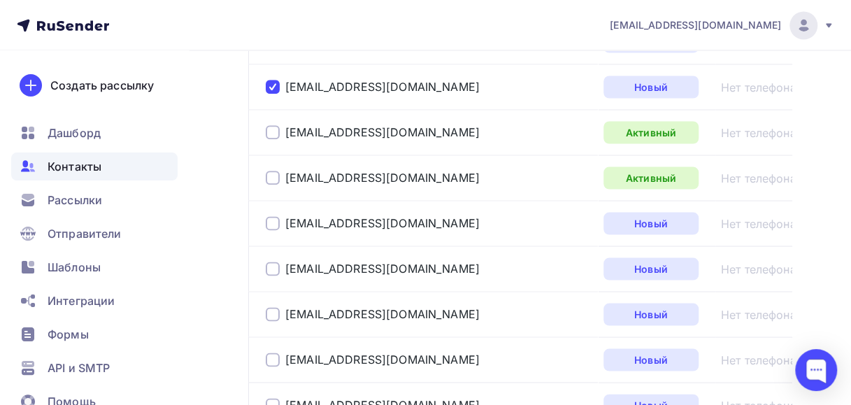
click at [271, 216] on div at bounding box center [273, 223] width 14 height 14
click at [270, 261] on div at bounding box center [273, 268] width 14 height 14
click at [270, 308] on div at bounding box center [273, 314] width 14 height 14
click at [269, 354] on div at bounding box center [273, 359] width 14 height 14
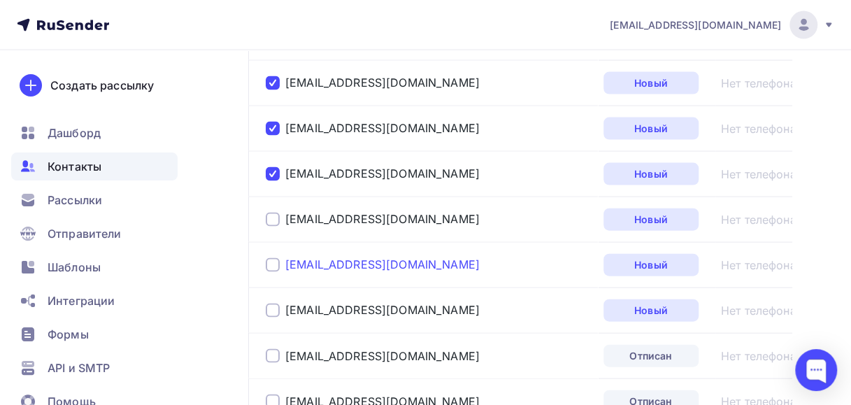
scroll to position [1411, 0]
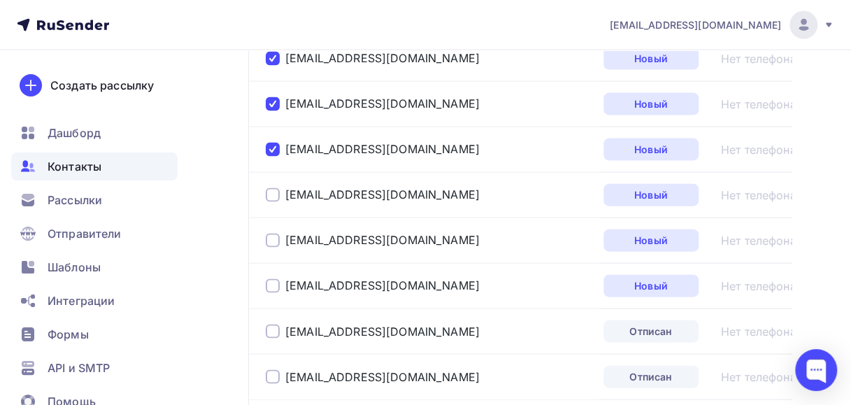
click at [274, 188] on div at bounding box center [273, 195] width 14 height 14
click at [278, 233] on div at bounding box center [273, 240] width 14 height 14
click at [270, 279] on div at bounding box center [273, 286] width 14 height 14
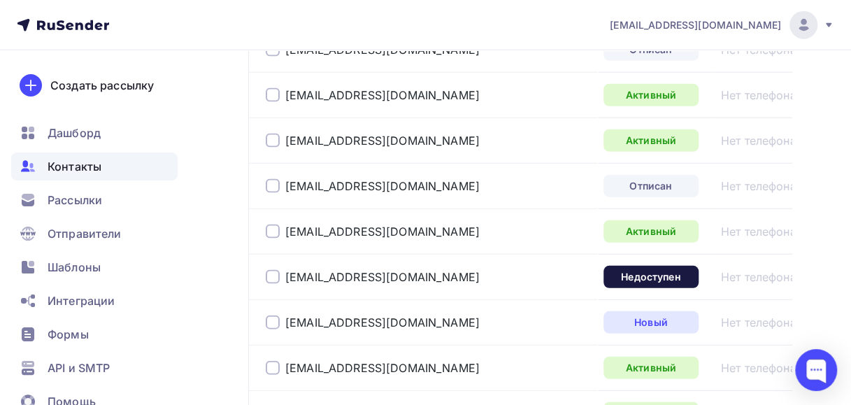
scroll to position [1760, 0]
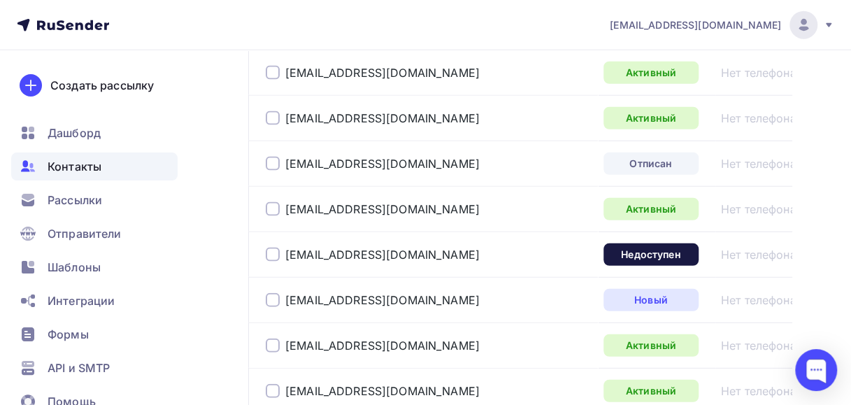
click at [271, 293] on div at bounding box center [273, 300] width 14 height 14
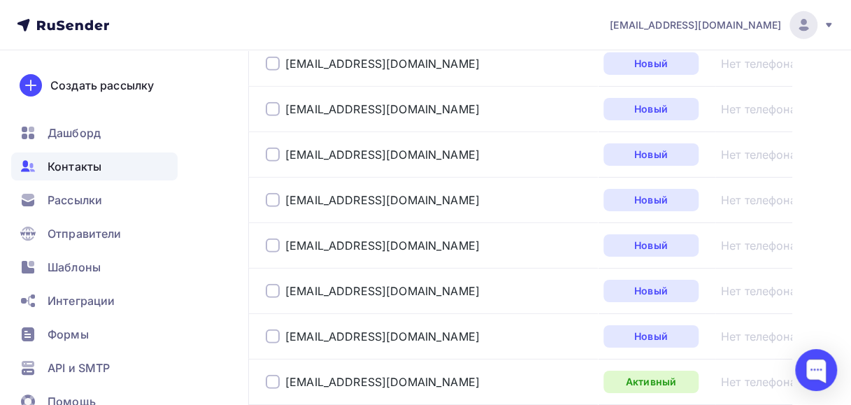
scroll to position [2110, 0]
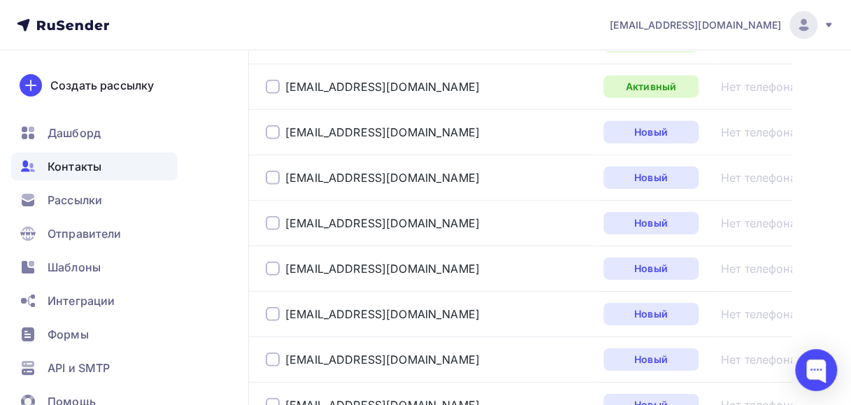
click at [270, 125] on div at bounding box center [273, 132] width 14 height 14
click at [267, 171] on div at bounding box center [273, 178] width 14 height 14
click at [267, 216] on div at bounding box center [273, 223] width 14 height 14
click at [266, 261] on div at bounding box center [273, 268] width 14 height 14
click at [271, 307] on div at bounding box center [273, 314] width 14 height 14
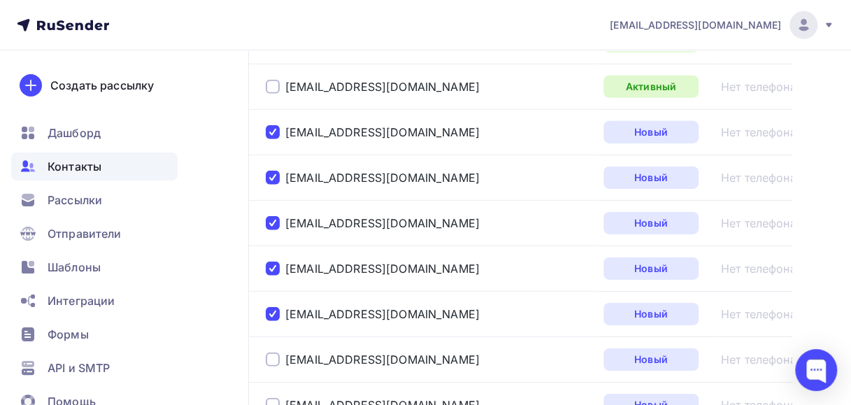
click at [269, 352] on div at bounding box center [273, 359] width 14 height 14
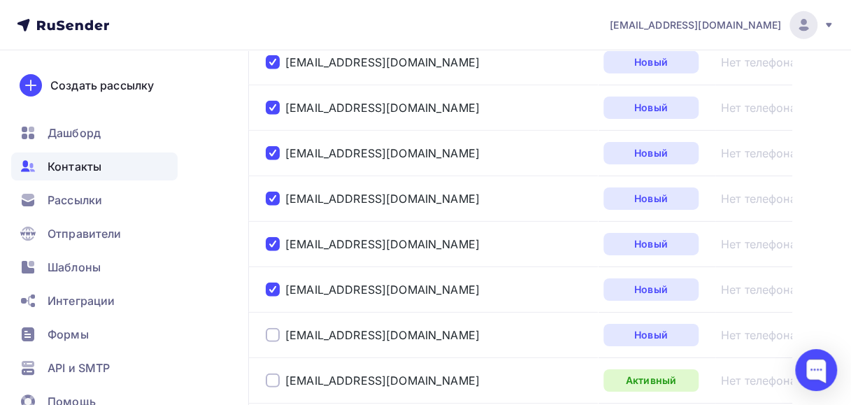
click at [271, 328] on div at bounding box center [273, 335] width 14 height 14
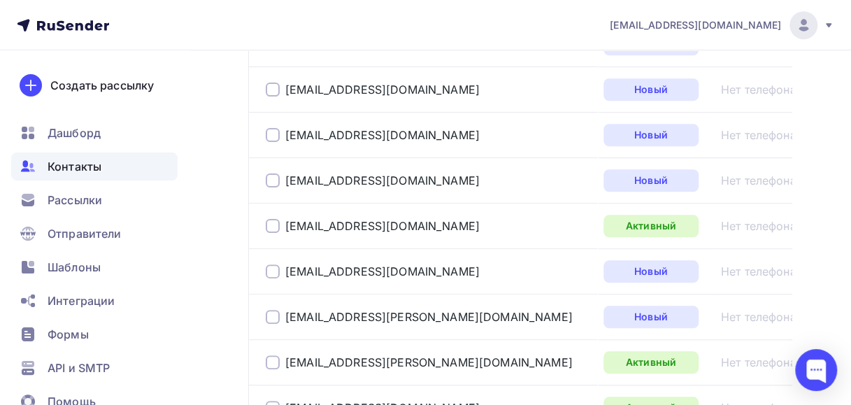
scroll to position [3158, 0]
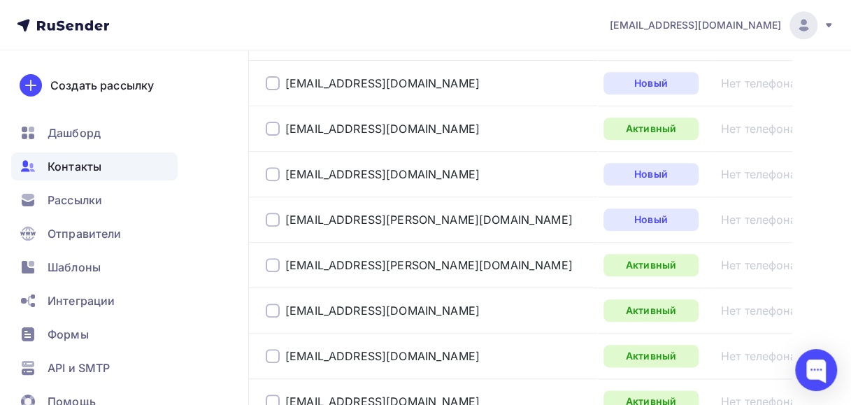
click at [274, 76] on div at bounding box center [273, 83] width 14 height 14
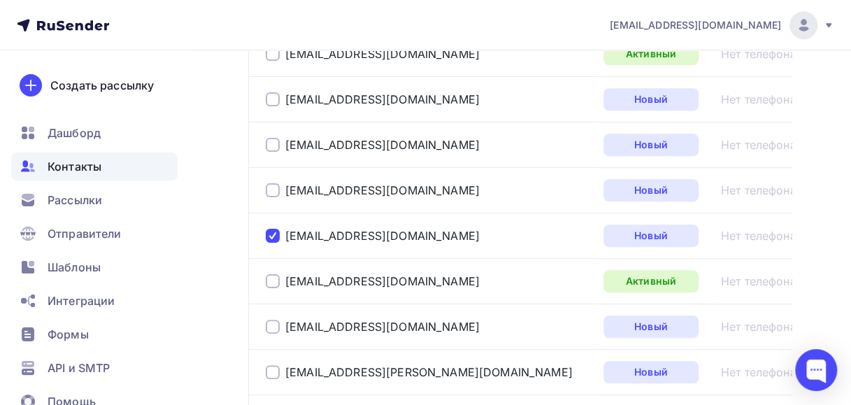
scroll to position [2948, 0]
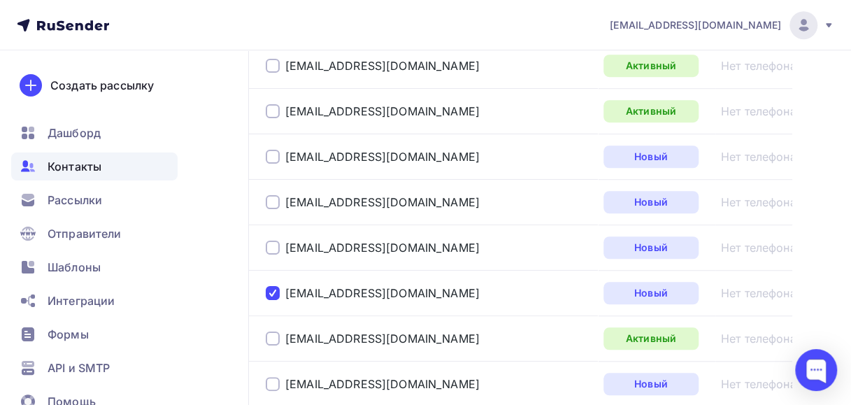
click at [274, 150] on div at bounding box center [273, 157] width 14 height 14
click at [270, 195] on div at bounding box center [273, 202] width 14 height 14
click at [275, 240] on div at bounding box center [273, 247] width 14 height 14
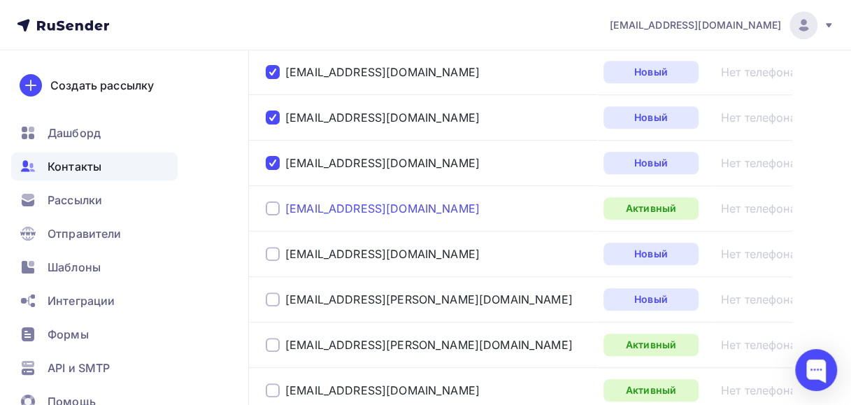
scroll to position [3088, 0]
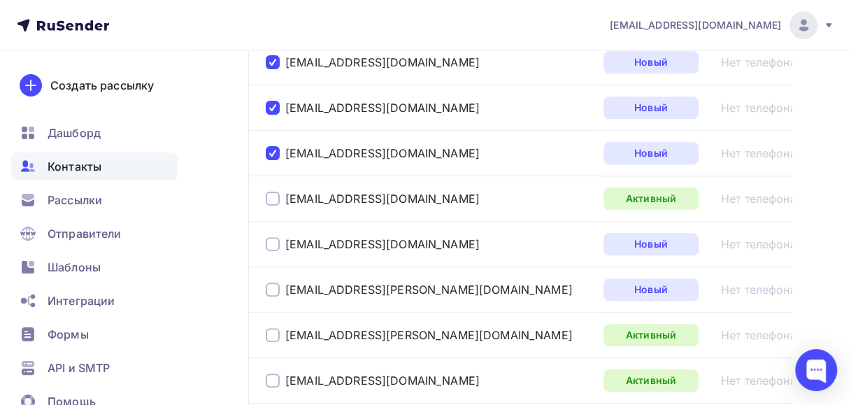
click at [277, 237] on div at bounding box center [273, 244] width 14 height 14
click at [269, 282] on div at bounding box center [273, 289] width 14 height 14
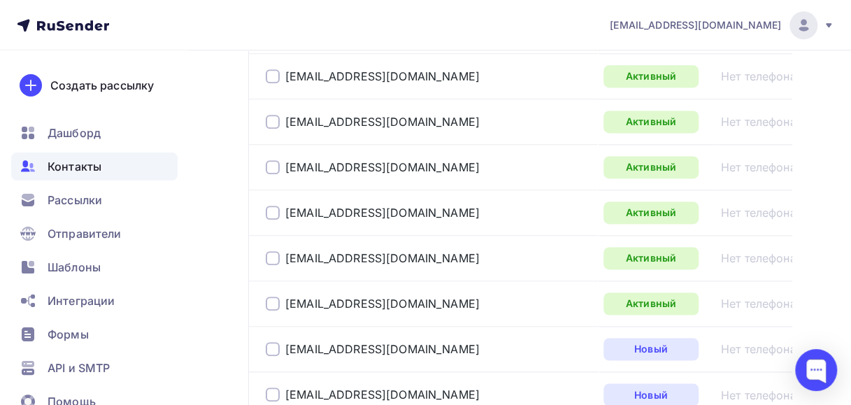
scroll to position [3647, 0]
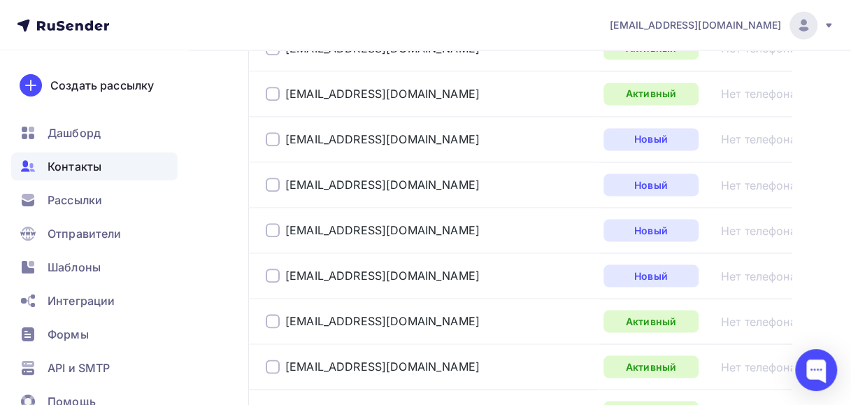
click at [269, 132] on div at bounding box center [273, 139] width 14 height 14
click at [267, 178] on div at bounding box center [273, 185] width 14 height 14
click at [268, 223] on div at bounding box center [273, 230] width 14 height 14
click at [277, 268] on div at bounding box center [273, 275] width 14 height 14
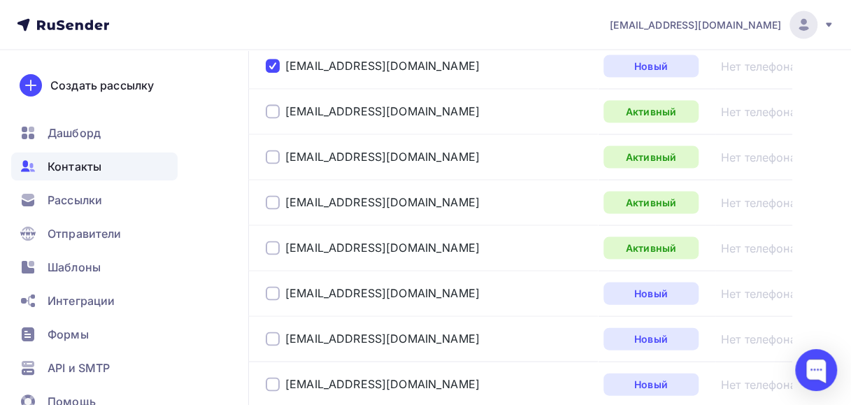
scroll to position [3927, 0]
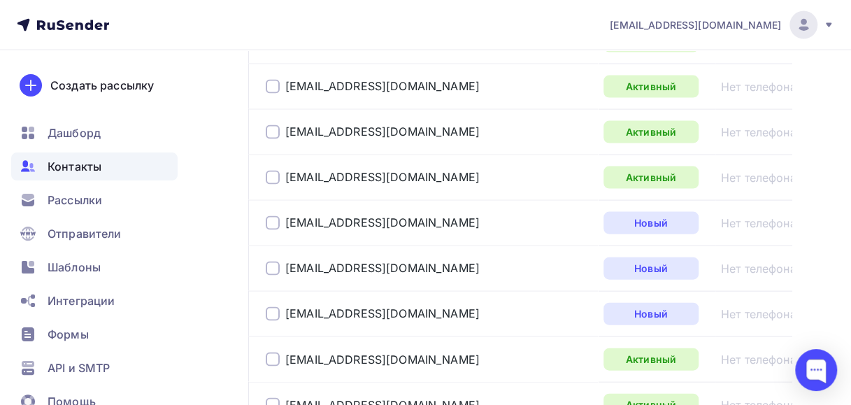
click at [271, 216] on div at bounding box center [273, 223] width 14 height 14
click at [268, 261] on div at bounding box center [273, 268] width 14 height 14
click at [271, 307] on div at bounding box center [273, 314] width 14 height 14
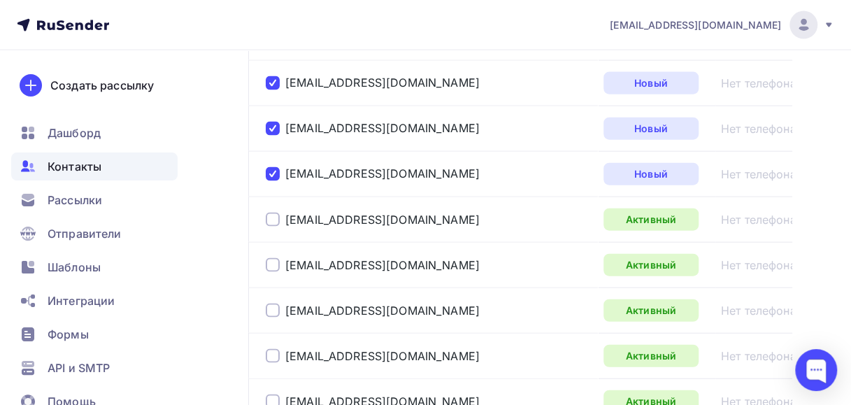
scroll to position [4207, 0]
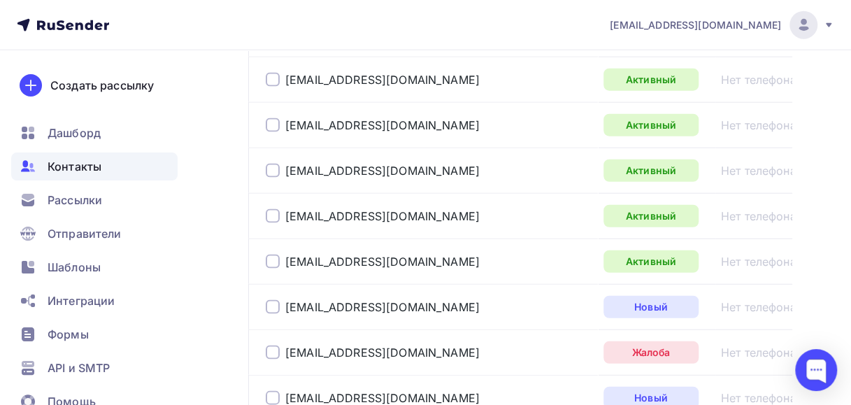
click at [273, 300] on div at bounding box center [273, 307] width 14 height 14
click at [273, 391] on div at bounding box center [273, 398] width 14 height 14
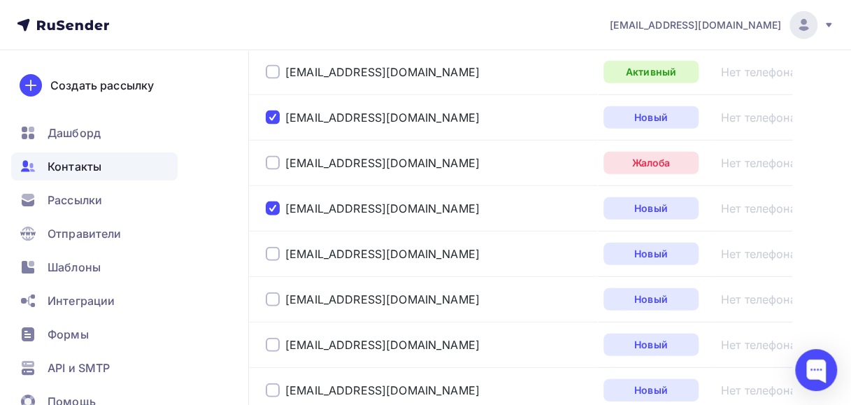
scroll to position [4416, 0]
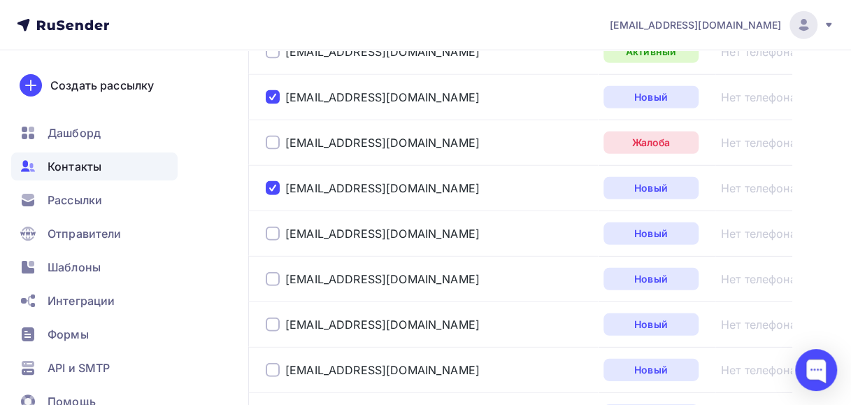
click at [274, 226] on div at bounding box center [273, 233] width 14 height 14
click at [266, 272] on div at bounding box center [273, 279] width 14 height 14
click at [274, 317] on div at bounding box center [273, 324] width 14 height 14
click at [272, 363] on div at bounding box center [273, 370] width 14 height 14
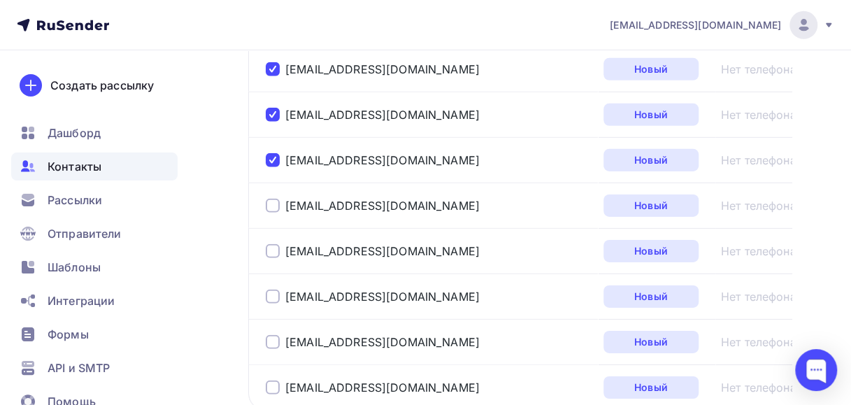
click at [277, 199] on div at bounding box center [273, 206] width 14 height 14
click at [268, 244] on div at bounding box center [273, 251] width 14 height 14
click at [270, 289] on div at bounding box center [273, 296] width 14 height 14
click at [274, 335] on div at bounding box center [273, 342] width 14 height 14
click at [273, 380] on div at bounding box center [273, 387] width 14 height 14
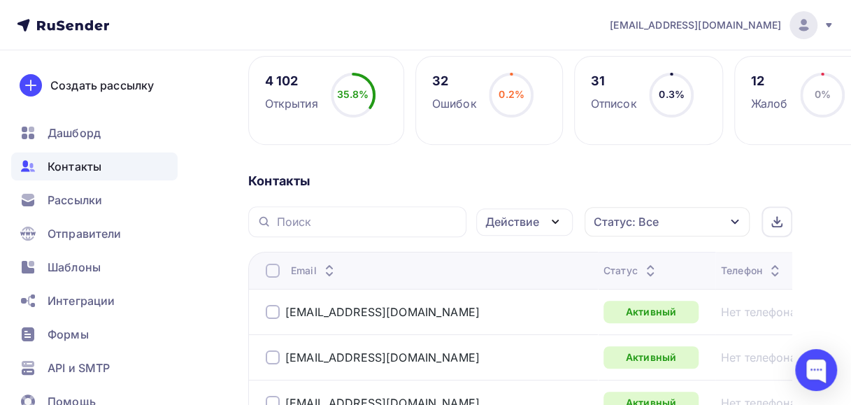
scroll to position [210, 0]
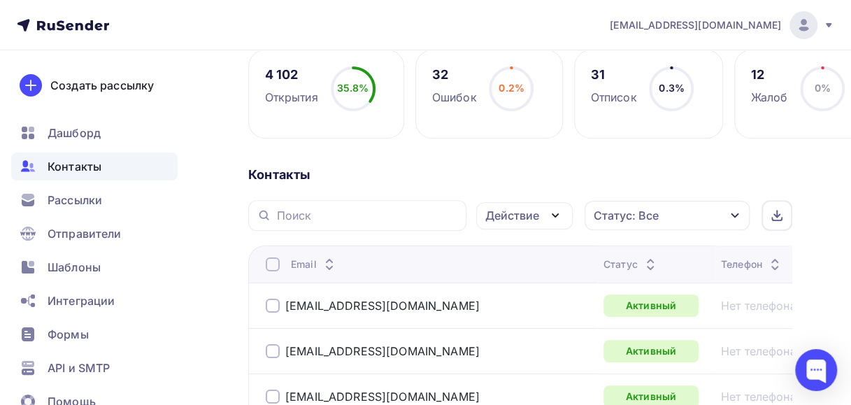
click at [553, 218] on icon "button" at bounding box center [555, 215] width 17 height 17
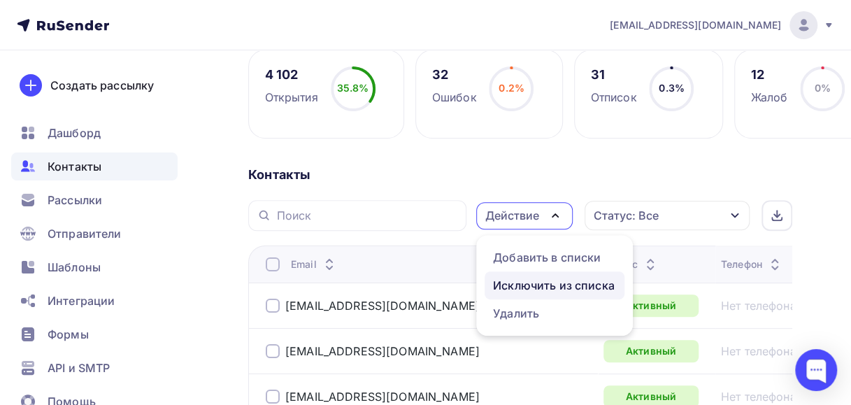
click at [528, 282] on div "Исключить из списка" at bounding box center [554, 285] width 122 height 17
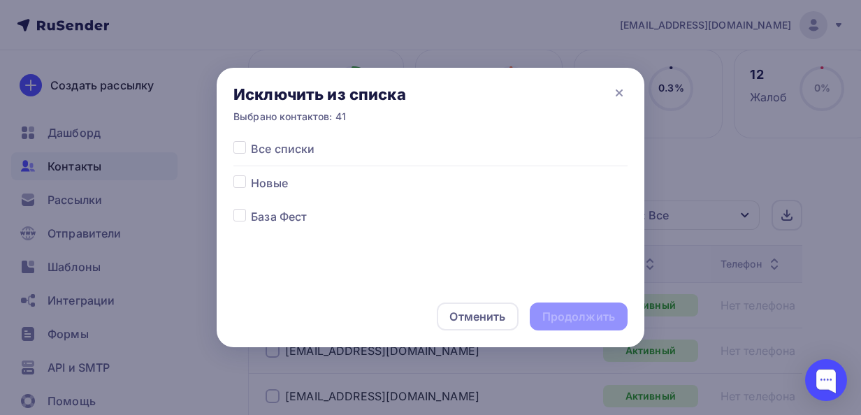
click at [251, 208] on label at bounding box center [251, 208] width 0 height 0
click at [244, 217] on input "checkbox" at bounding box center [239, 214] width 13 height 13
checkbox input "true"
click at [570, 315] on div "Продолжить" at bounding box center [578, 317] width 73 height 16
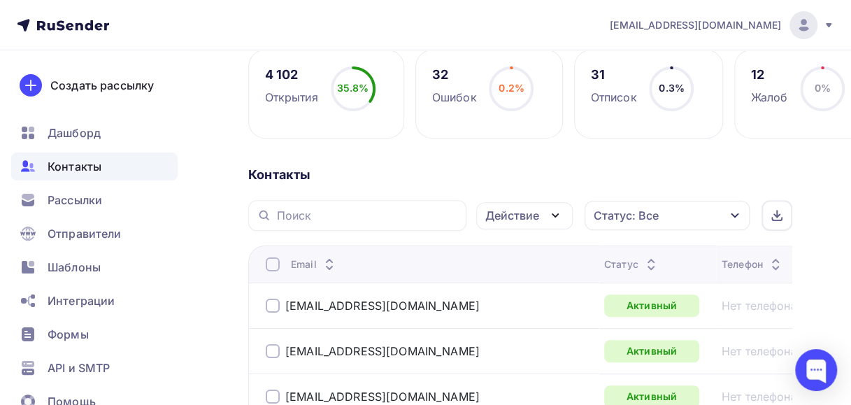
click at [732, 215] on icon "button" at bounding box center [734, 215] width 8 height 5
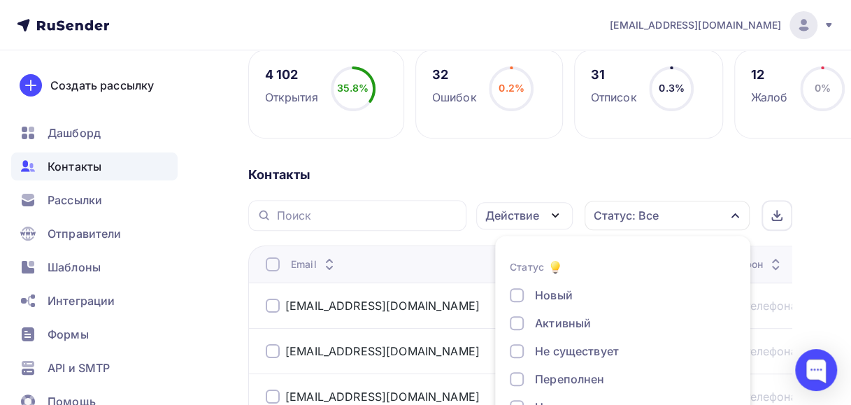
scroll to position [285, 0]
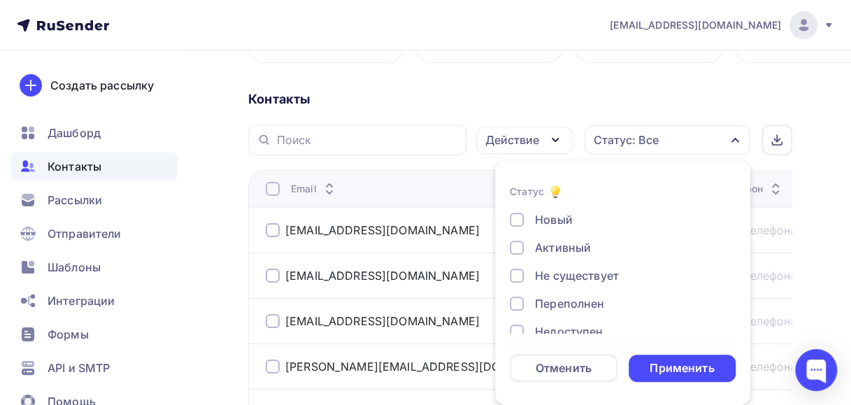
click at [517, 216] on div at bounding box center [517, 219] width 14 height 14
click at [640, 363] on div "Применить" at bounding box center [682, 367] width 108 height 27
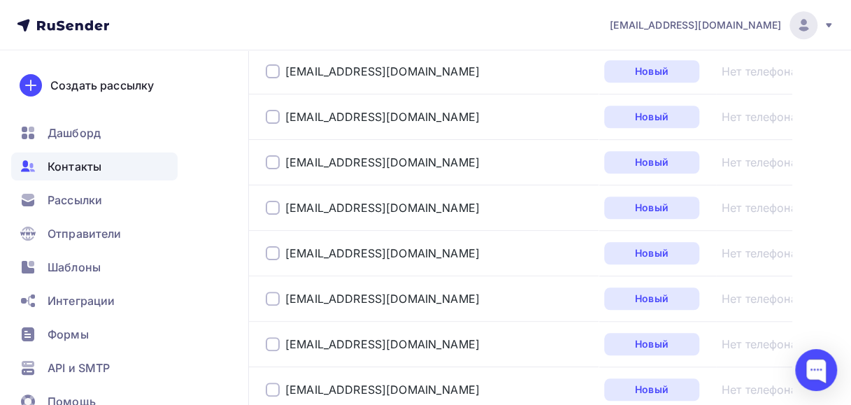
scroll to position [210, 0]
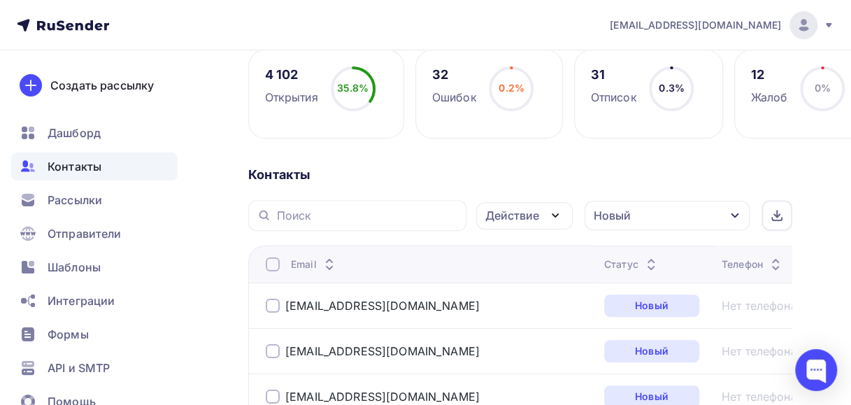
click at [734, 214] on icon "button" at bounding box center [734, 215] width 11 height 11
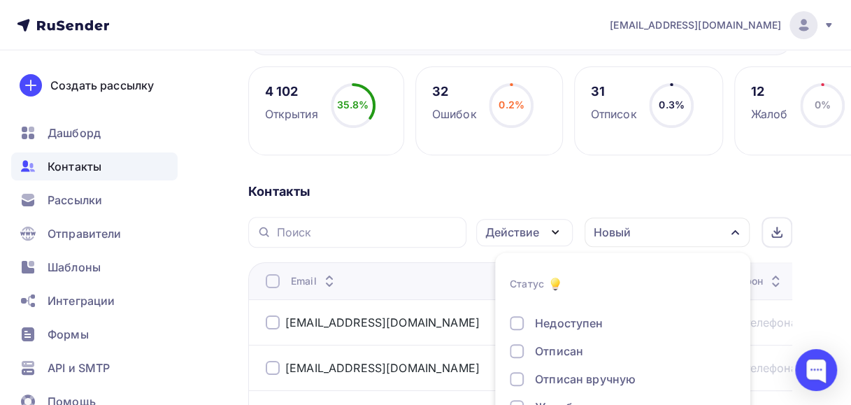
scroll to position [215, 0]
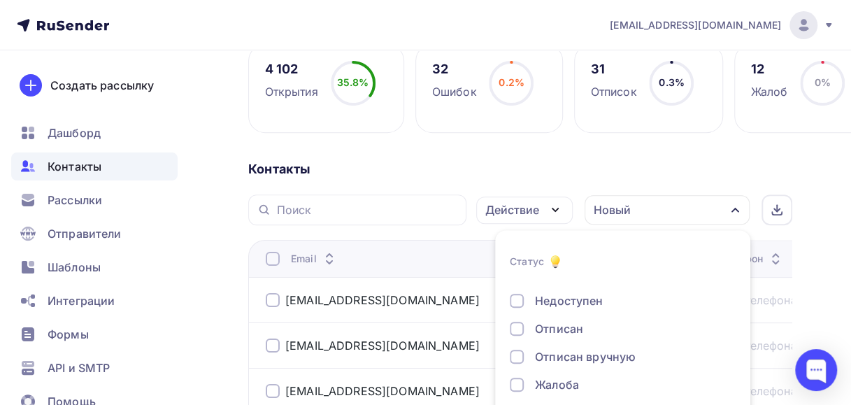
click at [737, 210] on icon "button" at bounding box center [734, 209] width 11 height 11
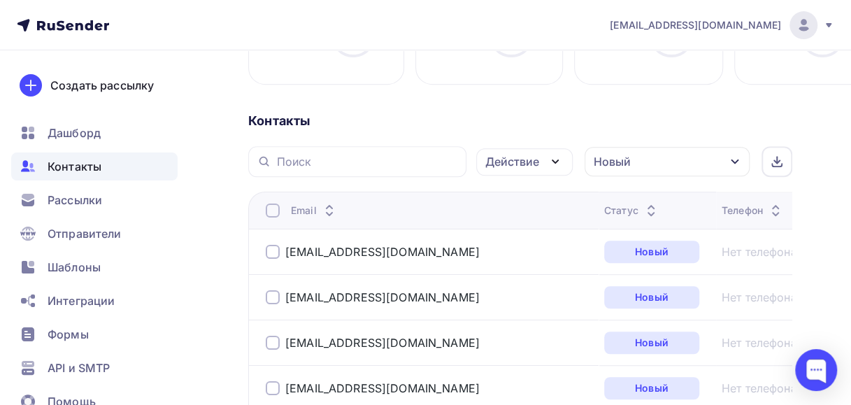
scroll to position [280, 0]
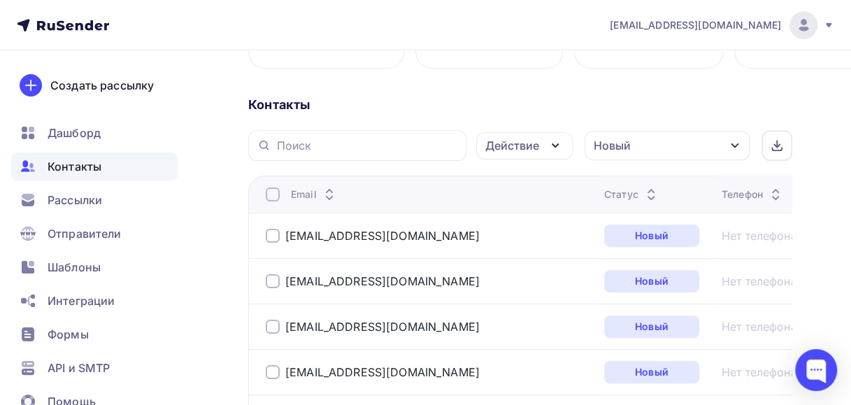
click at [266, 194] on div at bounding box center [273, 194] width 14 height 14
click at [267, 194] on div at bounding box center [273, 194] width 14 height 14
click at [554, 143] on icon "button" at bounding box center [555, 145] width 17 height 17
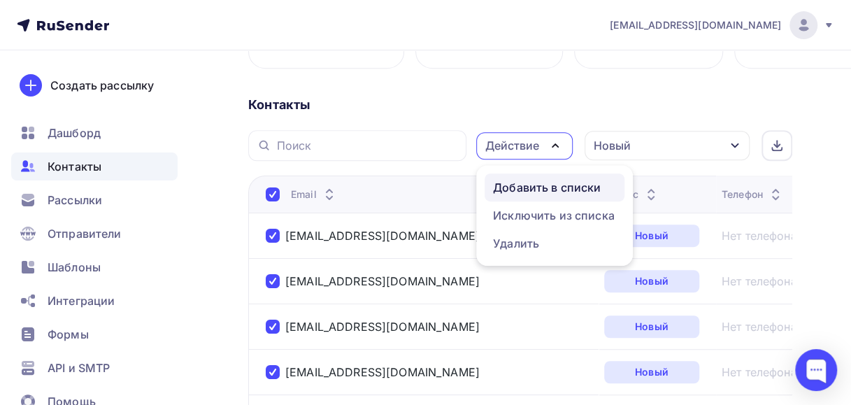
click at [533, 190] on div "Добавить в списки" at bounding box center [547, 187] width 108 height 17
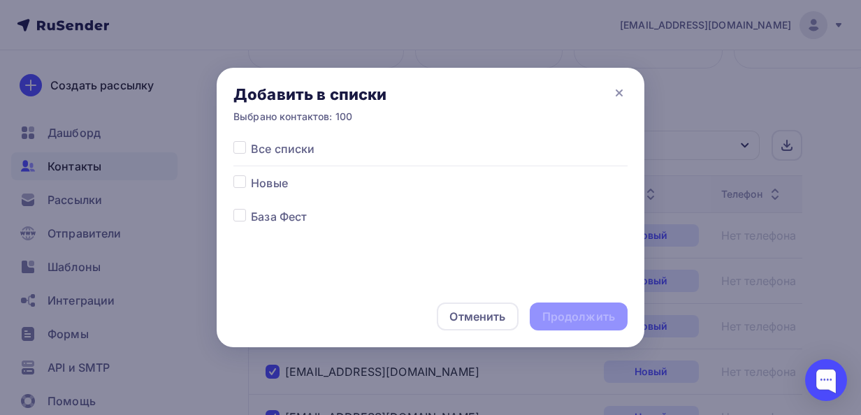
click at [251, 175] on label at bounding box center [251, 175] width 0 height 0
click at [243, 183] on input "checkbox" at bounding box center [239, 181] width 13 height 13
checkbox input "true"
click at [538, 316] on div "Продолжить" at bounding box center [579, 317] width 98 height 28
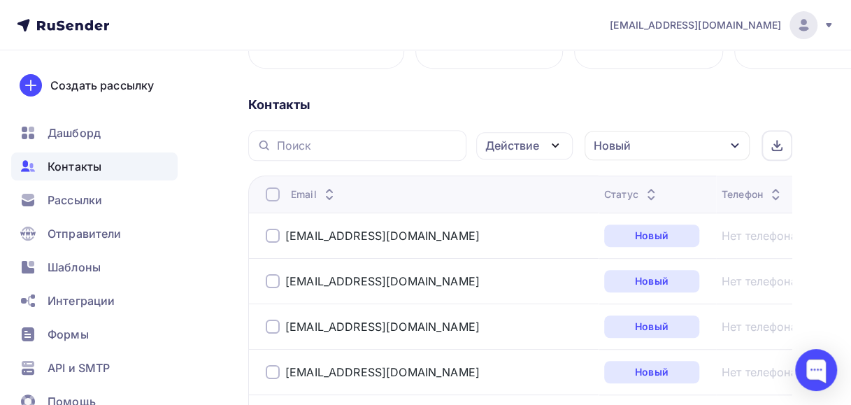
click at [277, 192] on div at bounding box center [273, 194] width 14 height 14
click at [555, 145] on icon "button" at bounding box center [555, 145] width 6 height 3
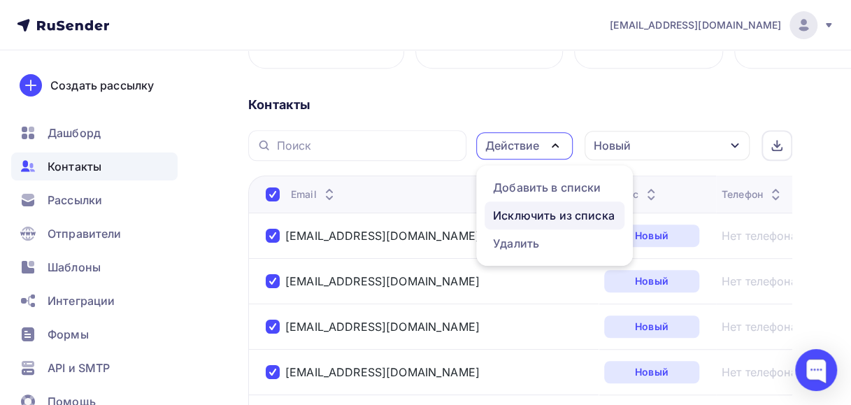
click at [517, 211] on div "Исключить из списка" at bounding box center [554, 215] width 122 height 17
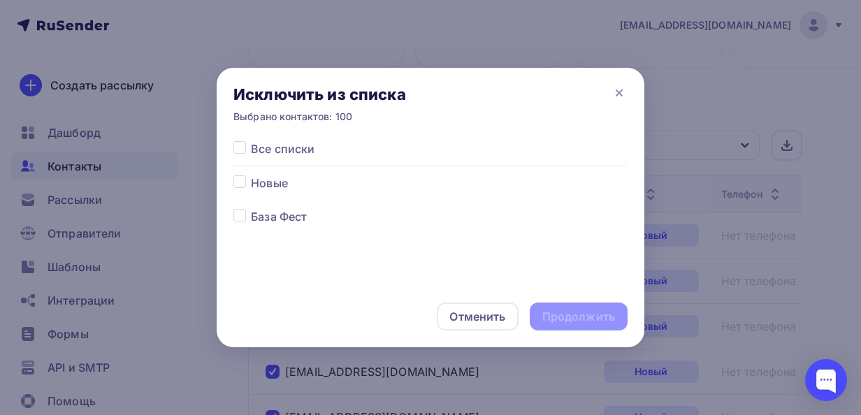
click at [251, 208] on label at bounding box center [251, 208] width 0 height 0
click at [238, 215] on input "checkbox" at bounding box center [239, 214] width 13 height 13
checkbox input "true"
click at [587, 318] on div "Продолжить" at bounding box center [578, 317] width 73 height 16
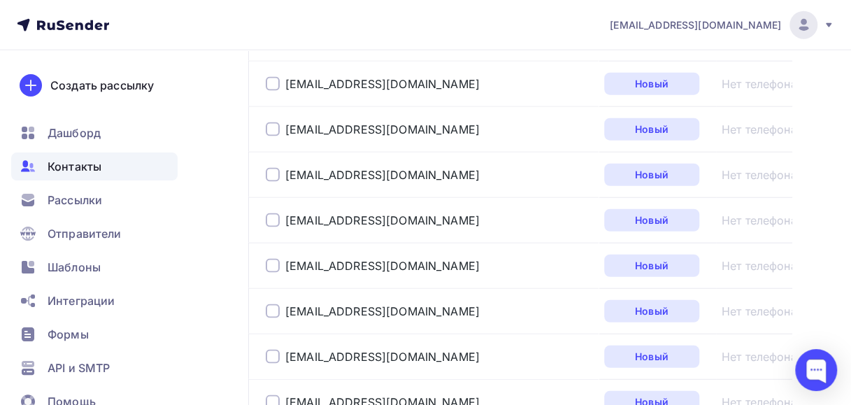
scroll to position [4750, 0]
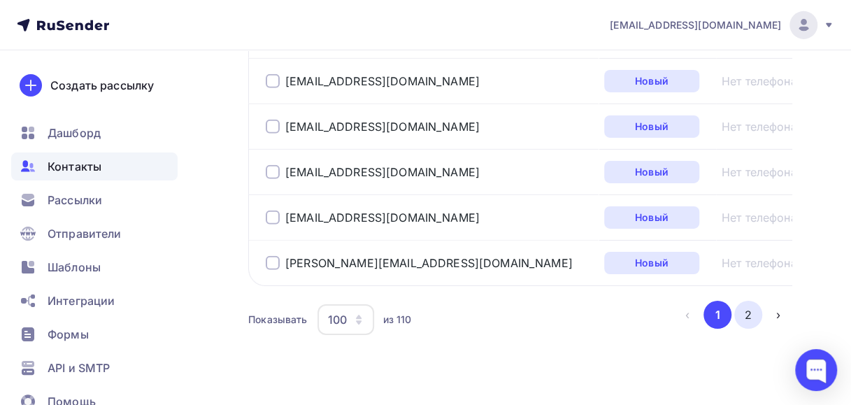
click at [750, 301] on button "2" at bounding box center [748, 315] width 28 height 28
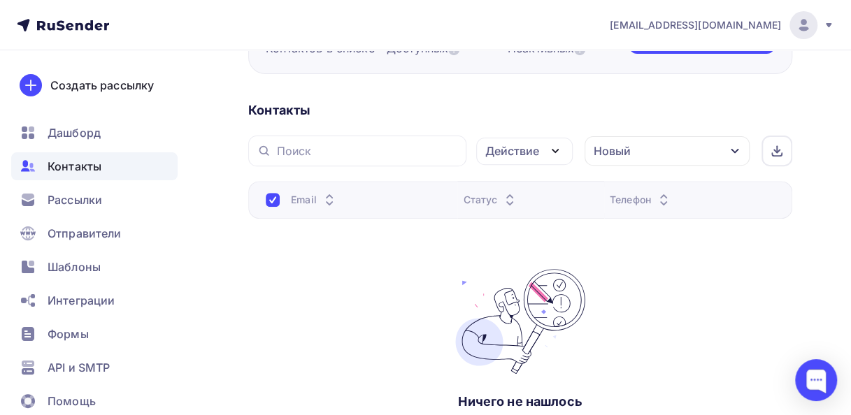
scroll to position [168, 0]
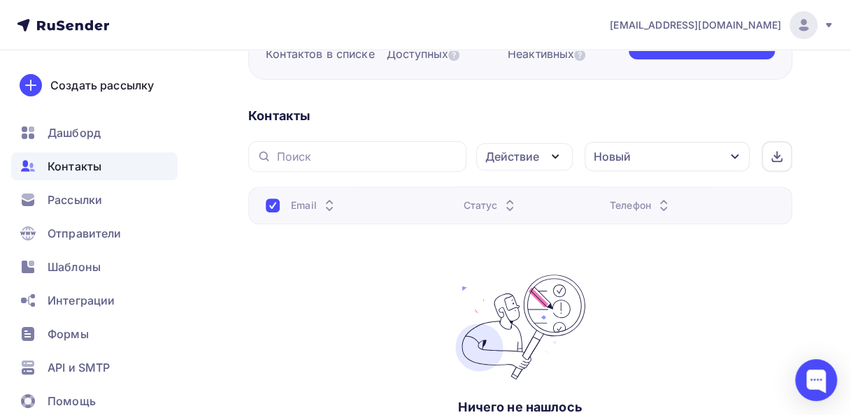
click at [266, 199] on div at bounding box center [273, 206] width 14 height 14
click at [733, 152] on icon "button" at bounding box center [734, 156] width 11 height 11
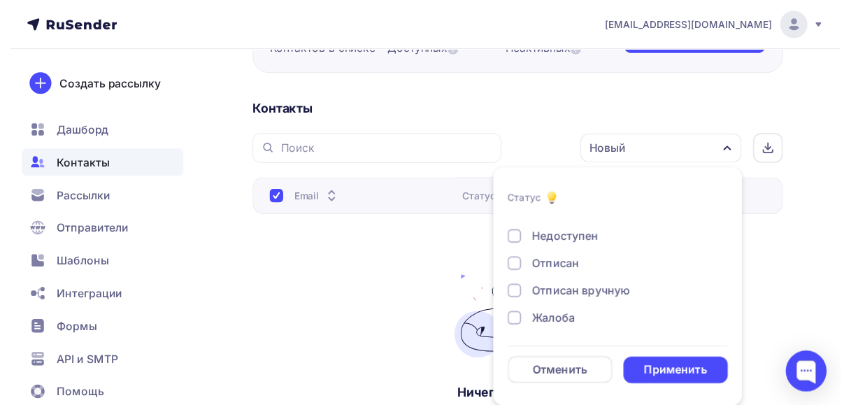
scroll to position [0, 0]
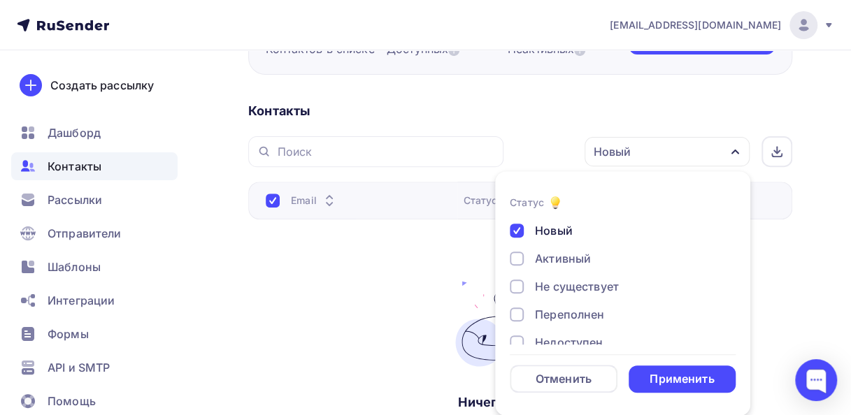
click at [515, 228] on div at bounding box center [517, 231] width 14 height 14
click at [690, 382] on div "Применить" at bounding box center [681, 379] width 64 height 16
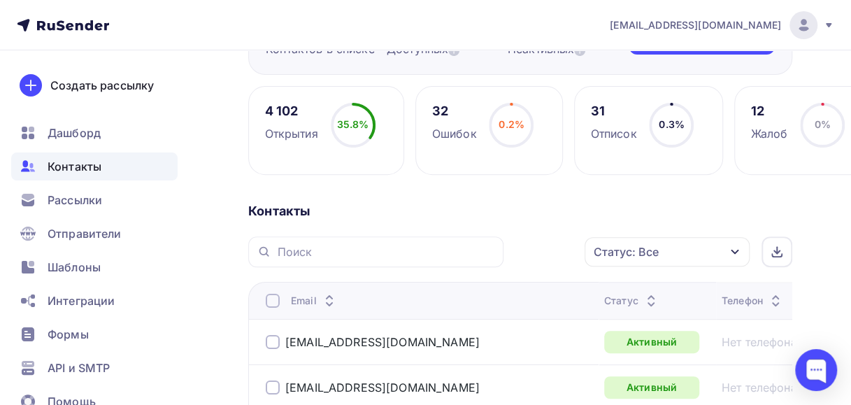
click at [735, 246] on icon "button" at bounding box center [734, 251] width 11 height 11
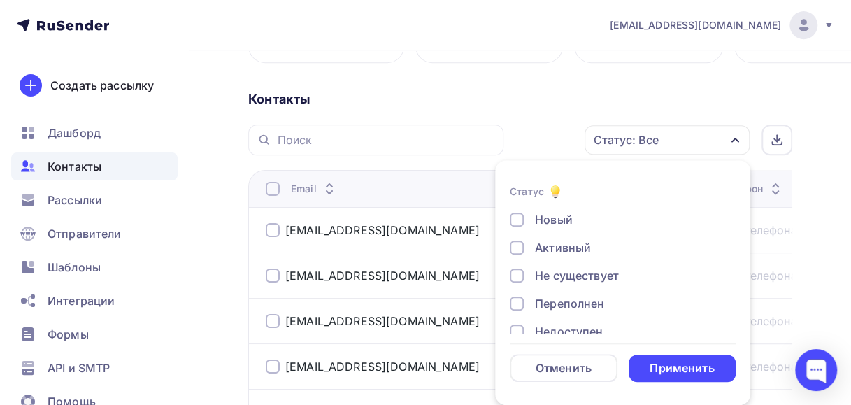
click at [513, 217] on div at bounding box center [517, 219] width 14 height 14
click at [642, 366] on div "Применить" at bounding box center [682, 367] width 108 height 27
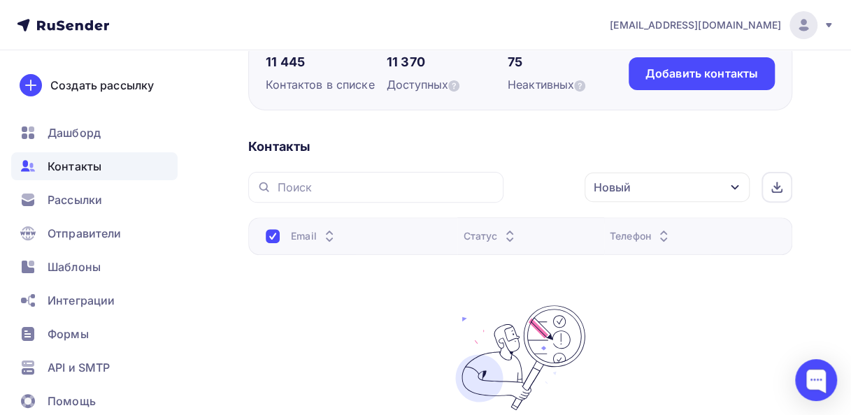
scroll to position [140, 0]
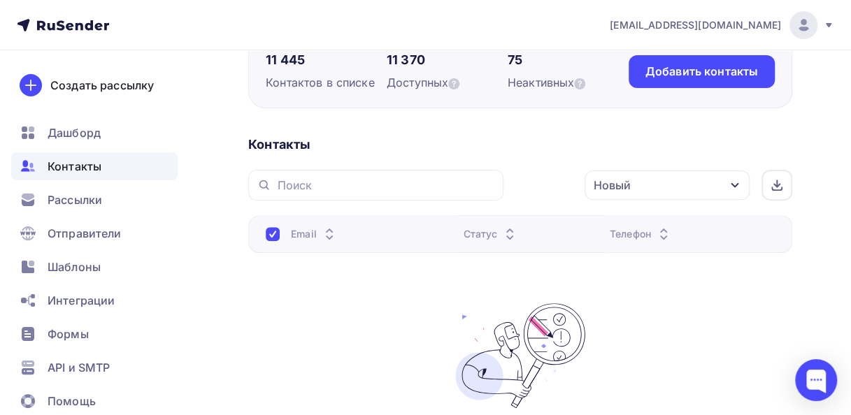
click at [734, 180] on div "button" at bounding box center [734, 185] width 11 height 11
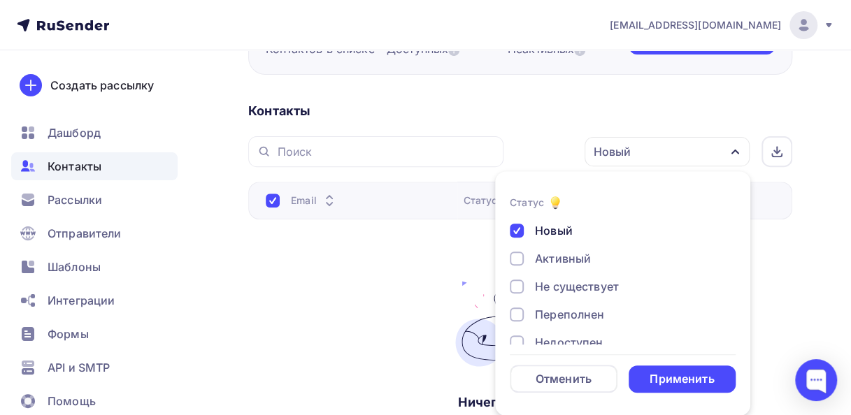
click at [517, 285] on div at bounding box center [517, 287] width 14 height 14
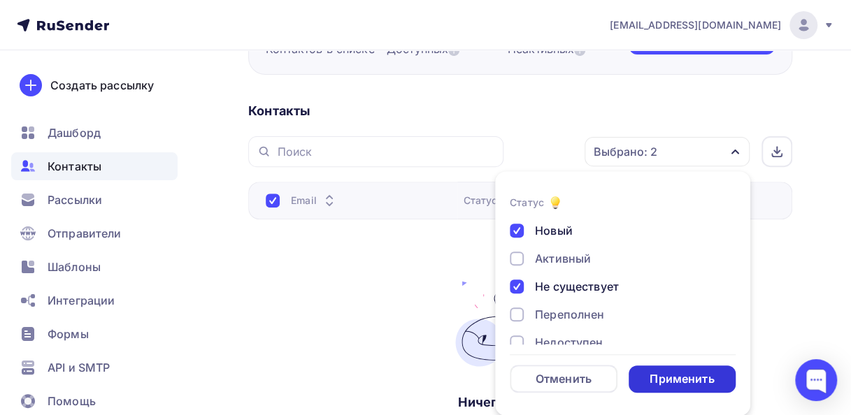
click at [664, 376] on div "Применить" at bounding box center [681, 379] width 64 height 16
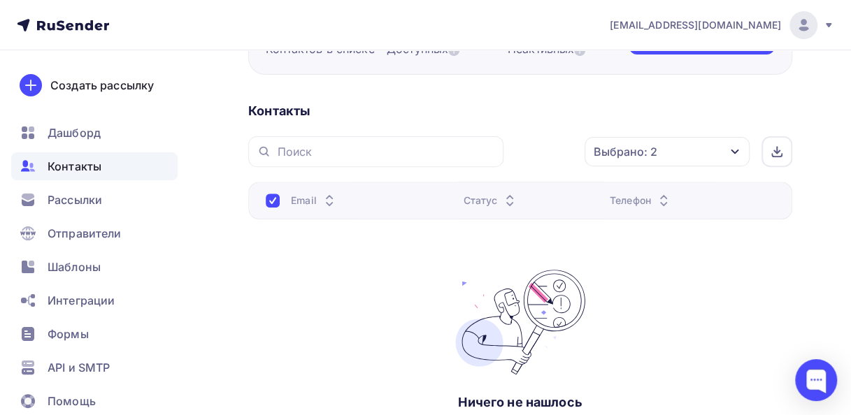
click at [734, 148] on icon "button" at bounding box center [734, 151] width 11 height 11
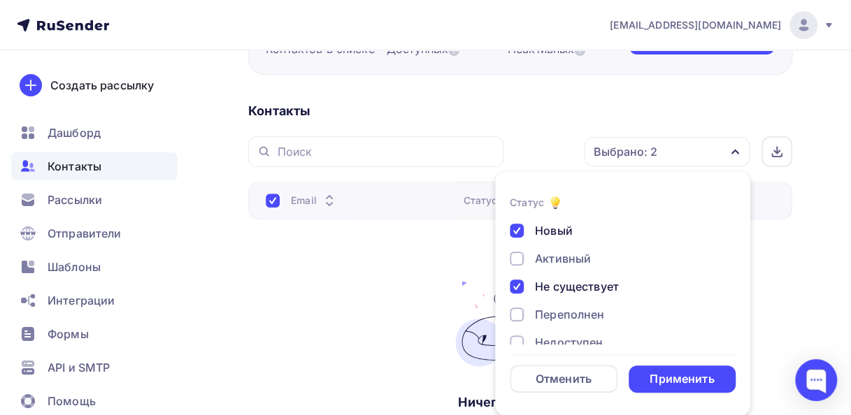
drag, startPoint x: 514, startPoint y: 231, endPoint x: 519, endPoint y: 239, distance: 9.4
click at [514, 231] on div at bounding box center [517, 231] width 14 height 14
click at [674, 376] on div "Применить" at bounding box center [681, 379] width 64 height 16
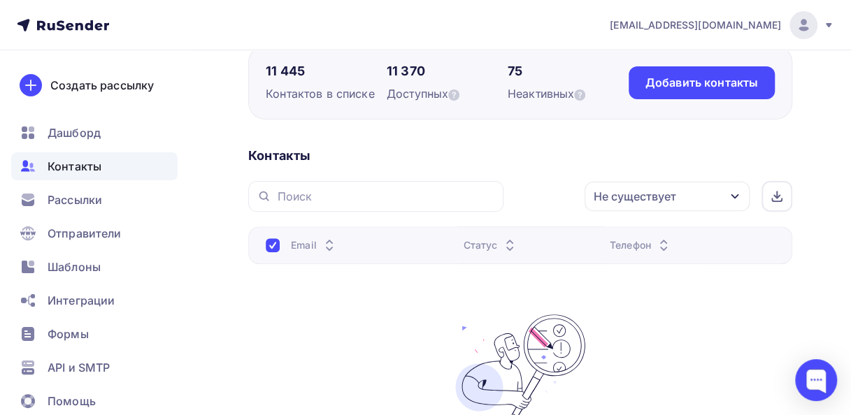
scroll to position [168, 0]
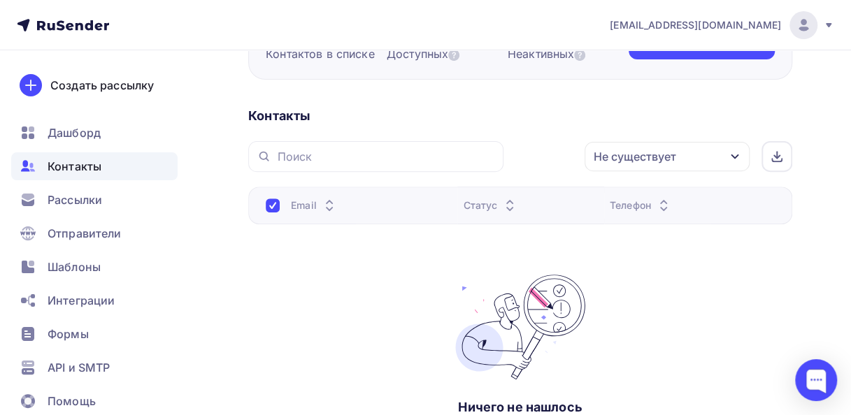
click at [729, 154] on icon "button" at bounding box center [734, 156] width 11 height 11
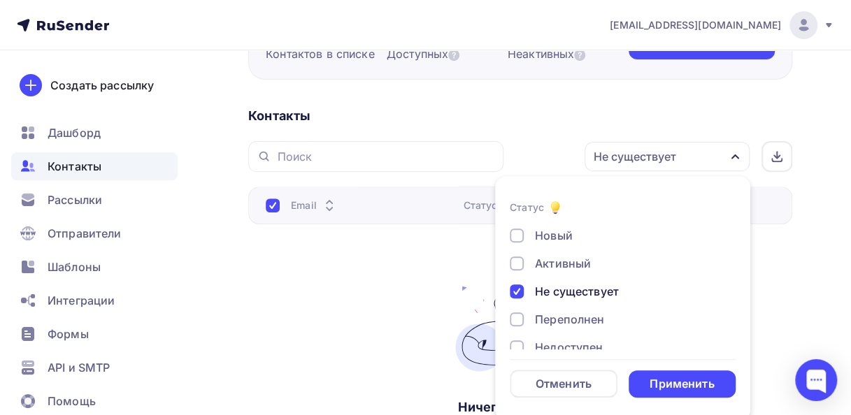
scroll to position [173, 0]
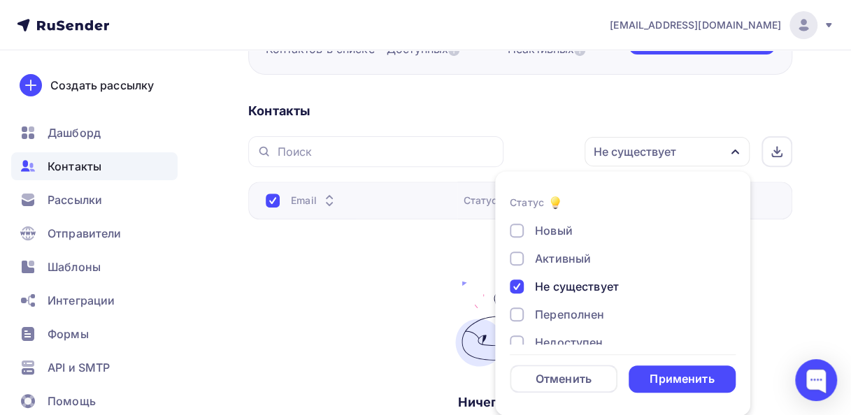
click at [519, 287] on div at bounding box center [517, 287] width 14 height 14
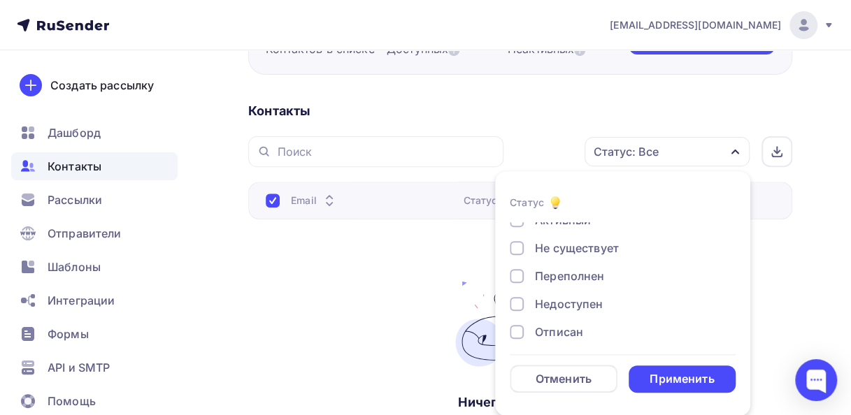
scroll to position [70, 0]
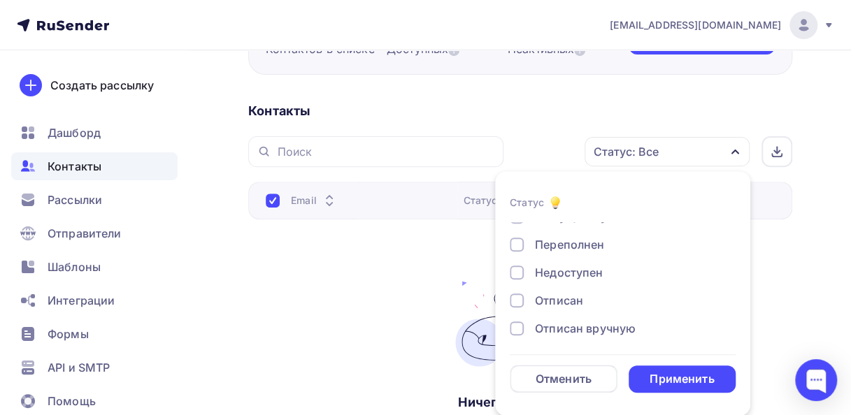
click at [517, 270] on div at bounding box center [517, 273] width 14 height 14
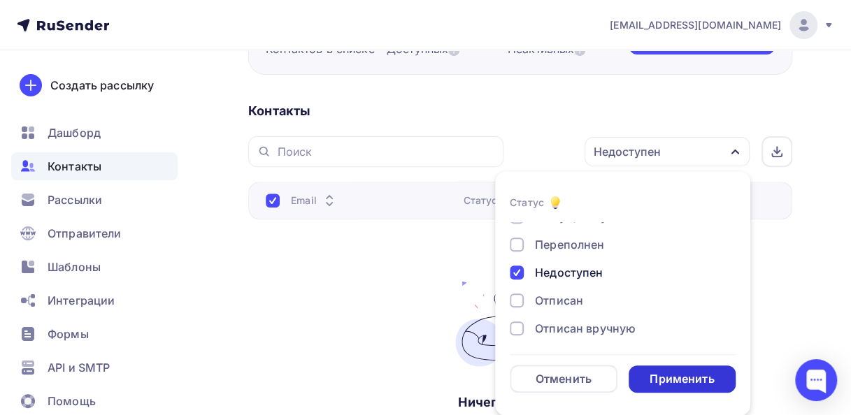
click at [659, 375] on div "Применить" at bounding box center [681, 379] width 64 height 16
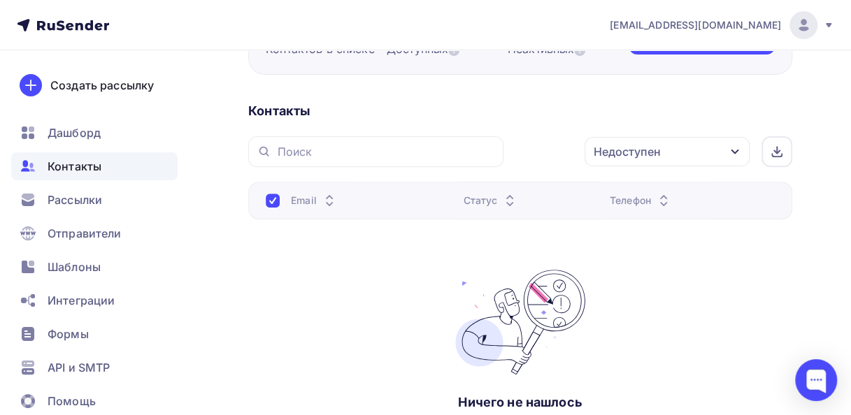
click at [733, 149] on icon "button" at bounding box center [734, 151] width 11 height 11
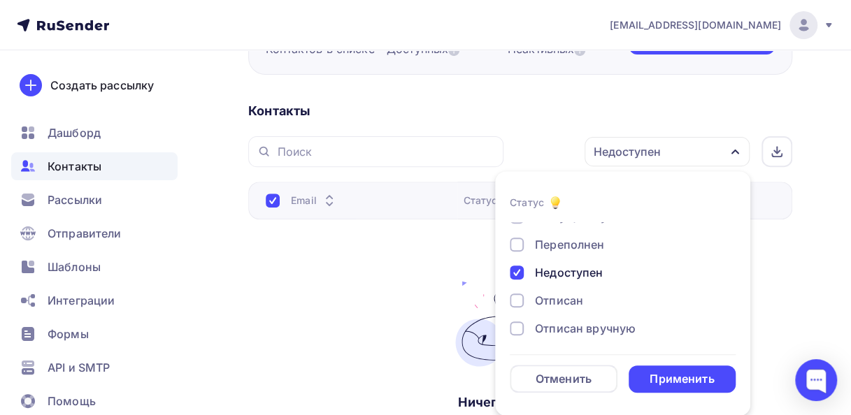
click at [514, 270] on div at bounding box center [517, 273] width 14 height 14
click at [518, 248] on div at bounding box center [517, 245] width 14 height 14
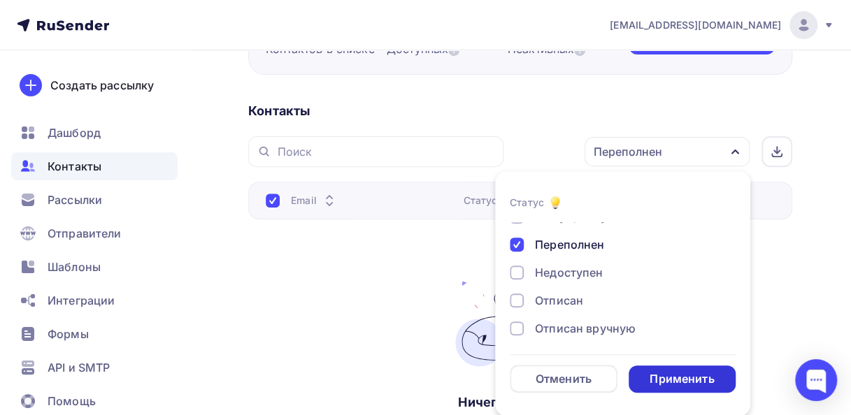
click at [670, 375] on div "Применить" at bounding box center [681, 379] width 64 height 16
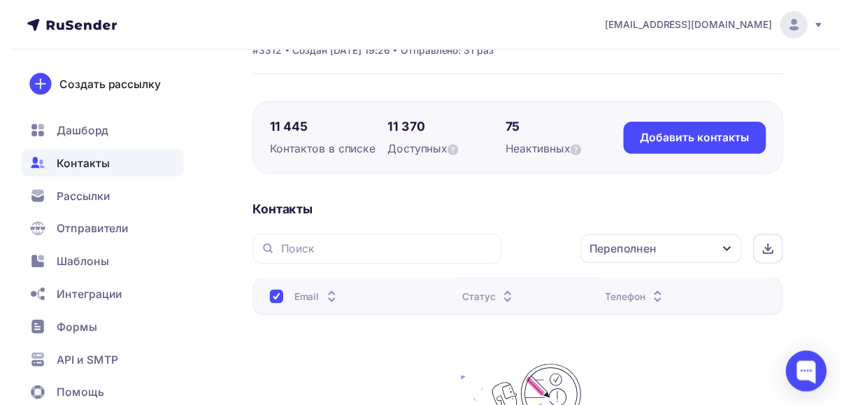
scroll to position [0, 0]
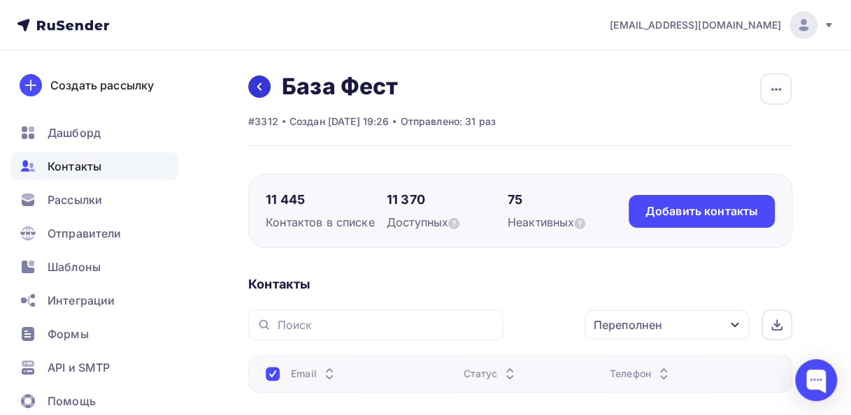
click at [262, 87] on icon at bounding box center [259, 86] width 11 height 11
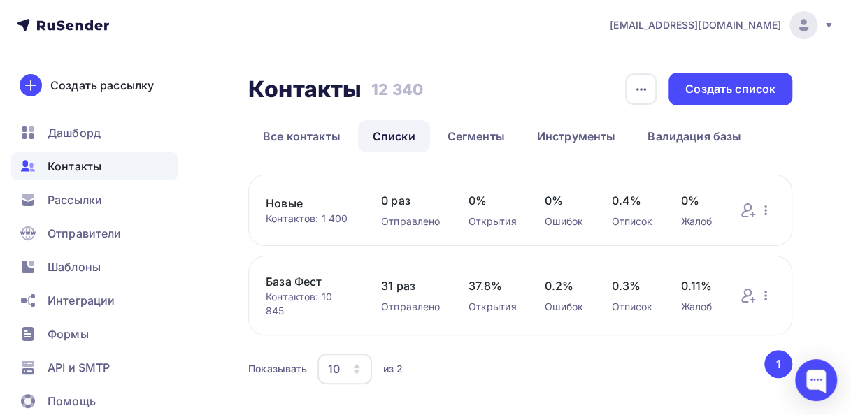
click at [281, 283] on link "База Фест" at bounding box center [309, 281] width 87 height 17
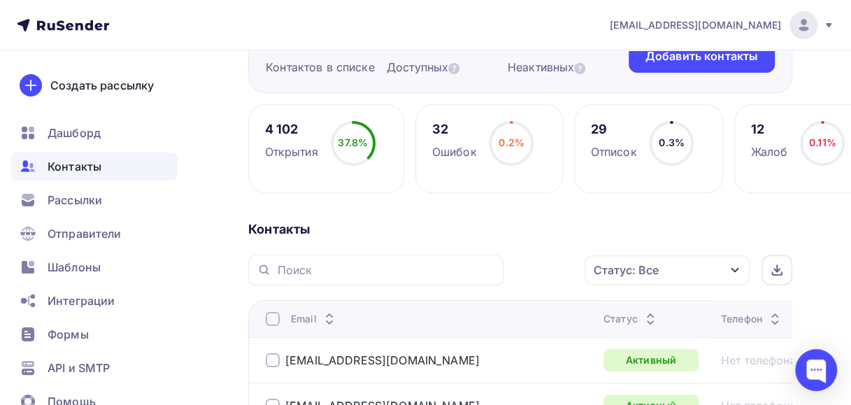
scroll to position [210, 0]
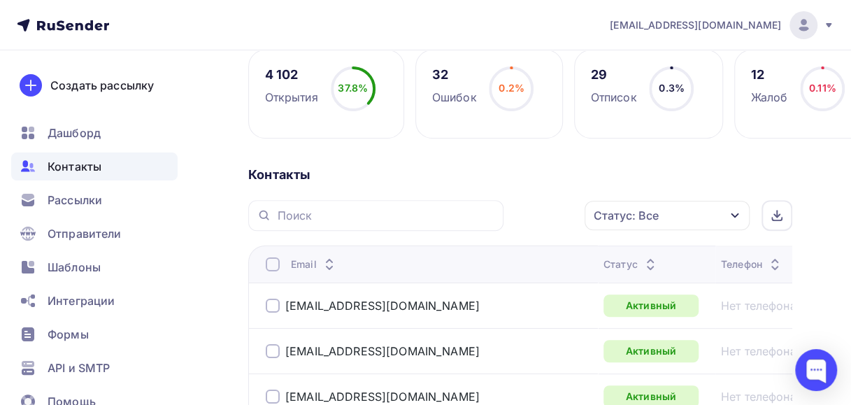
click at [734, 217] on icon "button" at bounding box center [734, 215] width 8 height 5
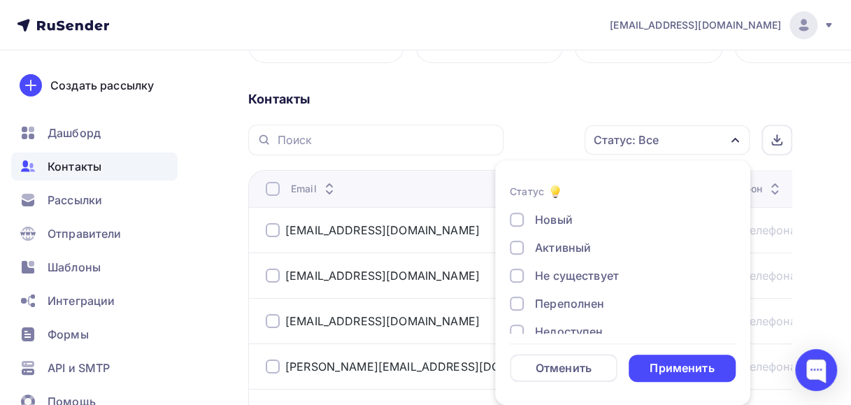
click at [516, 304] on div at bounding box center [517, 303] width 14 height 14
click at [681, 368] on div "Применить" at bounding box center [681, 368] width 64 height 16
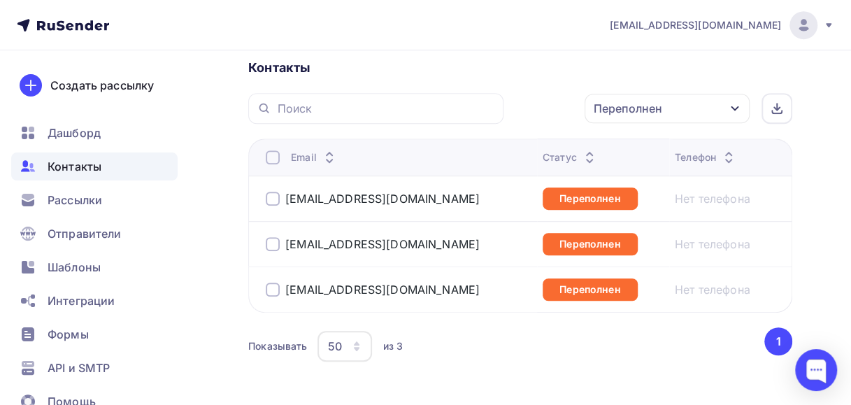
scroll to position [296, 0]
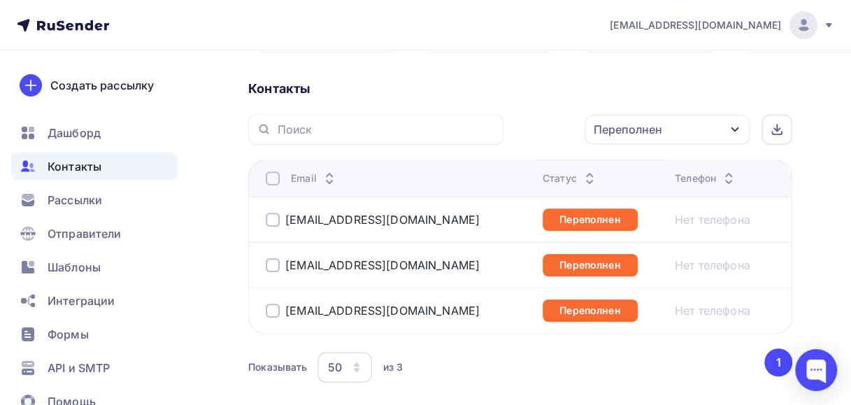
click at [737, 128] on icon "button" at bounding box center [734, 129] width 8 height 5
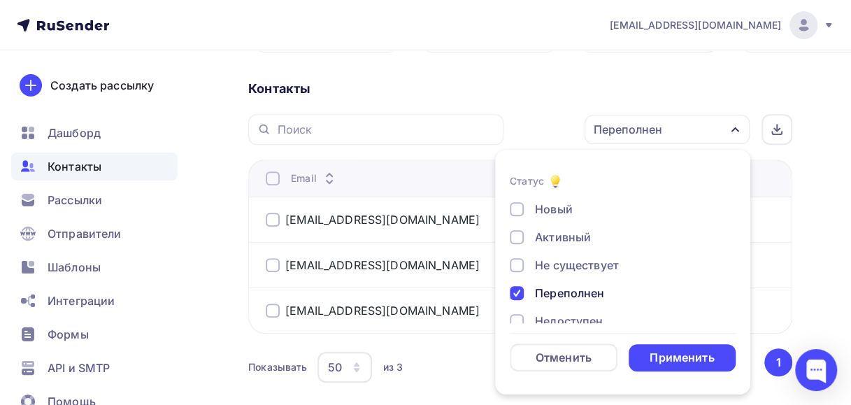
click at [517, 295] on div at bounding box center [517, 293] width 14 height 14
click at [517, 266] on div at bounding box center [517, 265] width 14 height 14
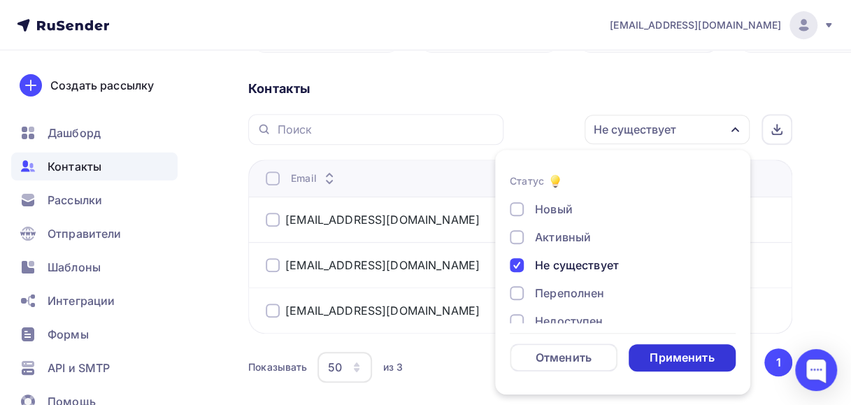
click at [650, 365] on div "Применить" at bounding box center [681, 357] width 64 height 16
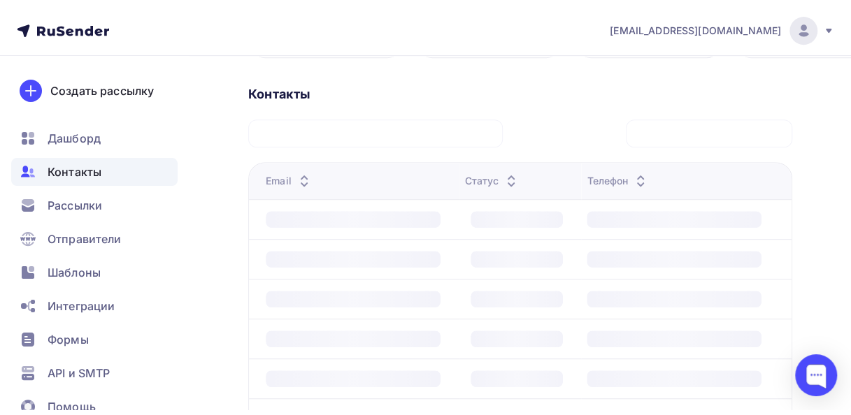
scroll to position [195, 0]
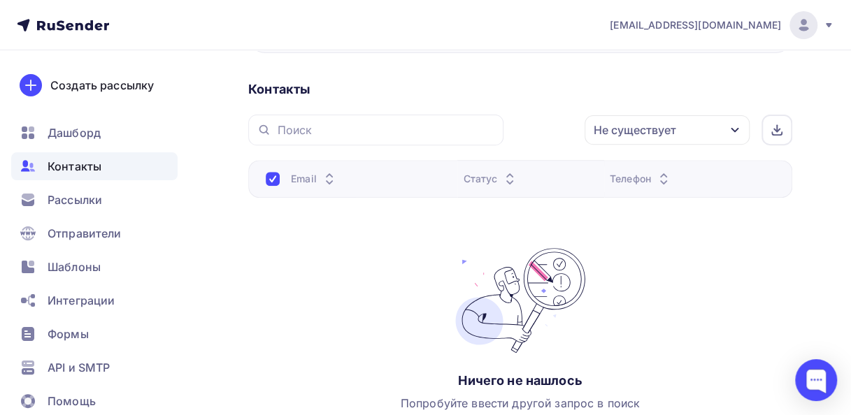
click at [731, 128] on icon "button" at bounding box center [734, 130] width 8 height 5
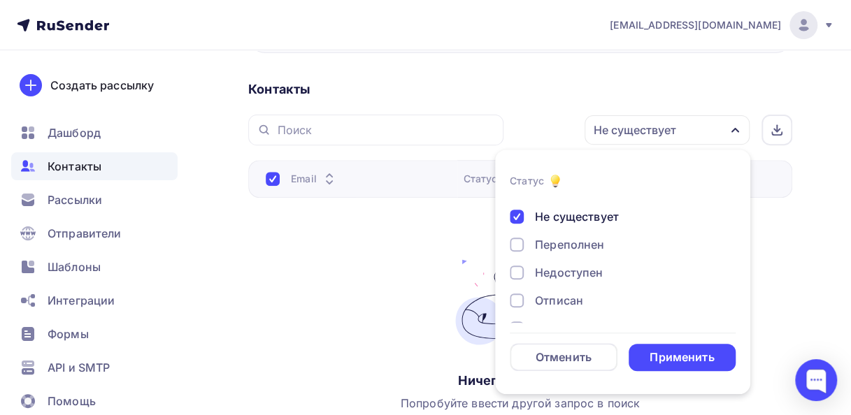
scroll to position [70, 0]
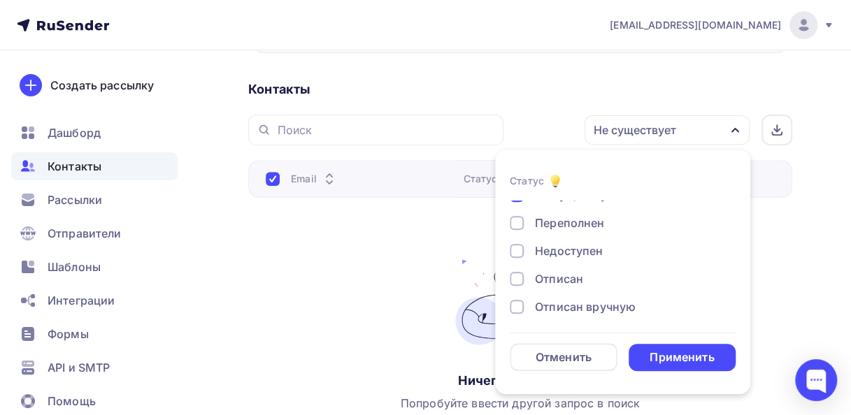
click at [518, 252] on div at bounding box center [517, 251] width 14 height 14
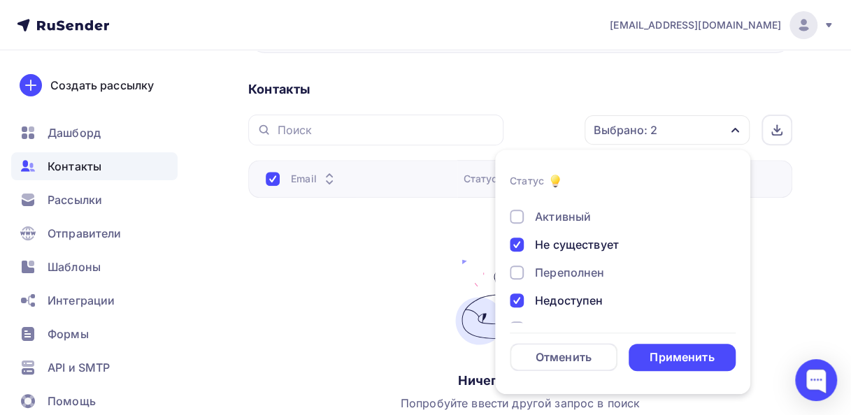
scroll to position [0, 0]
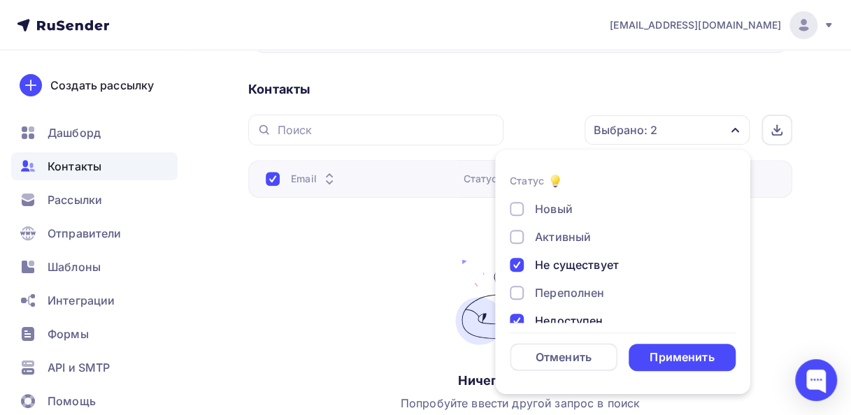
click at [517, 259] on div at bounding box center [517, 265] width 14 height 14
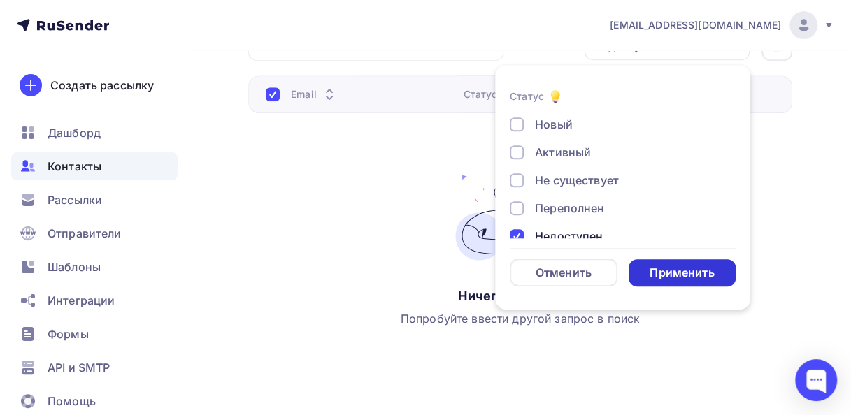
click at [691, 279] on div "Применить" at bounding box center [681, 273] width 64 height 16
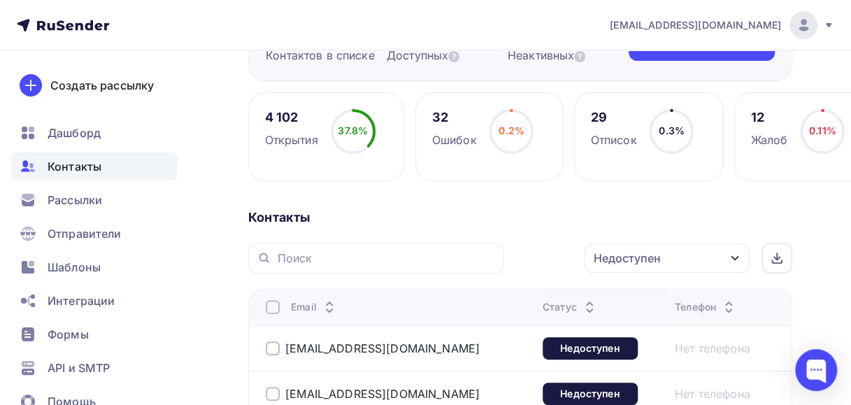
scroll to position [155, 0]
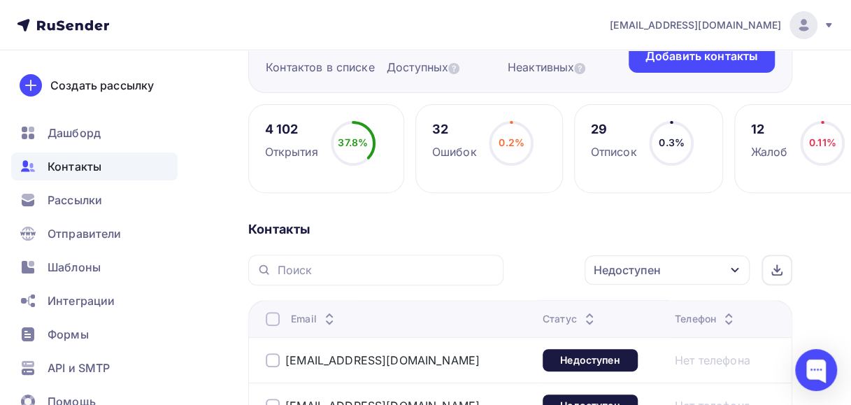
click at [270, 320] on div at bounding box center [273, 319] width 14 height 14
click at [555, 274] on icon "button" at bounding box center [555, 269] width 17 height 17
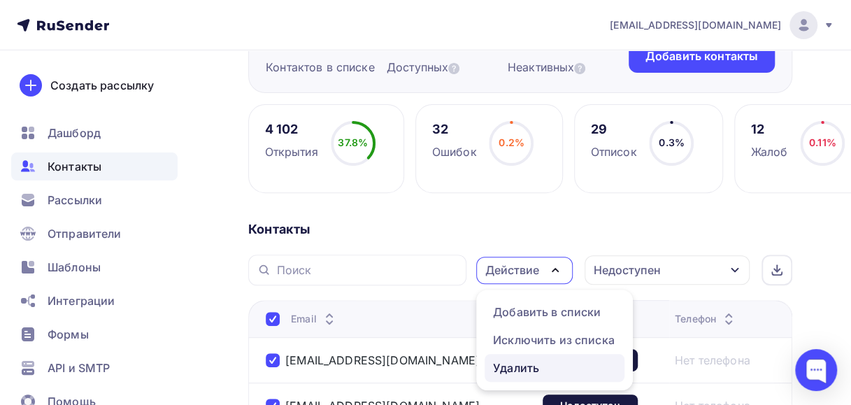
click at [513, 369] on div "Удалить" at bounding box center [516, 367] width 46 height 17
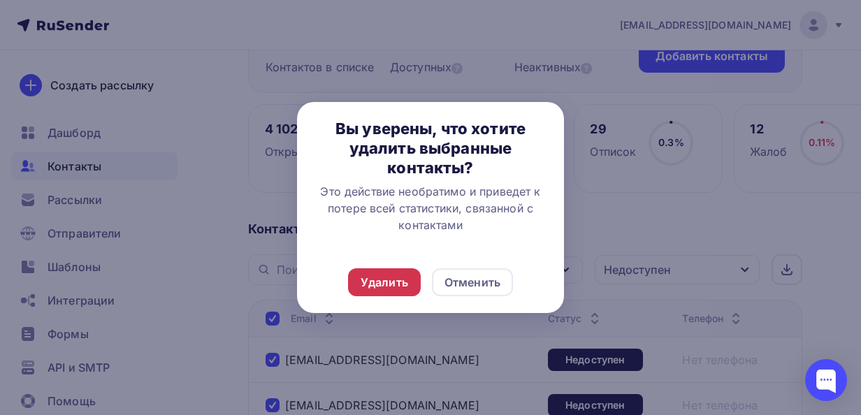
click at [363, 284] on div "Удалить" at bounding box center [385, 282] width 48 height 17
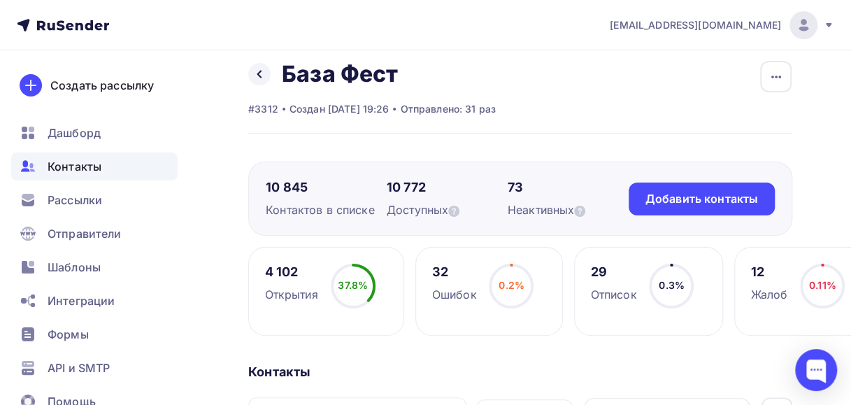
scroll to position [0, 0]
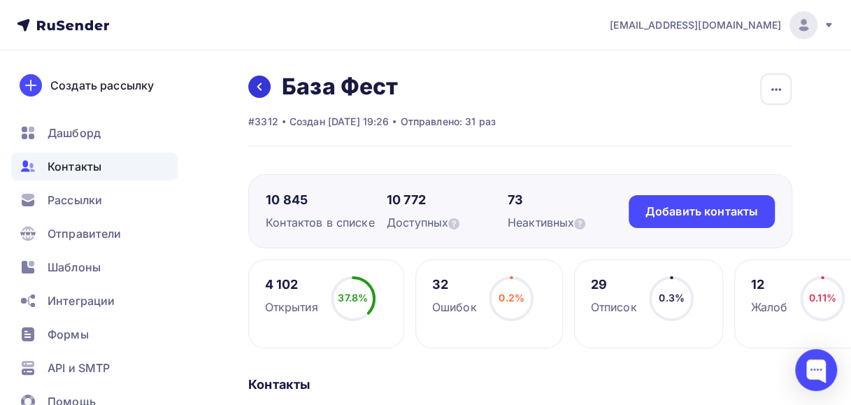
click at [270, 85] on link at bounding box center [259, 86] width 22 height 22
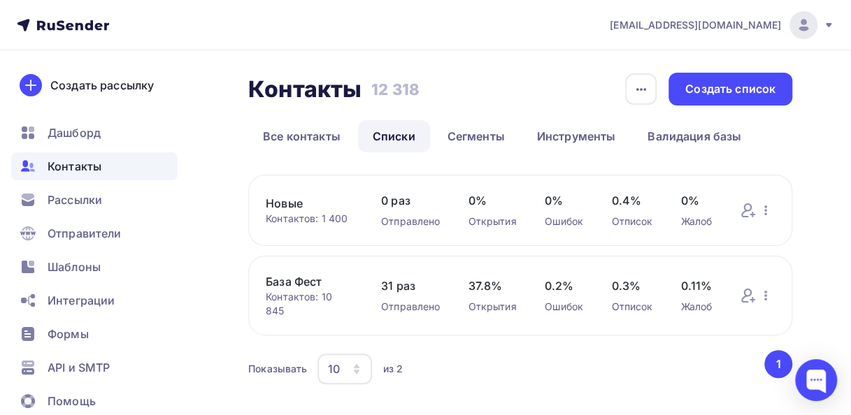
click at [290, 201] on link "Новые" at bounding box center [309, 203] width 87 height 17
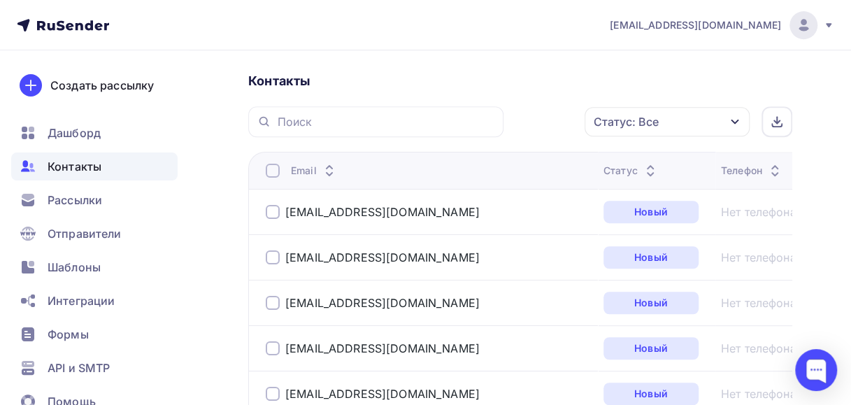
scroll to position [289, 0]
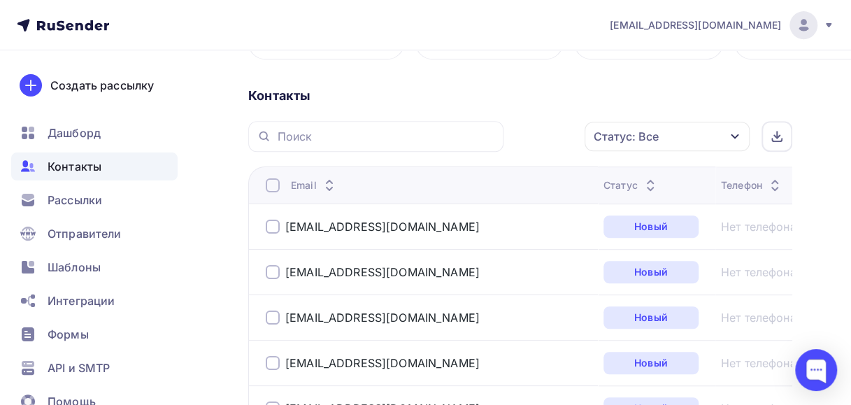
click at [733, 138] on icon "button" at bounding box center [734, 136] width 11 height 11
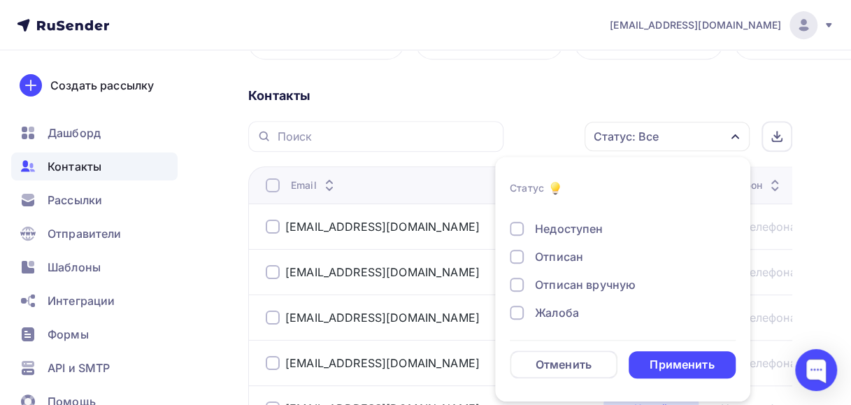
scroll to position [101, 0]
click at [519, 229] on div at bounding box center [517, 227] width 14 height 14
click at [642, 361] on div "Применить" at bounding box center [682, 364] width 108 height 27
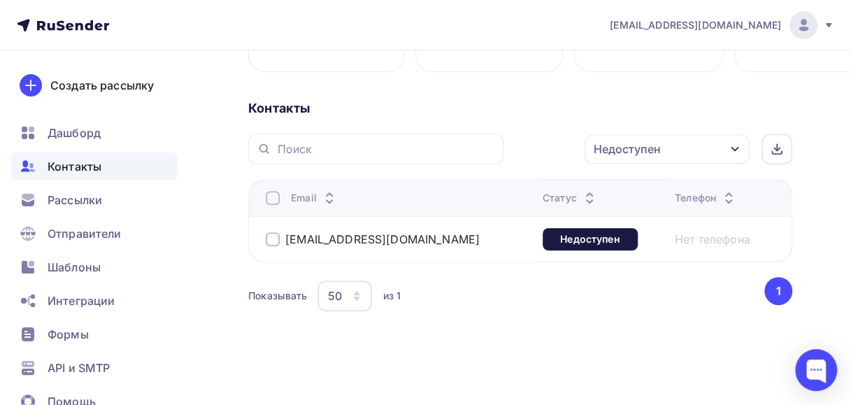
scroll to position [275, 0]
click at [272, 238] on div at bounding box center [273, 240] width 14 height 14
click at [551, 148] on icon "button" at bounding box center [555, 149] width 17 height 17
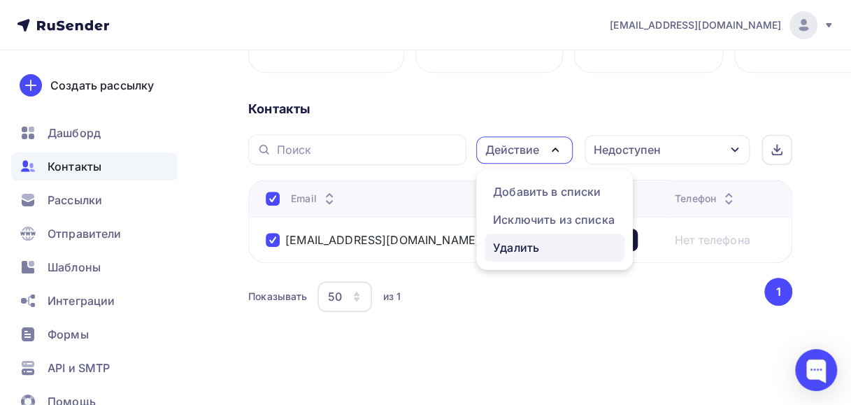
click at [498, 243] on div "Удалить" at bounding box center [516, 247] width 46 height 17
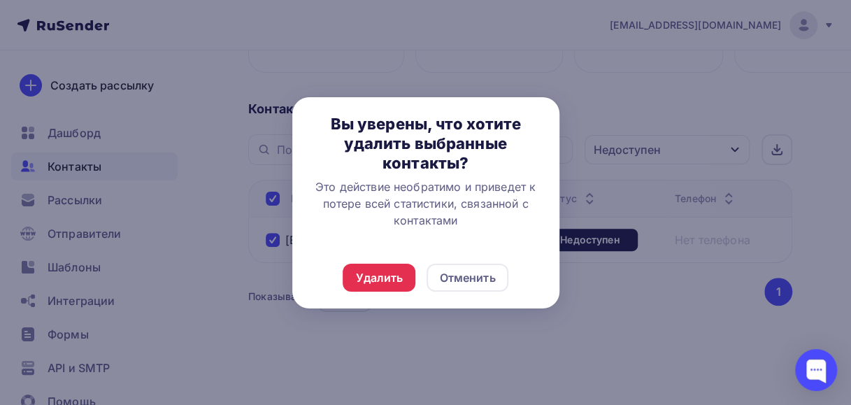
scroll to position [264, 0]
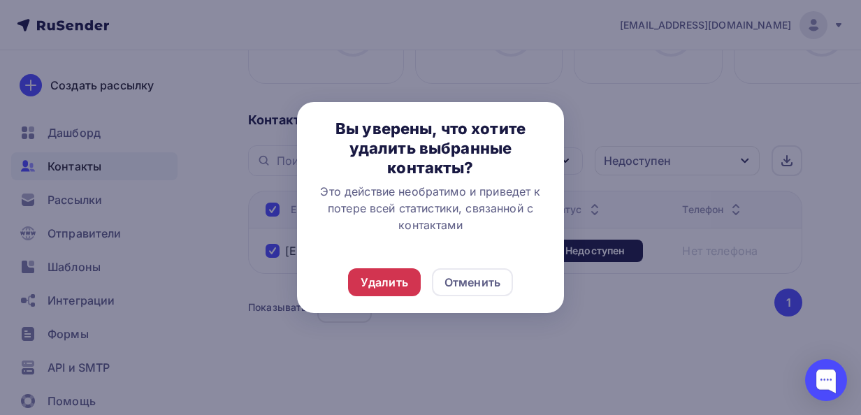
click at [385, 273] on div "Удалить" at bounding box center [384, 282] width 73 height 28
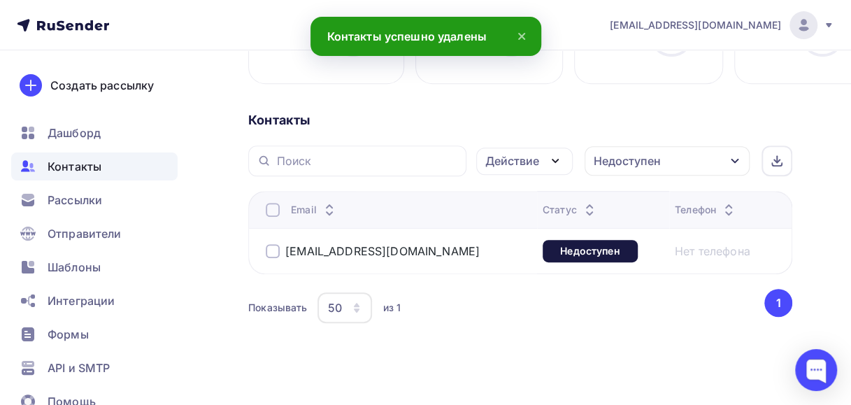
click at [500, 309] on div "Показывать 50 10 20 50 100 из 1" at bounding box center [505, 307] width 514 height 32
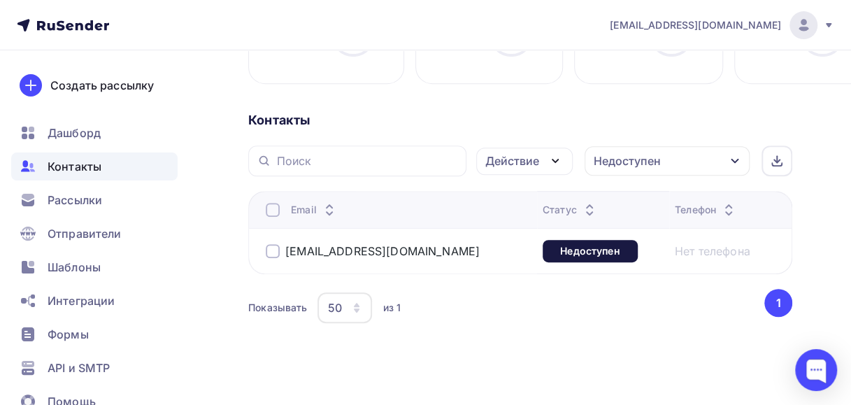
click at [733, 161] on icon "button" at bounding box center [734, 161] width 8 height 5
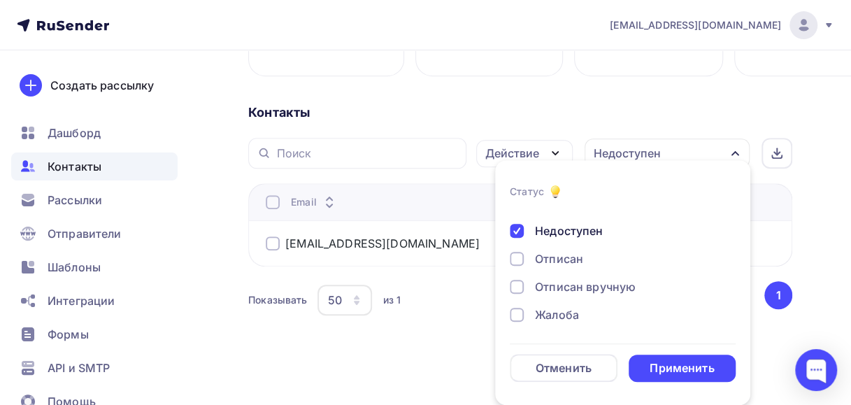
scroll to position [0, 0]
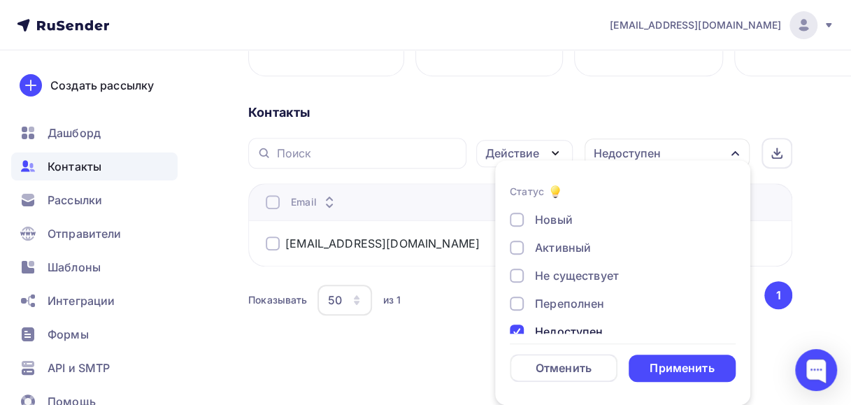
click at [512, 326] on div at bounding box center [517, 331] width 14 height 14
click at [647, 369] on div "Применить" at bounding box center [682, 367] width 108 height 27
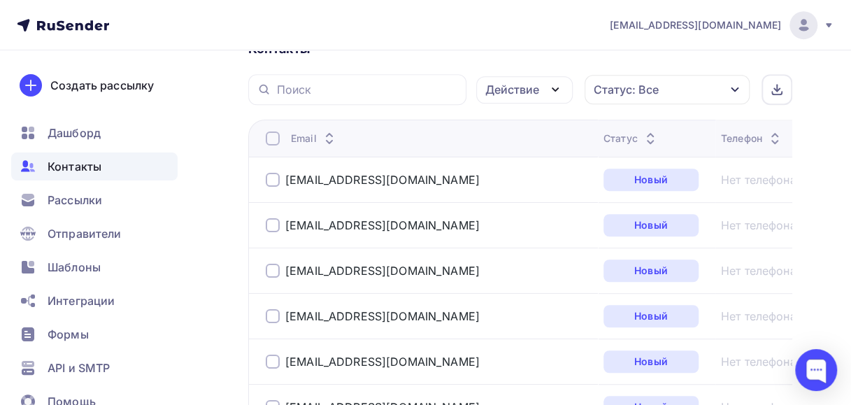
scroll to position [317, 0]
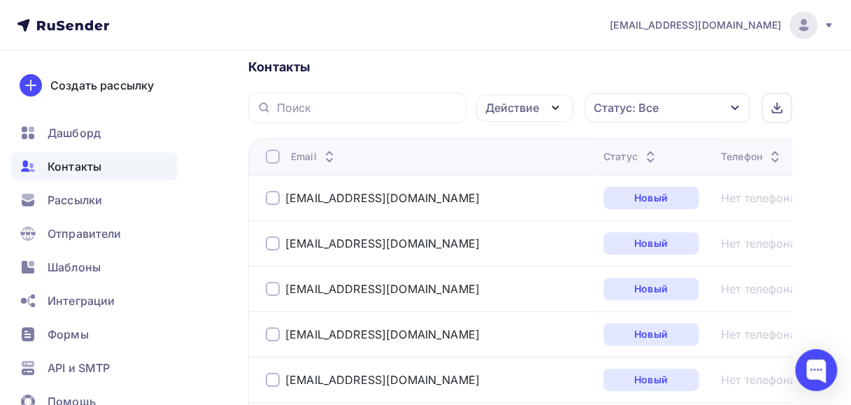
click at [733, 107] on icon "button" at bounding box center [734, 108] width 8 height 5
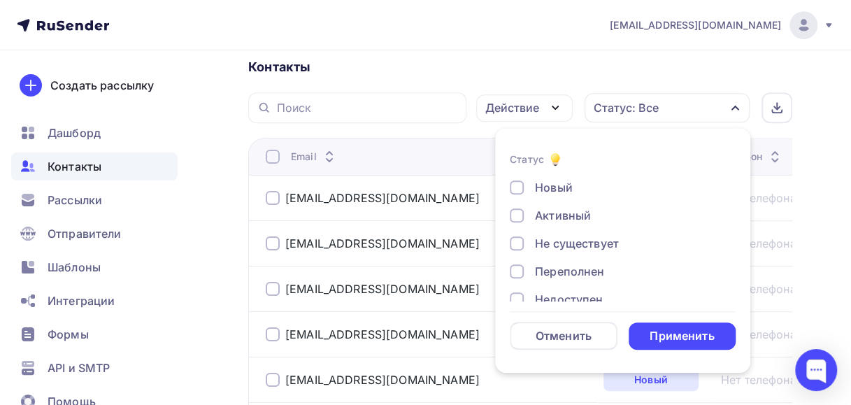
click at [512, 210] on div at bounding box center [517, 215] width 14 height 14
click at [628, 324] on div "Отменить Применить" at bounding box center [623, 336] width 226 height 28
click at [656, 331] on div "Применить" at bounding box center [681, 336] width 64 height 16
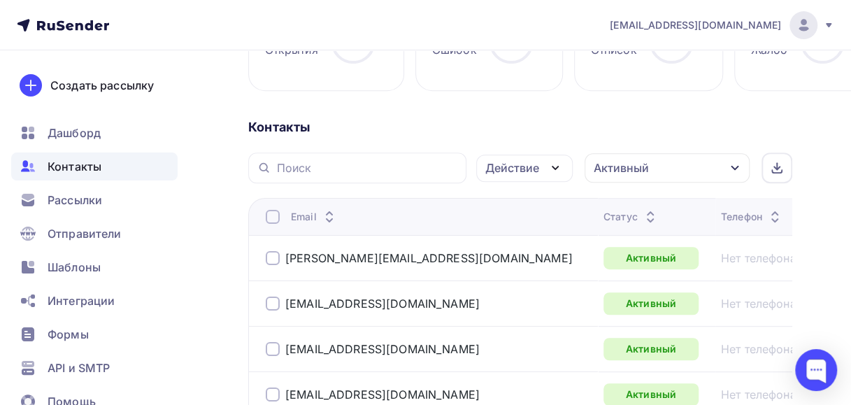
scroll to position [247, 0]
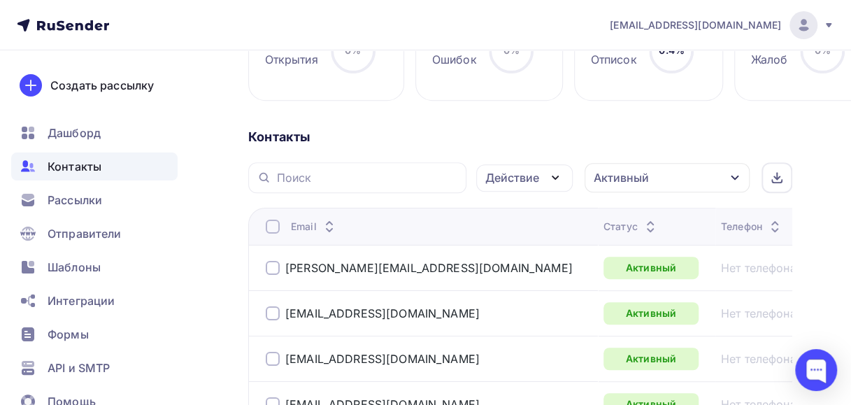
click at [273, 228] on div at bounding box center [273, 226] width 14 height 14
click at [554, 176] on icon "button" at bounding box center [555, 177] width 6 height 3
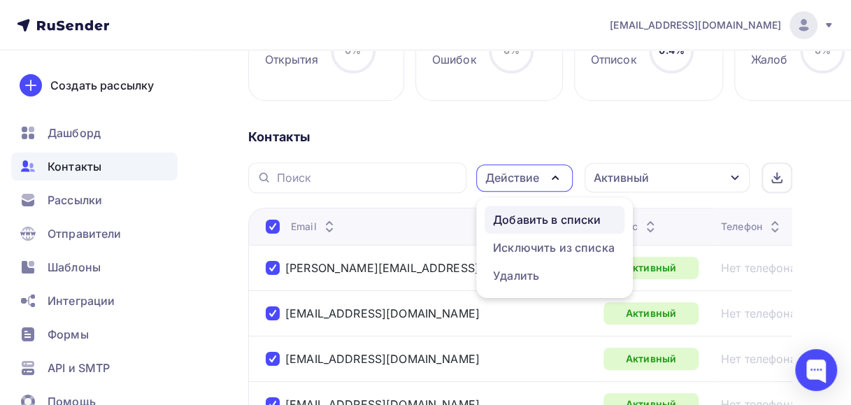
click at [524, 217] on div "Добавить в списки" at bounding box center [547, 219] width 108 height 17
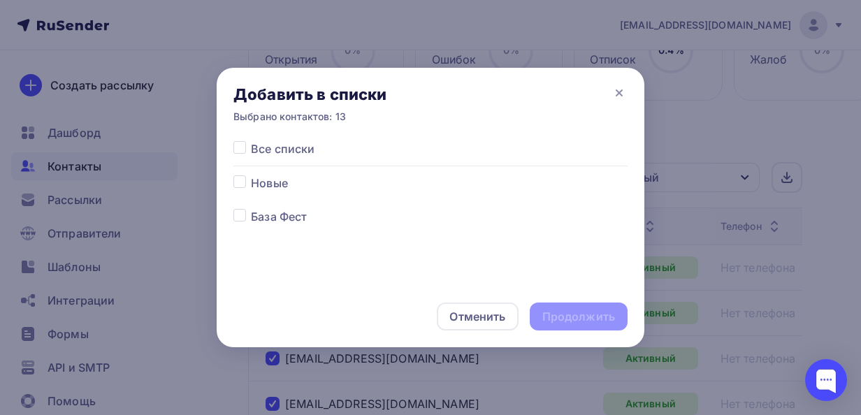
click at [251, 208] on label at bounding box center [251, 208] width 0 height 0
click at [239, 214] on input "checkbox" at bounding box center [239, 214] width 13 height 13
checkbox input "true"
click at [548, 312] on div "Продолжить" at bounding box center [578, 317] width 73 height 16
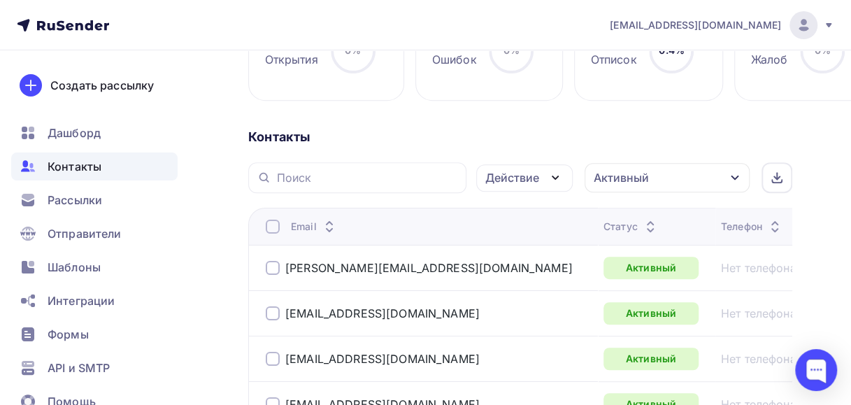
click at [268, 224] on div at bounding box center [273, 226] width 14 height 14
click at [271, 221] on div at bounding box center [273, 226] width 14 height 14
click at [559, 176] on icon "button" at bounding box center [555, 177] width 17 height 17
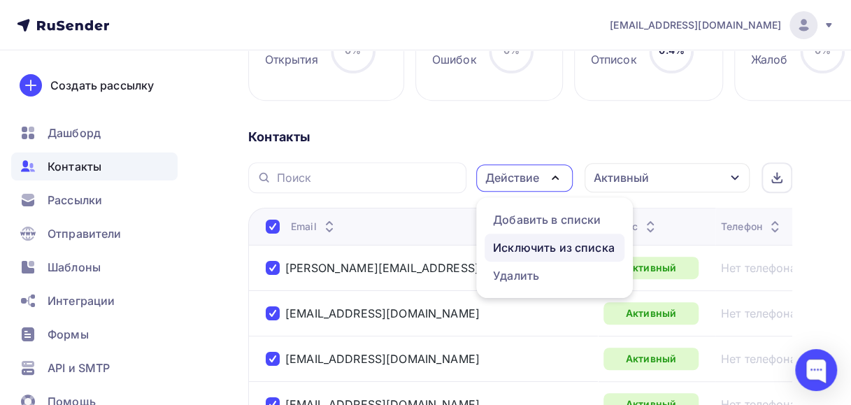
click at [503, 246] on div "Исключить из списка" at bounding box center [554, 247] width 122 height 17
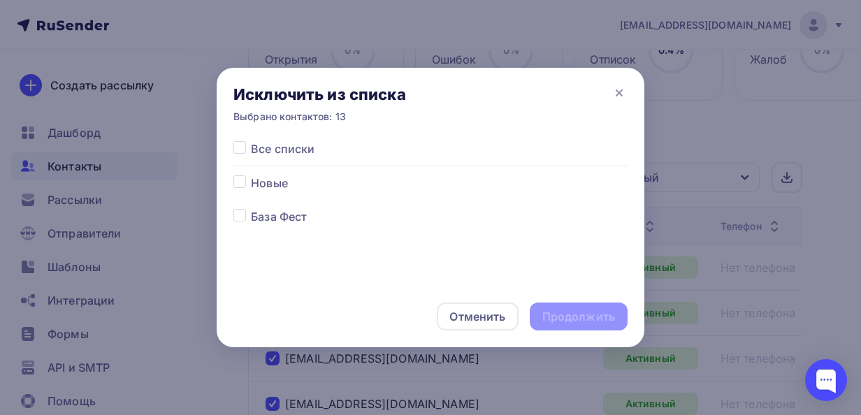
click at [251, 175] on label at bounding box center [251, 175] width 0 height 0
click at [235, 185] on input "checkbox" at bounding box center [239, 181] width 13 height 13
checkbox input "true"
click at [548, 319] on div "Продолжить" at bounding box center [578, 317] width 73 height 16
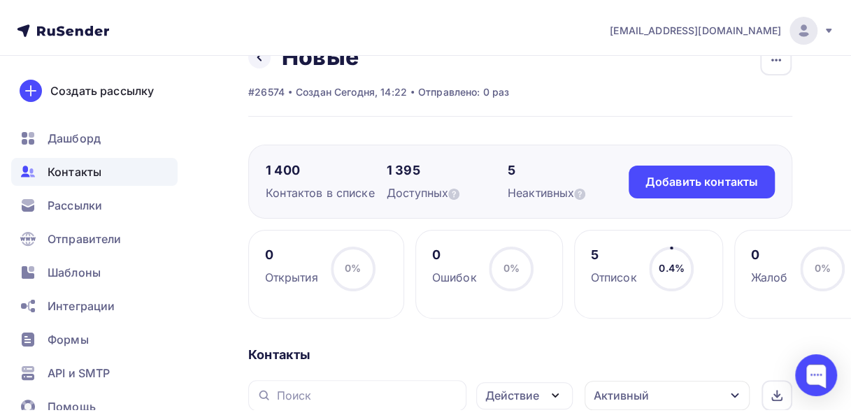
scroll to position [0, 0]
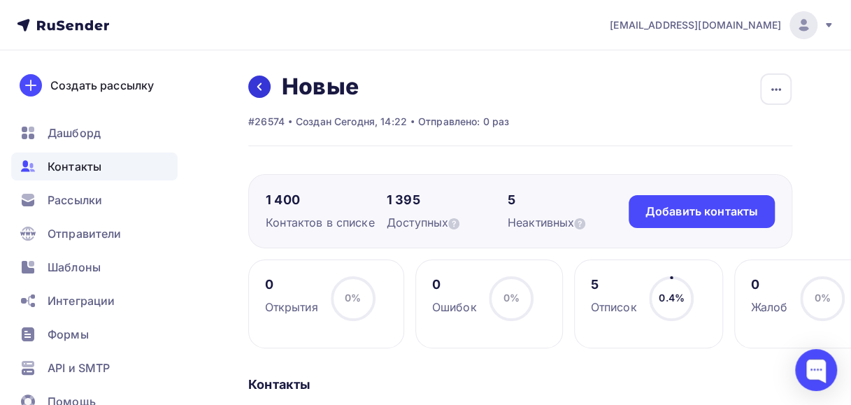
click at [259, 85] on icon at bounding box center [259, 87] width 4 height 8
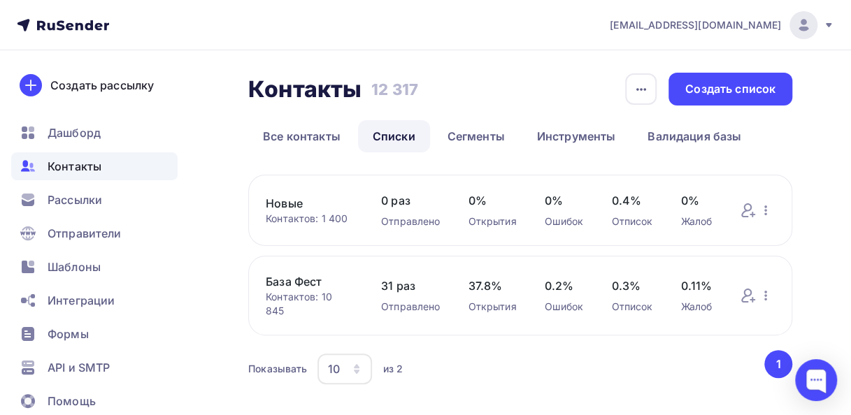
click at [280, 207] on link "Новые" at bounding box center [309, 203] width 87 height 17
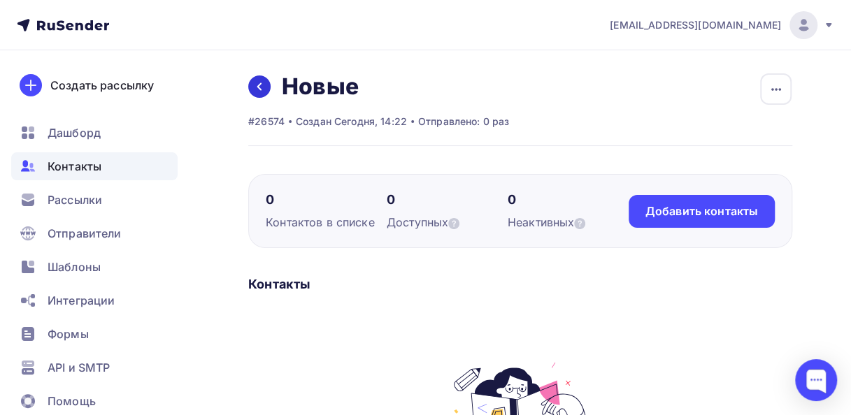
click at [259, 80] on link at bounding box center [259, 86] width 22 height 22
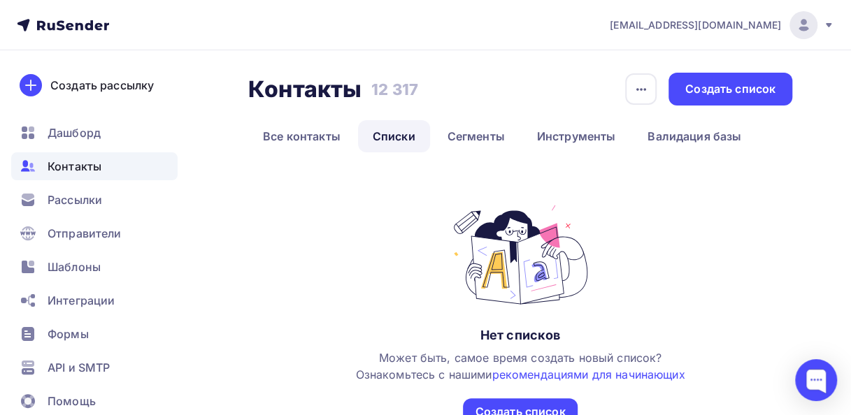
click at [86, 159] on span "Контакты" at bounding box center [75, 166] width 54 height 17
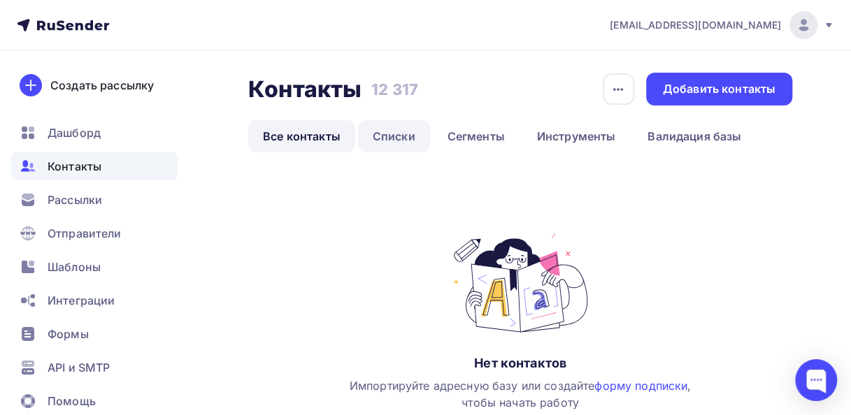
click at [391, 138] on link "Списки" at bounding box center [394, 136] width 72 height 32
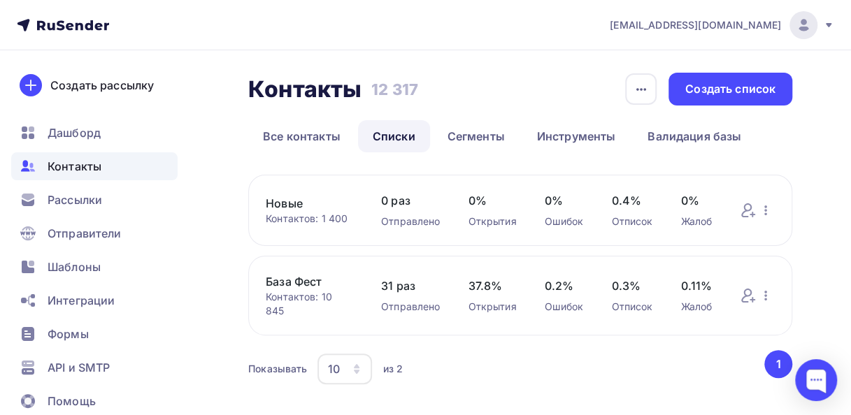
click at [277, 287] on link "База Фест" at bounding box center [309, 281] width 87 height 17
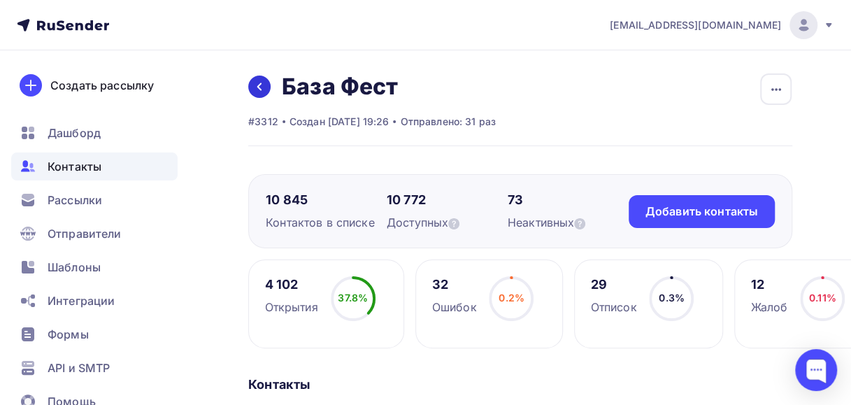
click at [253, 87] on link at bounding box center [259, 86] width 22 height 22
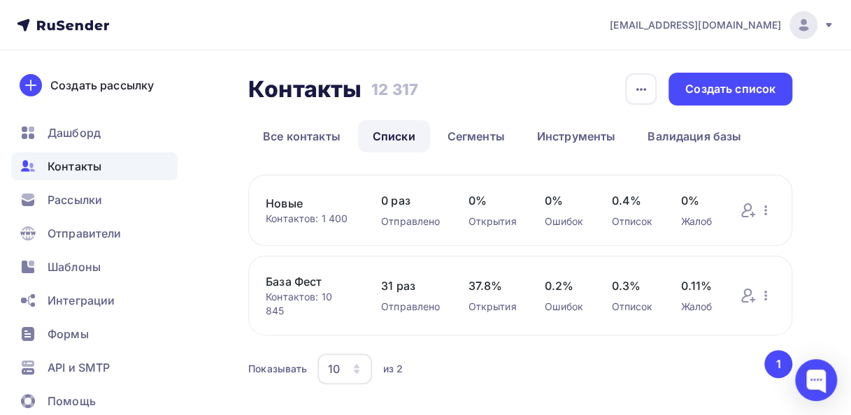
click at [284, 203] on link "Новые" at bounding box center [309, 203] width 87 height 17
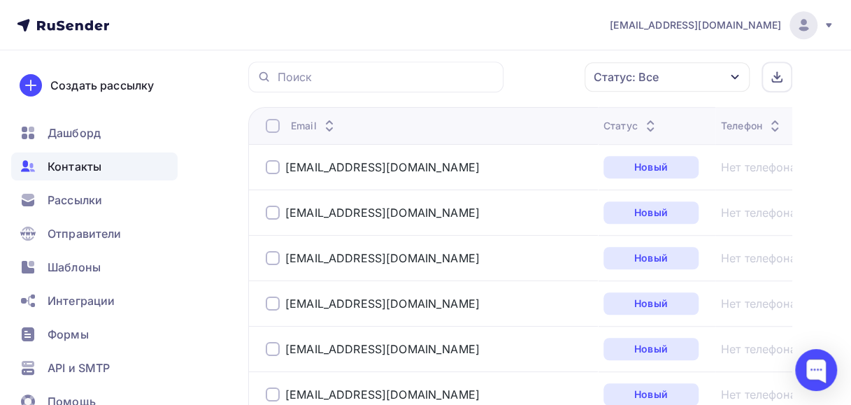
scroll to position [280, 0]
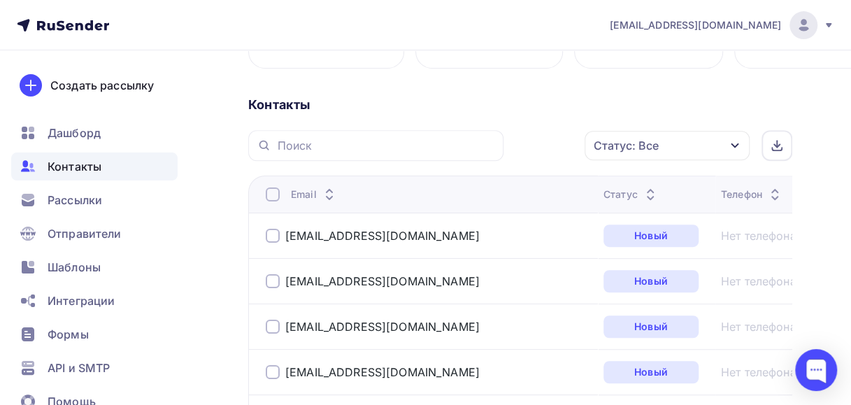
click at [735, 141] on icon "button" at bounding box center [734, 145] width 11 height 11
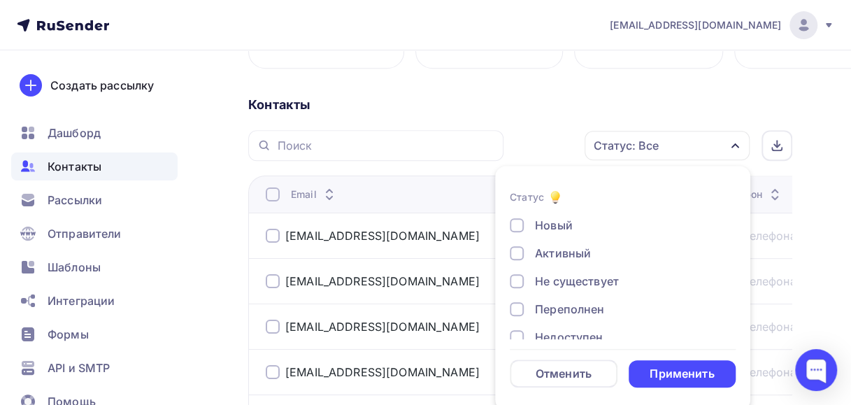
scroll to position [285, 0]
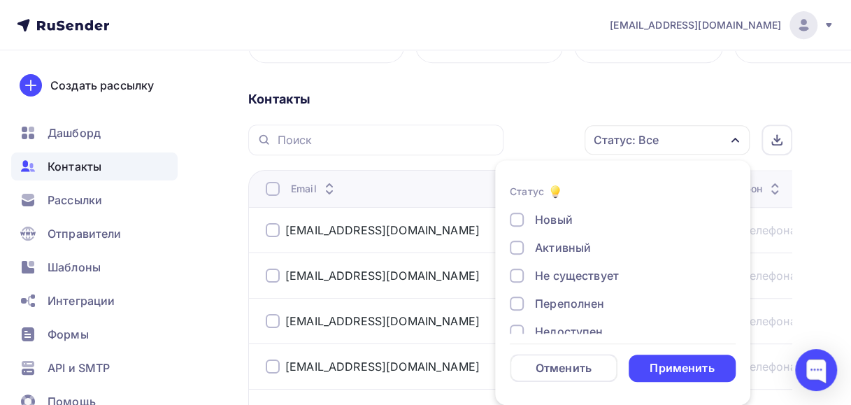
click at [513, 251] on div at bounding box center [517, 247] width 14 height 14
click at [672, 366] on div "Применить" at bounding box center [681, 368] width 64 height 16
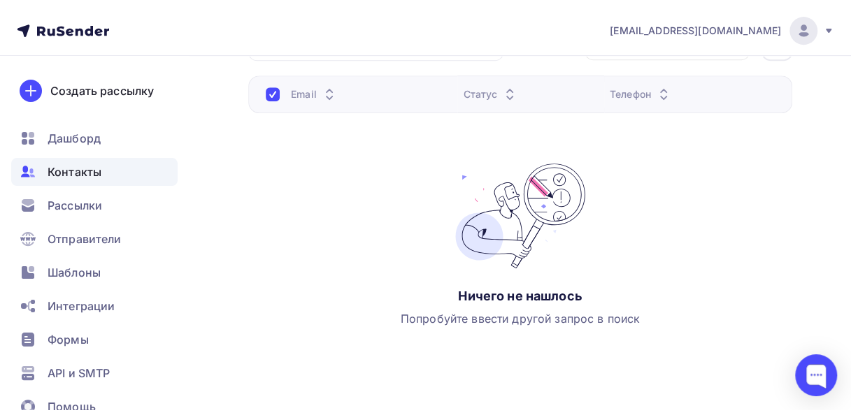
scroll to position [185, 0]
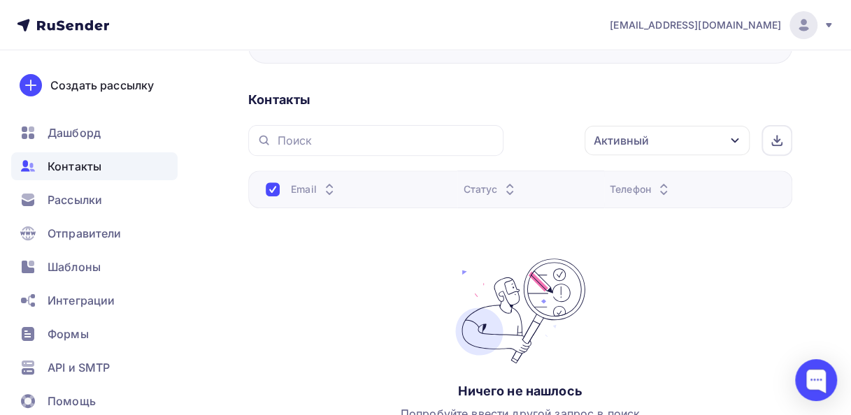
click at [738, 137] on icon "button" at bounding box center [734, 140] width 11 height 11
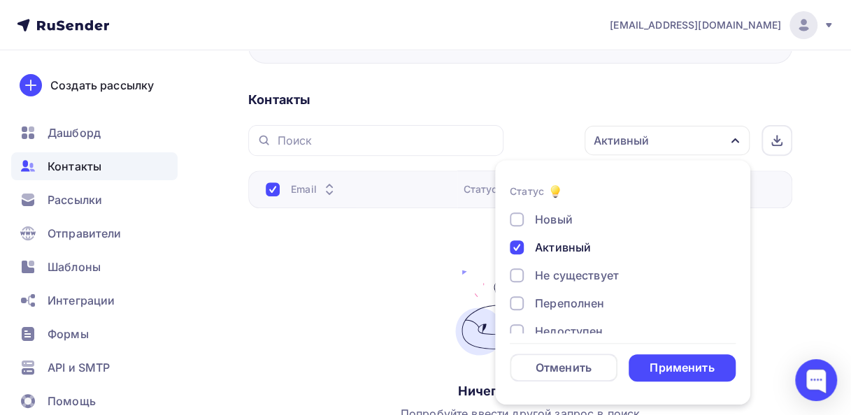
click at [520, 247] on div at bounding box center [517, 247] width 14 height 14
click at [512, 278] on div at bounding box center [517, 275] width 14 height 14
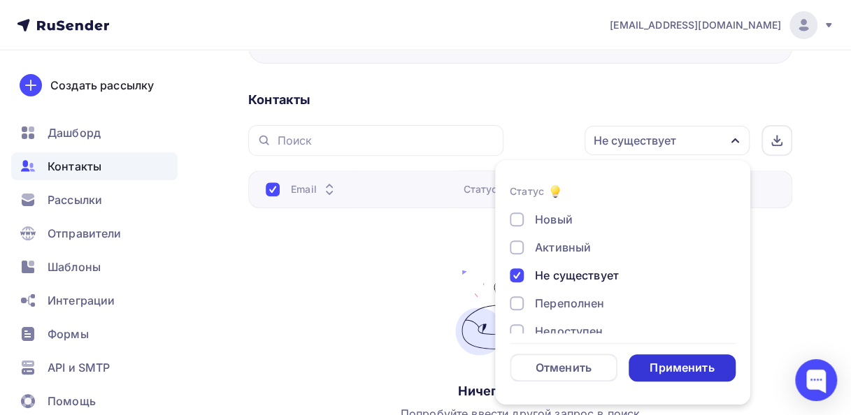
click at [637, 363] on div "Применить" at bounding box center [682, 367] width 108 height 27
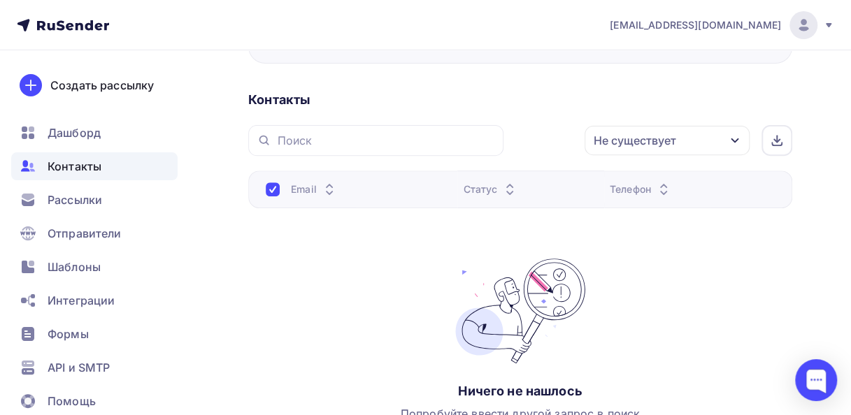
click at [734, 137] on icon "button" at bounding box center [734, 140] width 11 height 11
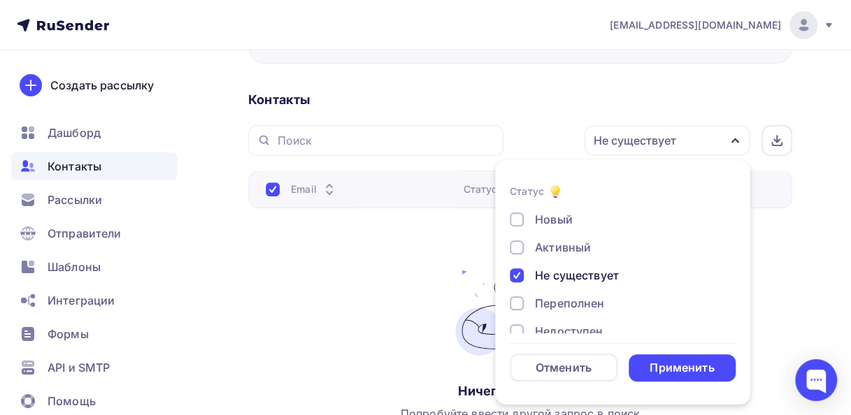
click at [517, 276] on div at bounding box center [517, 275] width 14 height 14
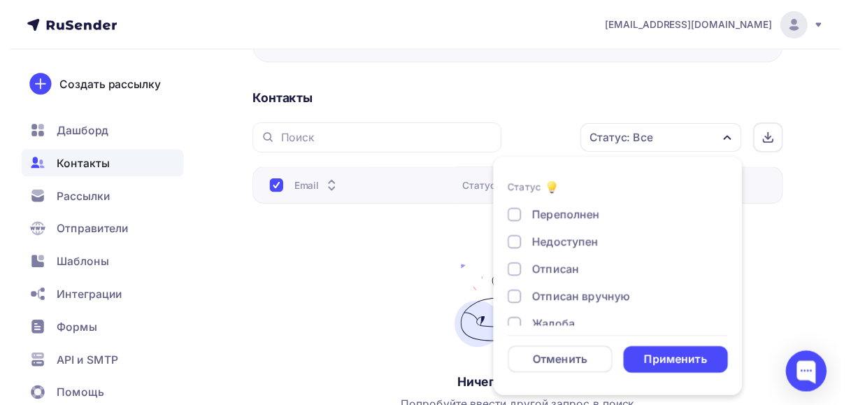
scroll to position [101, 0]
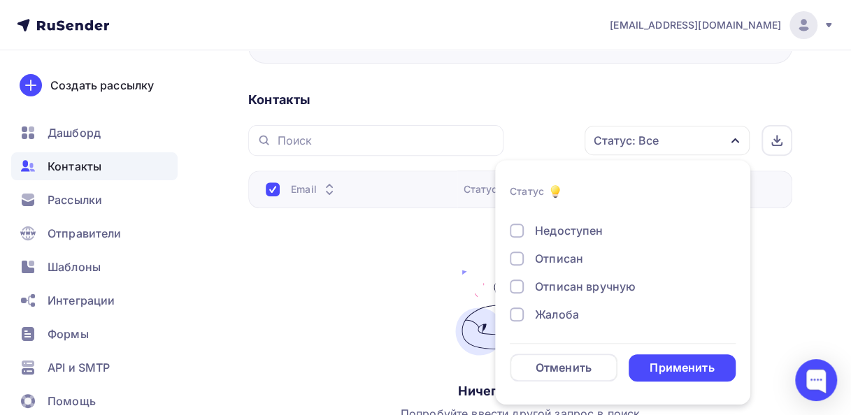
click at [520, 233] on div at bounding box center [517, 231] width 14 height 14
click at [636, 361] on div "Применить" at bounding box center [682, 367] width 108 height 27
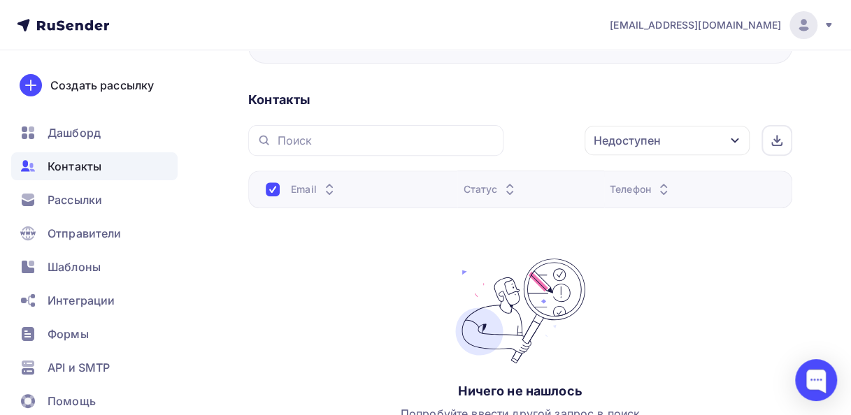
click at [734, 137] on icon "button" at bounding box center [734, 140] width 11 height 11
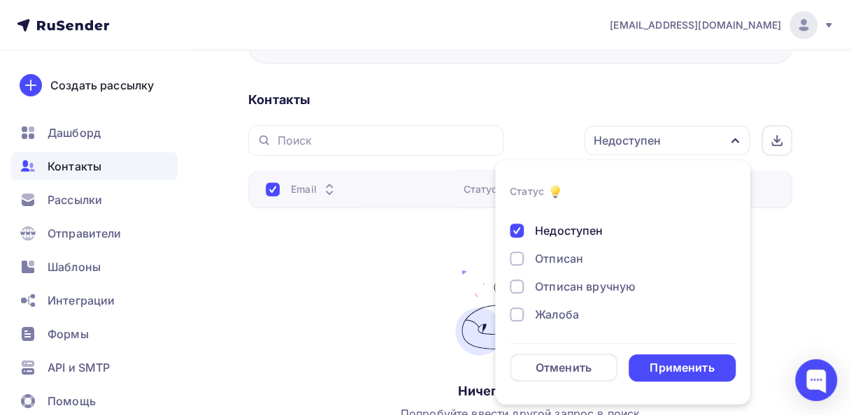
click at [521, 229] on div at bounding box center [517, 231] width 14 height 14
click at [674, 366] on div "Применить" at bounding box center [681, 368] width 64 height 16
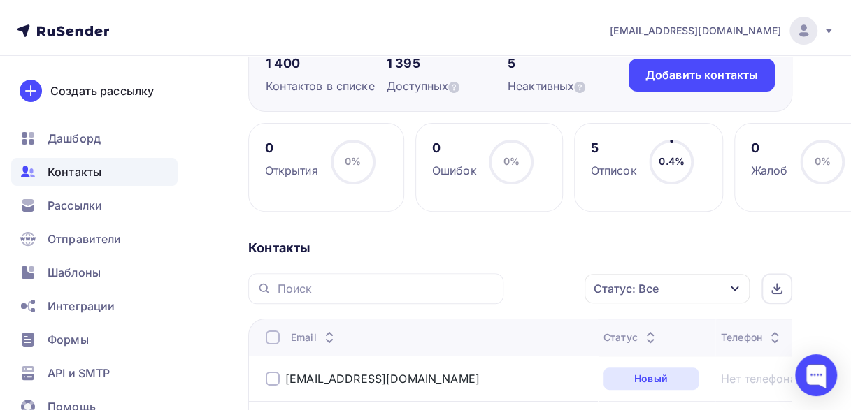
scroll to position [0, 0]
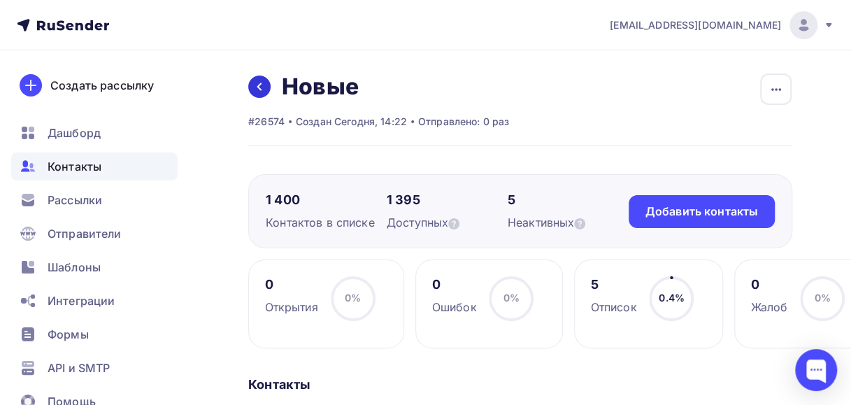
click at [259, 84] on icon at bounding box center [259, 86] width 11 height 11
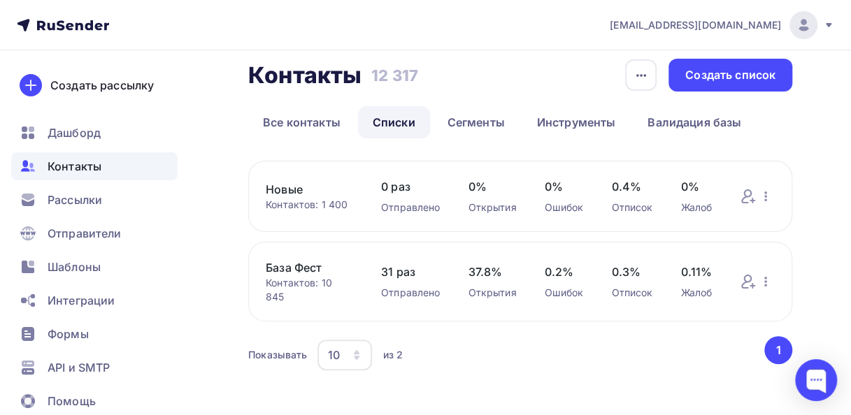
scroll to position [21, 0]
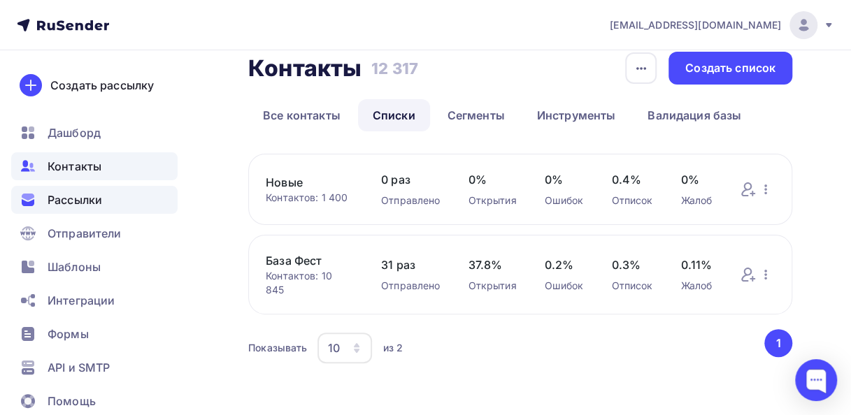
click at [76, 205] on span "Рассылки" at bounding box center [75, 200] width 55 height 17
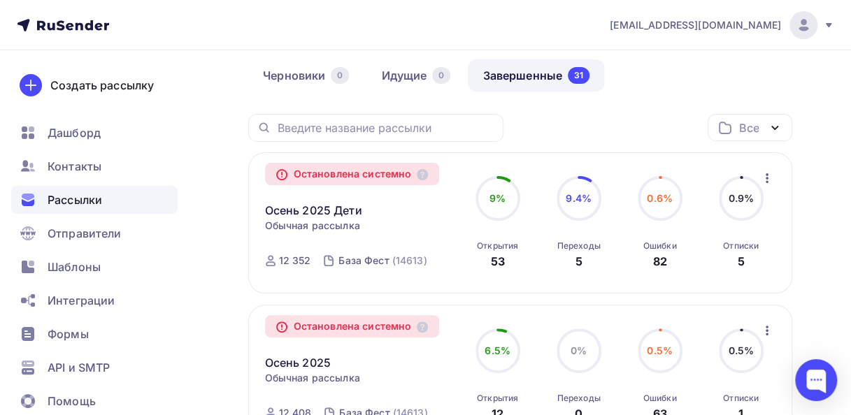
scroll to position [140, 0]
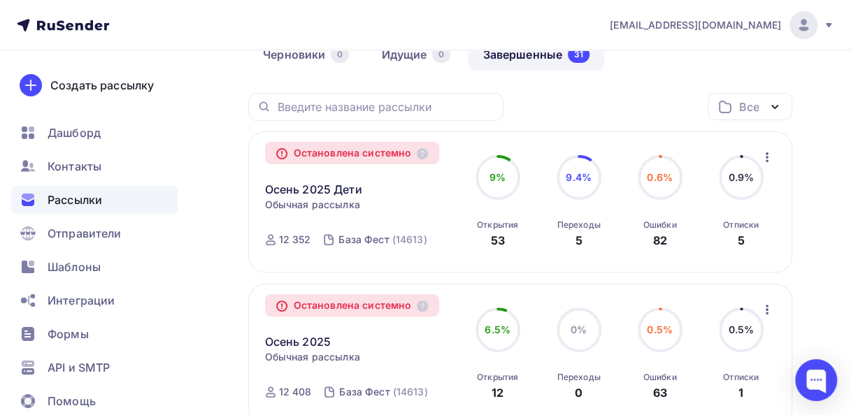
click at [763, 155] on icon "button" at bounding box center [766, 157] width 17 height 17
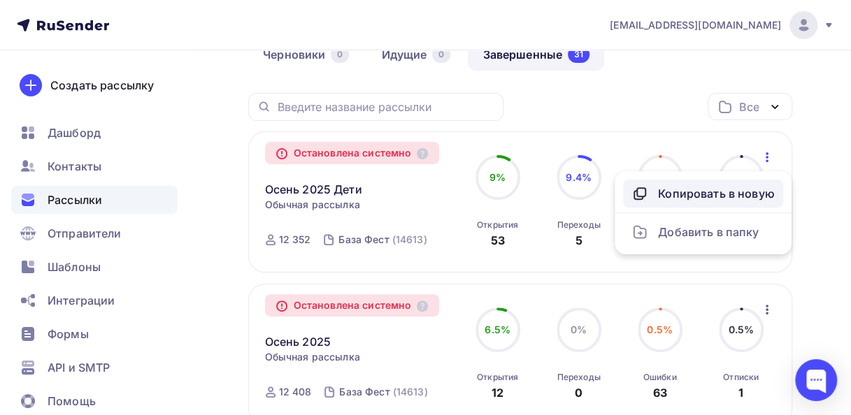
click at [723, 198] on div "Копировать в новую" at bounding box center [702, 193] width 143 height 17
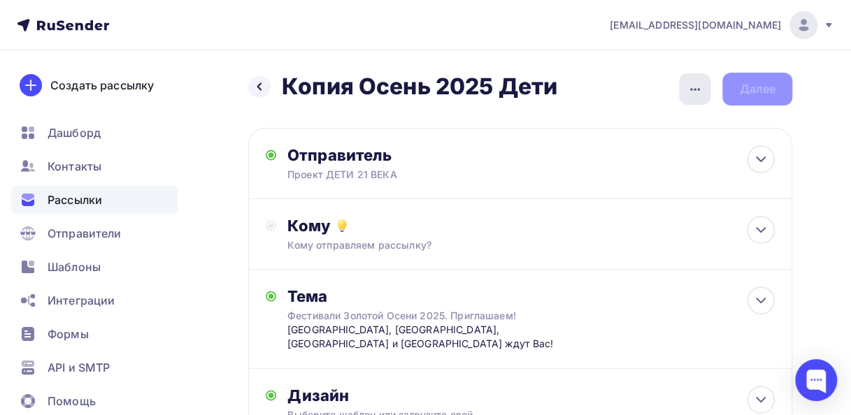
click at [694, 92] on icon "button" at bounding box center [694, 89] width 17 height 17
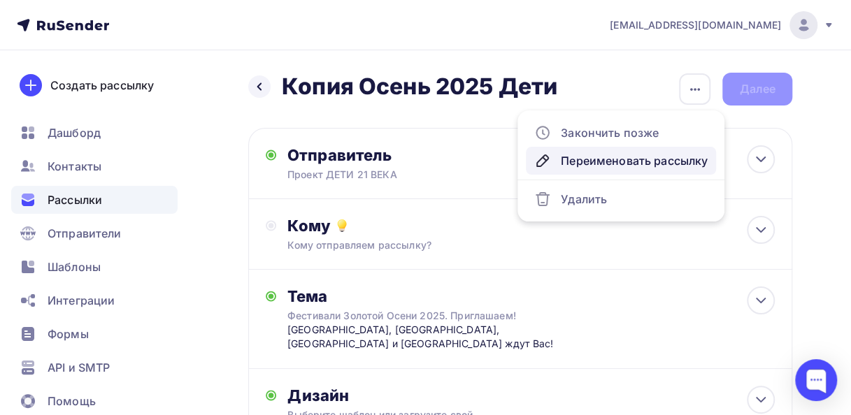
click at [612, 158] on div "Переименовать рассылку" at bounding box center [620, 160] width 173 height 17
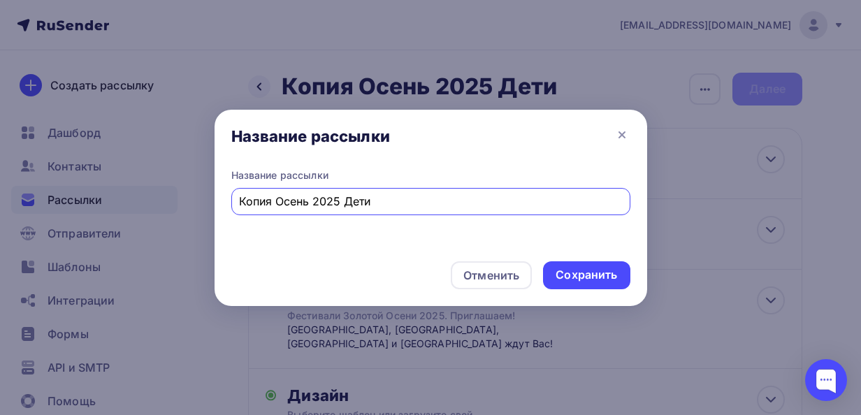
click at [278, 203] on input "Копия Осень 2025 Дети" at bounding box center [430, 201] width 383 height 17
click at [337, 200] on input "Осень 2025 Дети" at bounding box center [430, 201] width 383 height 17
type input "Осень 2025 Дети21"
click at [575, 277] on div "Сохранить" at bounding box center [587, 275] width 62 height 16
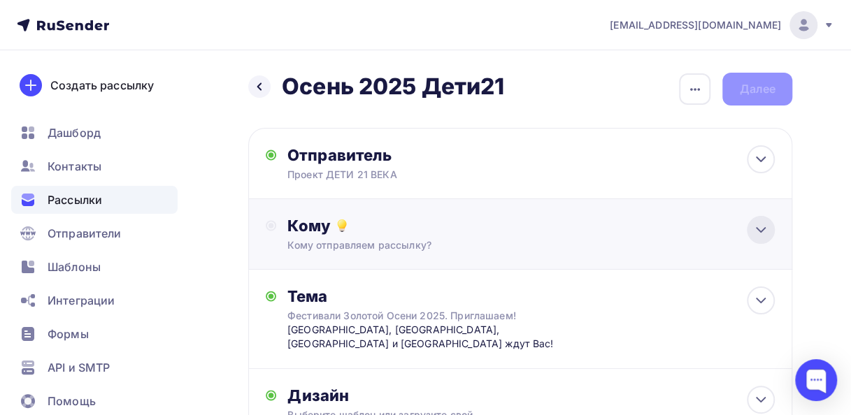
click at [756, 229] on icon at bounding box center [760, 230] width 17 height 17
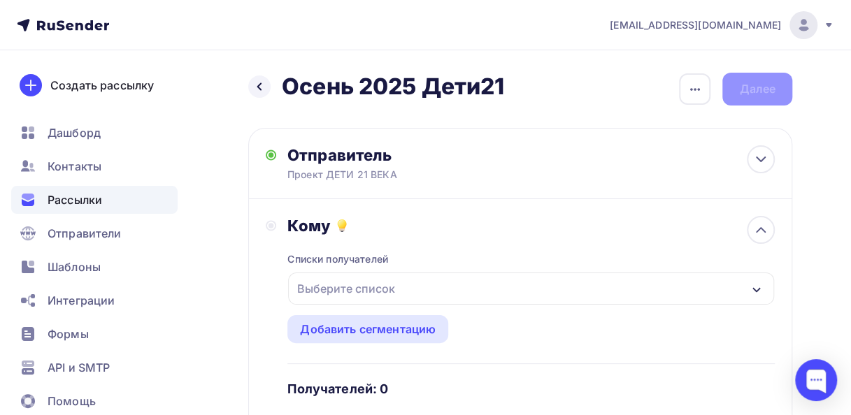
scroll to position [70, 0]
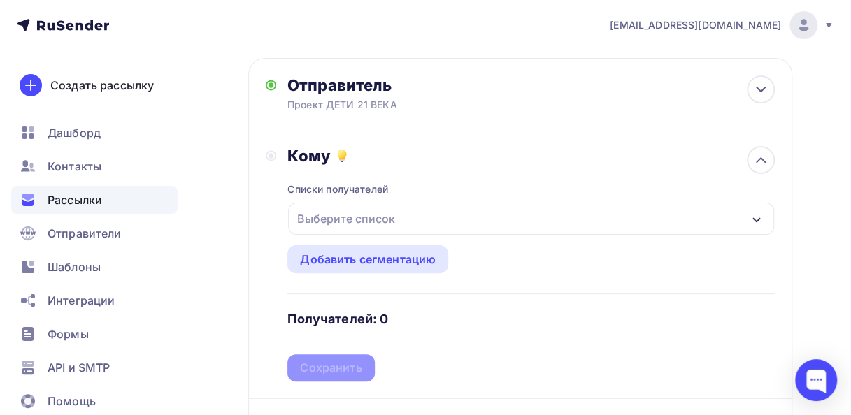
click at [757, 219] on icon "button" at bounding box center [756, 219] width 8 height 5
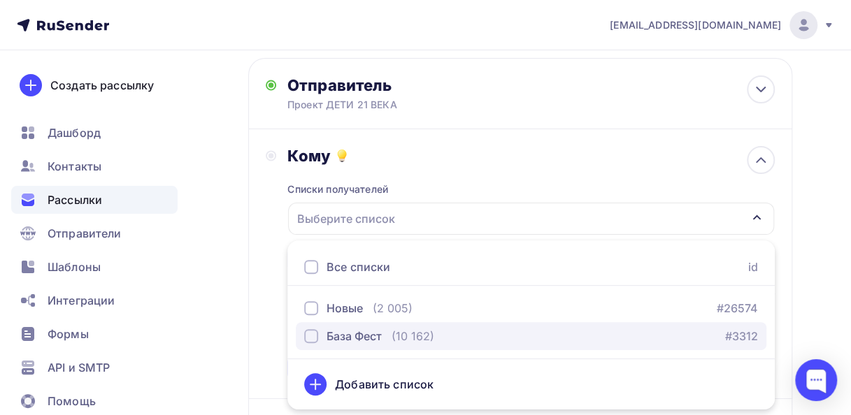
click at [312, 336] on div "button" at bounding box center [311, 336] width 14 height 14
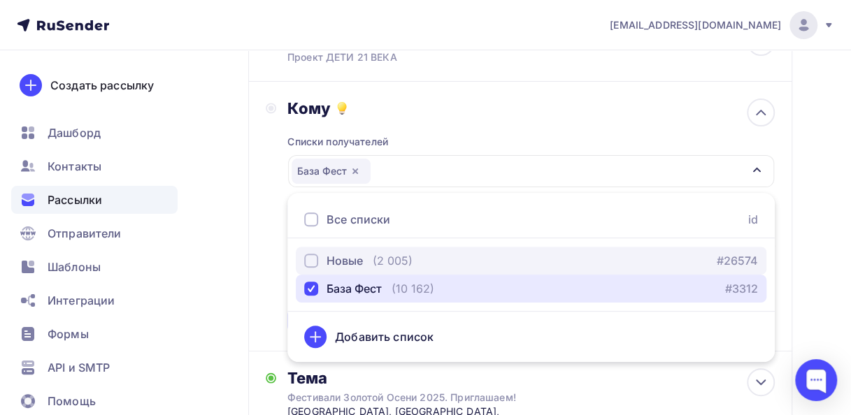
scroll to position [140, 0]
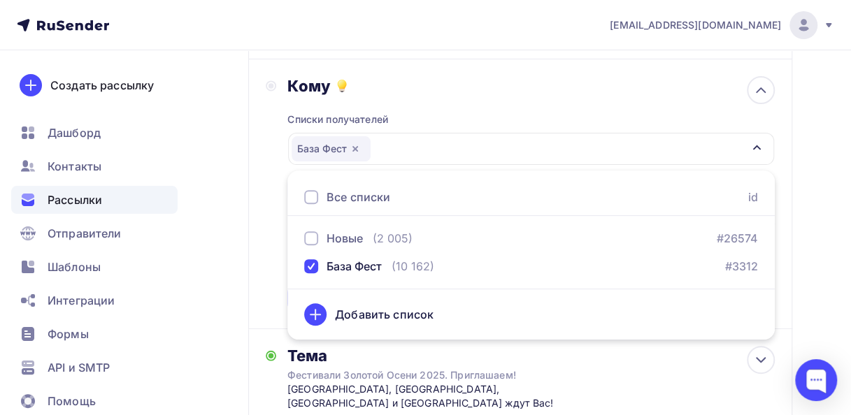
click at [277, 280] on div "Кому Списки получателей База Фест Все списки id Новые (2 005) #26574 База Фест …" at bounding box center [520, 194] width 509 height 236
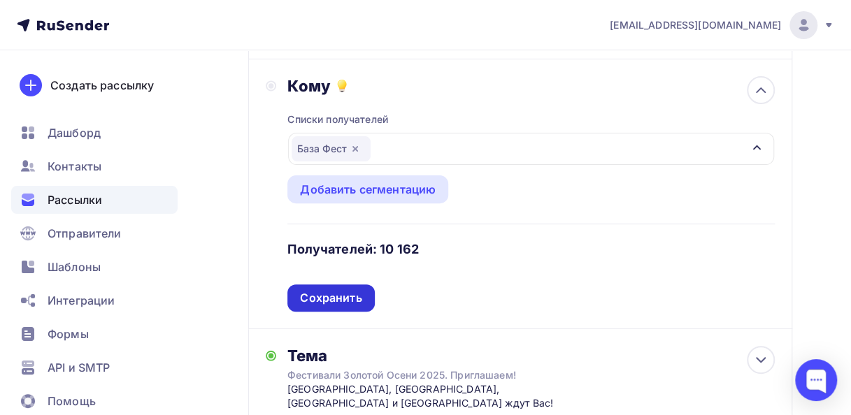
click at [329, 299] on div "Сохранить" at bounding box center [331, 298] width 62 height 16
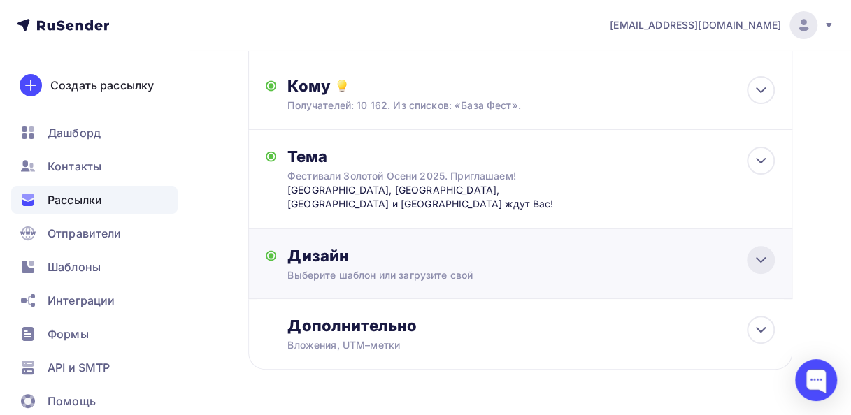
click at [762, 252] on icon at bounding box center [760, 260] width 17 height 17
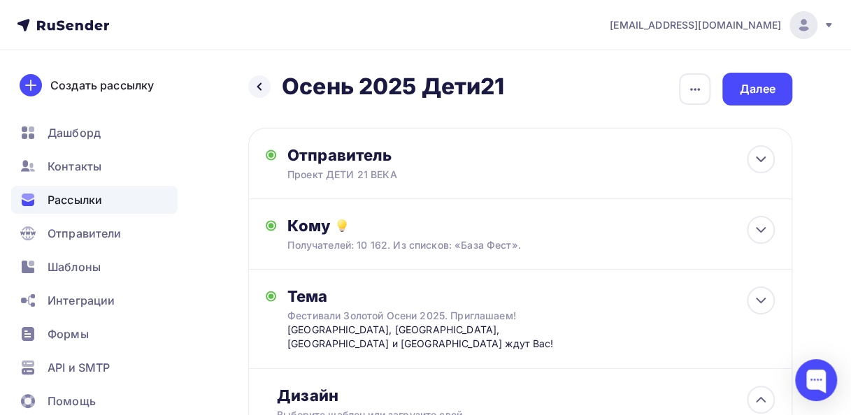
scroll to position [0, 0]
click at [742, 87] on div "Далее" at bounding box center [757, 89] width 36 height 16
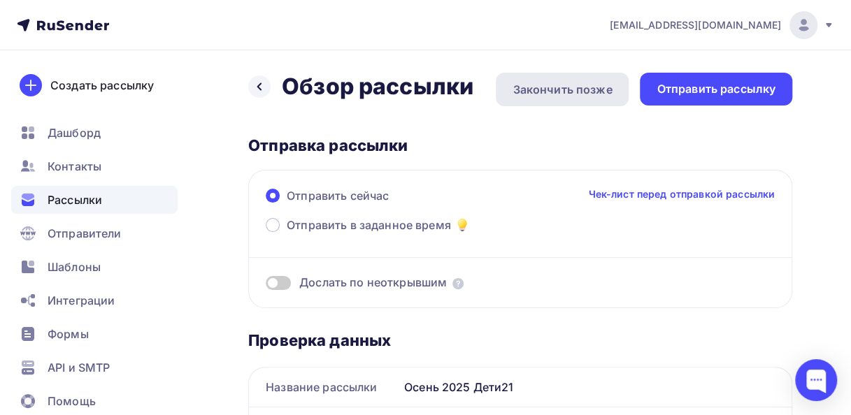
click at [538, 92] on div "Закончить позже" at bounding box center [561, 89] width 99 height 17
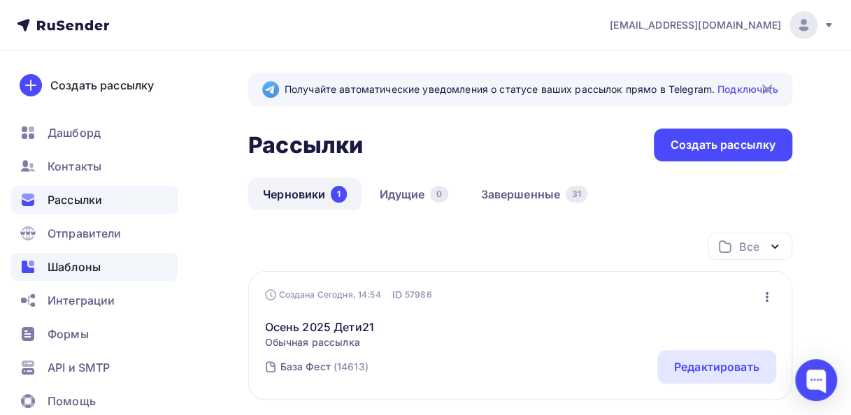
click at [64, 262] on span "Шаблоны" at bounding box center [74, 267] width 53 height 17
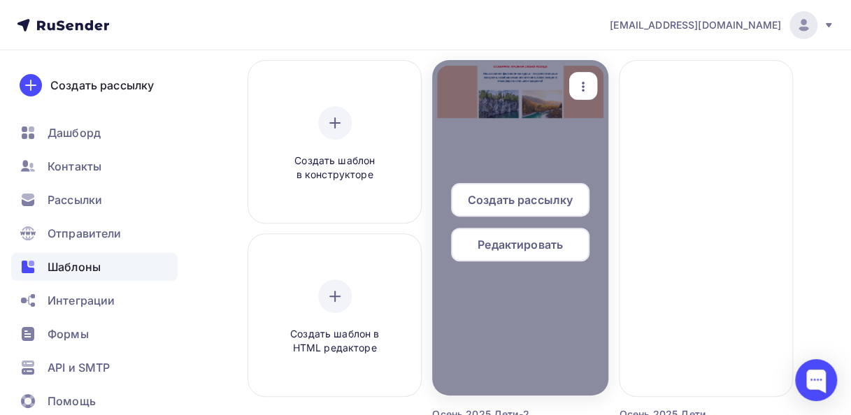
scroll to position [140, 0]
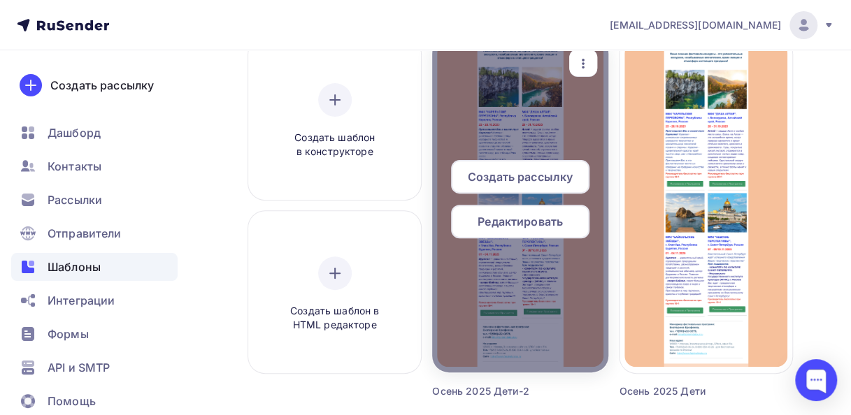
click at [538, 222] on span "Редактировать" at bounding box center [519, 221] width 85 height 17
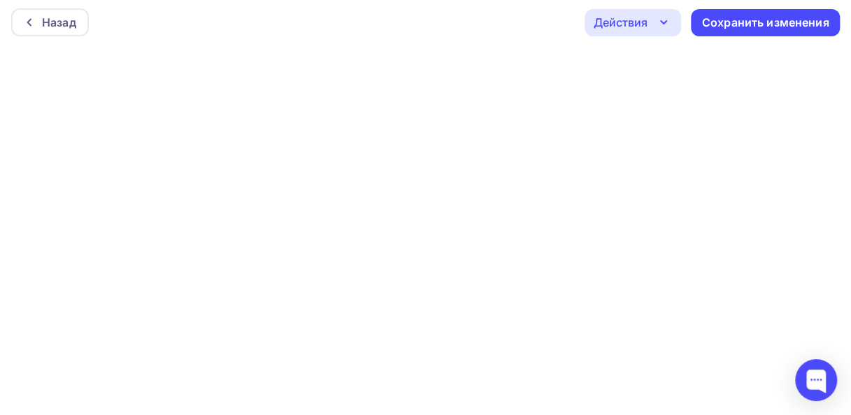
scroll to position [3, 0]
click at [756, 22] on div "Сохранить изменения" at bounding box center [765, 22] width 127 height 16
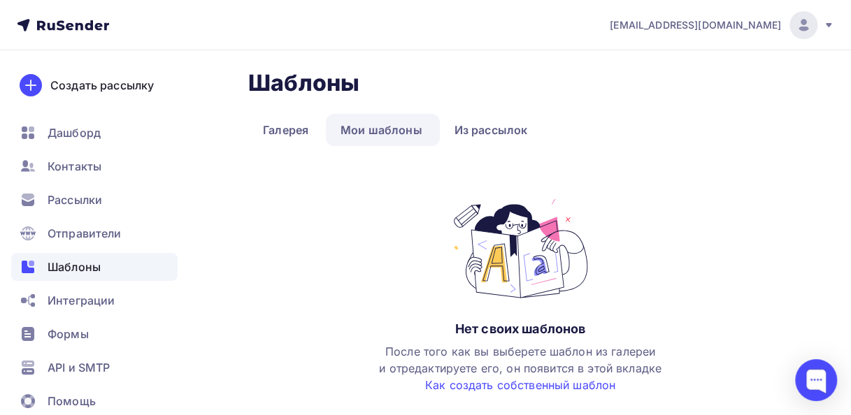
scroll to position [38, 0]
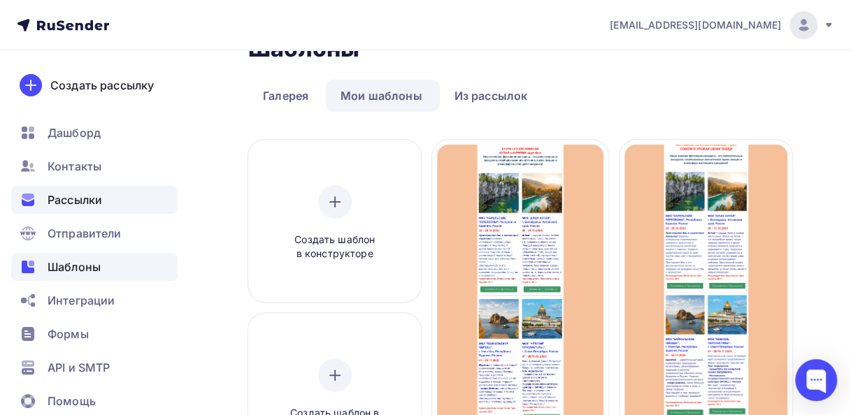
click at [85, 206] on span "Рассылки" at bounding box center [75, 200] width 55 height 17
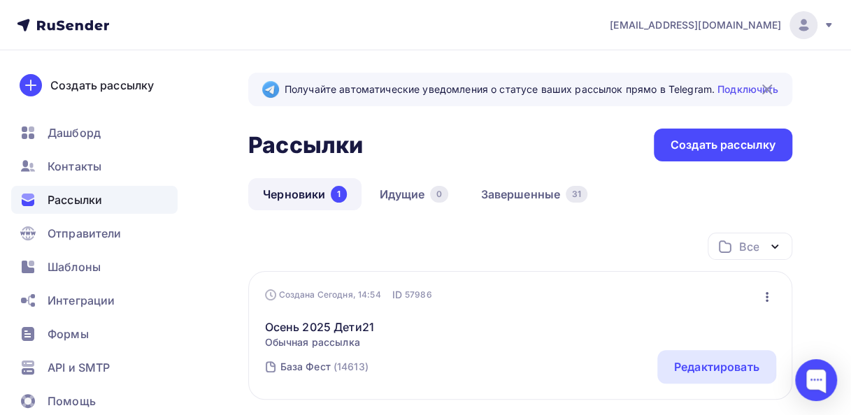
scroll to position [140, 0]
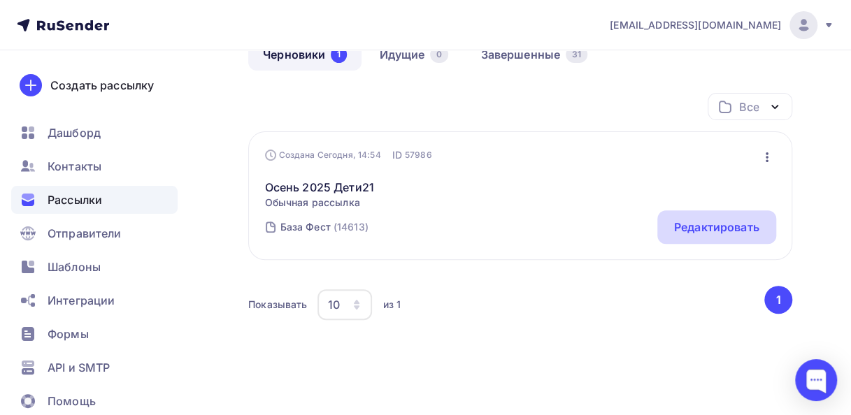
click at [703, 224] on div "Редактировать" at bounding box center [716, 227] width 85 height 17
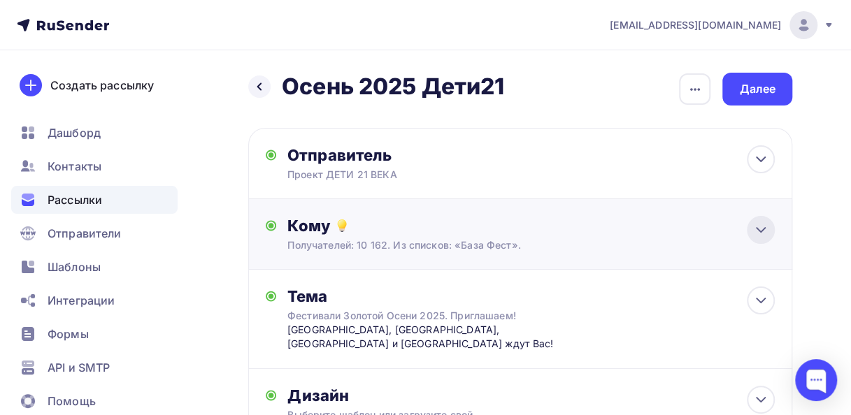
click at [751, 227] on div at bounding box center [761, 230] width 28 height 28
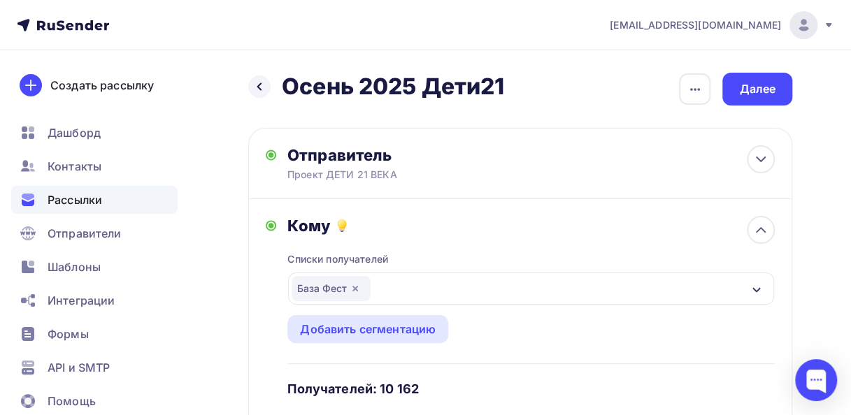
scroll to position [70, 0]
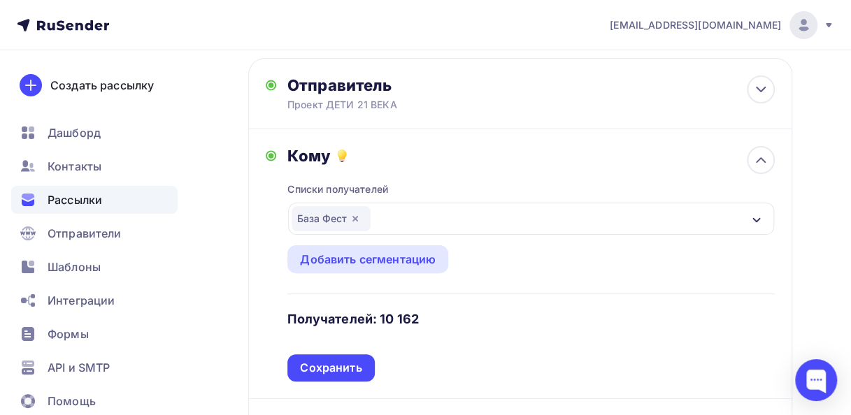
click at [359, 215] on icon "button" at bounding box center [354, 218] width 11 height 11
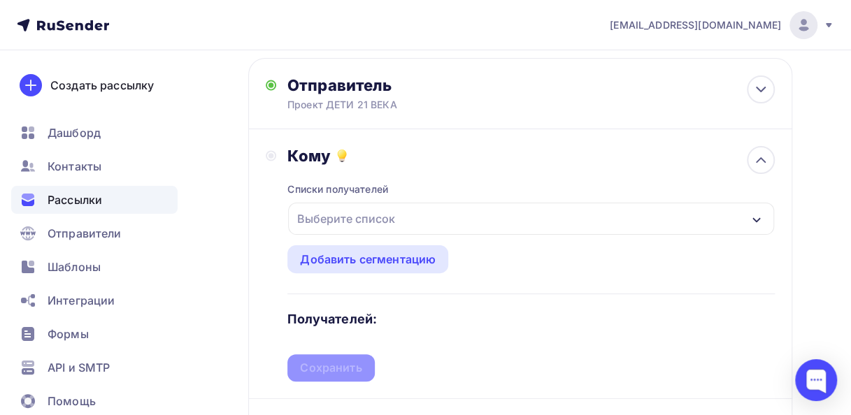
click at [753, 221] on icon "button" at bounding box center [756, 220] width 11 height 11
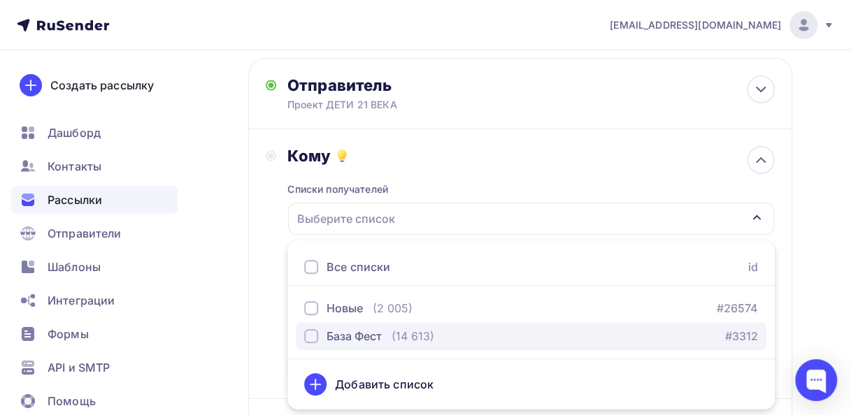
click at [312, 339] on div "button" at bounding box center [311, 336] width 14 height 14
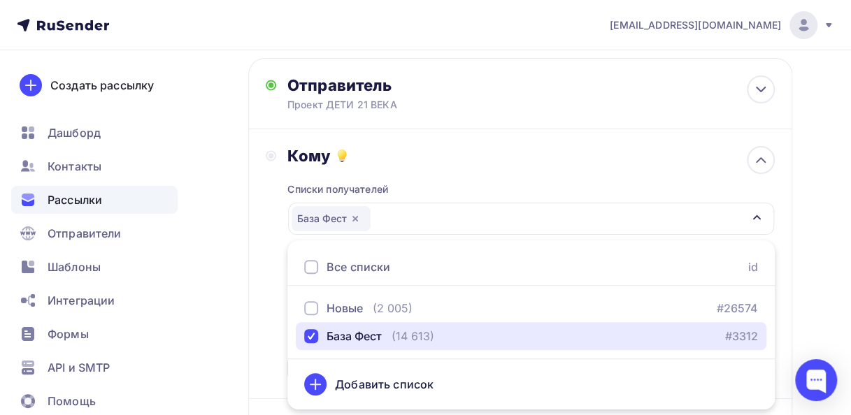
scroll to position [140, 0]
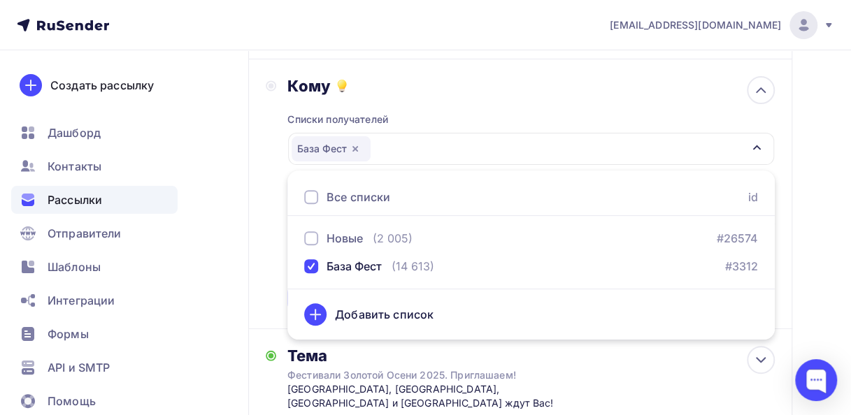
click at [268, 280] on div "Кому Списки получателей База Фест Все списки id Новые (2 005) #26574 База Фест …" at bounding box center [520, 194] width 509 height 236
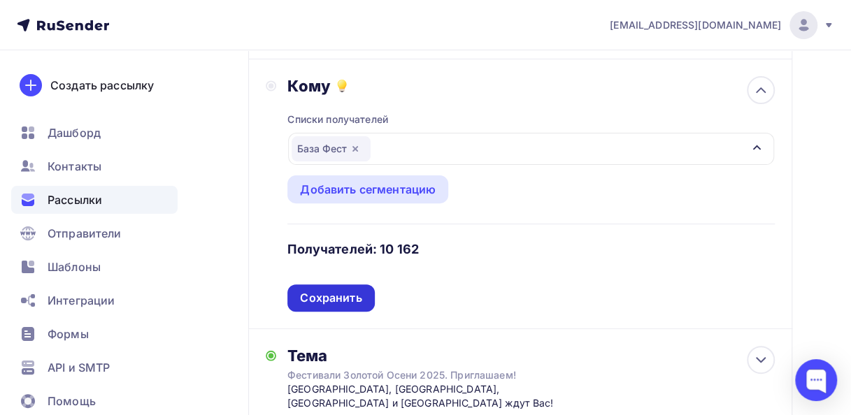
click at [306, 299] on div "Сохранить" at bounding box center [331, 298] width 62 height 16
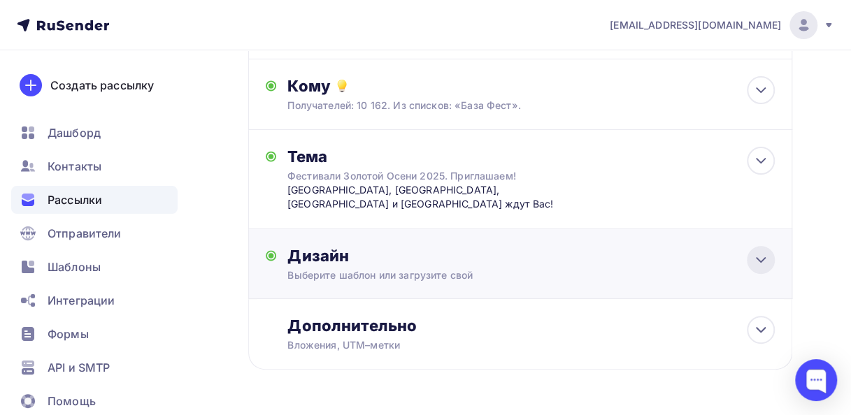
click at [762, 258] on icon at bounding box center [760, 260] width 8 height 4
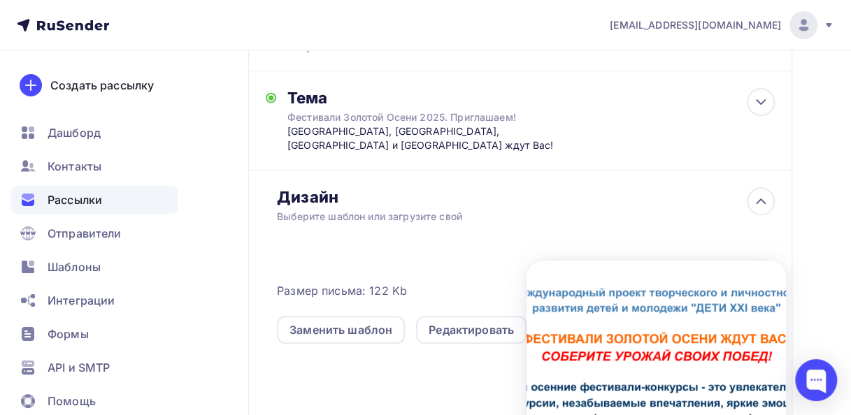
scroll to position [280, 0]
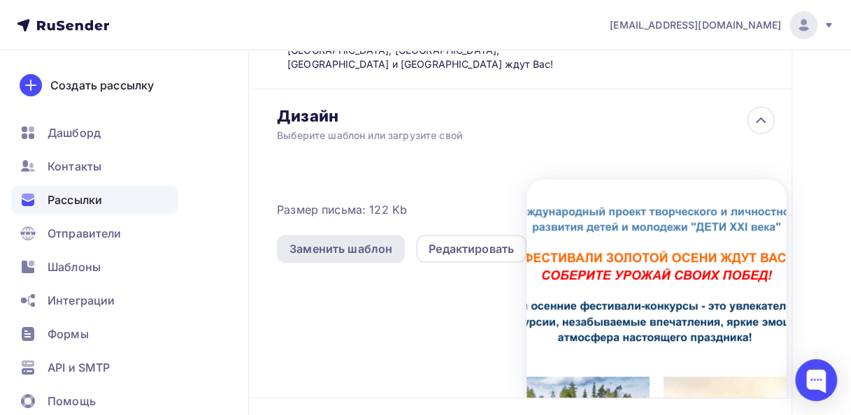
click at [364, 241] on div "Заменить шаблон" at bounding box center [340, 248] width 103 height 17
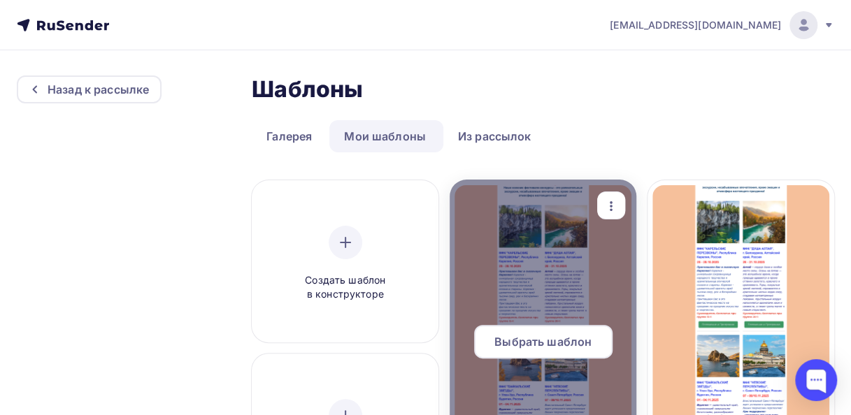
click at [533, 340] on span "Выбрать шаблон" at bounding box center [542, 341] width 97 height 17
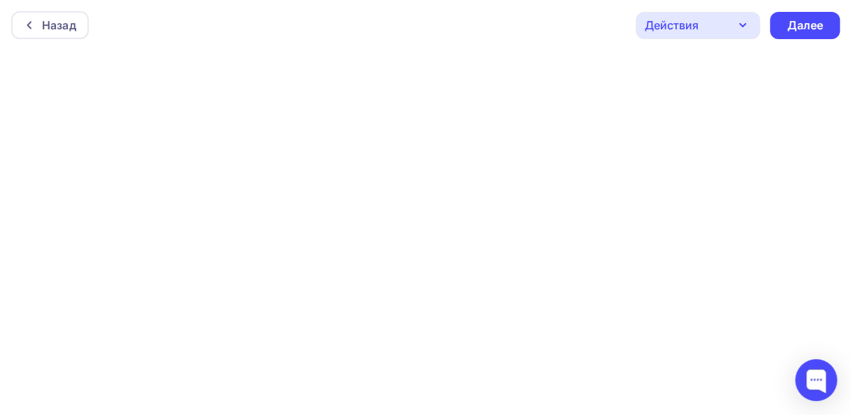
click at [742, 26] on icon "button" at bounding box center [743, 25] width 6 height 3
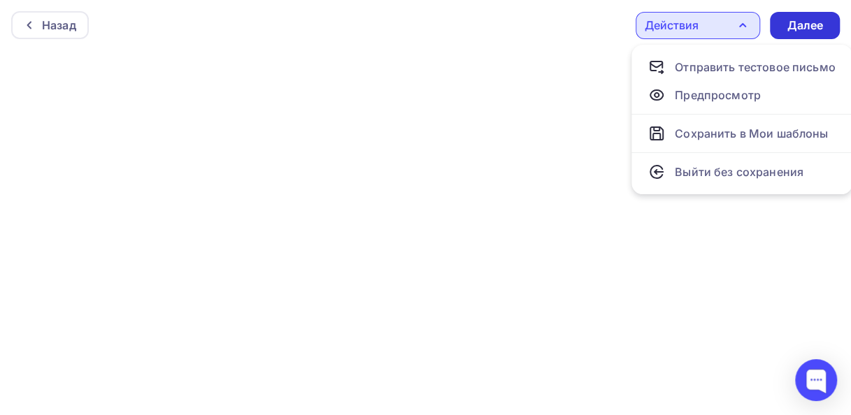
click at [794, 21] on div "Далее" at bounding box center [804, 25] width 36 height 16
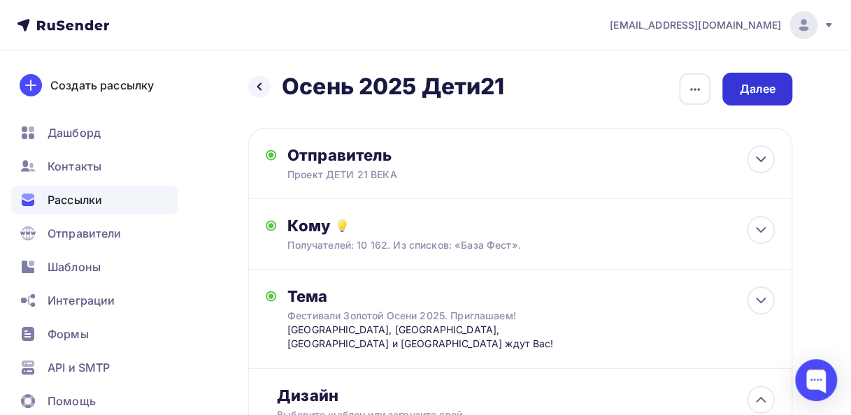
click at [758, 84] on div "Далее" at bounding box center [757, 89] width 36 height 16
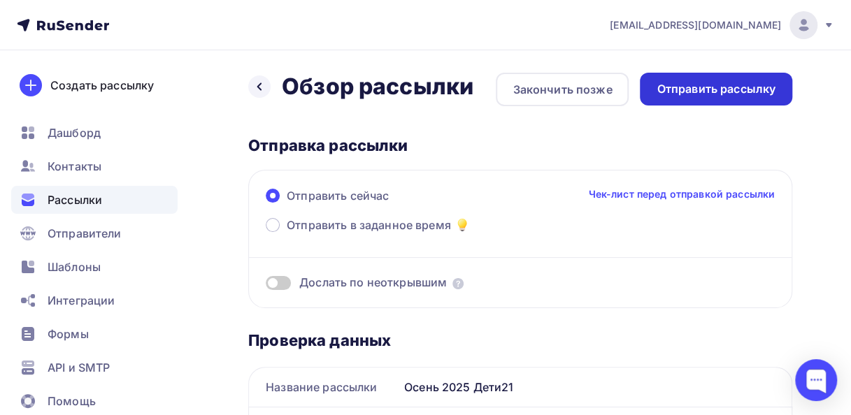
click at [687, 90] on div "Отправить рассылку" at bounding box center [715, 89] width 119 height 16
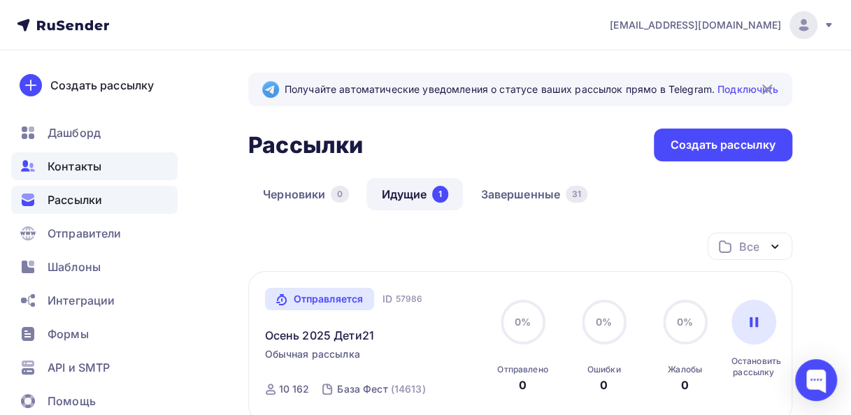
click at [64, 168] on span "Контакты" at bounding box center [75, 166] width 54 height 17
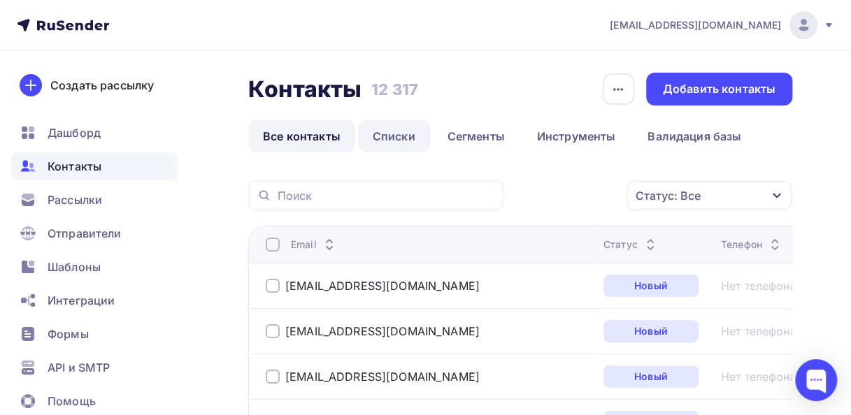
click at [404, 133] on link "Списки" at bounding box center [394, 136] width 72 height 32
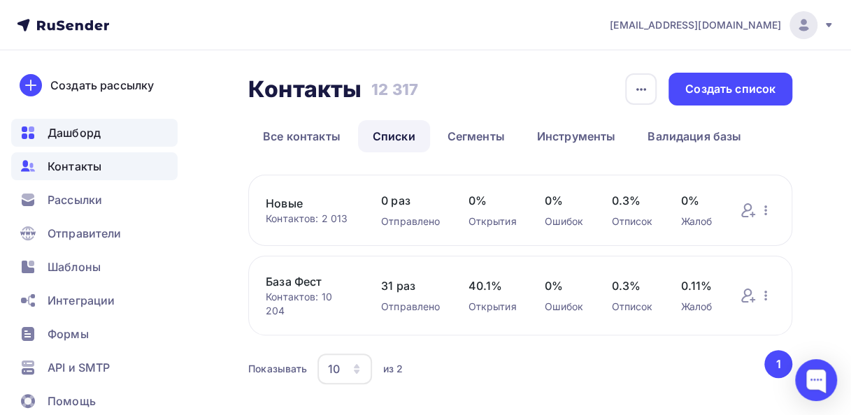
click at [85, 134] on span "Дашборд" at bounding box center [74, 132] width 53 height 17
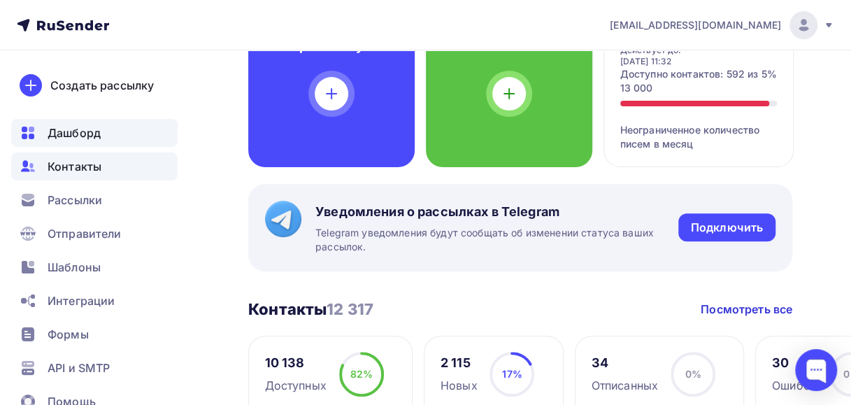
click at [75, 168] on span "Контакты" at bounding box center [75, 166] width 54 height 17
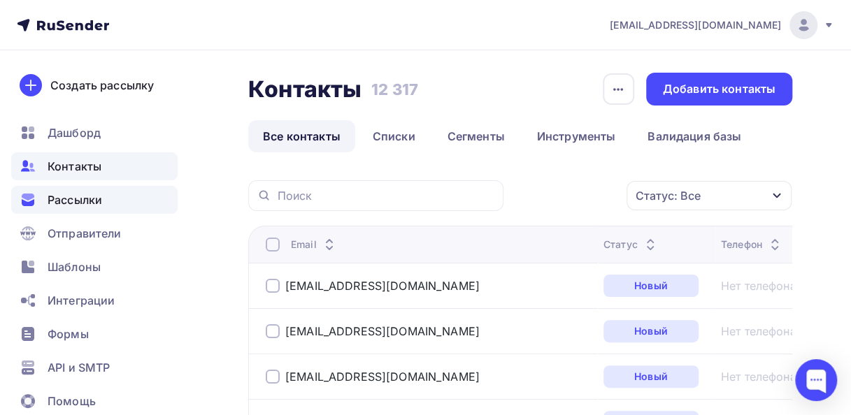
click at [71, 203] on span "Рассылки" at bounding box center [75, 200] width 55 height 17
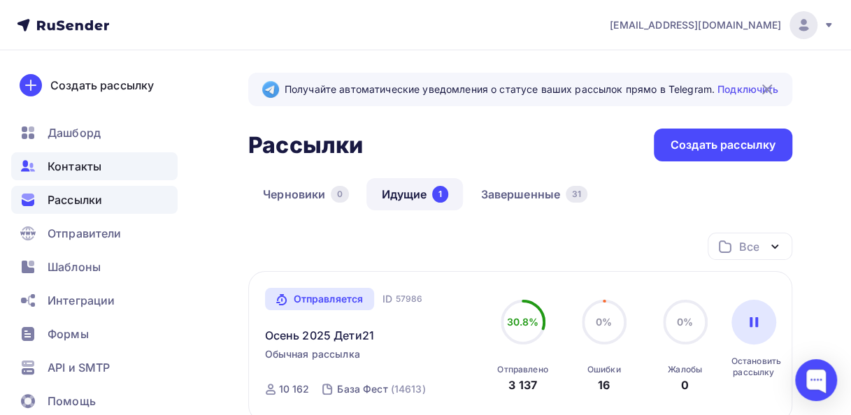
click at [81, 164] on span "Контакты" at bounding box center [75, 166] width 54 height 17
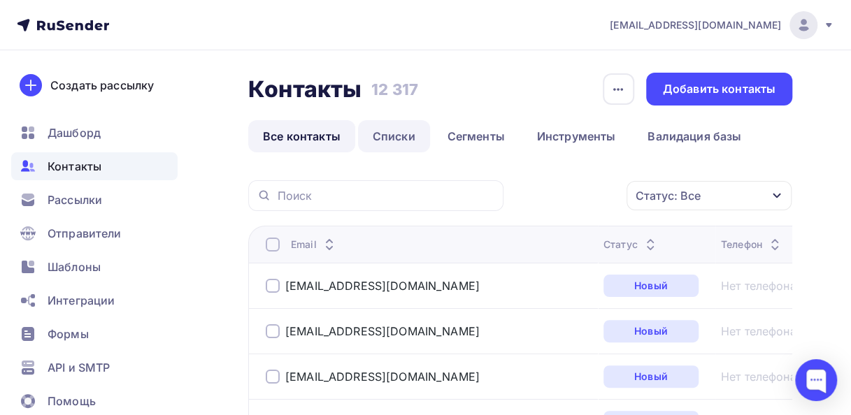
click at [390, 139] on link "Списки" at bounding box center [394, 136] width 72 height 32
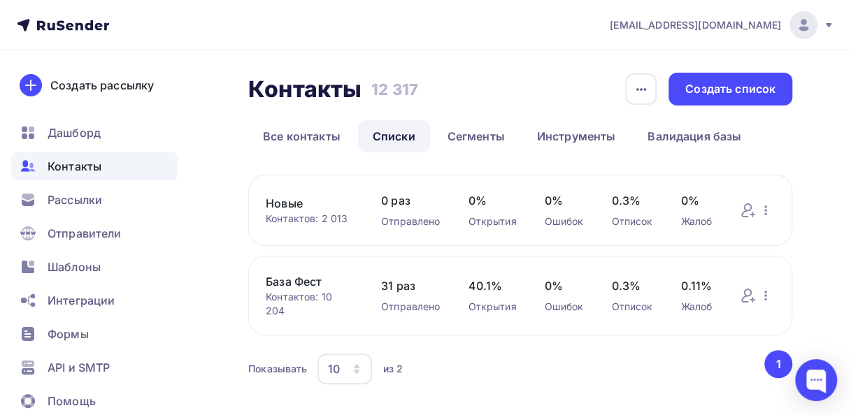
click at [297, 280] on link "База Фест" at bounding box center [309, 281] width 87 height 17
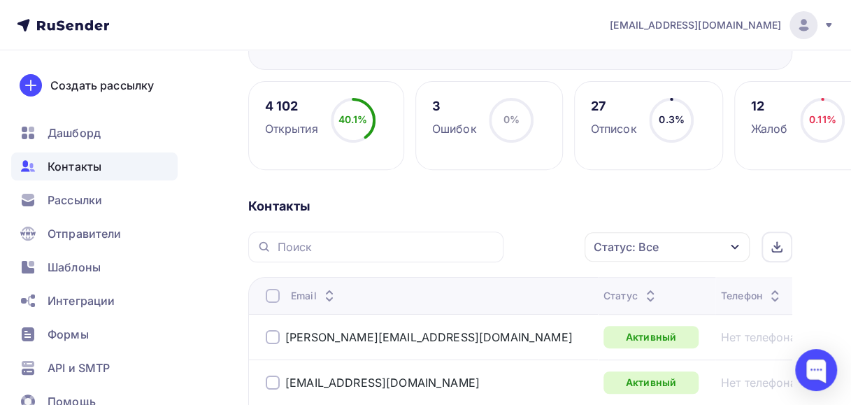
scroll to position [210, 0]
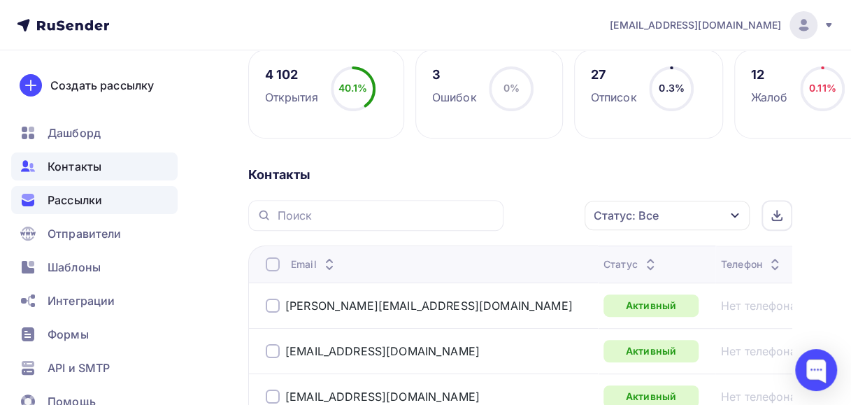
click at [73, 203] on span "Рассылки" at bounding box center [75, 200] width 55 height 17
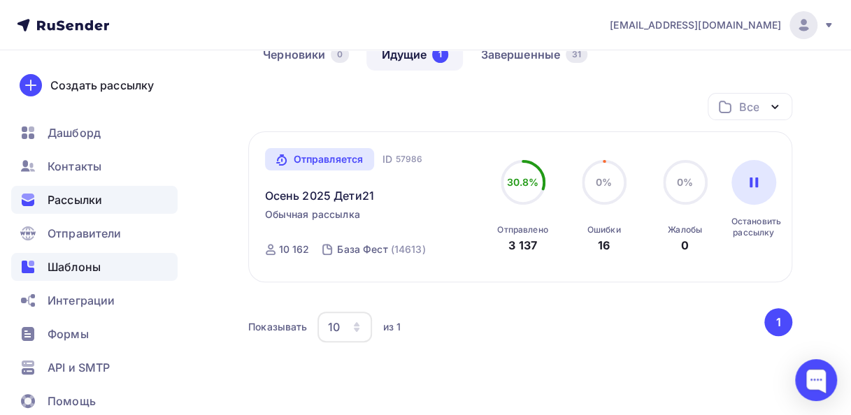
click at [74, 274] on span "Шаблоны" at bounding box center [74, 267] width 53 height 17
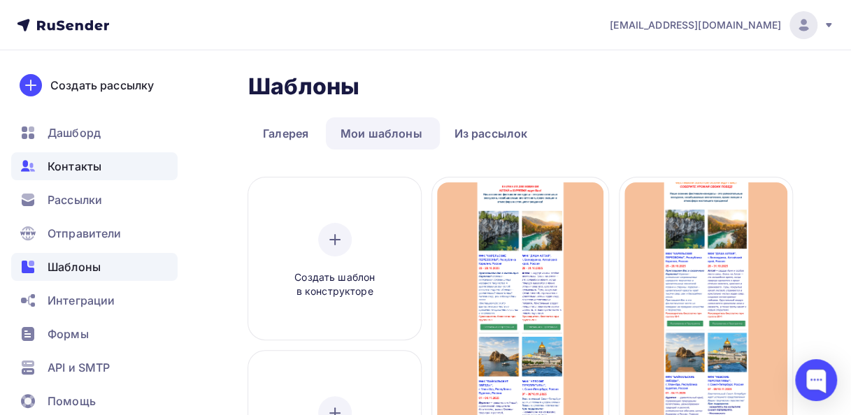
click at [73, 169] on span "Контакты" at bounding box center [75, 166] width 54 height 17
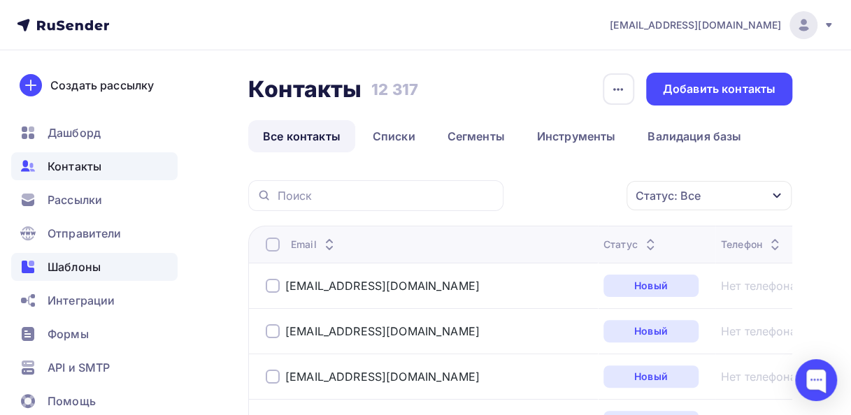
click at [86, 266] on span "Шаблоны" at bounding box center [74, 267] width 53 height 17
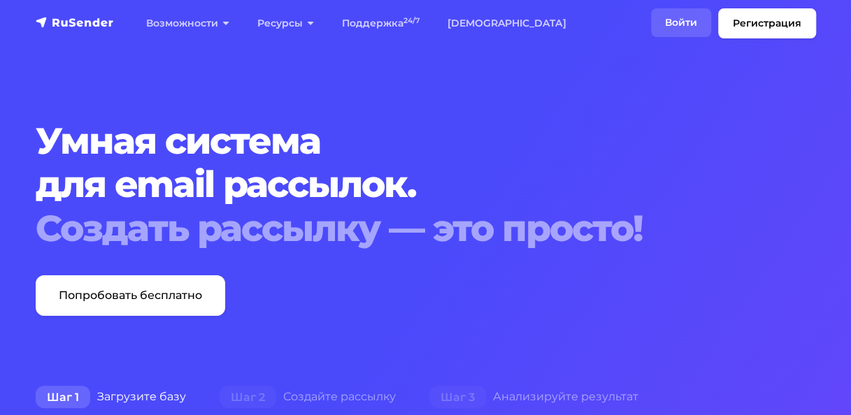
click at [679, 28] on link "Войти" at bounding box center [681, 22] width 60 height 29
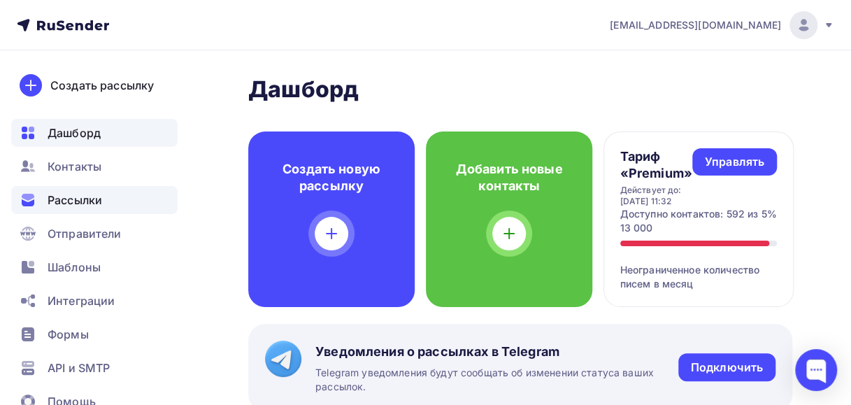
click at [86, 201] on span "Рассылки" at bounding box center [75, 200] width 55 height 17
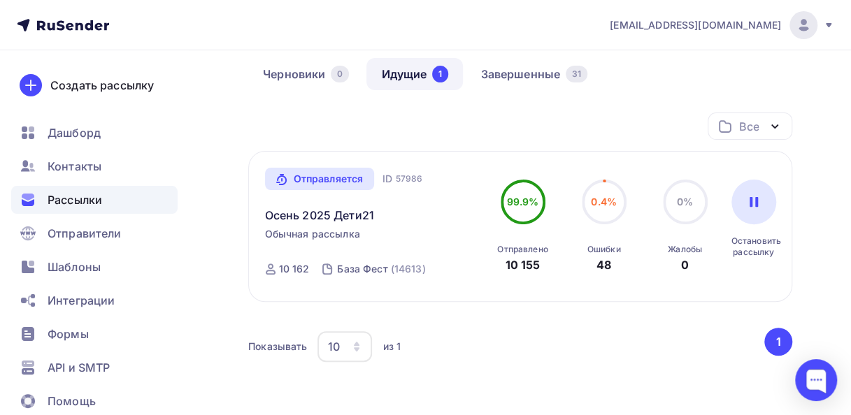
scroll to position [140, 0]
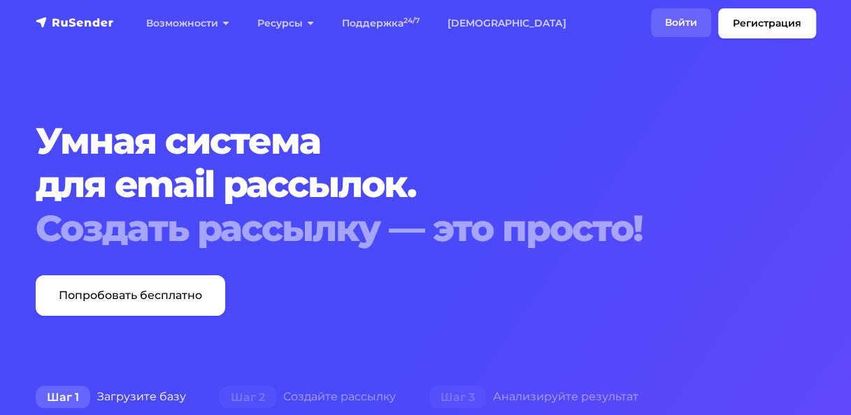
click at [670, 24] on link "Войти" at bounding box center [681, 22] width 60 height 29
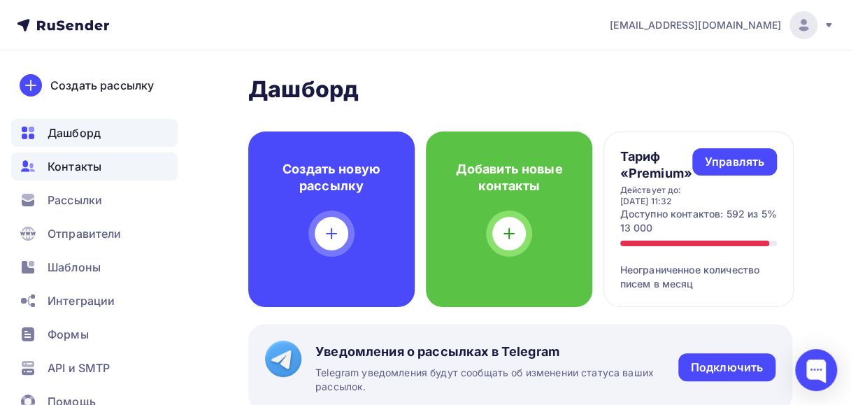
click at [84, 168] on span "Контакты" at bounding box center [75, 166] width 54 height 17
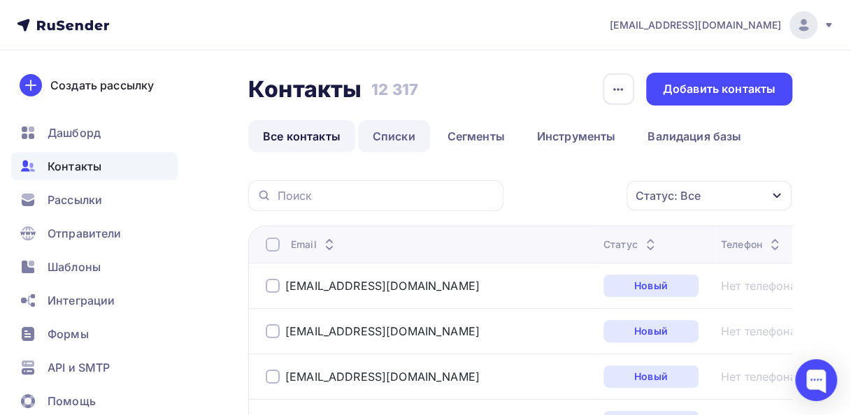
click at [397, 140] on link "Списки" at bounding box center [394, 136] width 72 height 32
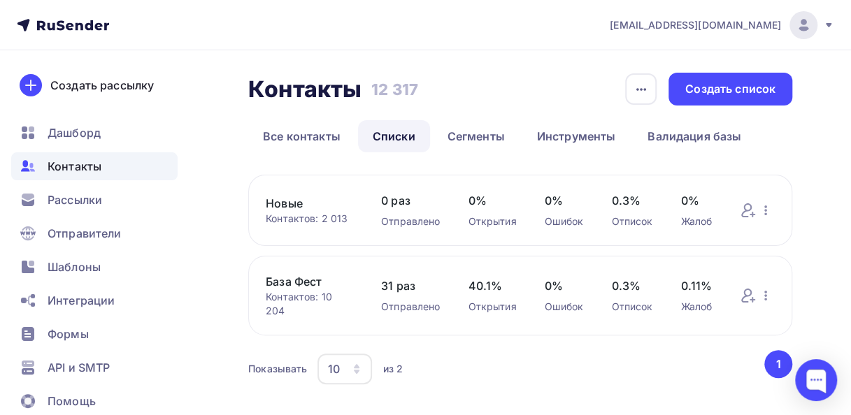
click at [287, 281] on link "База Фест" at bounding box center [309, 281] width 87 height 17
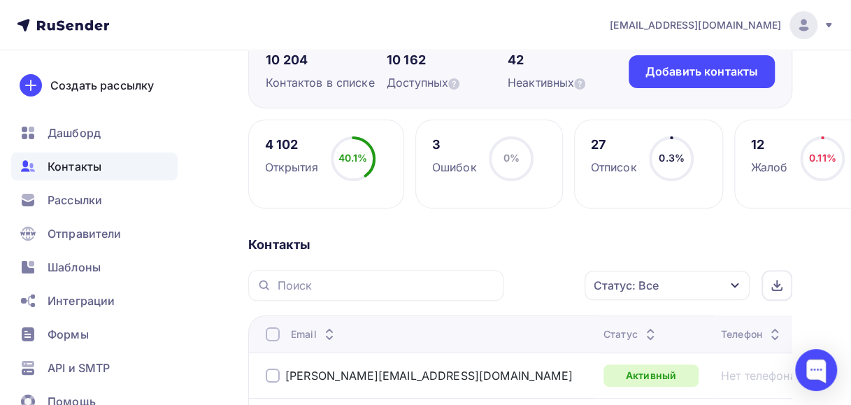
scroll to position [210, 0]
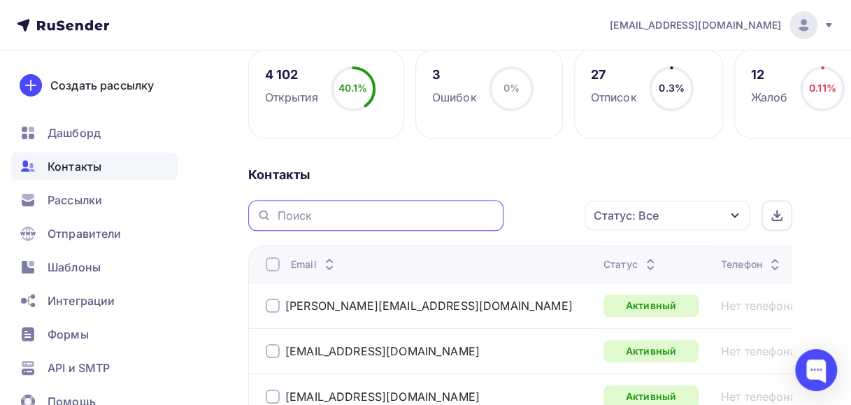
click at [288, 214] on input "text" at bounding box center [386, 215] width 218 height 15
type input "meta_meta@rambler.ru"
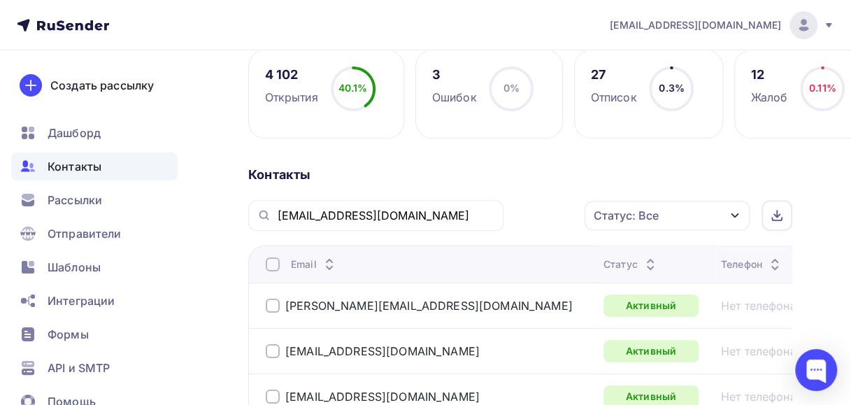
click at [261, 212] on icon at bounding box center [264, 215] width 15 height 17
click at [422, 218] on input "meta_meta@rambler.ru" at bounding box center [386, 215] width 218 height 15
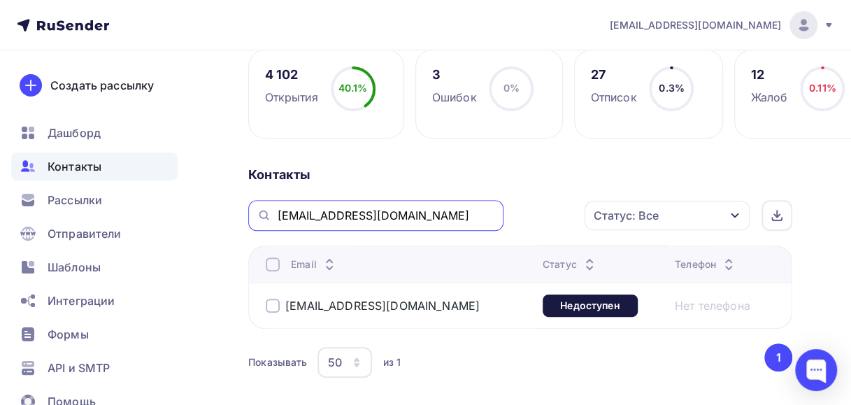
drag, startPoint x: 401, startPoint y: 211, endPoint x: 263, endPoint y: 215, distance: 137.8
click at [263, 215] on div "meta_meta@rambler.ru" at bounding box center [375, 215] width 255 height 31
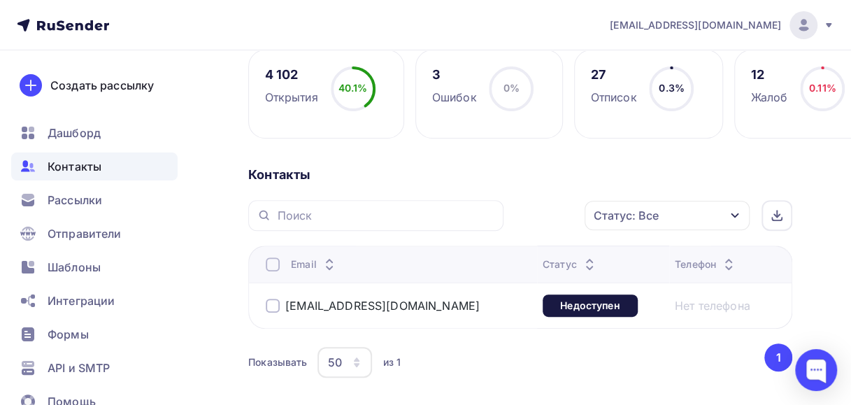
click at [531, 189] on div "Контакты Статус: Все Статус Новый Активный Не существует Переполнен Недоступен …" at bounding box center [520, 290] width 544 height 249
click at [731, 213] on icon "button" at bounding box center [734, 215] width 8 height 5
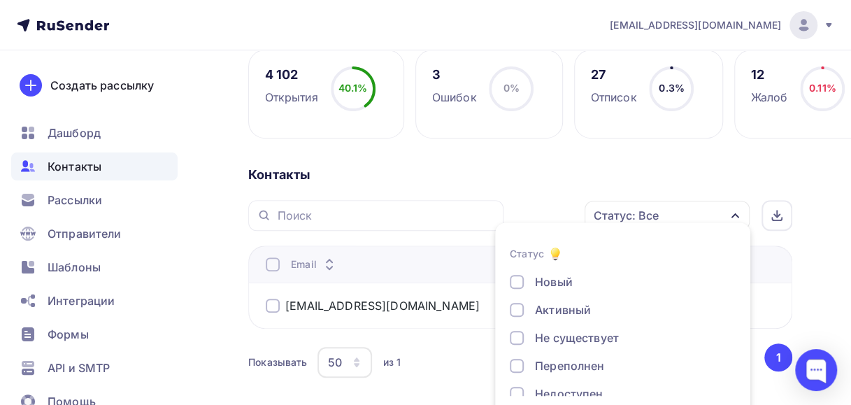
scroll to position [272, 0]
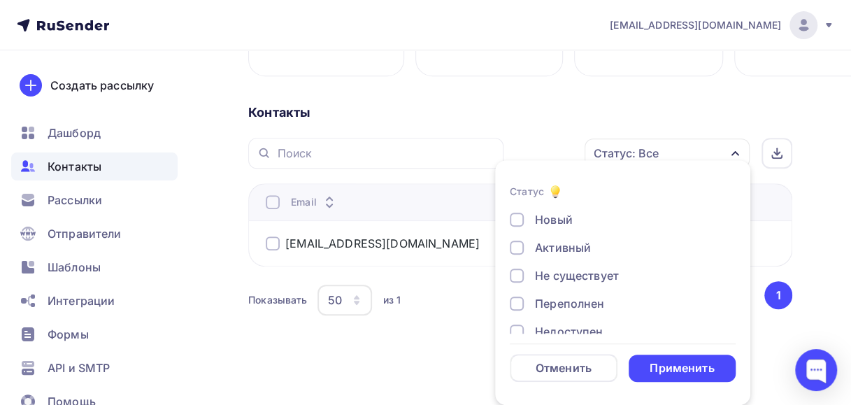
click at [513, 218] on div at bounding box center [517, 219] width 14 height 14
click at [646, 369] on div "Применить" at bounding box center [682, 367] width 108 height 27
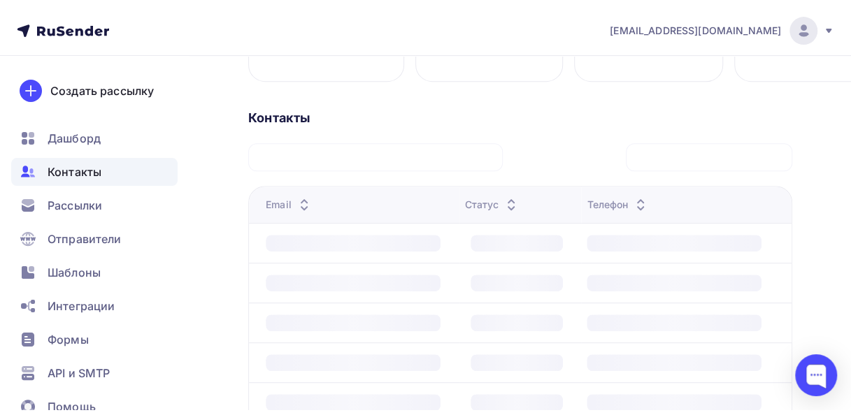
scroll to position [171, 0]
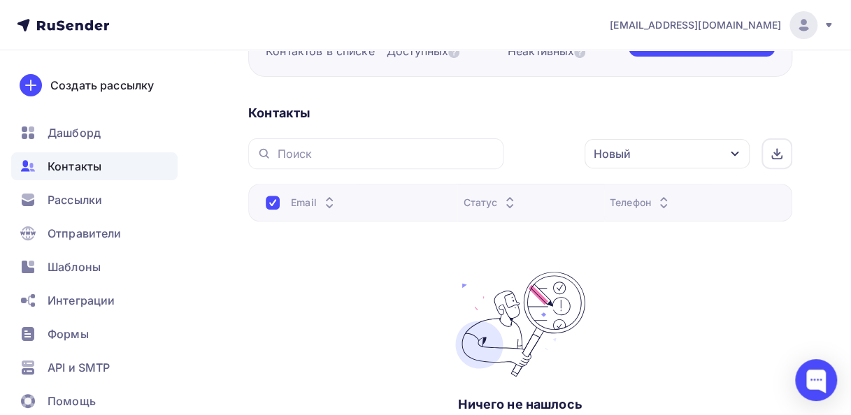
click at [733, 151] on icon "button" at bounding box center [734, 153] width 11 height 11
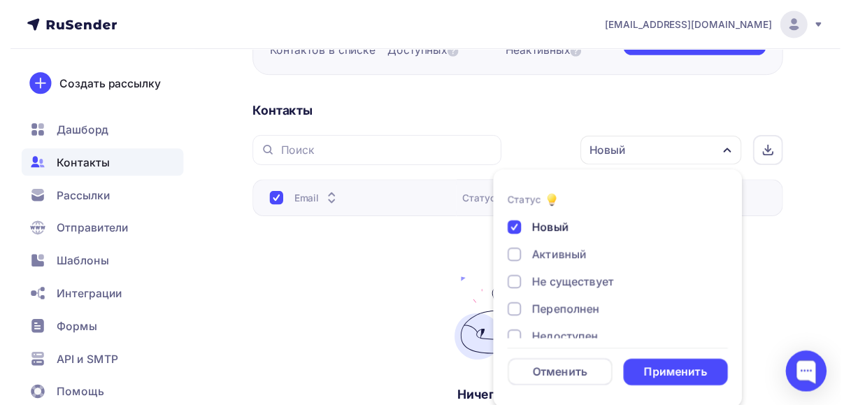
scroll to position [173, 0]
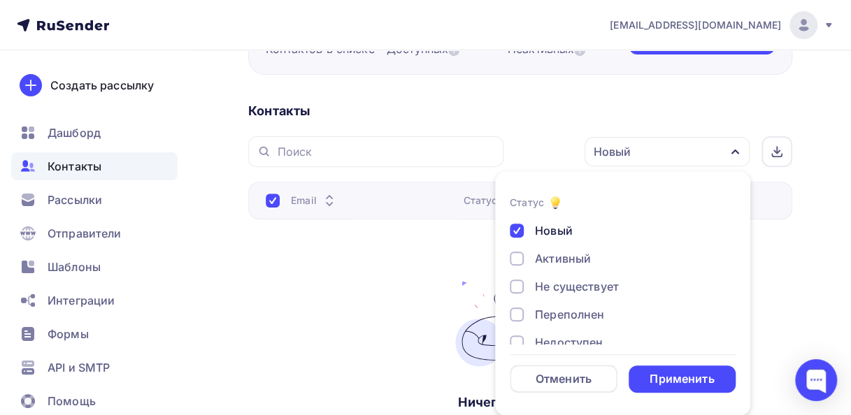
click at [518, 229] on div at bounding box center [517, 231] width 14 height 14
click at [658, 380] on div "Применить" at bounding box center [681, 379] width 64 height 16
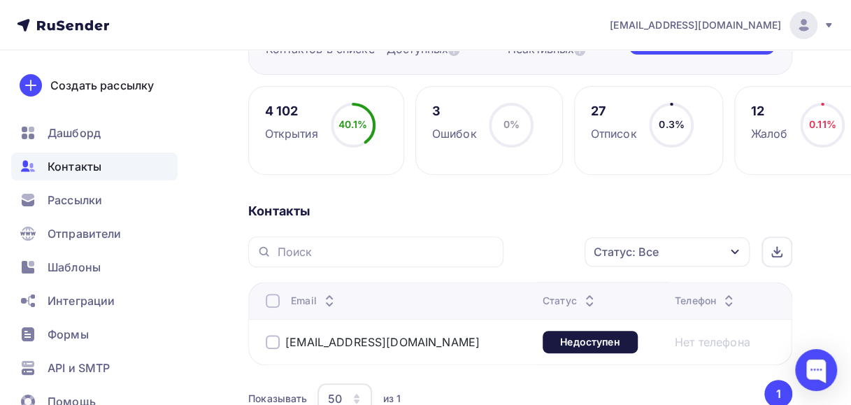
click at [270, 340] on div at bounding box center [273, 342] width 14 height 14
click at [70, 196] on span "Рассылки" at bounding box center [75, 200] width 55 height 17
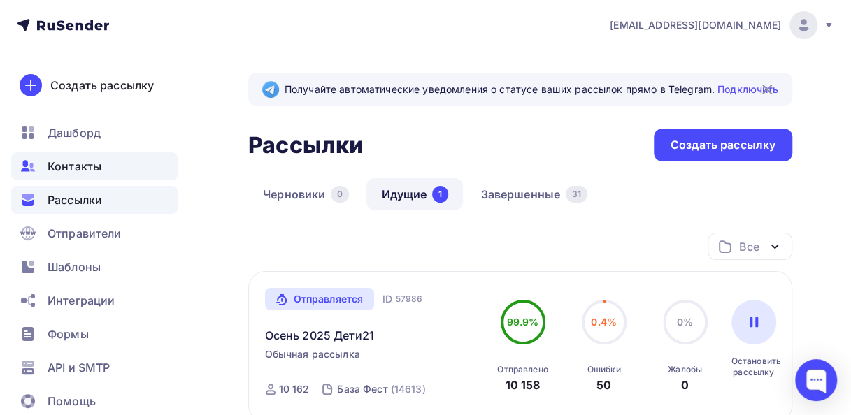
click at [85, 168] on span "Контакты" at bounding box center [75, 166] width 54 height 17
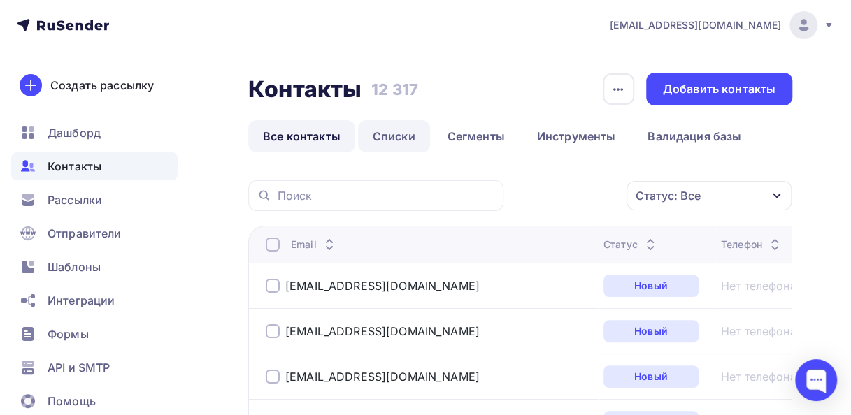
click at [397, 140] on link "Списки" at bounding box center [394, 136] width 72 height 32
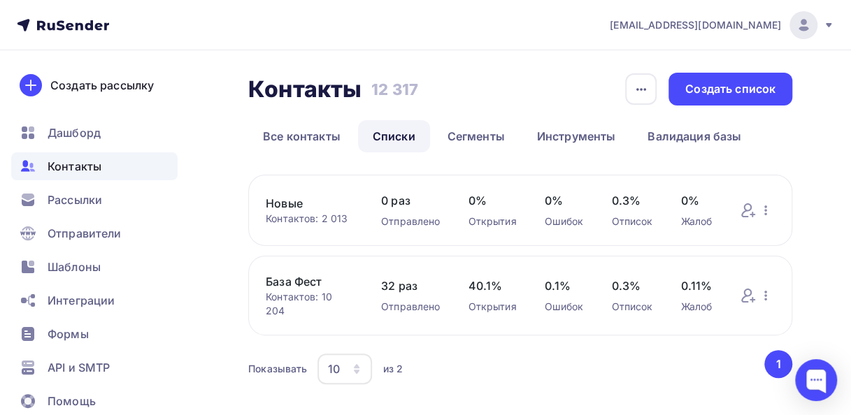
click at [284, 283] on link "База Фест" at bounding box center [309, 281] width 87 height 17
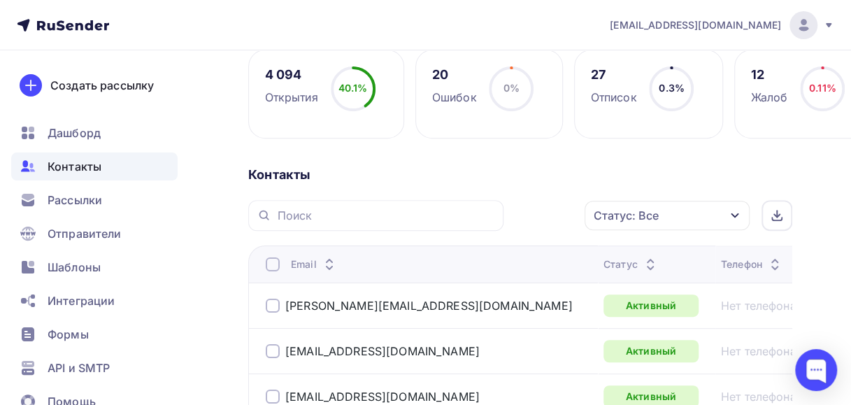
scroll to position [280, 0]
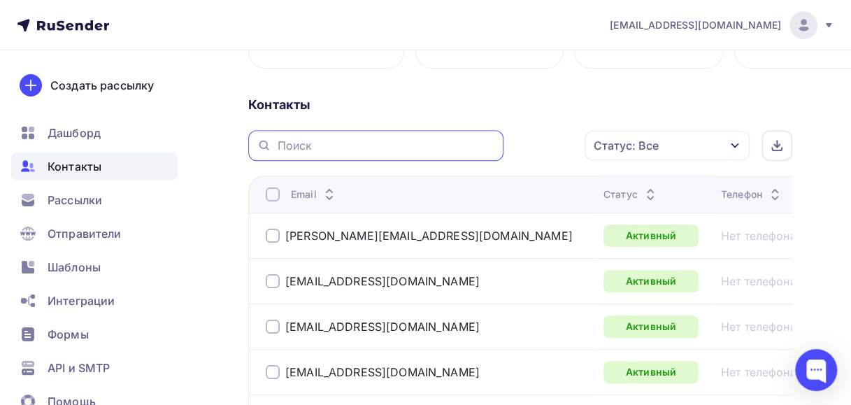
click at [289, 142] on input "text" at bounding box center [386, 145] width 218 height 15
type input "[EMAIL_ADDRESS][DOMAIN_NAME]"
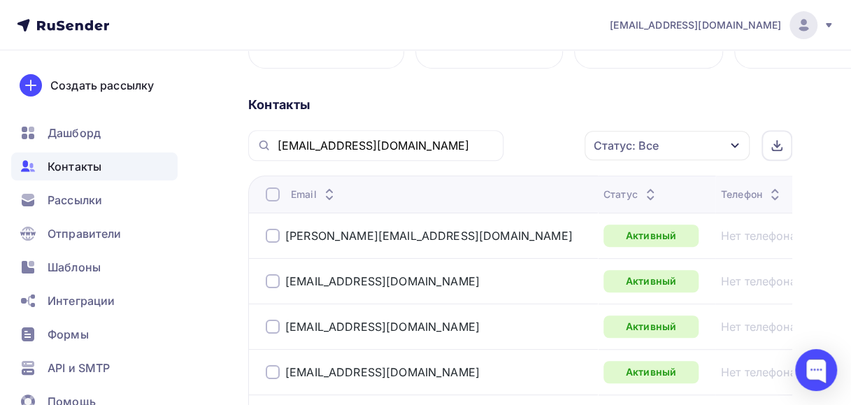
click at [259, 145] on icon at bounding box center [264, 145] width 15 height 17
click at [379, 143] on input "[EMAIL_ADDRESS][DOMAIN_NAME]" at bounding box center [386, 145] width 218 height 15
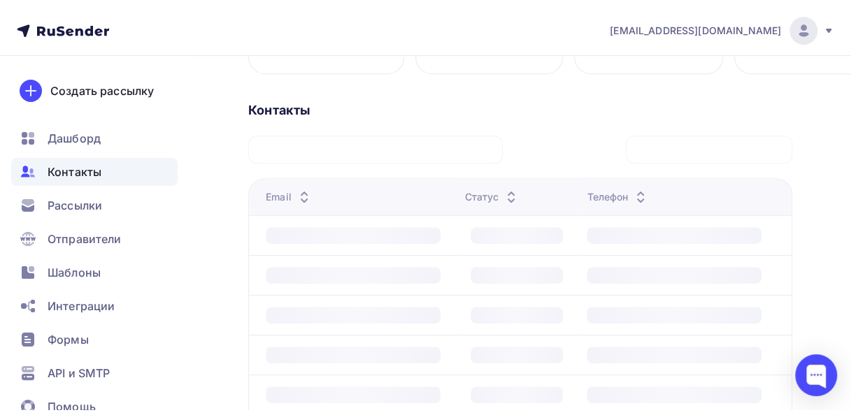
scroll to position [179, 0]
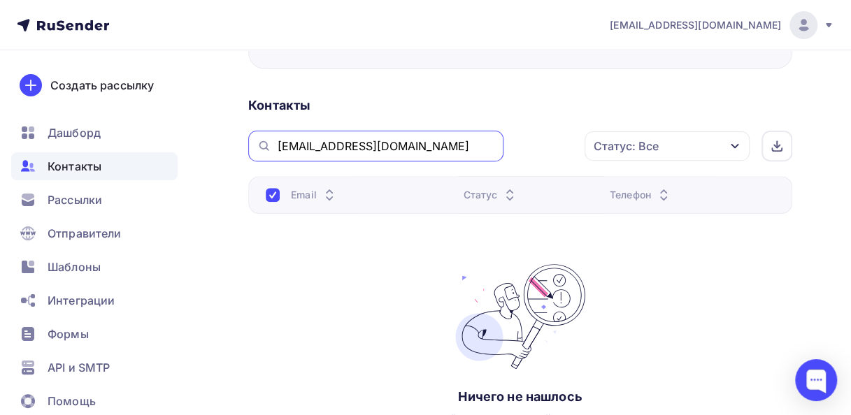
drag, startPoint x: 400, startPoint y: 147, endPoint x: 240, endPoint y: 154, distance: 160.2
click at [240, 154] on div "Назад База Фест Переименовать список Скачать список Отписать адреса Настроить п…" at bounding box center [425, 208] width 851 height 675
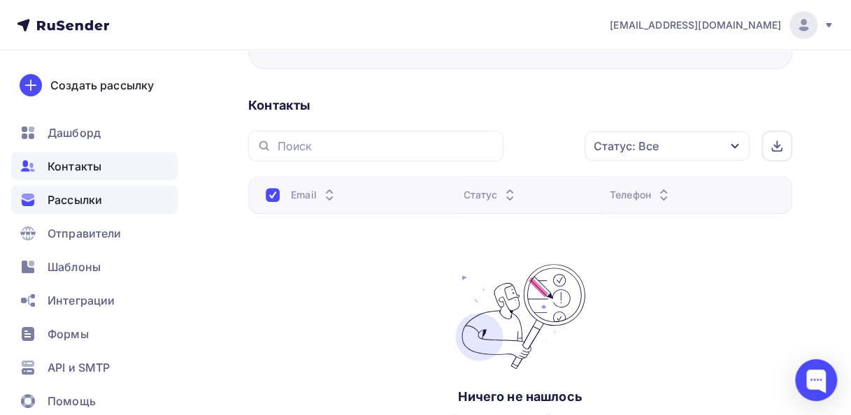
click at [84, 199] on span "Рассылки" at bounding box center [75, 200] width 55 height 17
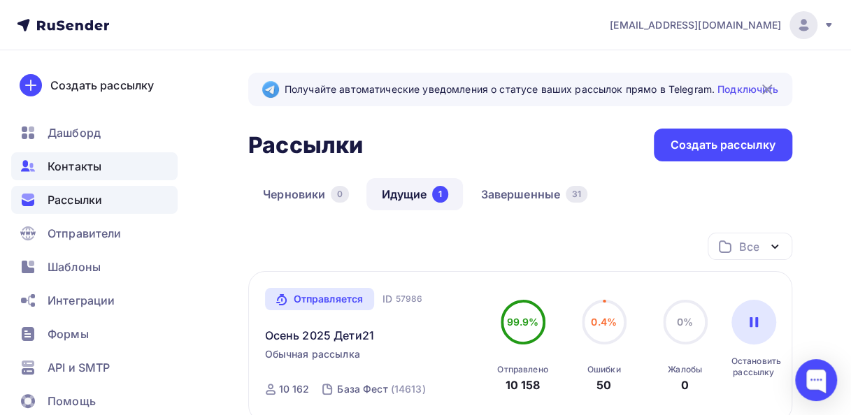
click at [101, 168] on span "Контакты" at bounding box center [75, 166] width 54 height 17
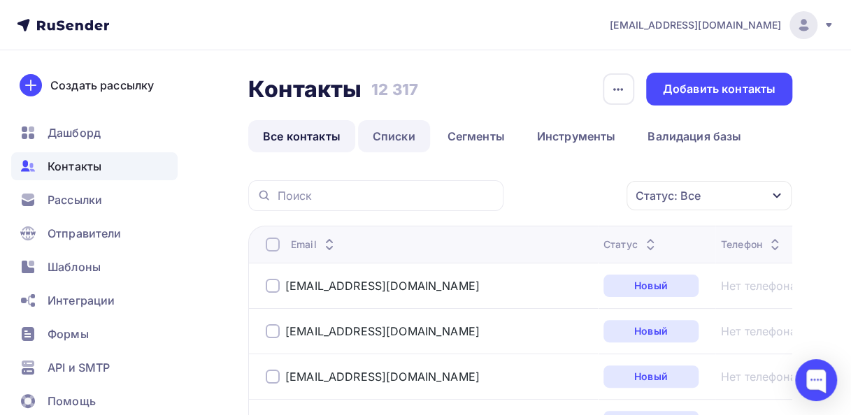
click at [392, 131] on link "Списки" at bounding box center [394, 136] width 72 height 32
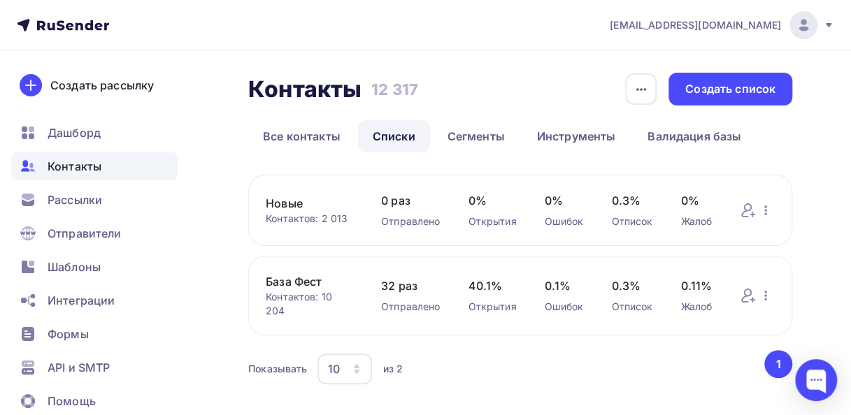
click at [280, 205] on link "Новые" at bounding box center [309, 203] width 87 height 17
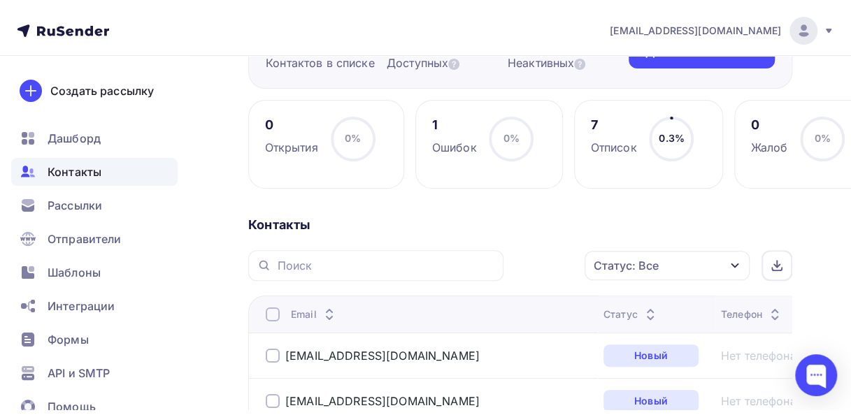
scroll to position [210, 0]
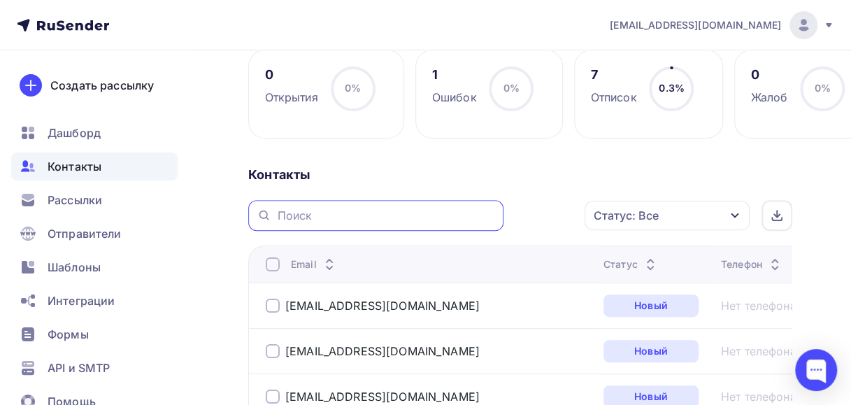
click at [301, 212] on input "text" at bounding box center [386, 215] width 218 height 15
click at [376, 212] on input "[EMAIL_ADDRESS][DOMAIN_NAME]" at bounding box center [386, 215] width 218 height 15
type input "[EMAIL_ADDRESS][DOMAIN_NAME]"
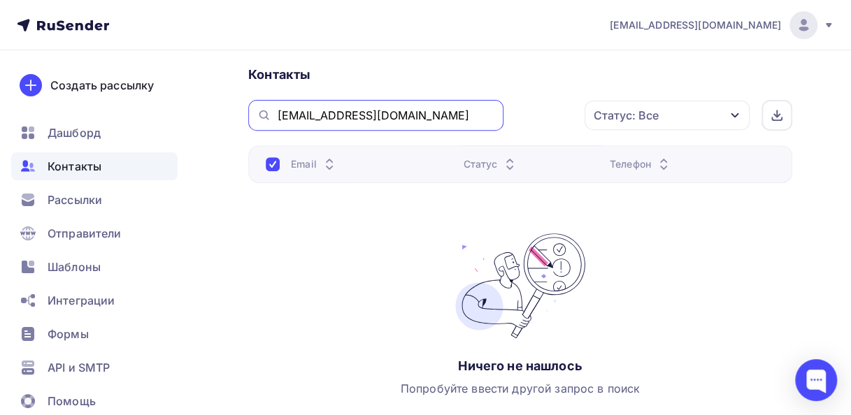
drag, startPoint x: 373, startPoint y: 117, endPoint x: 267, endPoint y: 113, distance: 106.3
click at [267, 113] on div "[EMAIL_ADDRESS][DOMAIN_NAME]" at bounding box center [375, 115] width 255 height 31
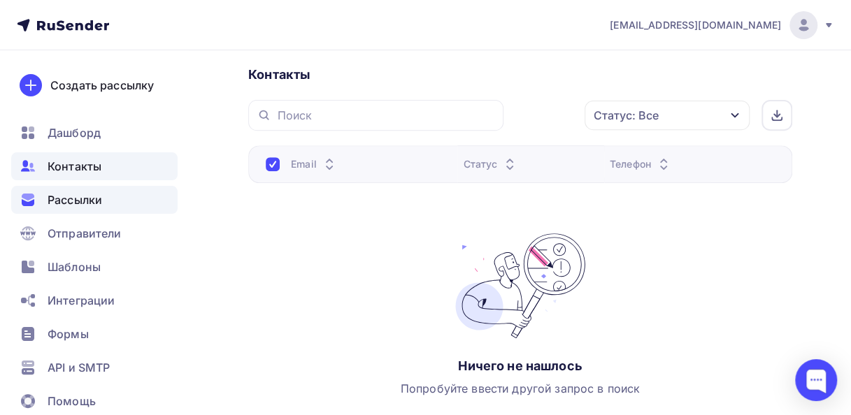
click at [66, 195] on span "Рассылки" at bounding box center [75, 200] width 55 height 17
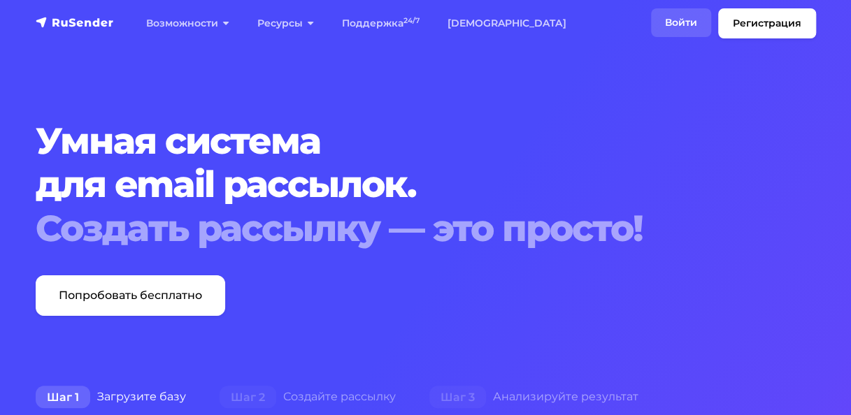
click at [683, 24] on link "Войти" at bounding box center [681, 22] width 60 height 29
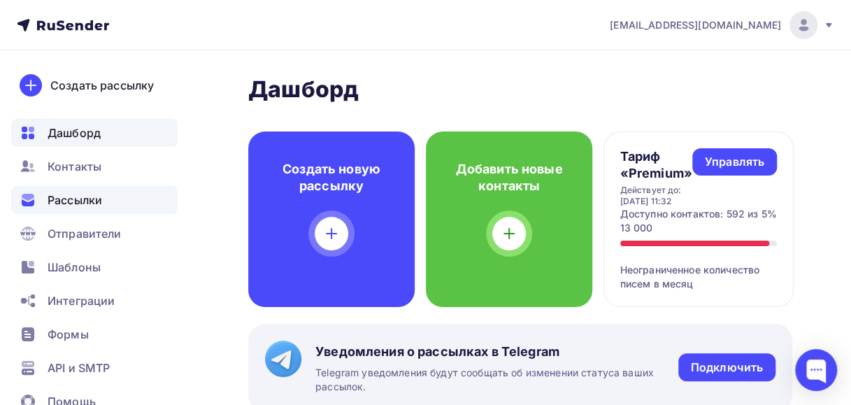
click at [102, 200] on span "Рассылки" at bounding box center [75, 200] width 55 height 17
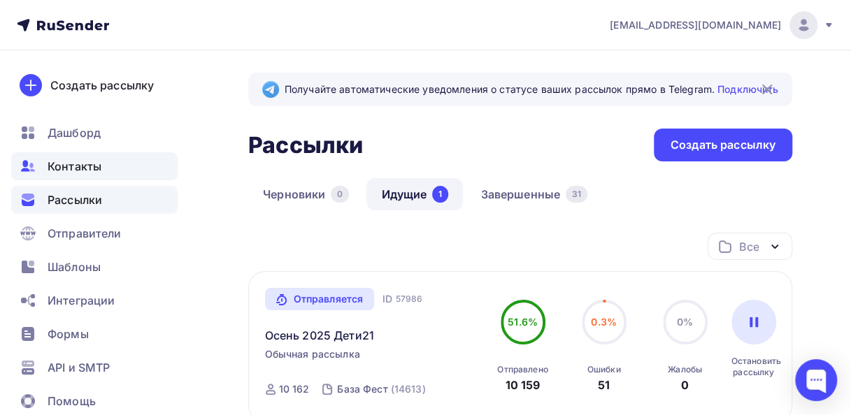
click at [102, 174] on div "Контакты" at bounding box center [94, 166] width 166 height 28
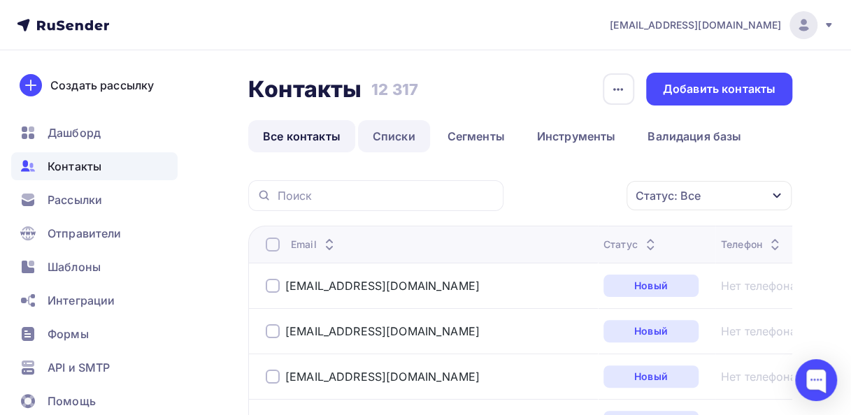
click at [384, 134] on link "Списки" at bounding box center [394, 136] width 72 height 32
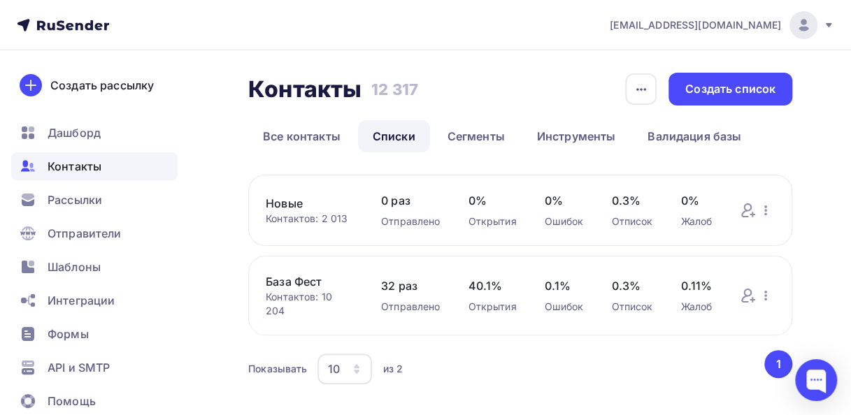
click at [295, 278] on link "База Фест" at bounding box center [309, 281] width 87 height 17
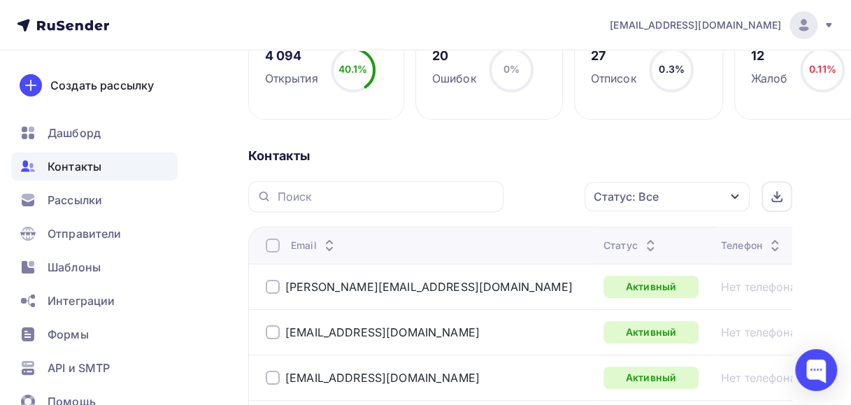
scroll to position [280, 0]
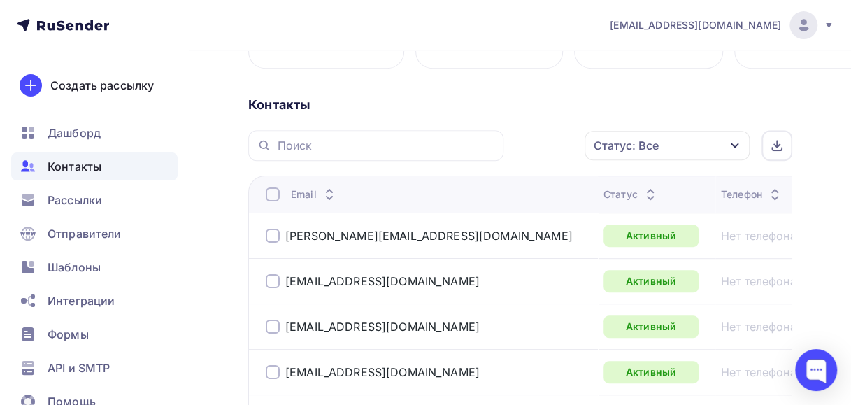
click at [734, 144] on icon "button" at bounding box center [734, 145] width 11 height 11
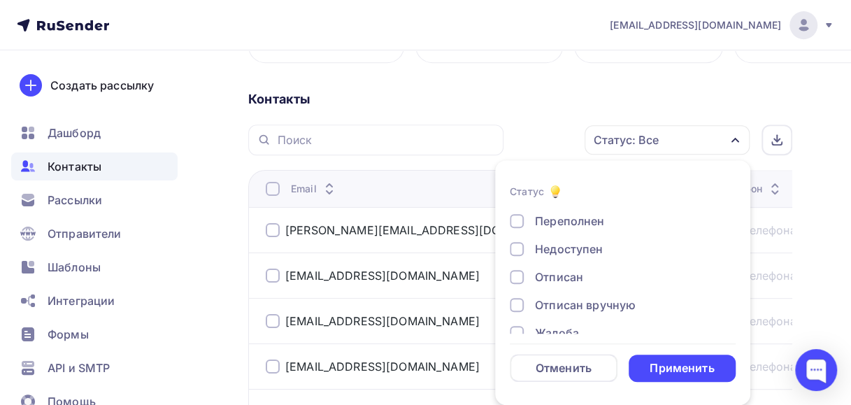
scroll to position [101, 0]
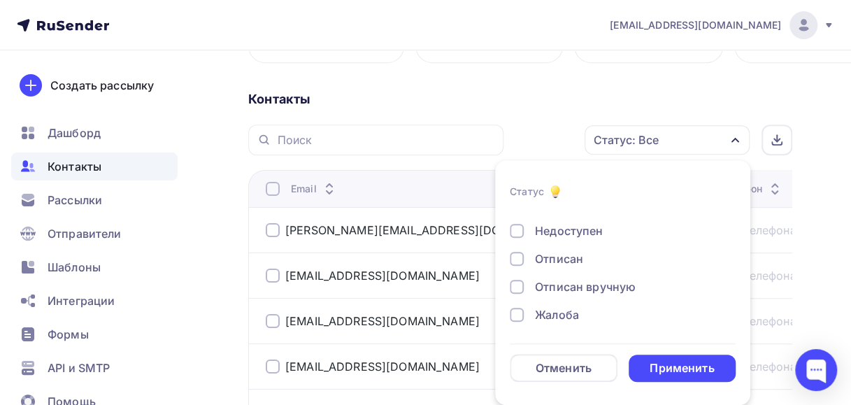
click at [514, 230] on div at bounding box center [517, 231] width 14 height 14
click at [637, 362] on div "Применить" at bounding box center [682, 367] width 108 height 27
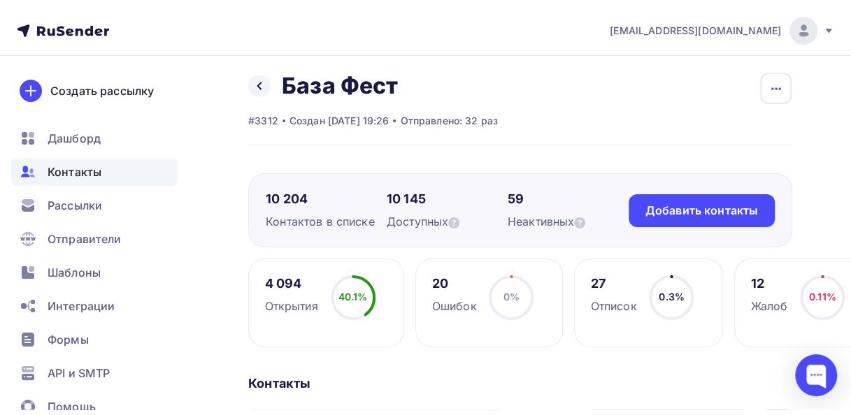
scroll to position [0, 0]
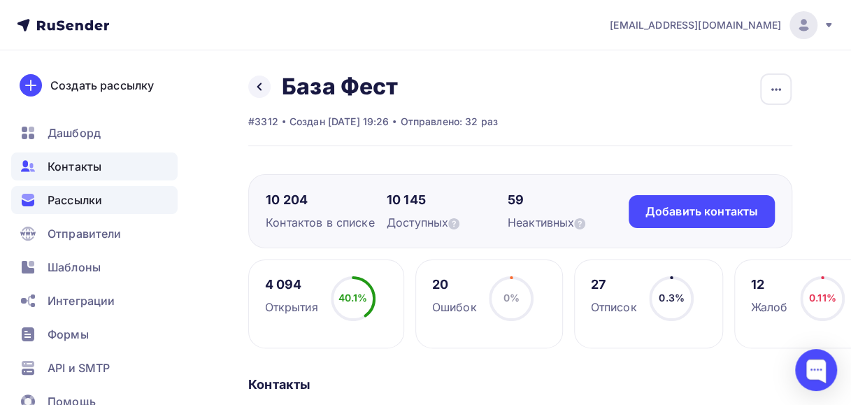
click at [72, 200] on span "Рассылки" at bounding box center [75, 200] width 55 height 17
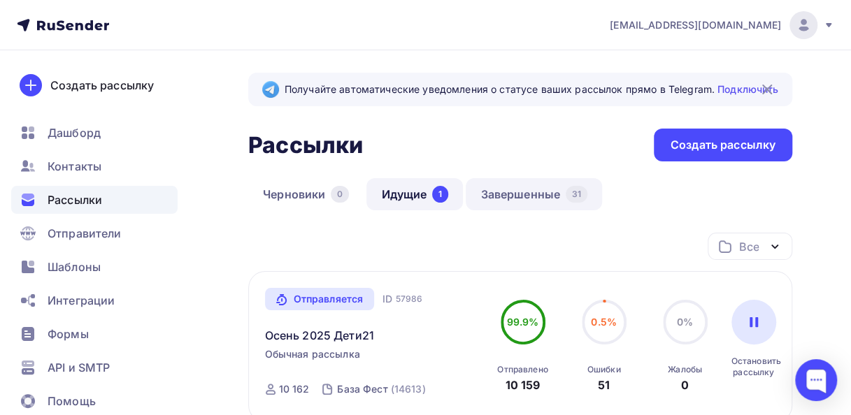
click at [523, 189] on link "Завершенные 31" at bounding box center [534, 194] width 136 height 32
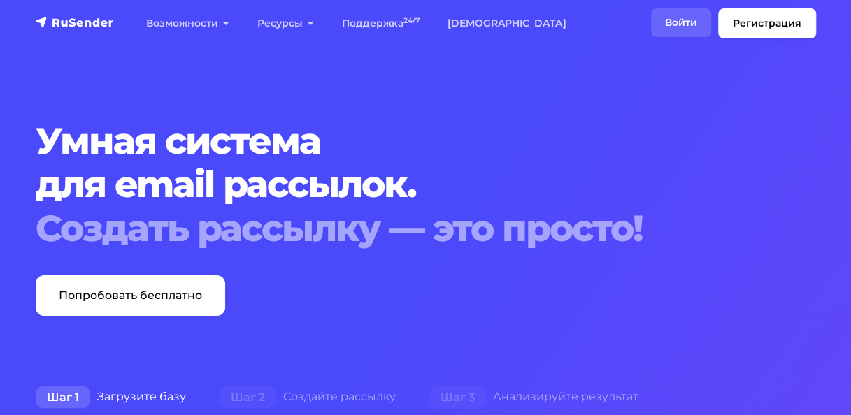
click at [670, 27] on link "Войти" at bounding box center [681, 22] width 60 height 29
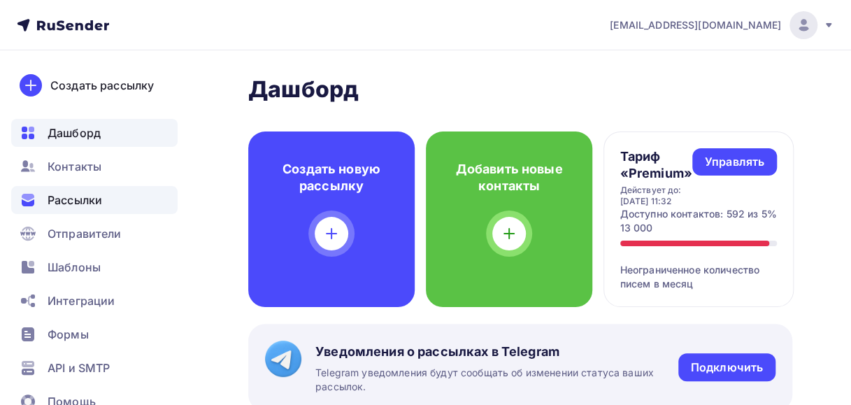
click at [94, 199] on span "Рассылки" at bounding box center [75, 200] width 55 height 17
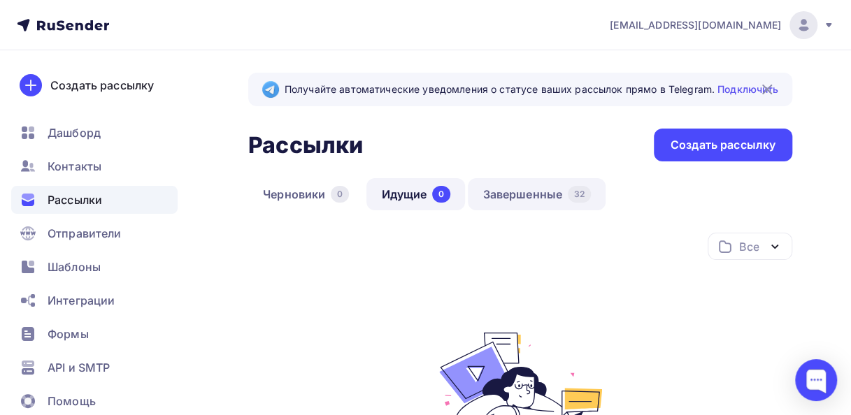
click at [498, 208] on link "Завершенные 32" at bounding box center [537, 194] width 138 height 32
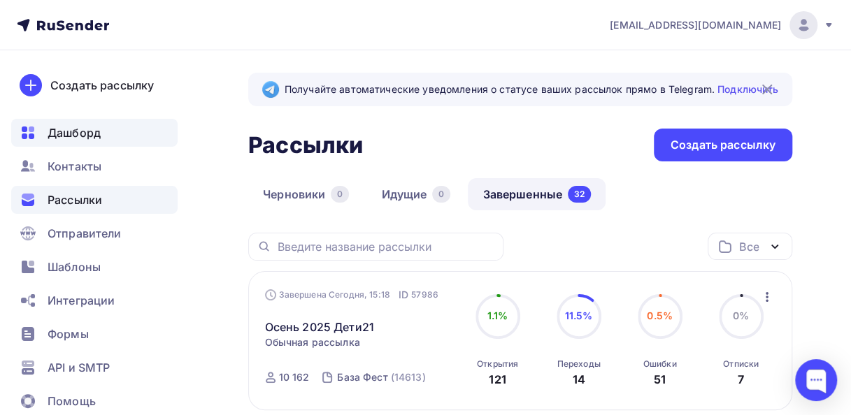
click at [84, 135] on span "Дашборд" at bounding box center [74, 132] width 53 height 17
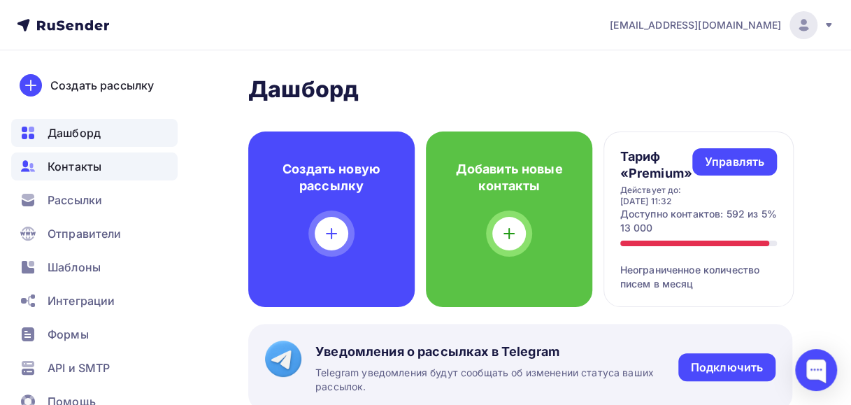
click at [74, 166] on span "Контакты" at bounding box center [75, 166] width 54 height 17
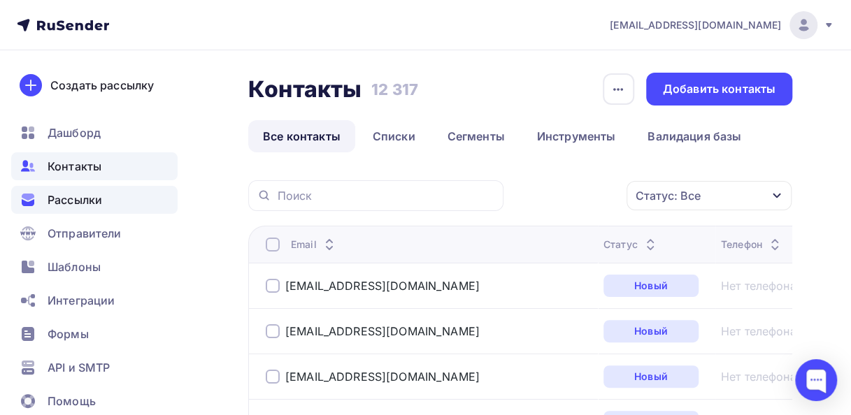
click at [79, 203] on span "Рассылки" at bounding box center [75, 200] width 55 height 17
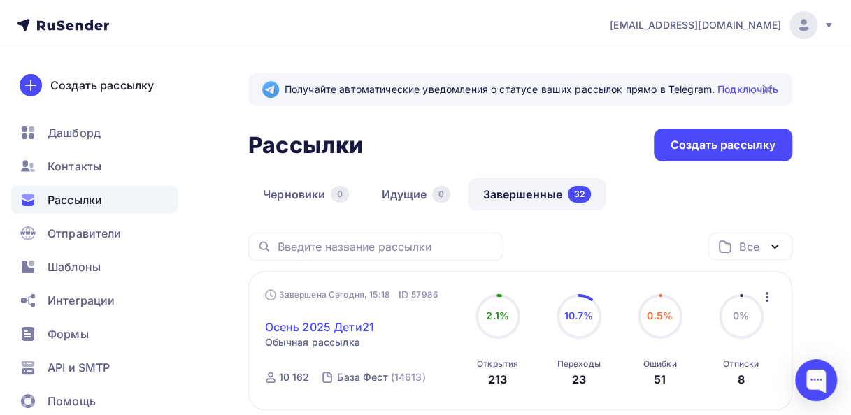
click at [306, 333] on link "Осень 2025 Дети21" at bounding box center [319, 327] width 109 height 17
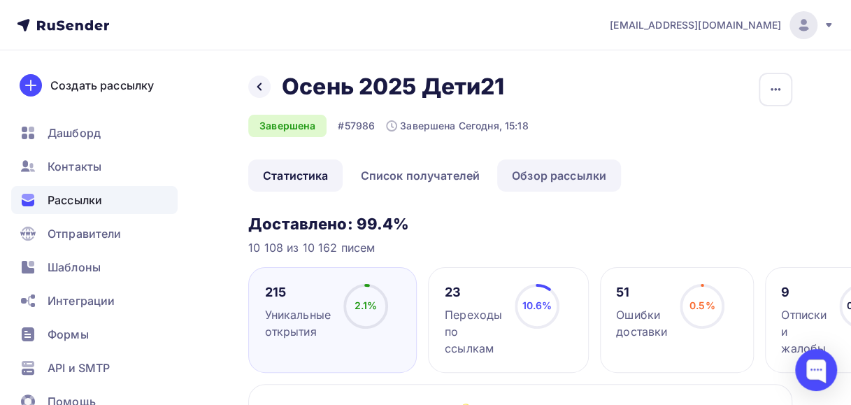
click at [560, 169] on link "Обзор рассылки" at bounding box center [559, 175] width 124 height 32
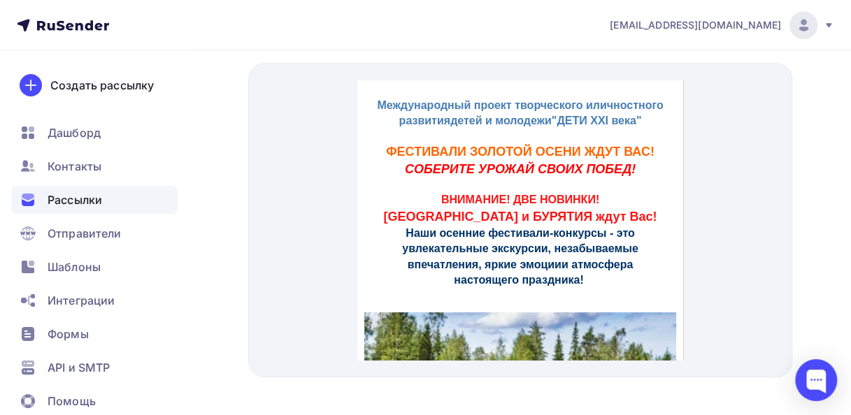
click at [84, 199] on span "Рассылки" at bounding box center [75, 200] width 55 height 17
